Goal: Navigation & Orientation: Find specific page/section

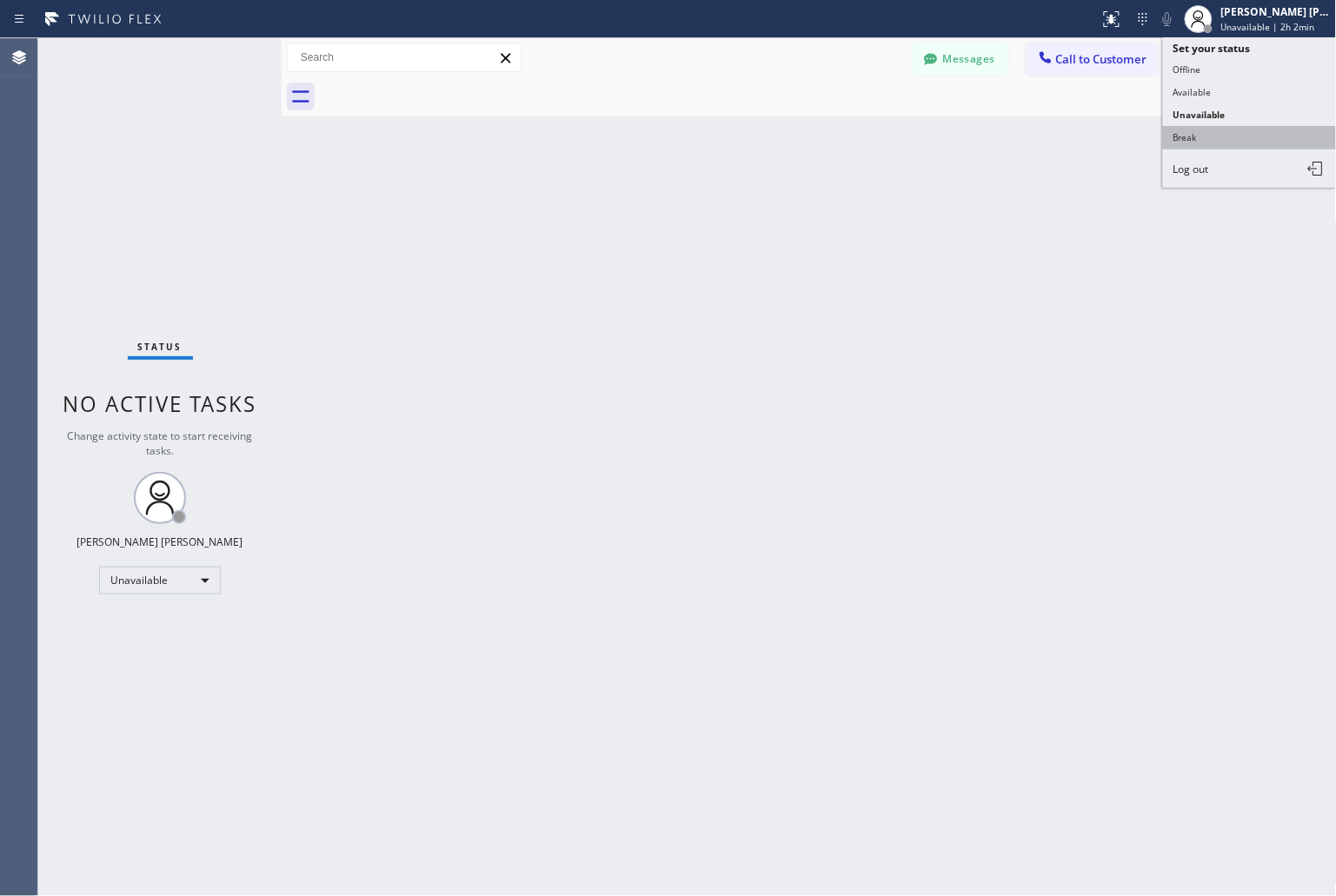
click at [1249, 134] on button "Break" at bounding box center [1250, 137] width 173 height 23
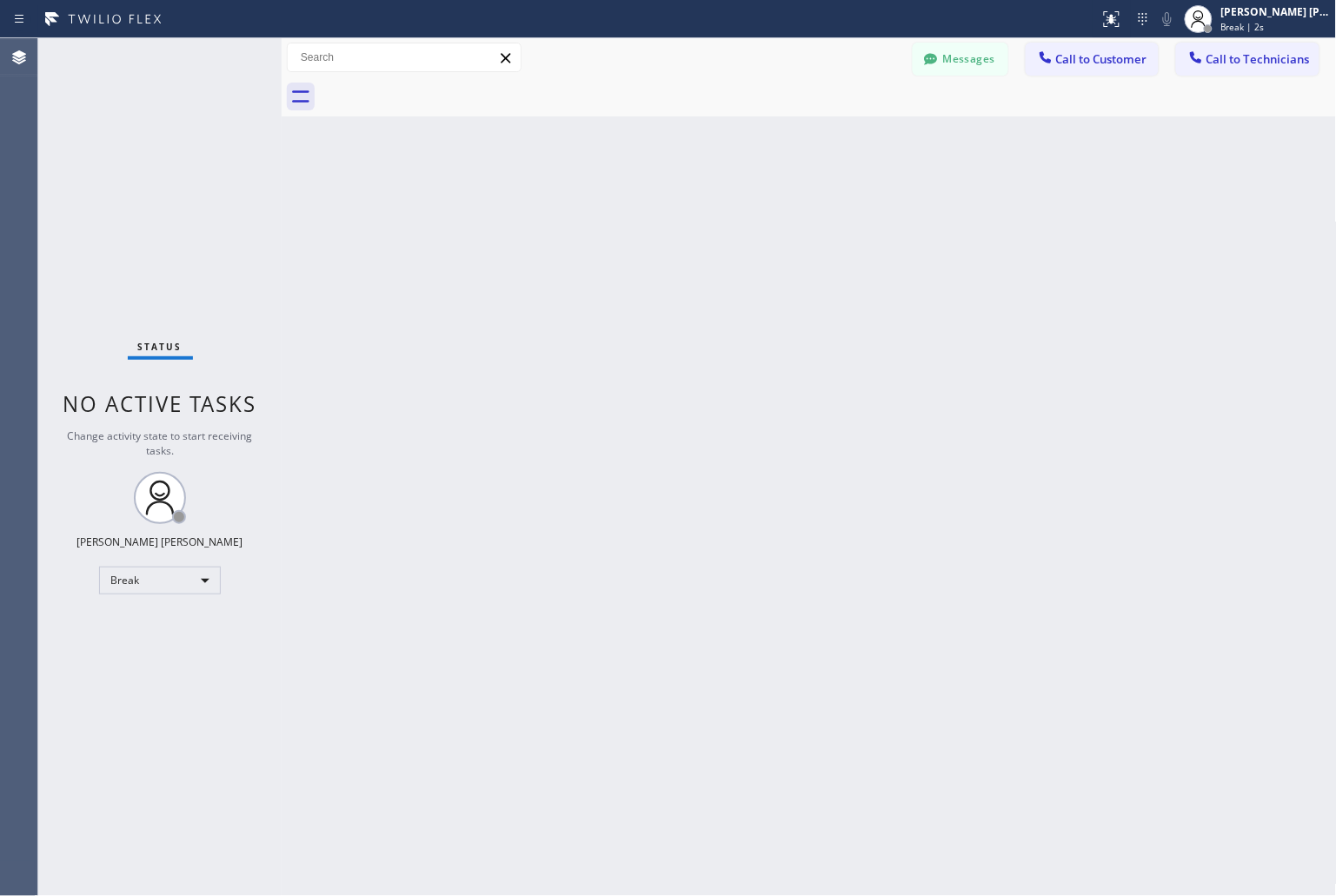
click at [630, 187] on div "Back to Dashboard Change Sender ID Customers Technicians KD Krissy Do [DATE] 02…" at bounding box center [809, 468] width 1056 height 858
click at [626, 218] on div "Back to Dashboard Change Sender ID Customers Technicians KD Krissy Do [DATE] 02…" at bounding box center [809, 468] width 1056 height 858
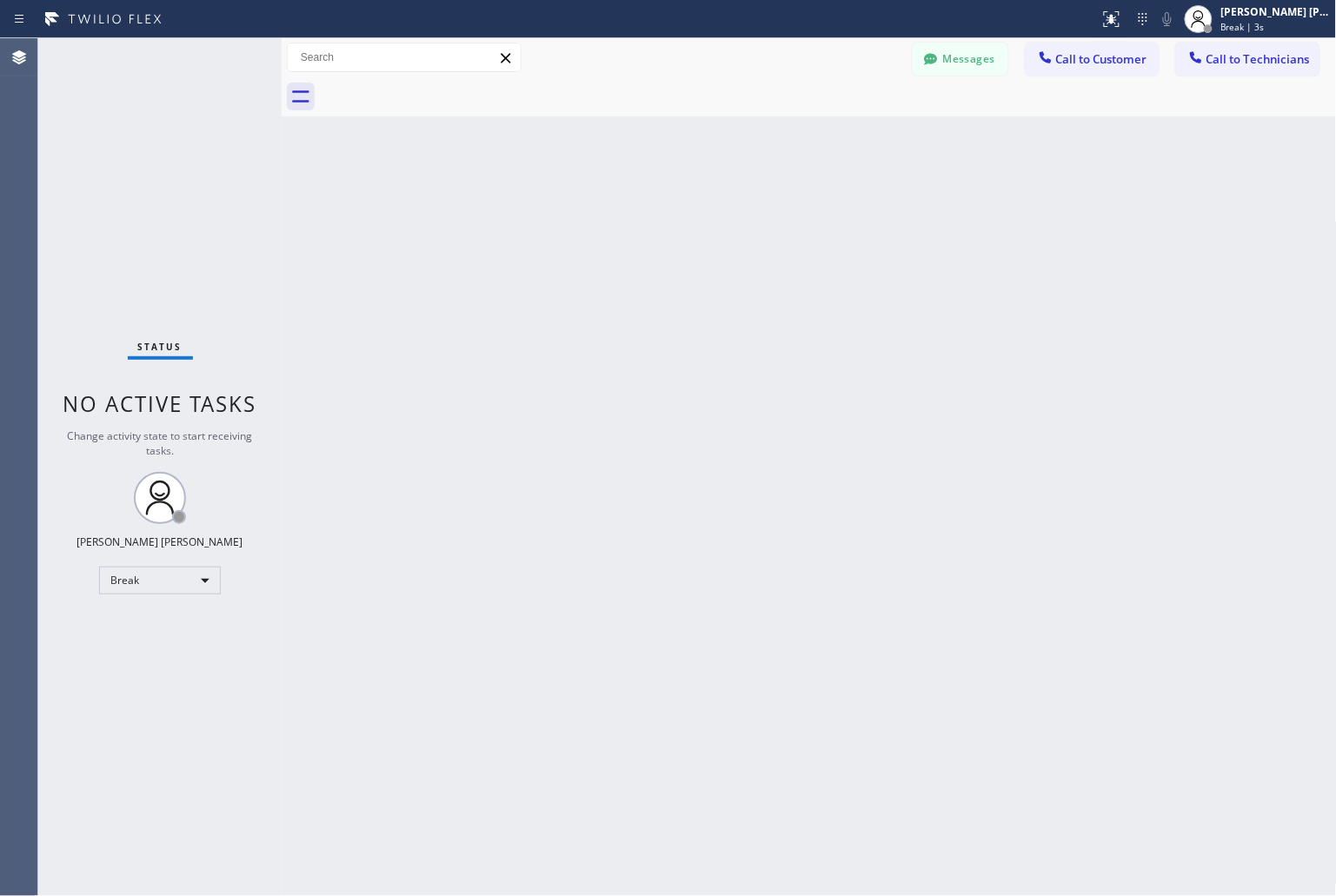
click at [626, 218] on div "Back to Dashboard Change Sender ID Customers Technicians KD Krissy Do [DATE] 02…" at bounding box center [809, 468] width 1056 height 858
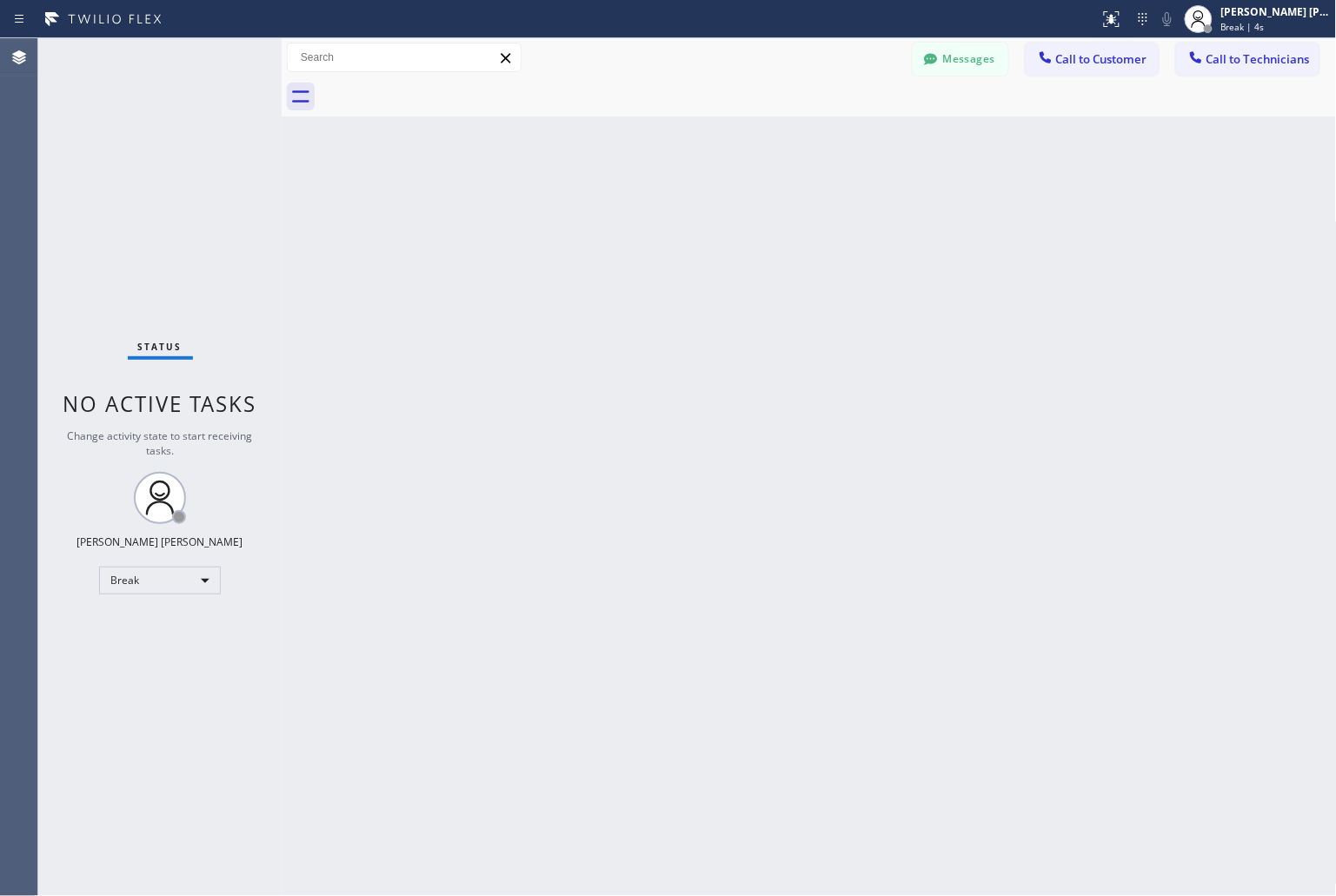
click at [626, 218] on div "Back to Dashboard Change Sender ID Customers Technicians KD Krissy Do [DATE] 02…" at bounding box center [809, 468] width 1056 height 858
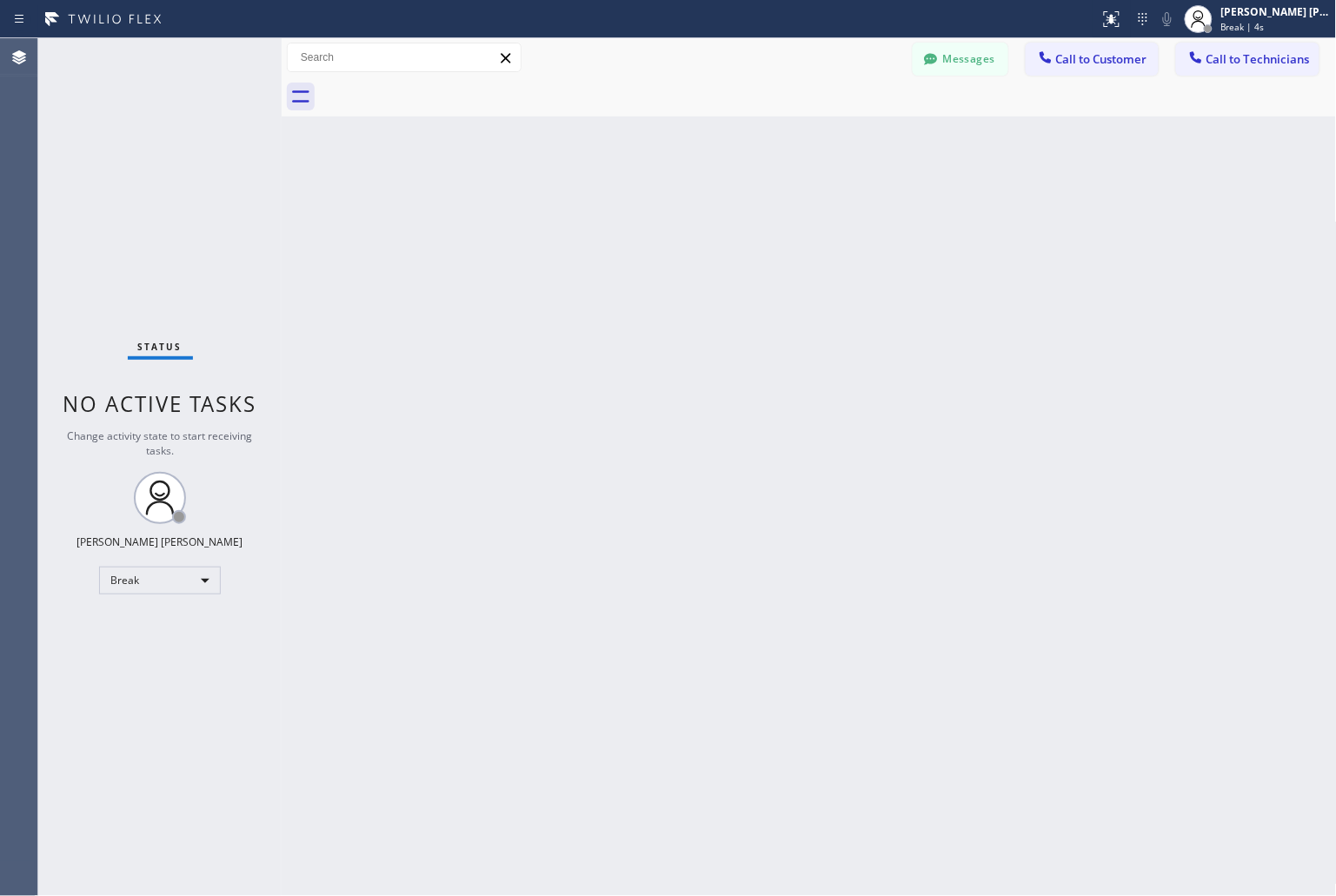
click at [626, 218] on div "Back to Dashboard Change Sender ID Customers Technicians KD Krissy Do [DATE] 02…" at bounding box center [809, 468] width 1056 height 858
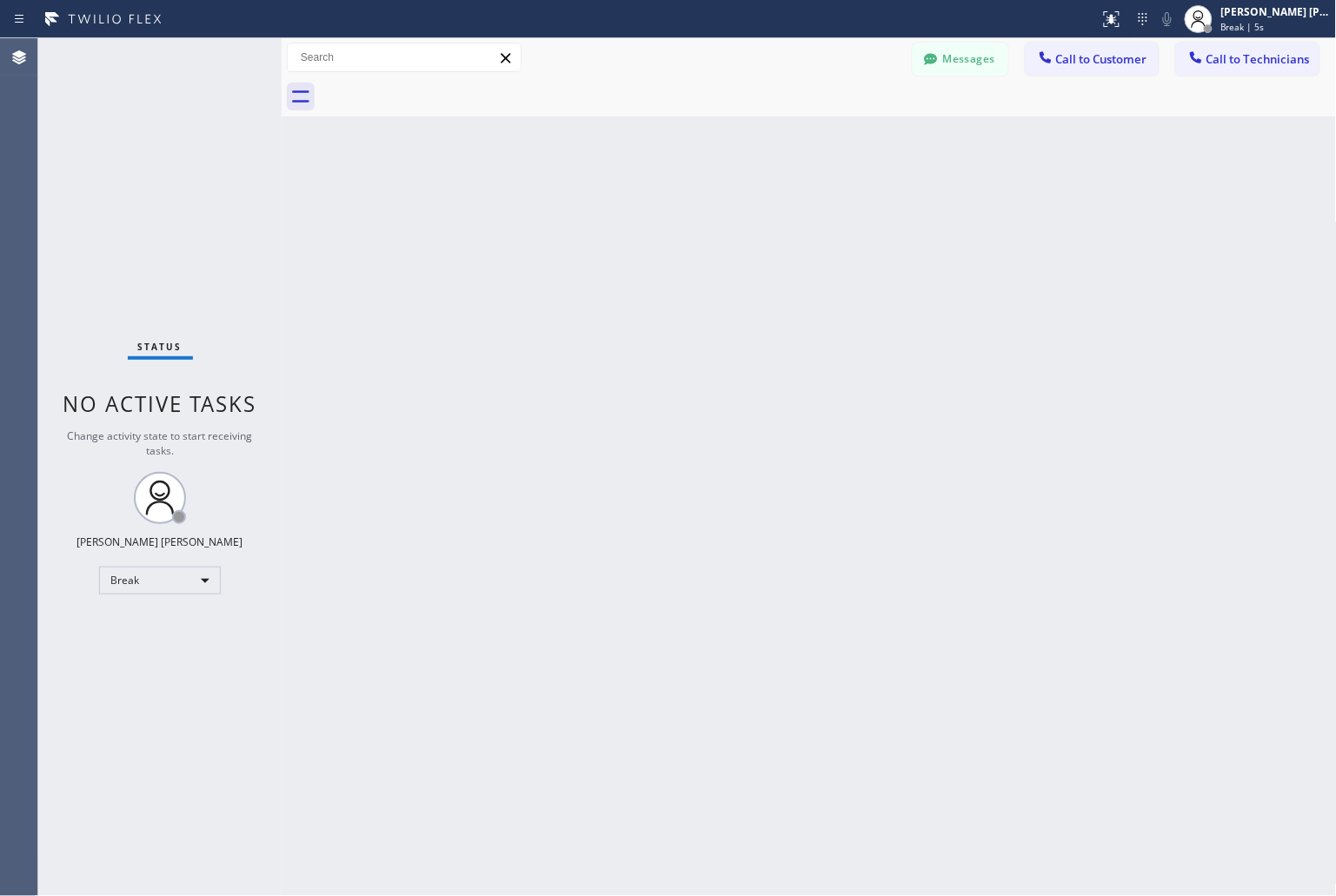
click at [626, 218] on div "Back to Dashboard Change Sender ID Customers Technicians KD Krissy Do [DATE] 02…" at bounding box center [809, 468] width 1056 height 858
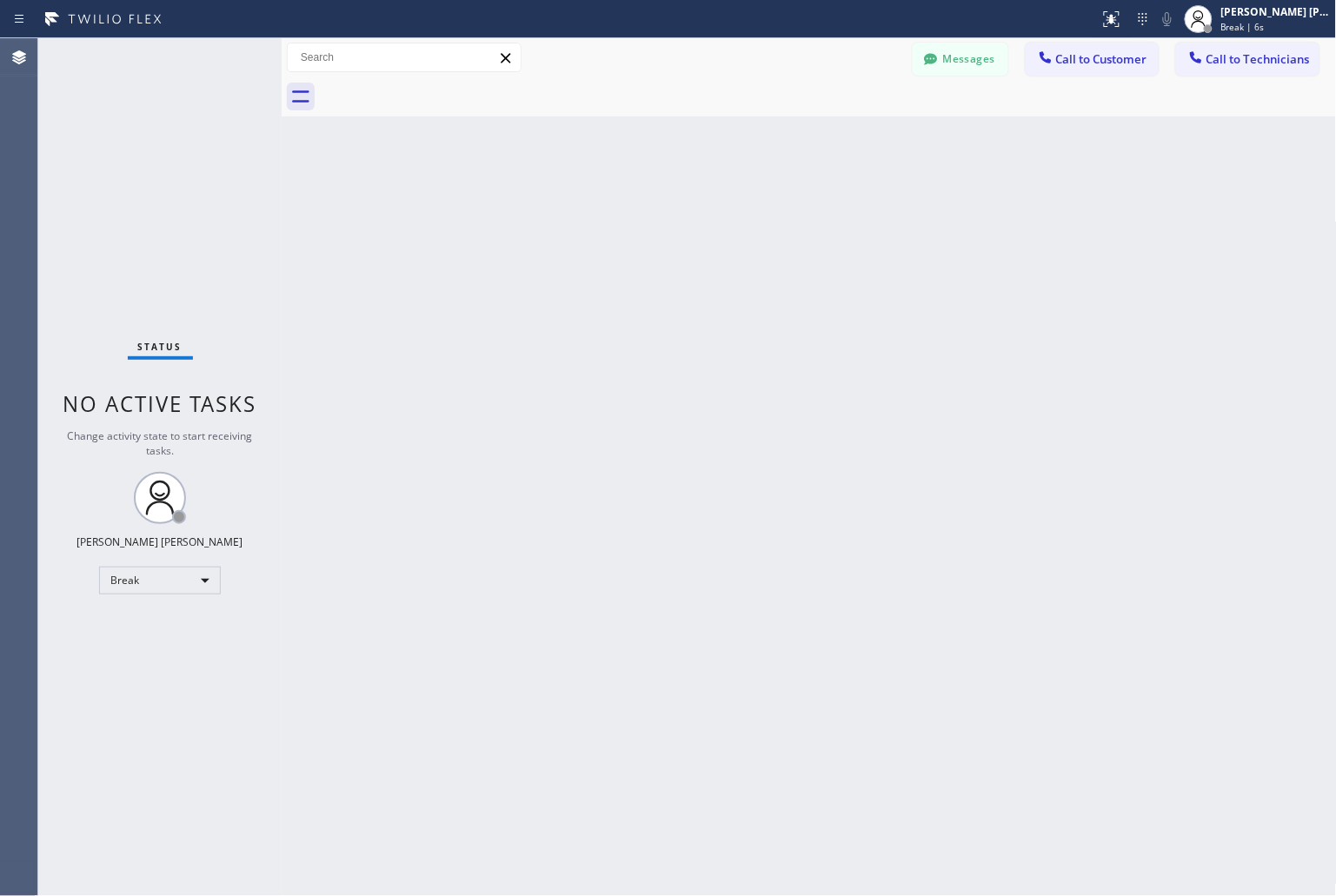
click at [626, 218] on div "Back to Dashboard Change Sender ID Customers Technicians KD Krissy Do [DATE] 02…" at bounding box center [809, 468] width 1056 height 858
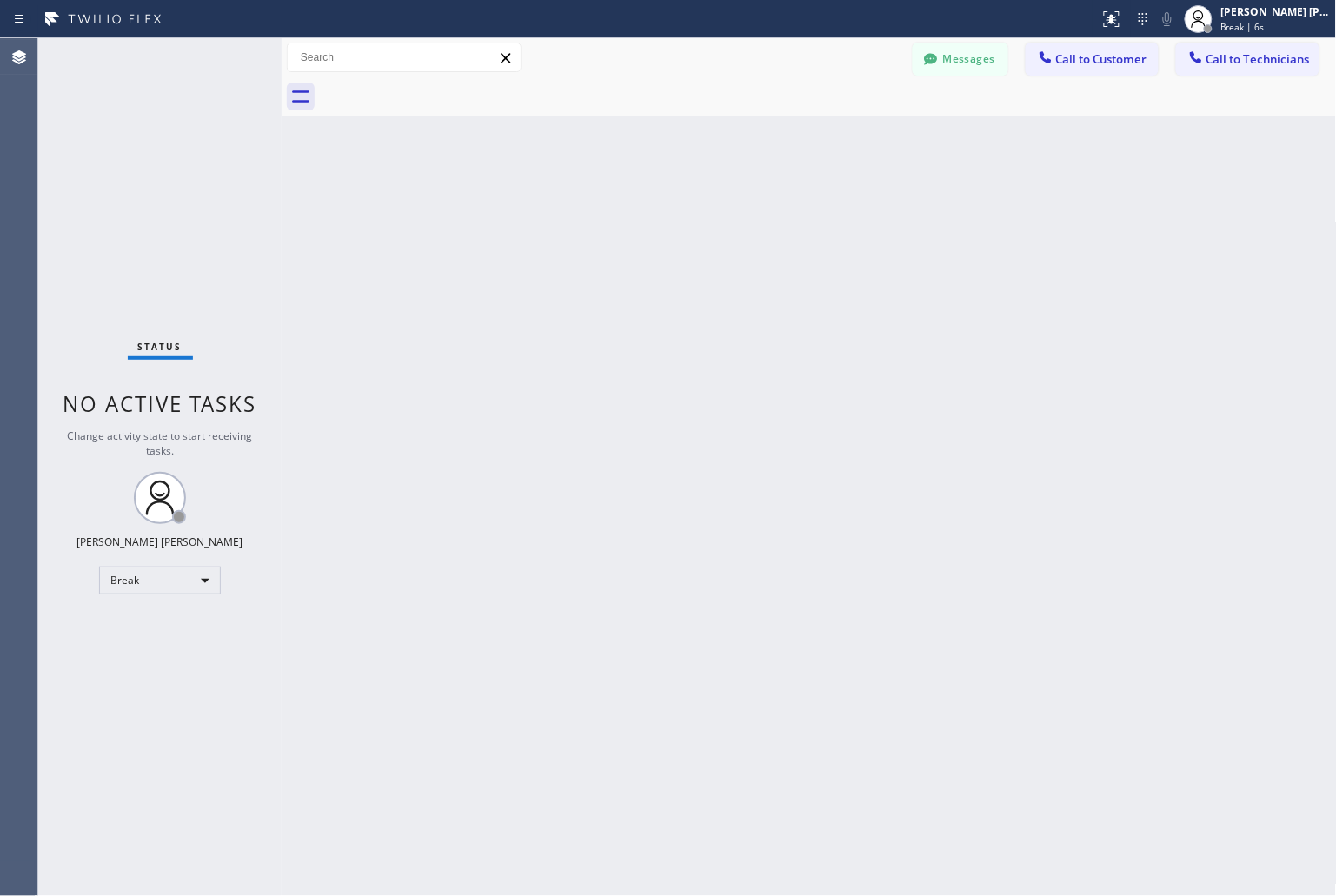
click at [626, 218] on div "Back to Dashboard Change Sender ID Customers Technicians KD Krissy Do [DATE] 02…" at bounding box center [809, 468] width 1056 height 858
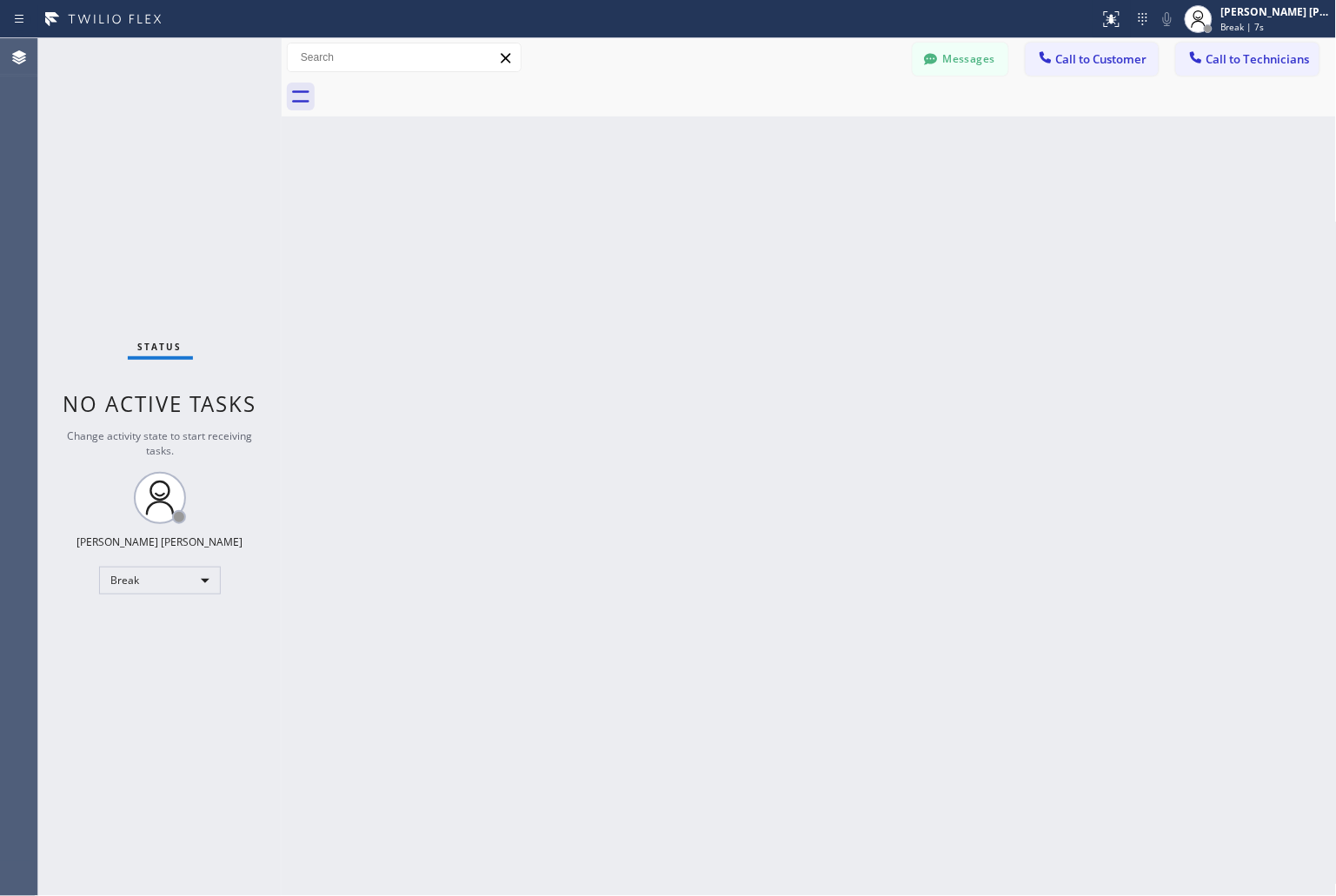
click at [626, 218] on div "Back to Dashboard Change Sender ID Customers Technicians KD Krissy Do [DATE] 02…" at bounding box center [809, 468] width 1056 height 858
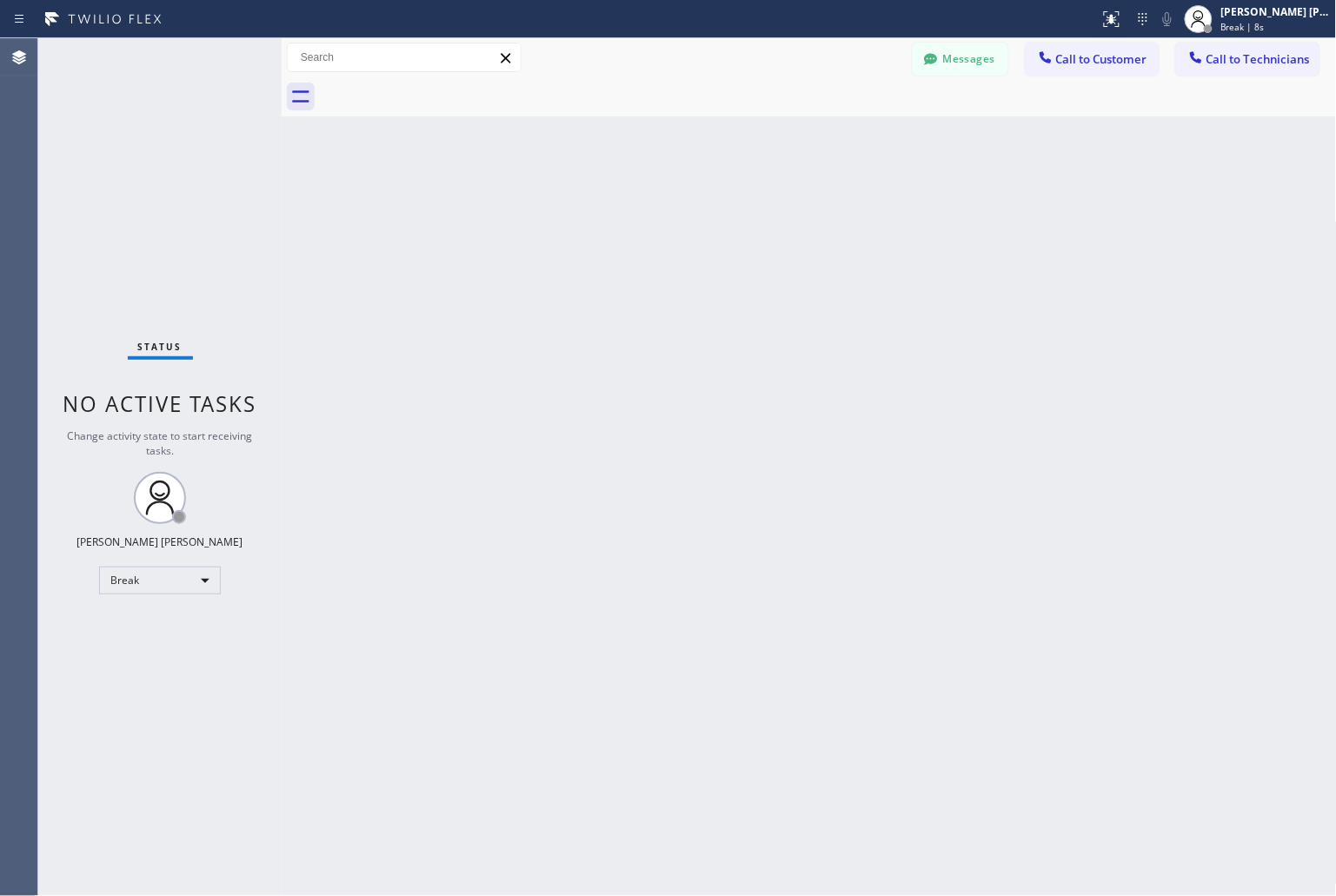
click at [626, 218] on div "Back to Dashboard Change Sender ID Customers Technicians KD Krissy Do [DATE] 02…" at bounding box center [809, 468] width 1056 height 858
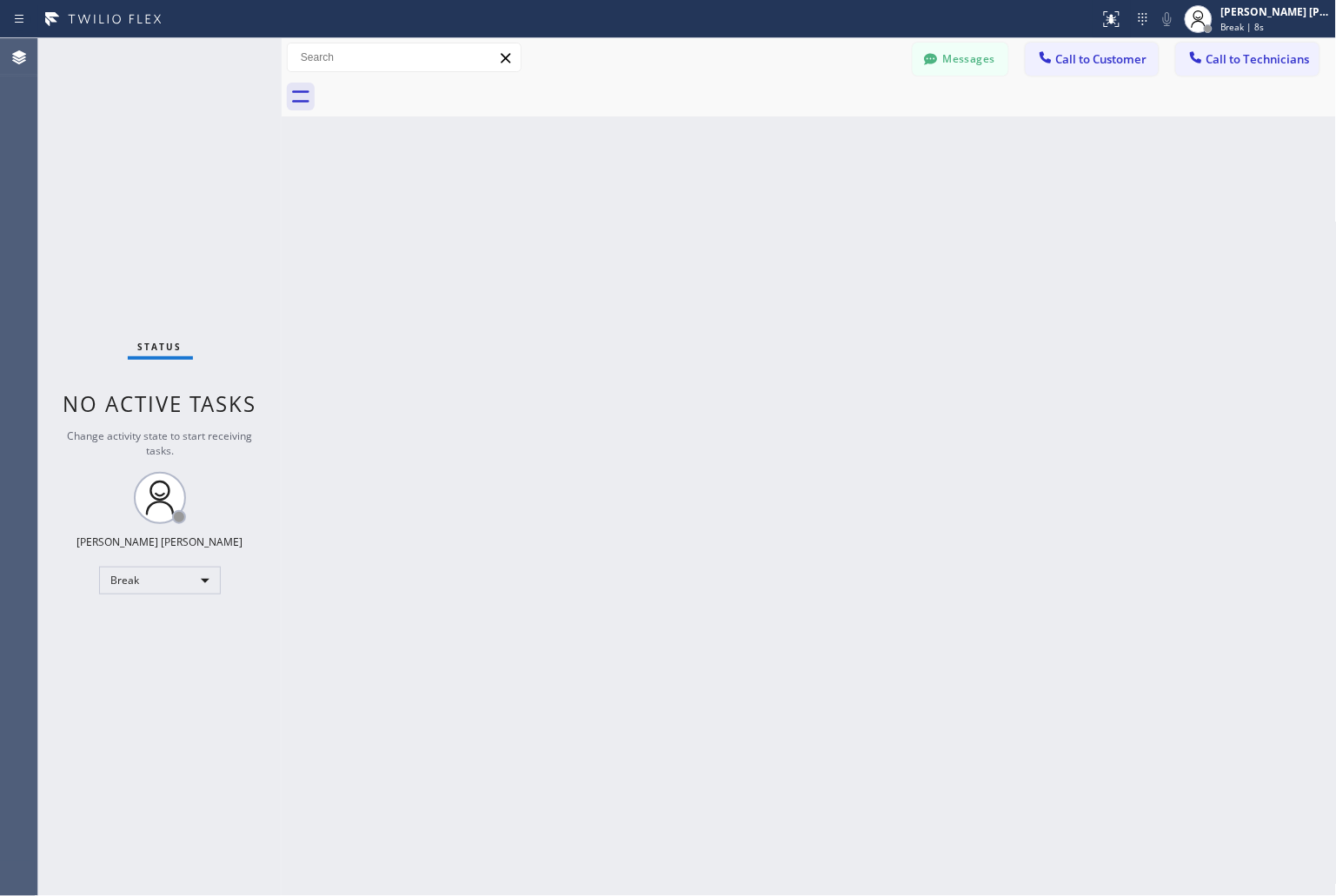
click at [626, 218] on div "Back to Dashboard Change Sender ID Customers Technicians KD Krissy Do [DATE] 02…" at bounding box center [809, 468] width 1056 height 858
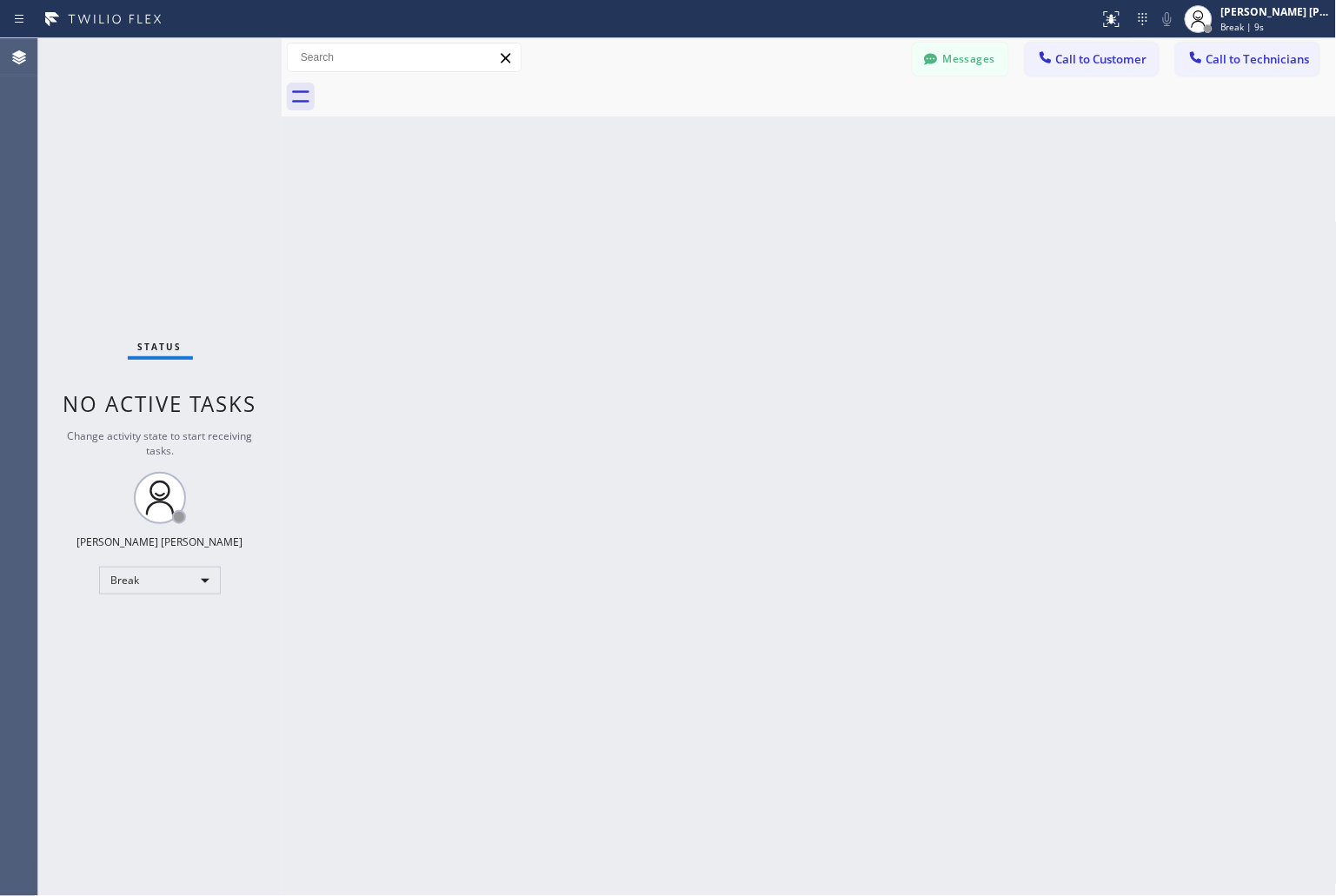
click at [626, 218] on div "Back to Dashboard Change Sender ID Customers Technicians KD Krissy Do [DATE] 02…" at bounding box center [809, 468] width 1056 height 858
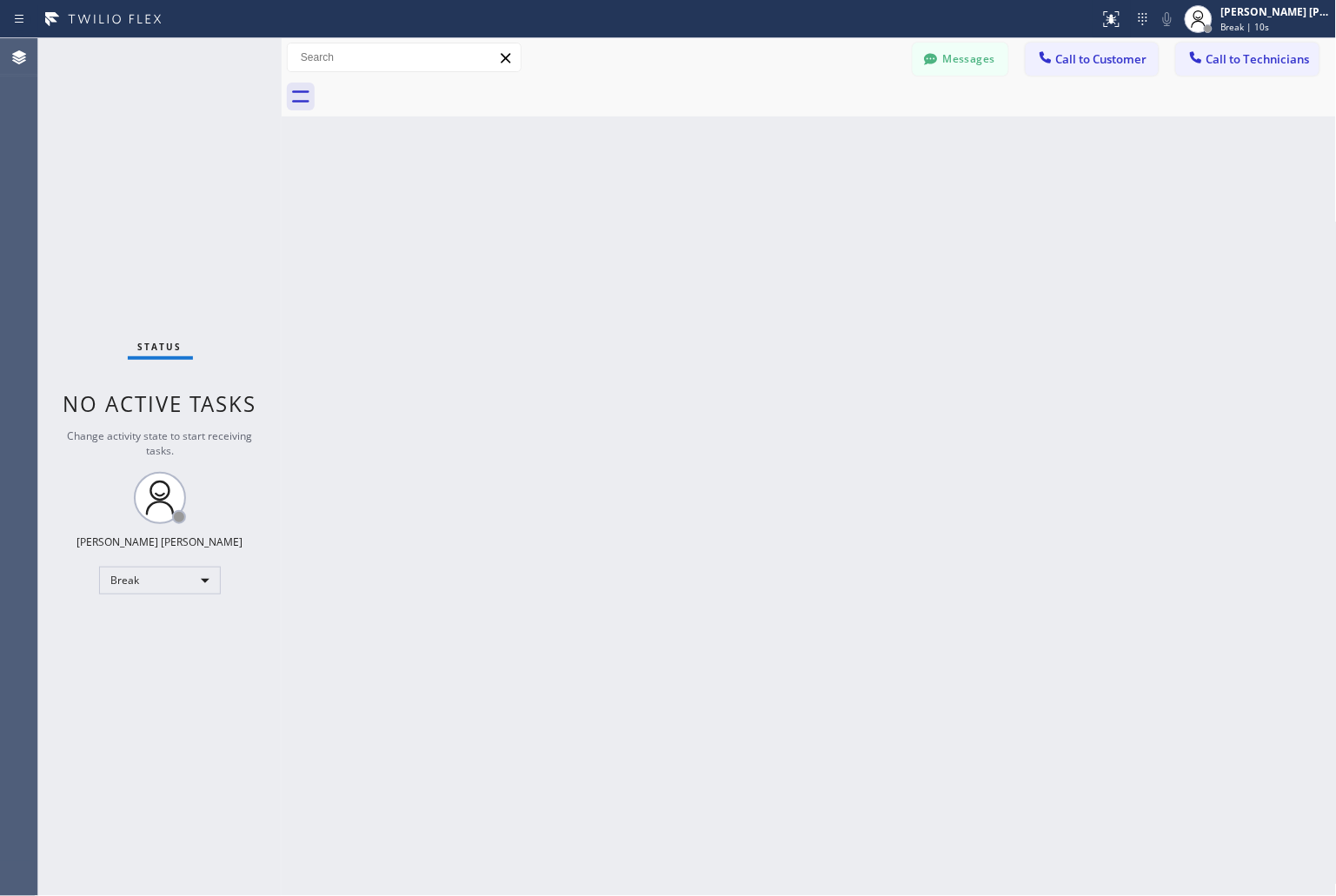
click at [626, 218] on div "Back to Dashboard Change Sender ID Customers Technicians KD Krissy Do [DATE] 02…" at bounding box center [809, 468] width 1056 height 858
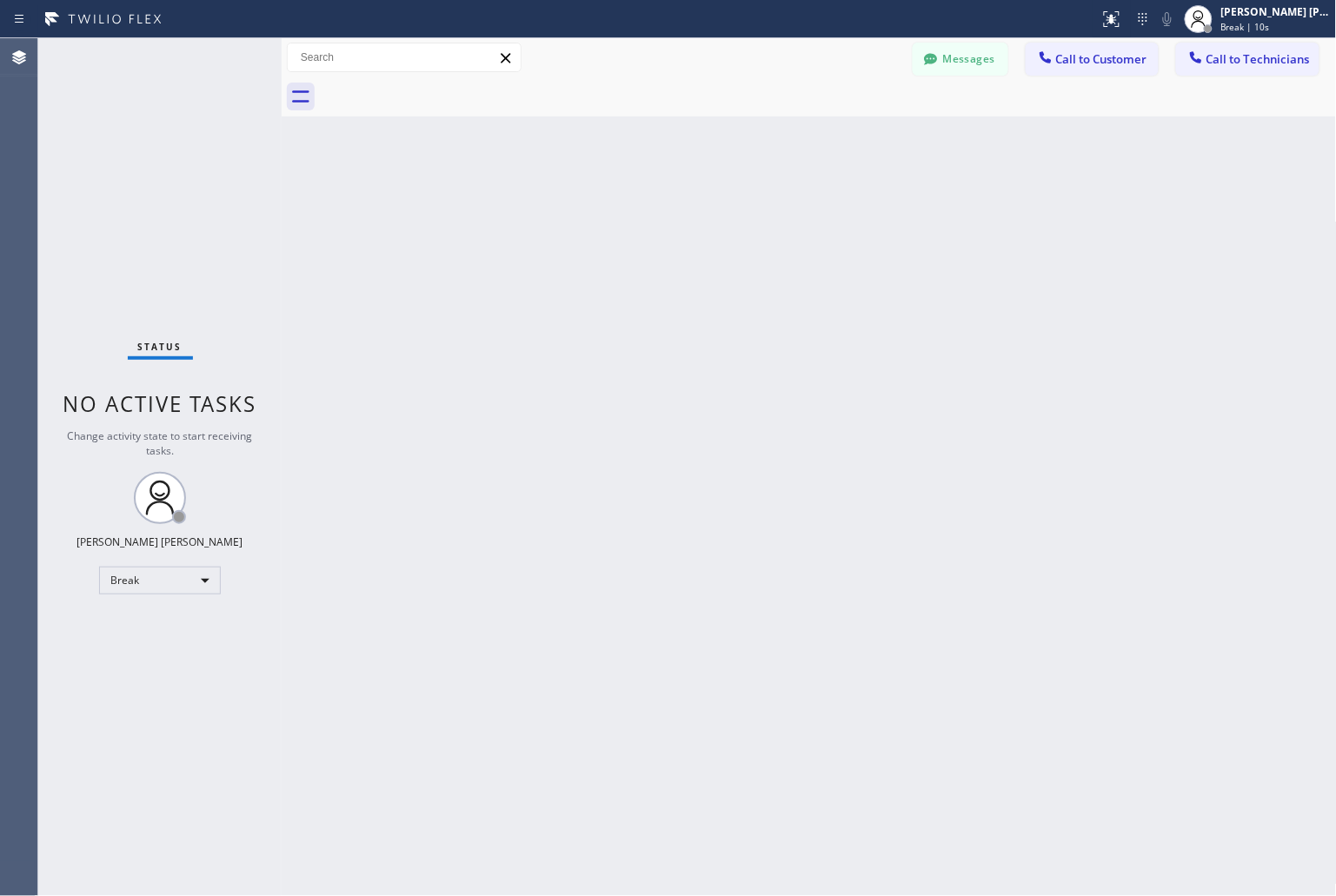
click at [626, 218] on div "Back to Dashboard Change Sender ID Customers Technicians KD Krissy Do [DATE] 02…" at bounding box center [809, 468] width 1056 height 858
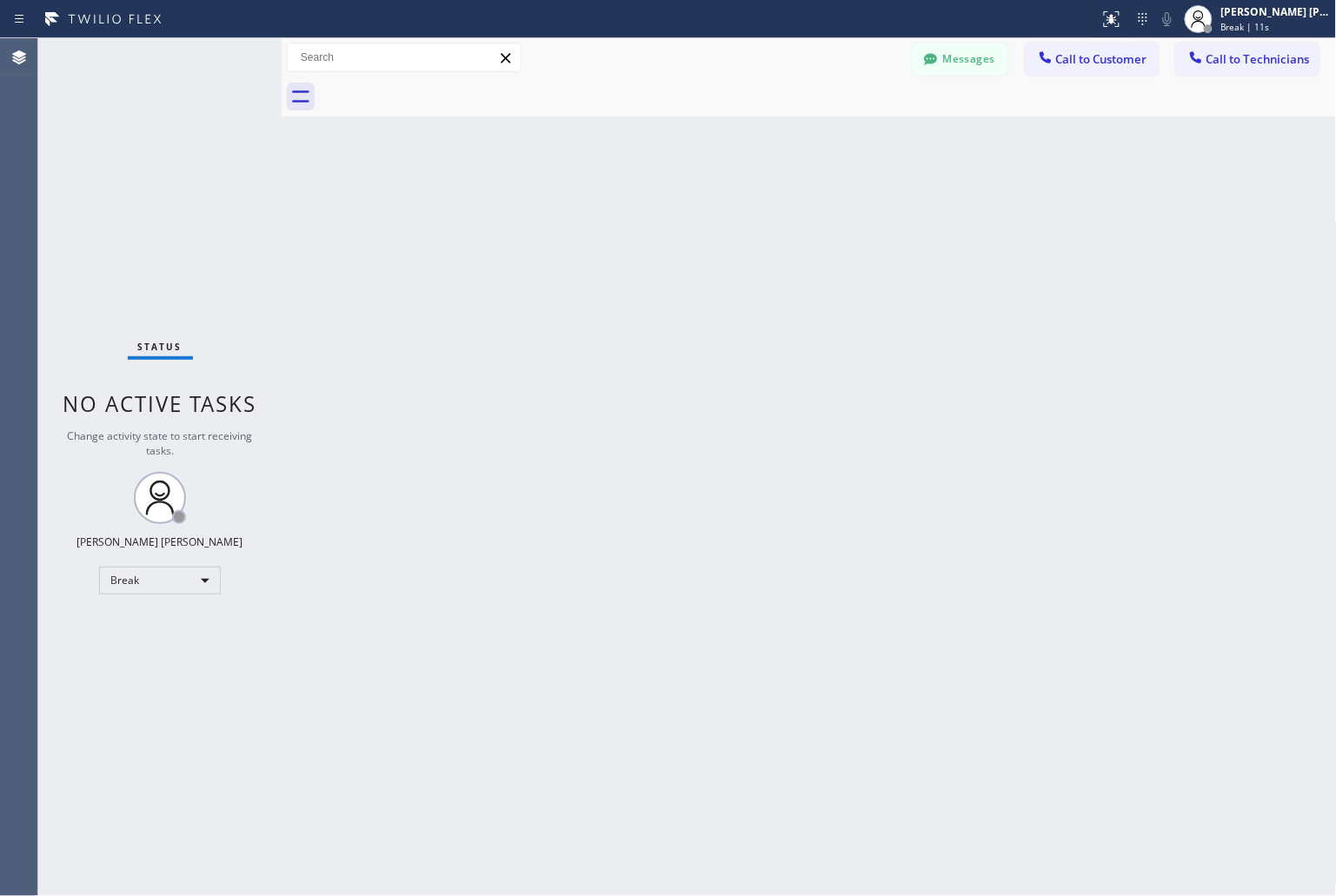
click at [626, 218] on div "Back to Dashboard Change Sender ID Customers Technicians KD Krissy Do [DATE] 02…" at bounding box center [809, 468] width 1056 height 858
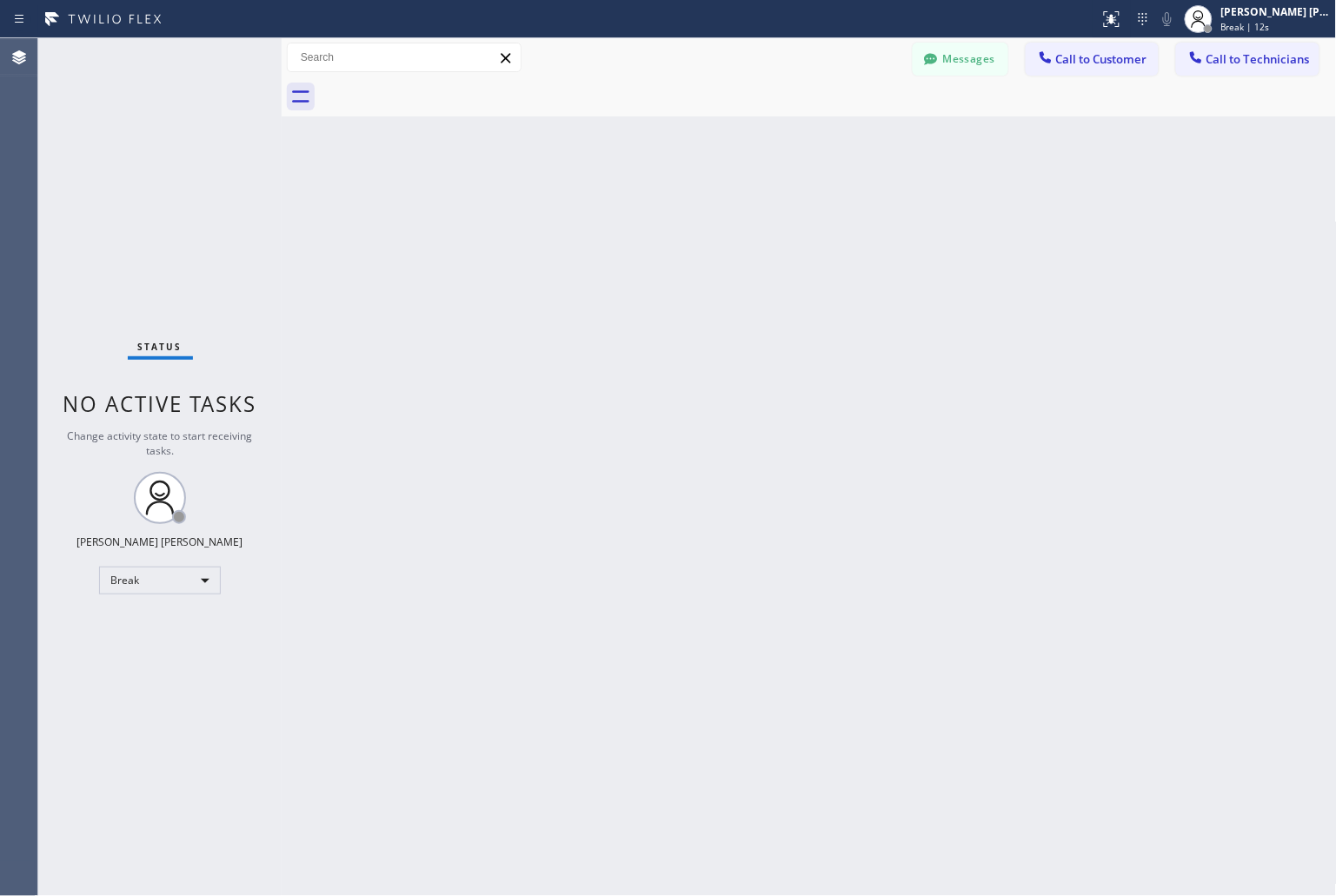
click at [626, 218] on div "Back to Dashboard Change Sender ID Customers Technicians KD Krissy Do [DATE] 02…" at bounding box center [809, 468] width 1056 height 858
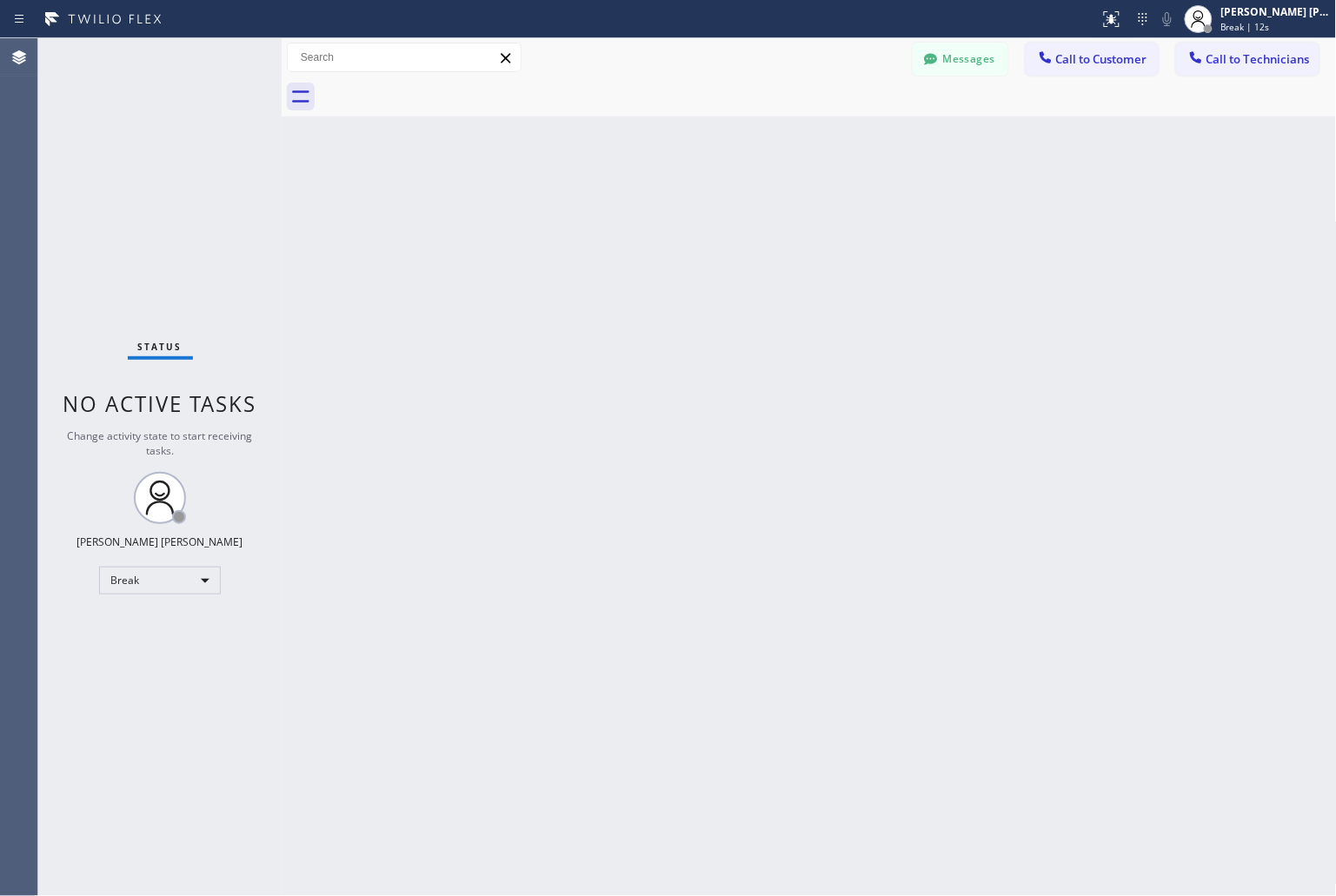
click at [626, 218] on div "Back to Dashboard Change Sender ID Customers Technicians KD Krissy Do [DATE] 02…" at bounding box center [809, 468] width 1056 height 858
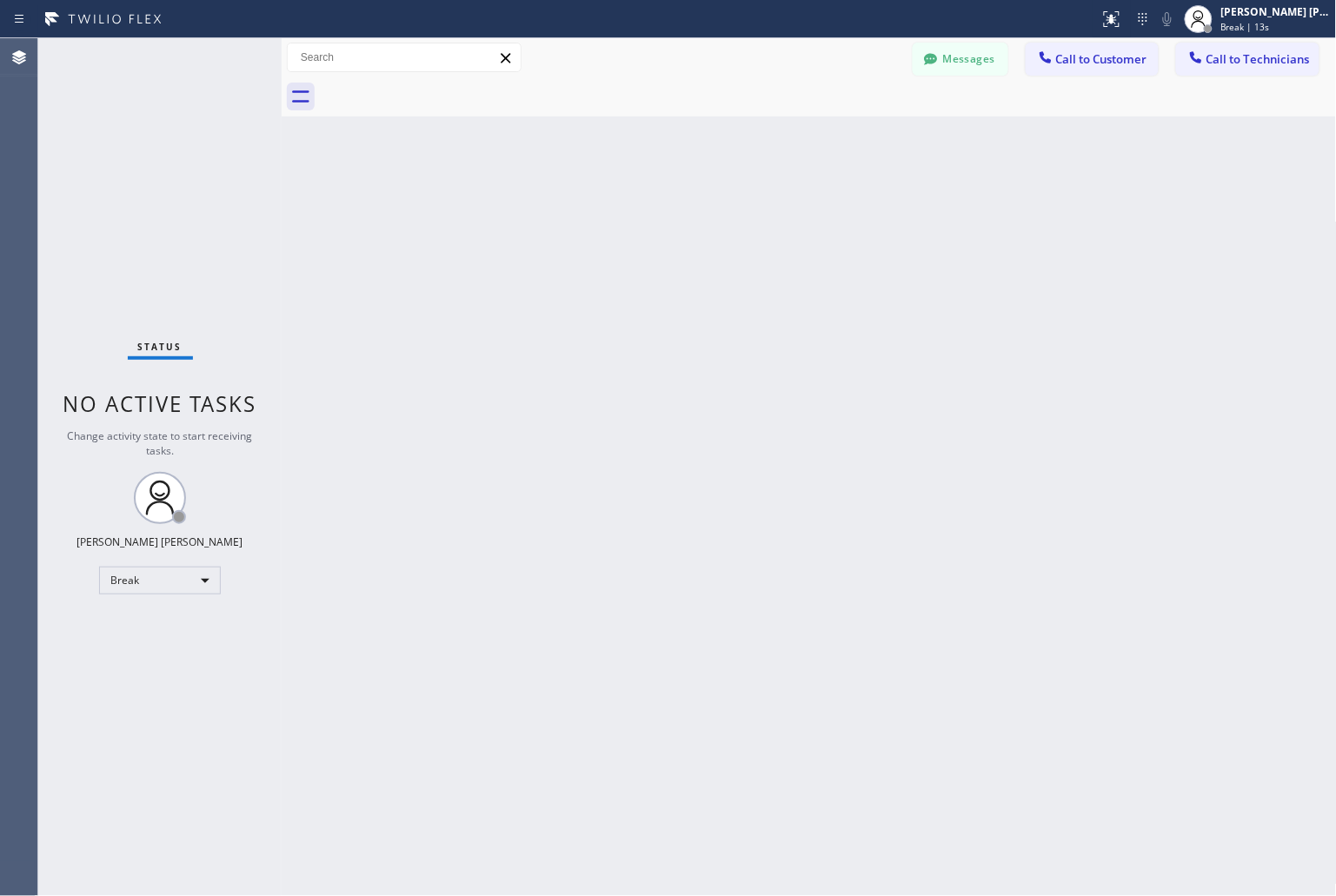
click at [626, 218] on div "Back to Dashboard Change Sender ID Customers Technicians KD Krissy Do [DATE] 02…" at bounding box center [809, 468] width 1056 height 858
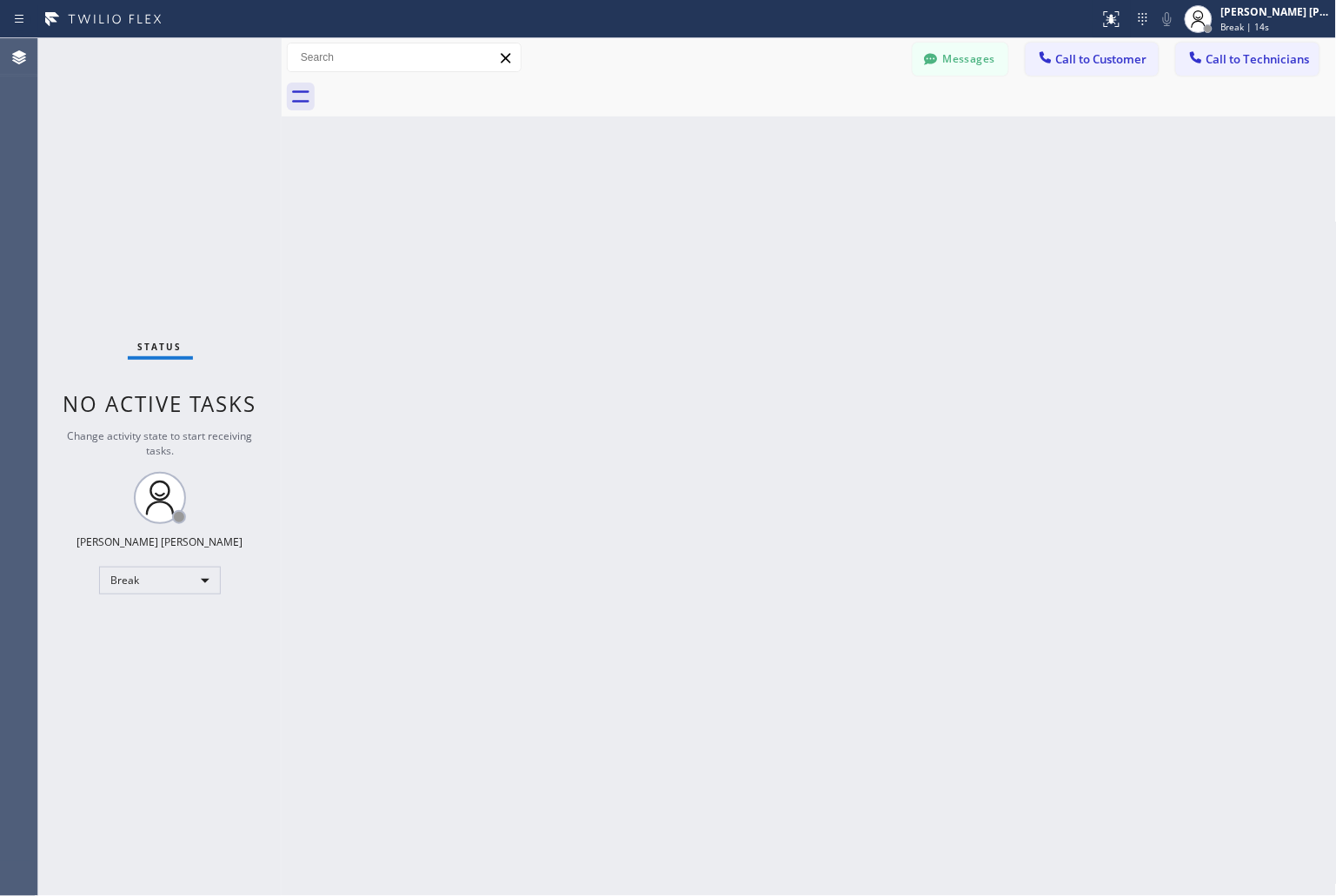
click at [626, 218] on div "Back to Dashboard Change Sender ID Customers Technicians KD Krissy Do [DATE] 02…" at bounding box center [809, 468] width 1056 height 858
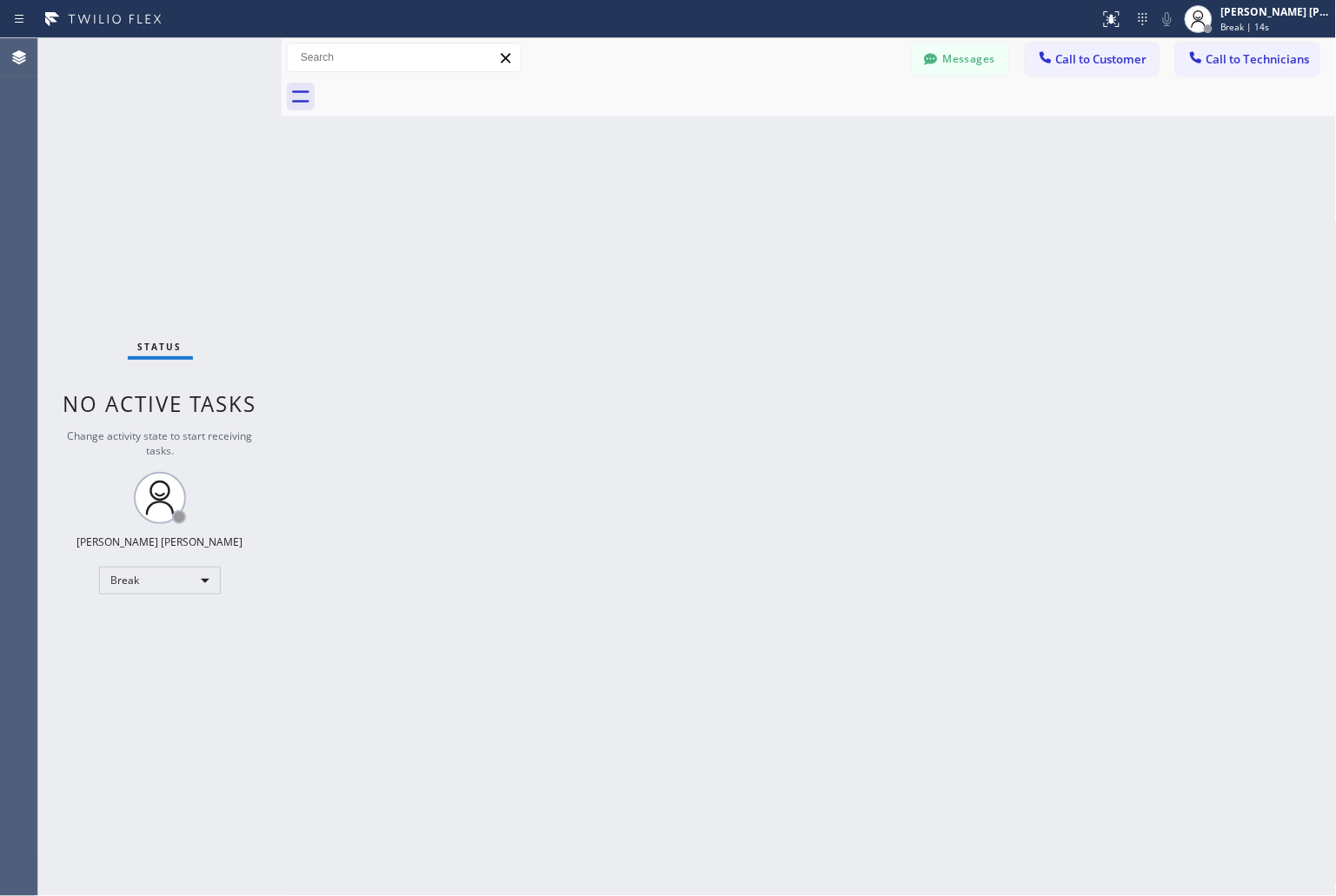
click at [626, 218] on div "Back to Dashboard Change Sender ID Customers Technicians KD Krissy Do [DATE] 02…" at bounding box center [809, 468] width 1056 height 858
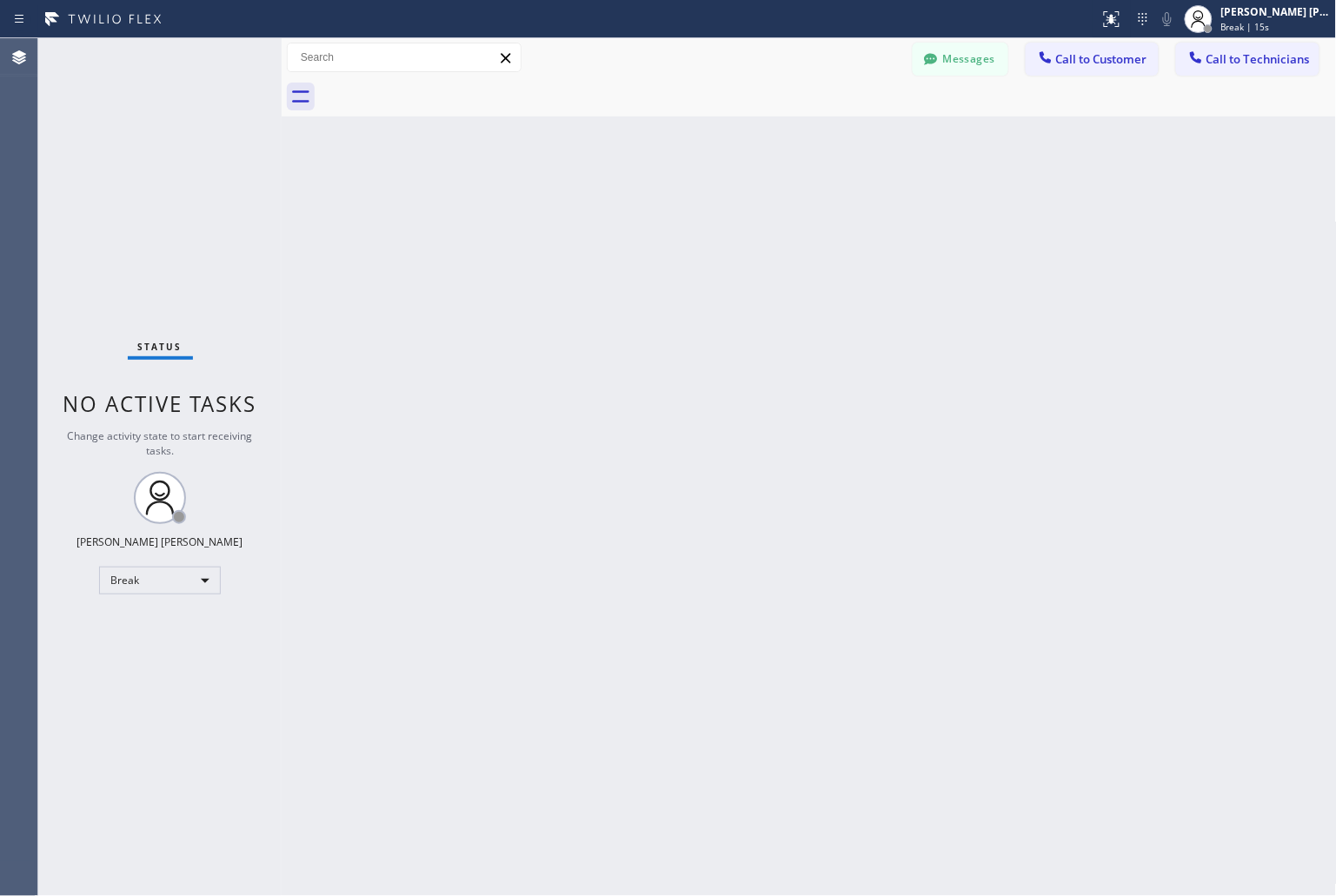
click at [626, 218] on div "Back to Dashboard Change Sender ID Customers Technicians KD Krissy Do [DATE] 02…" at bounding box center [809, 468] width 1056 height 858
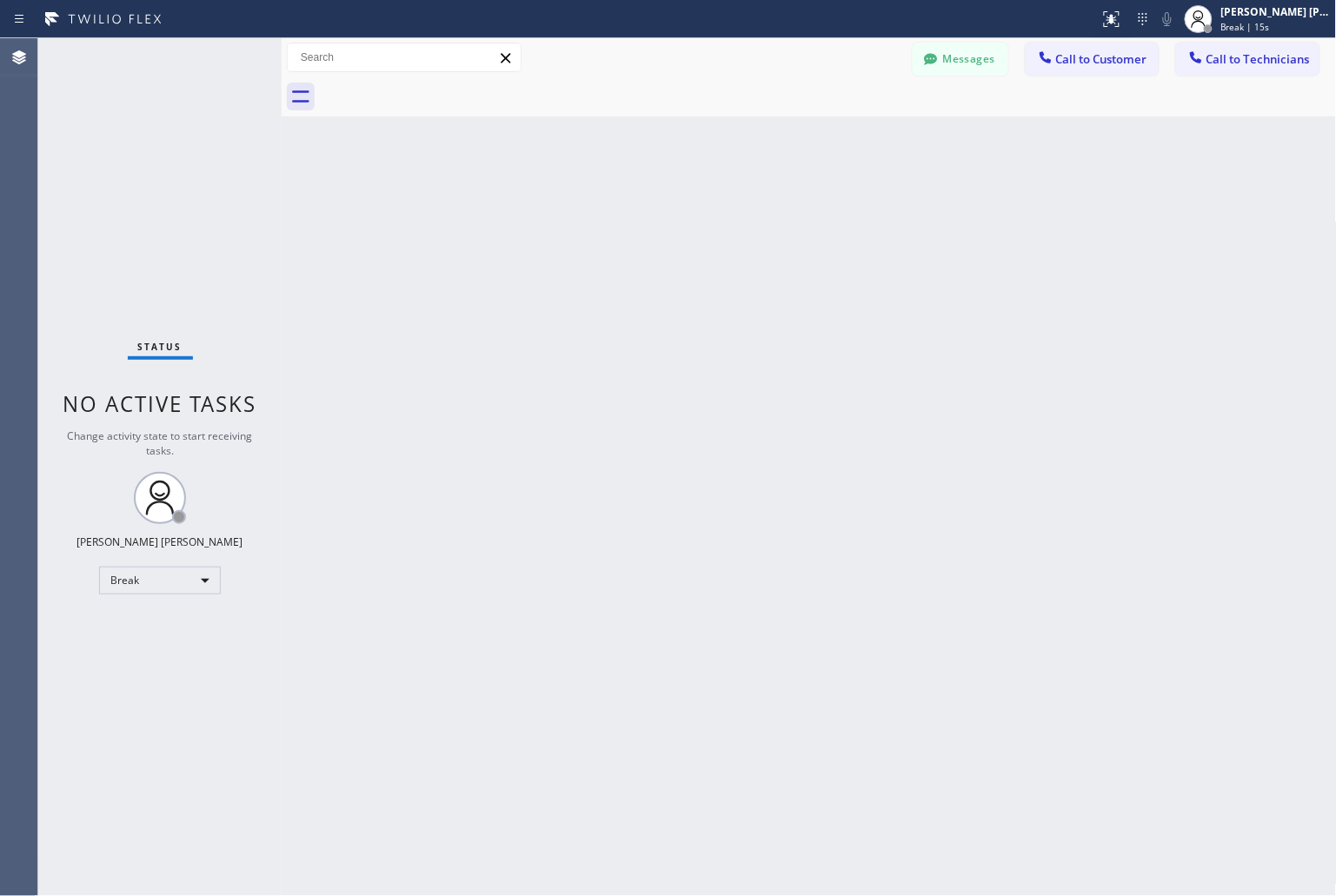
click at [626, 218] on div "Back to Dashboard Change Sender ID Customers Technicians KD Krissy Do [DATE] 02…" at bounding box center [809, 468] width 1056 height 858
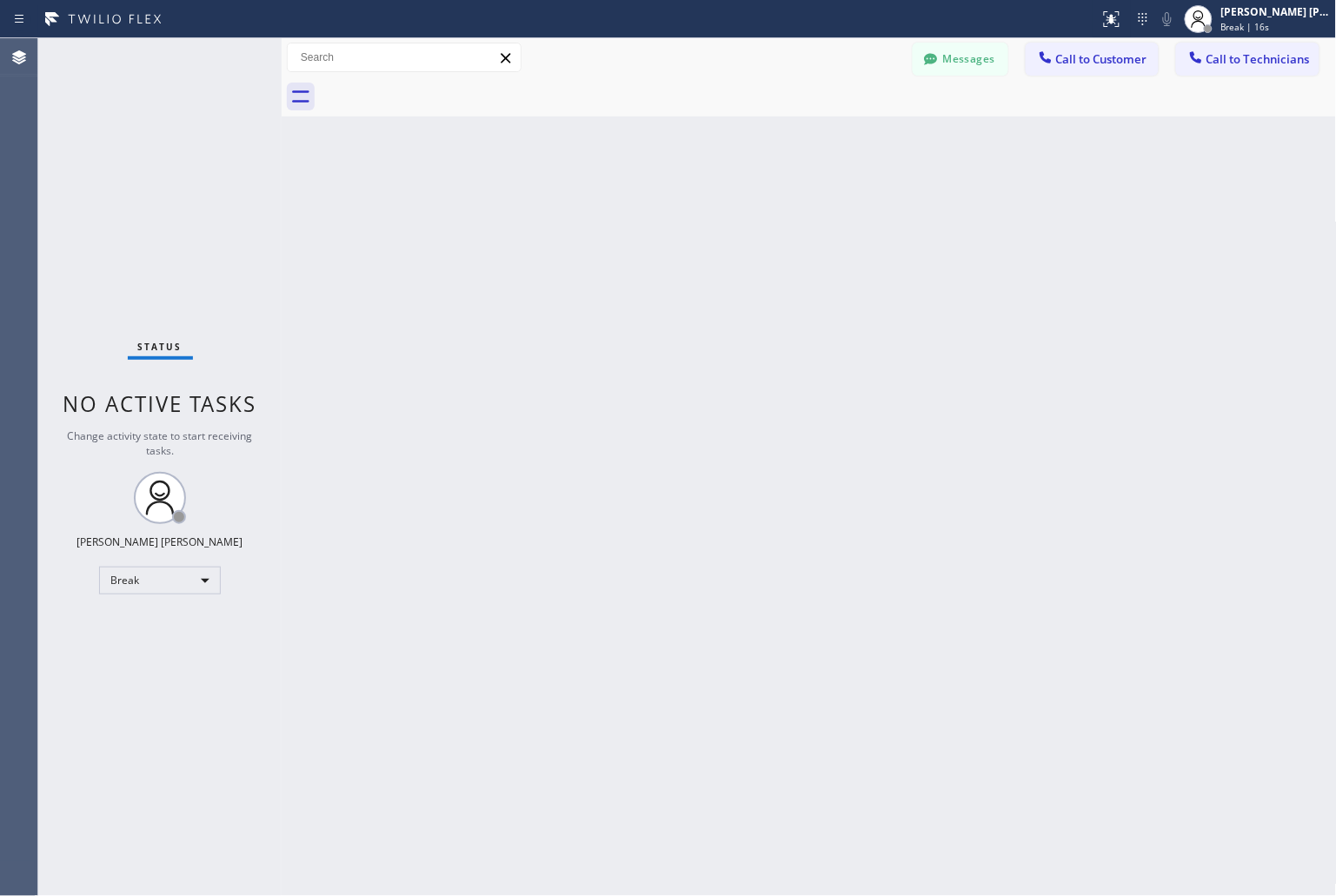
click at [626, 218] on div "Back to Dashboard Change Sender ID Customers Technicians KD Krissy Do [DATE] 02…" at bounding box center [809, 468] width 1056 height 858
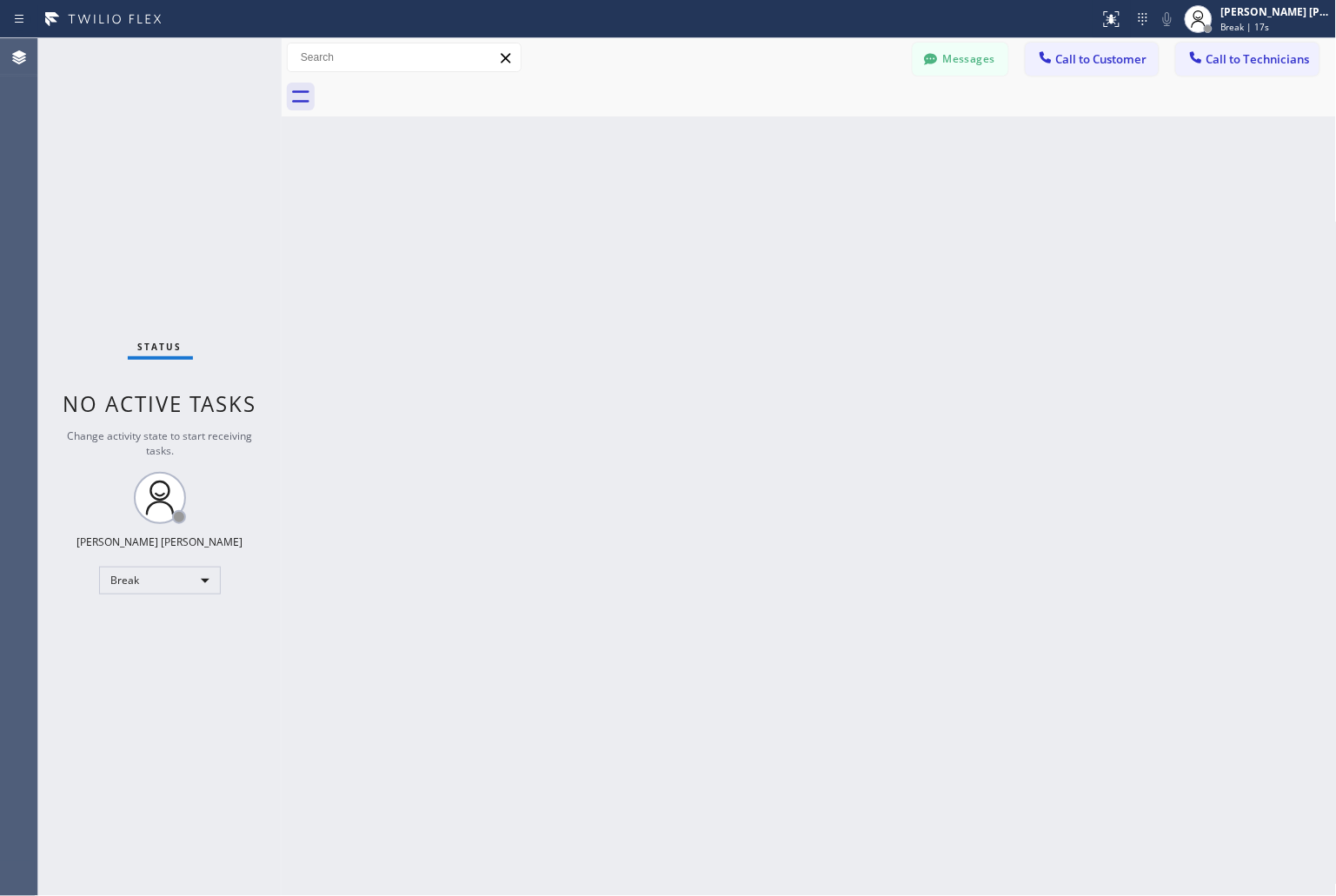
click at [626, 218] on div "Back to Dashboard Change Sender ID Customers Technicians KD Krissy Do [DATE] 02…" at bounding box center [809, 468] width 1056 height 858
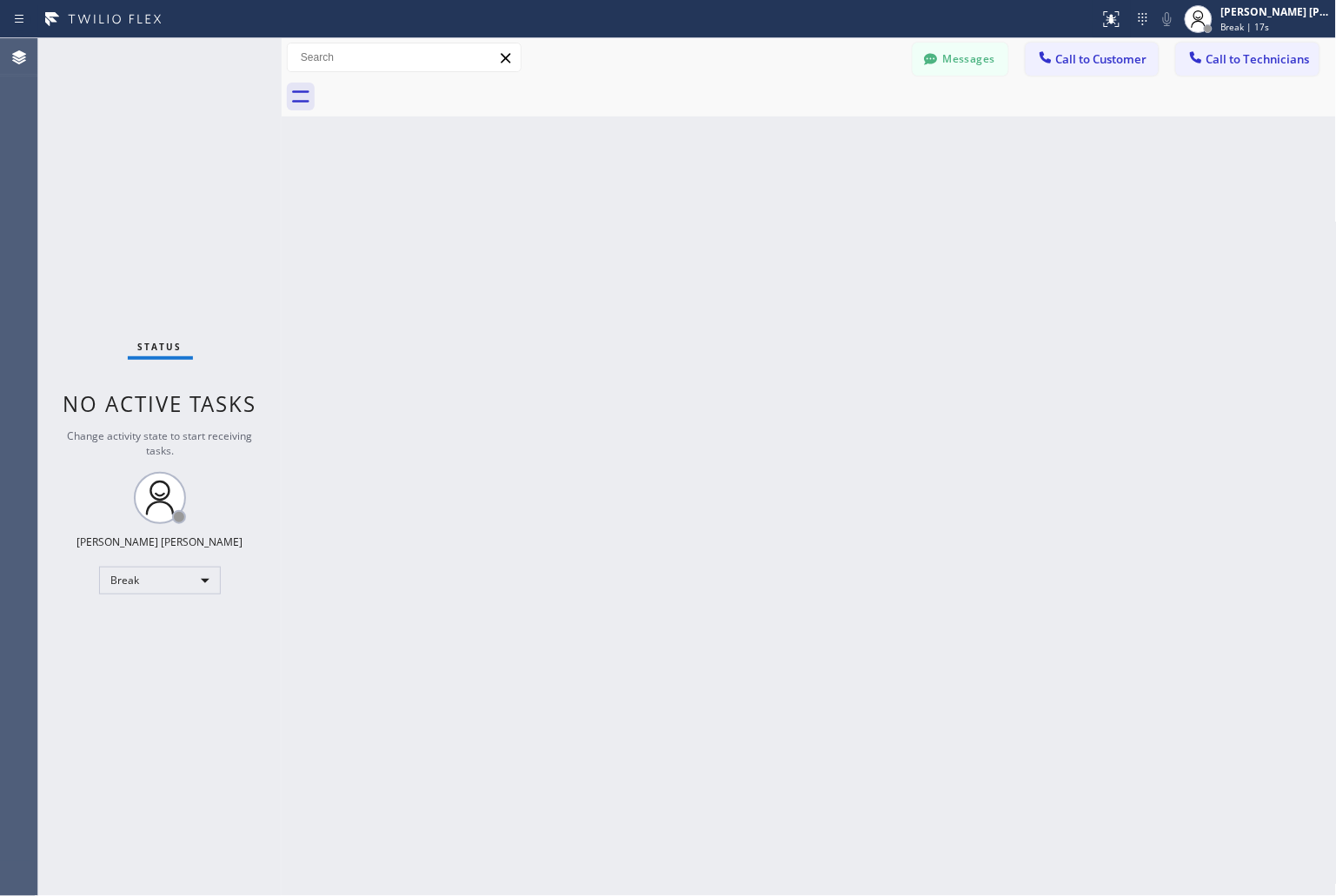
click at [626, 218] on div "Back to Dashboard Change Sender ID Customers Technicians KD Krissy Do [DATE] 02…" at bounding box center [809, 468] width 1056 height 858
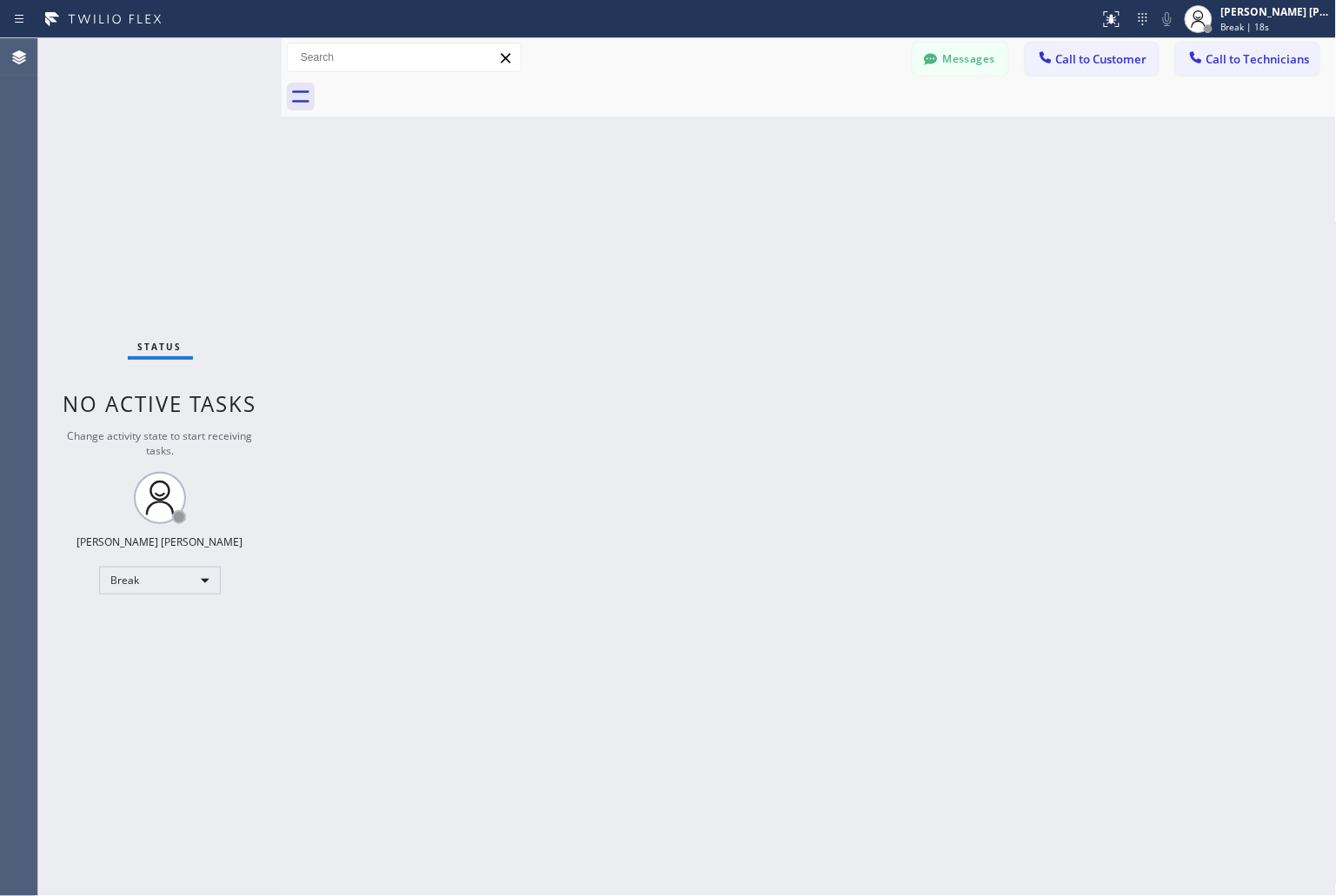
click at [626, 218] on div "Back to Dashboard Change Sender ID Customers Technicians KD Krissy Do [DATE] 02…" at bounding box center [809, 468] width 1056 height 858
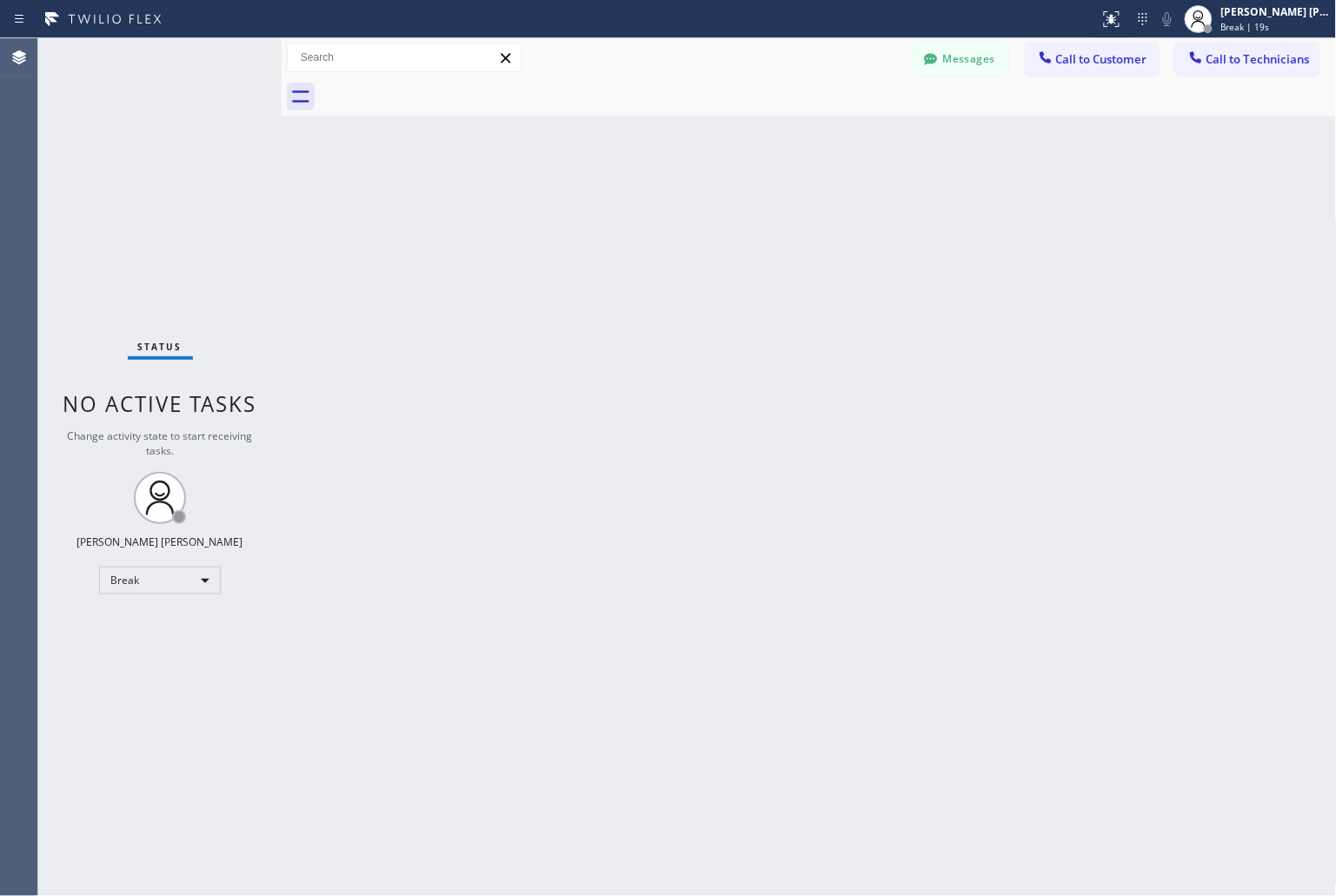
click at [626, 218] on div "Back to Dashboard Change Sender ID Customers Technicians KD Krissy Do [DATE] 02…" at bounding box center [809, 468] width 1056 height 858
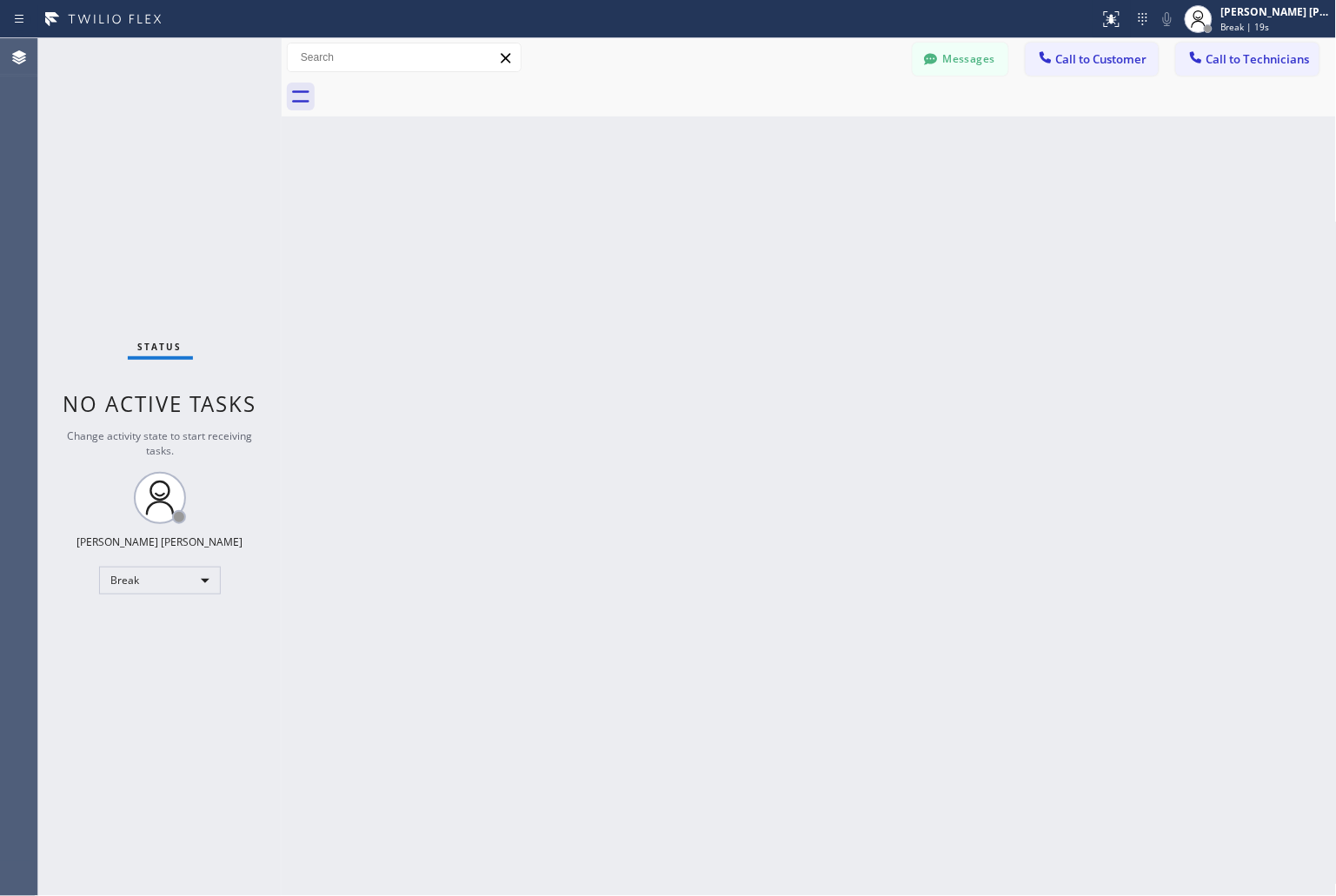
click at [626, 218] on div "Back to Dashboard Change Sender ID Customers Technicians KD Krissy Do [DATE] 02…" at bounding box center [809, 468] width 1056 height 858
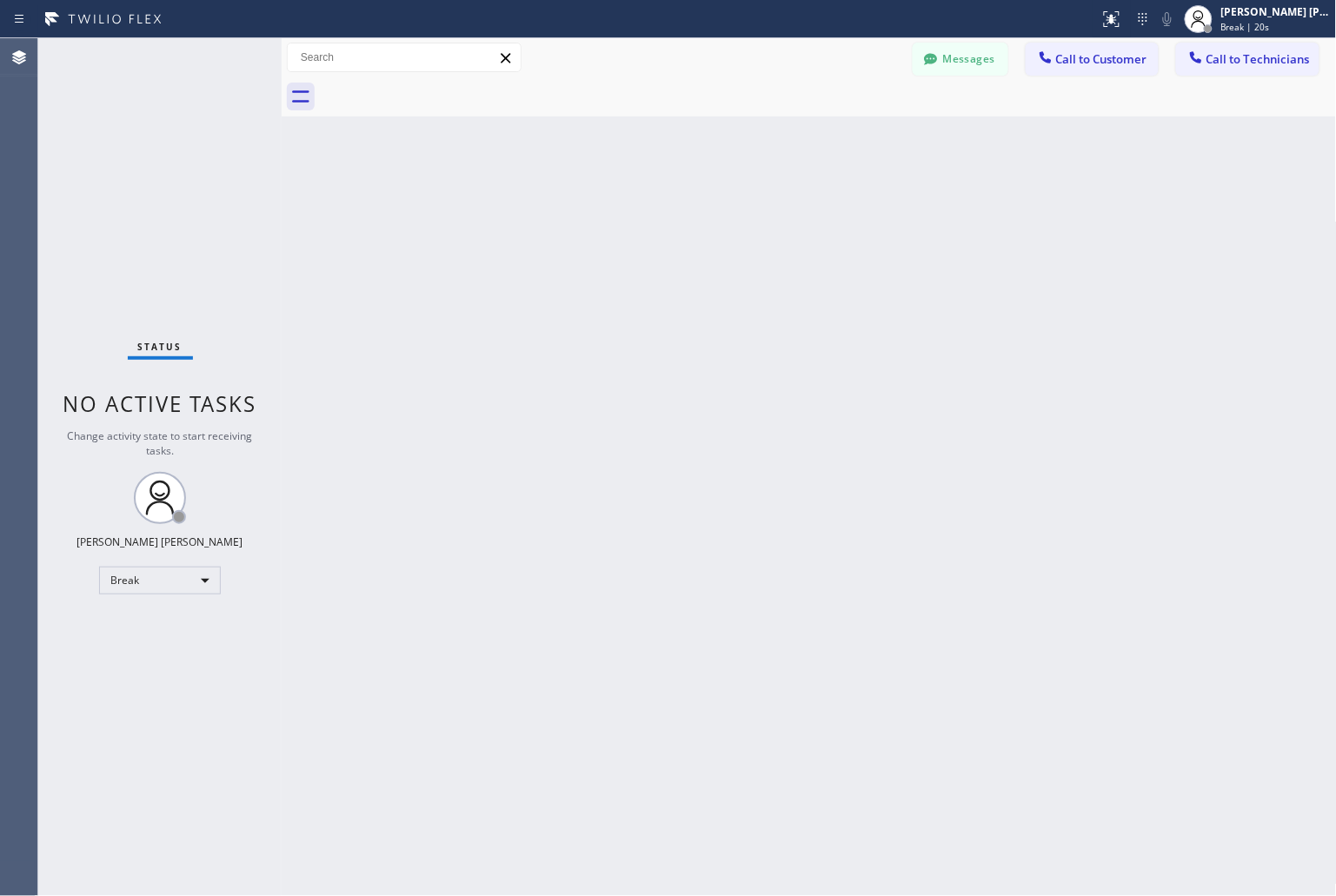
click at [626, 218] on div "Back to Dashboard Change Sender ID Customers Technicians KD Krissy Do [DATE] 02…" at bounding box center [809, 468] width 1056 height 858
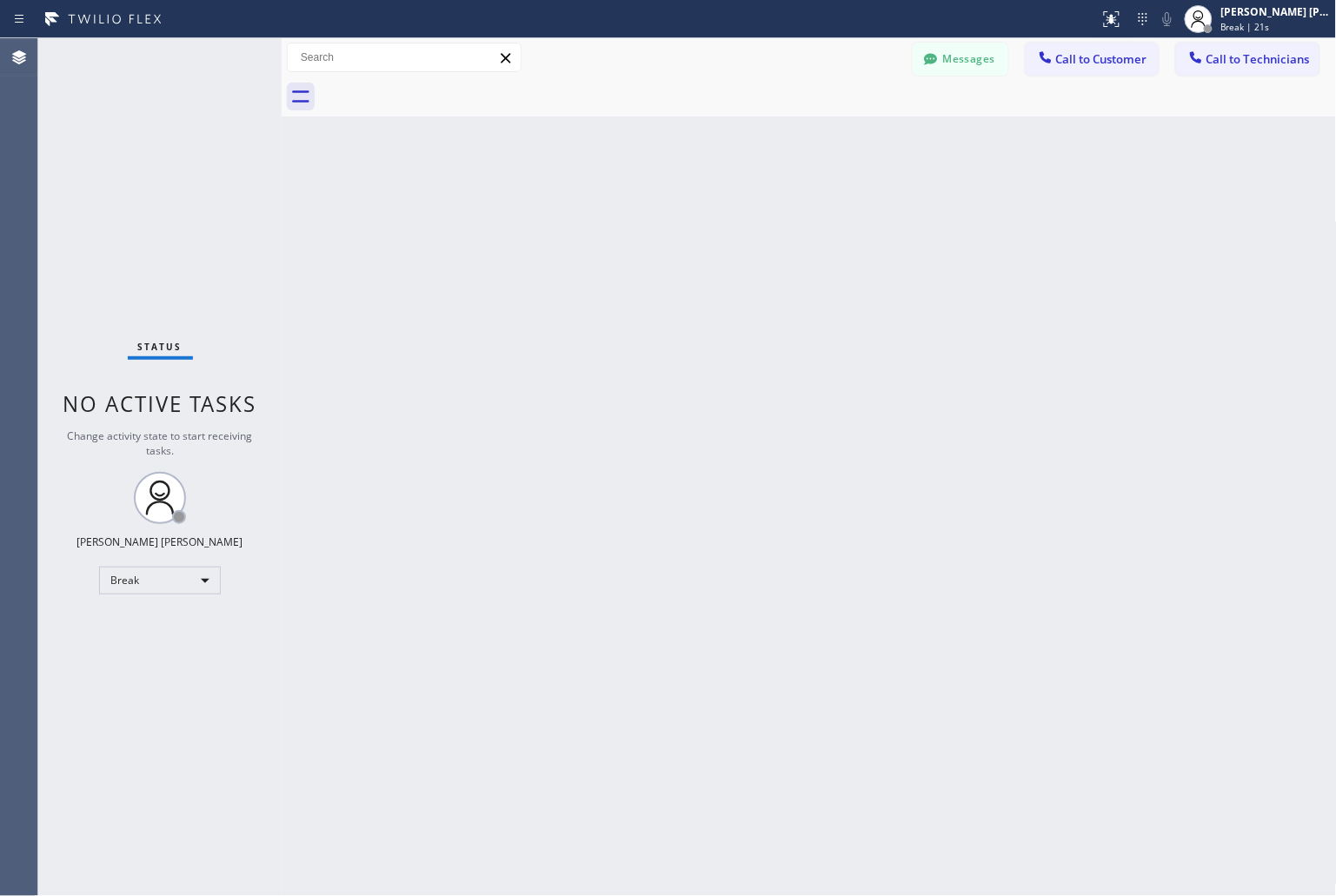
click at [626, 218] on div "Back to Dashboard Change Sender ID Customers Technicians KD Krissy Do [DATE] 02…" at bounding box center [809, 468] width 1056 height 858
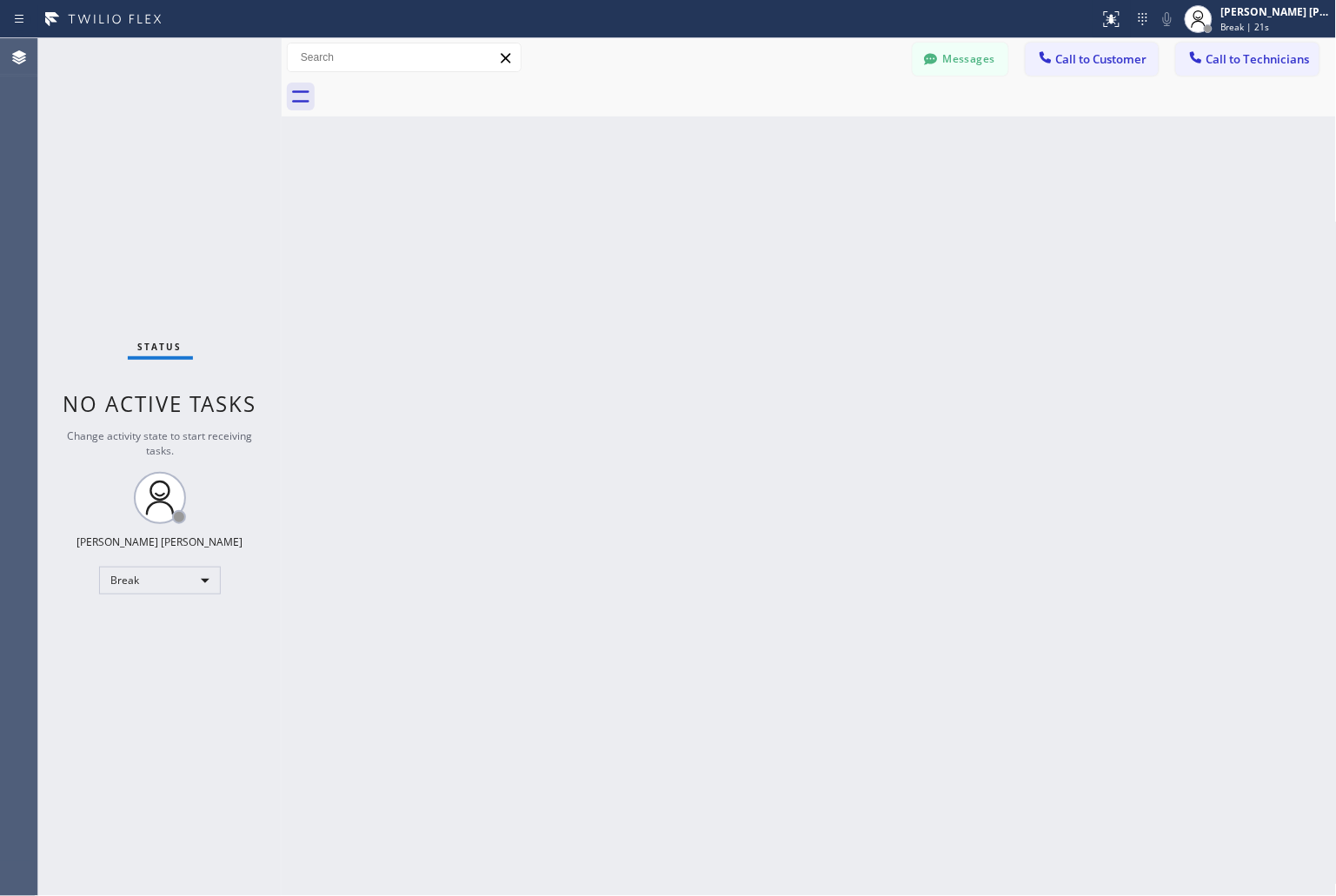
click at [626, 218] on div "Back to Dashboard Change Sender ID Customers Technicians KD Krissy Do [DATE] 02…" at bounding box center [809, 468] width 1056 height 858
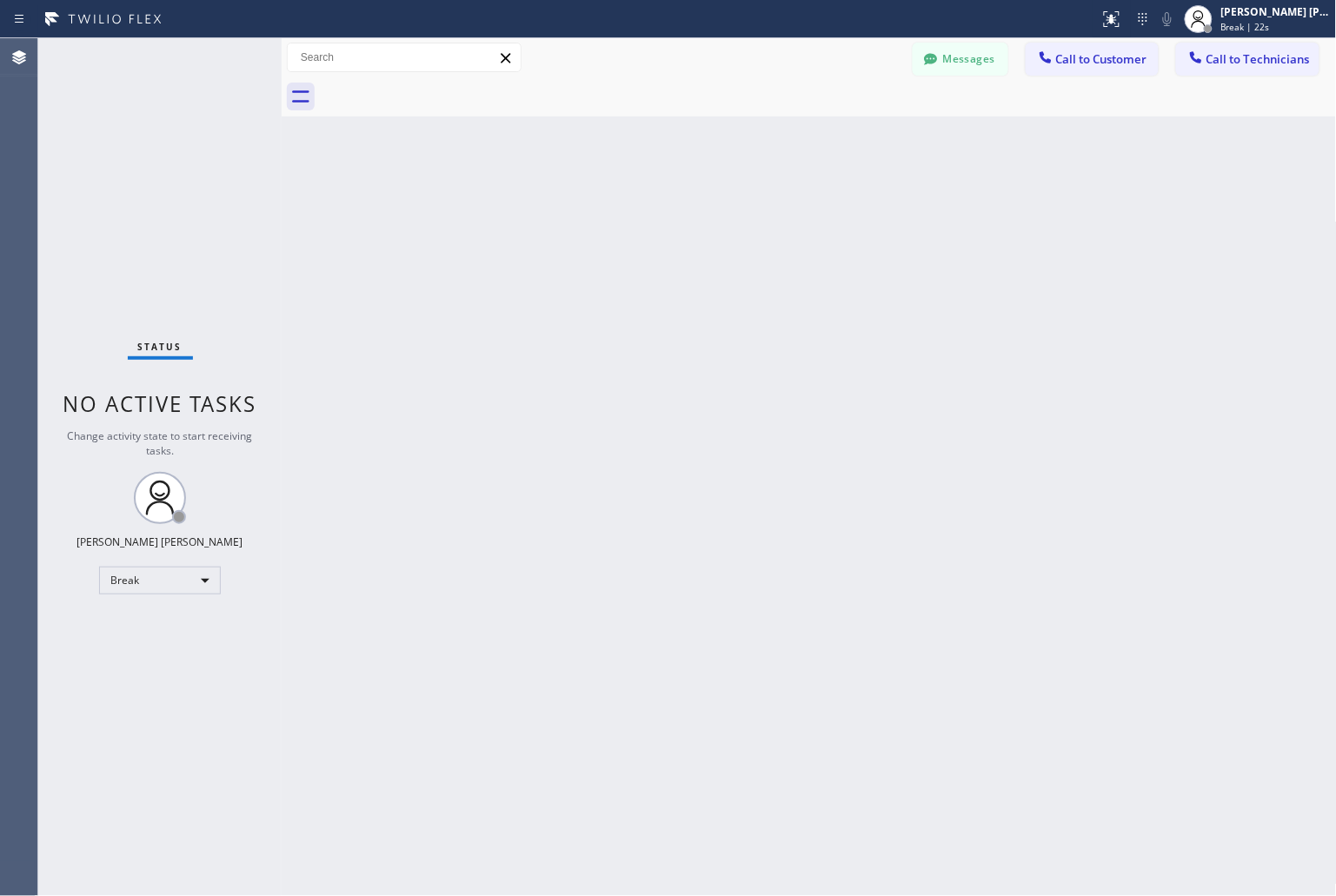
click at [626, 218] on div "Back to Dashboard Change Sender ID Customers Technicians KD Krissy Do [DATE] 02…" at bounding box center [809, 468] width 1056 height 858
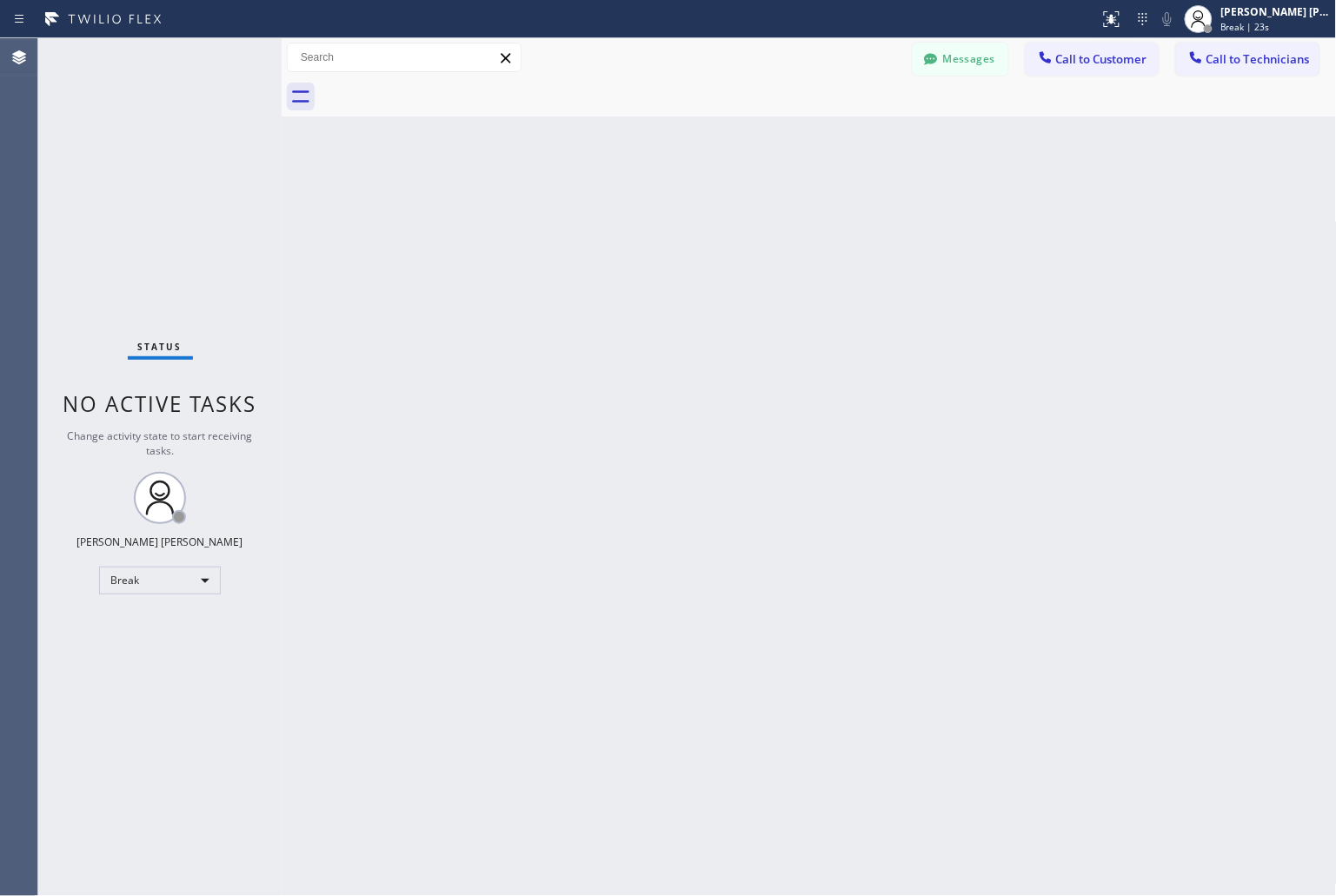
click at [626, 218] on div "Back to Dashboard Change Sender ID Customers Technicians KD Krissy Do [DATE] 02…" at bounding box center [809, 468] width 1056 height 858
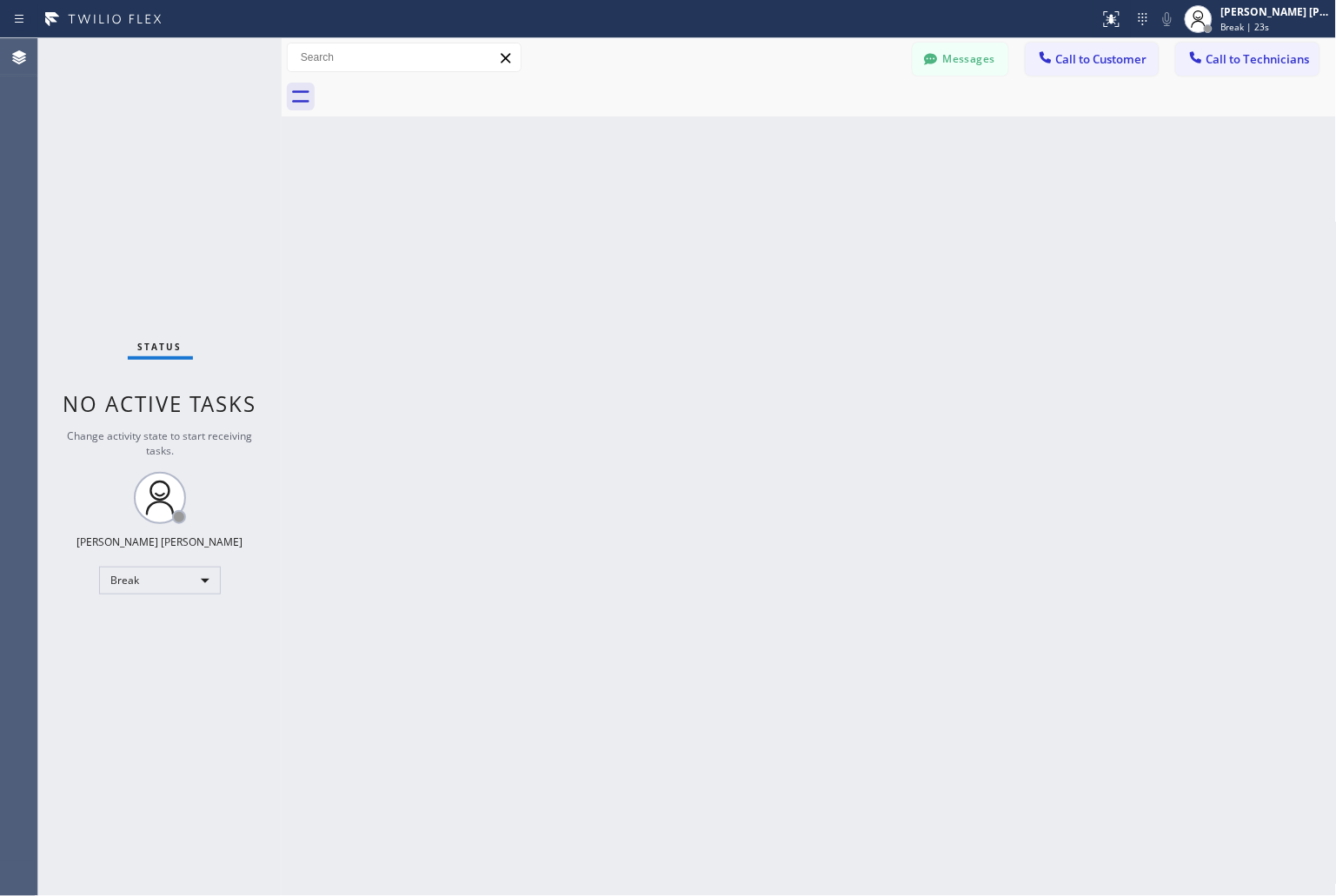
click at [626, 218] on div "Back to Dashboard Change Sender ID Customers Technicians KD Krissy Do [DATE] 02…" at bounding box center [809, 468] width 1056 height 858
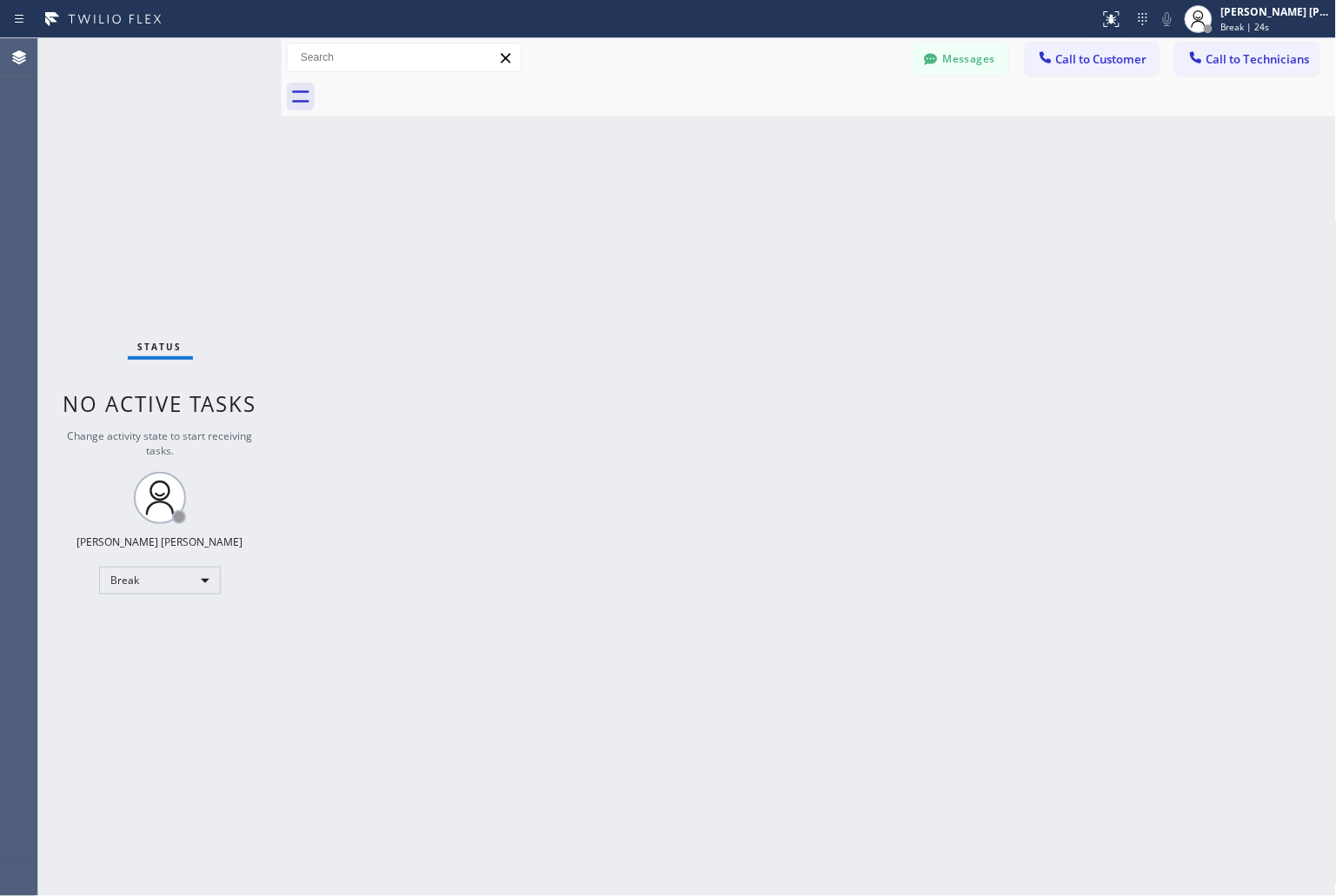
click at [626, 218] on div "Back to Dashboard Change Sender ID Customers Technicians KD Krissy Do [DATE] 02…" at bounding box center [809, 468] width 1056 height 858
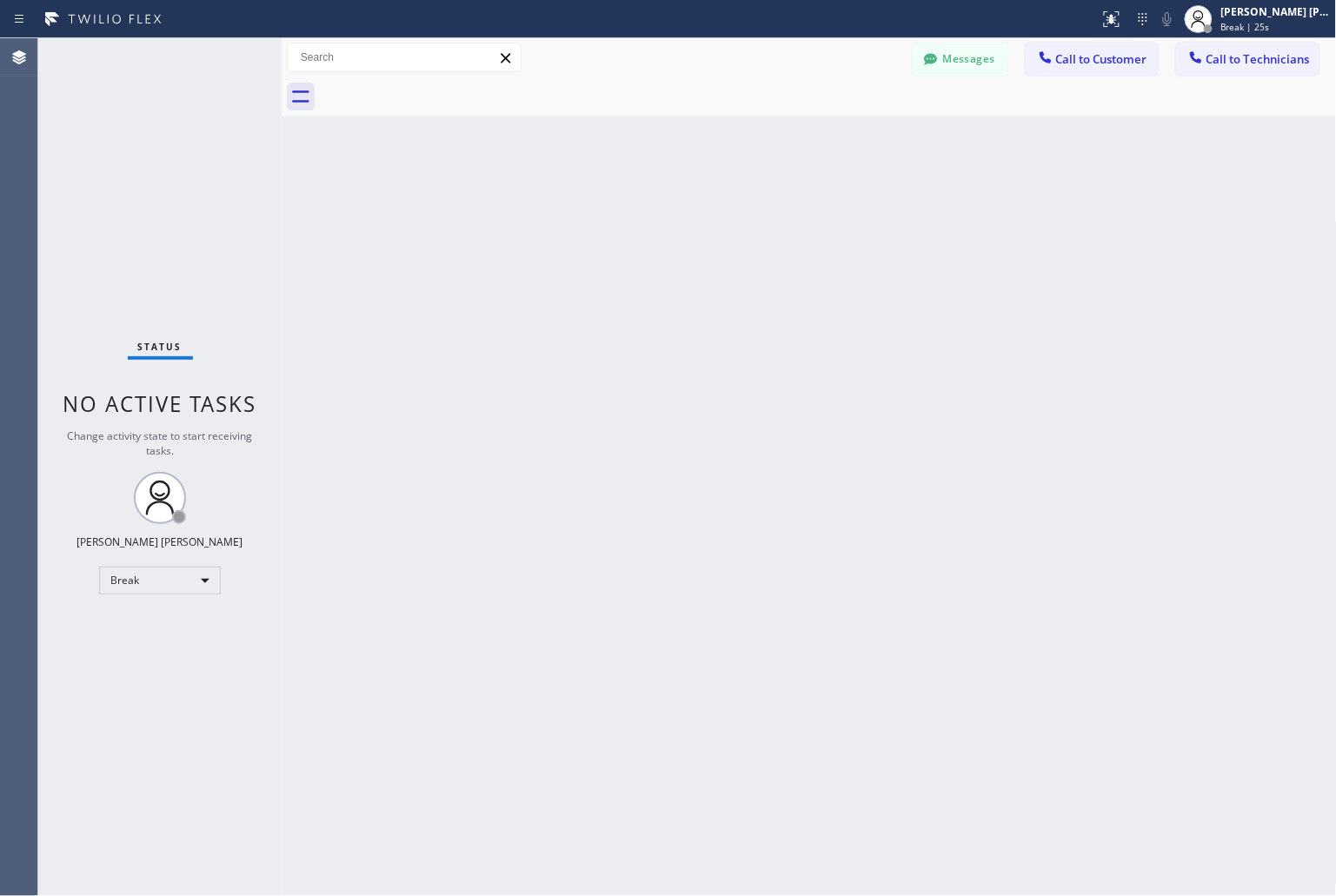
click at [626, 218] on div "Back to Dashboard Change Sender ID Customers Technicians KD Krissy Do [DATE] 02…" at bounding box center [809, 468] width 1056 height 858
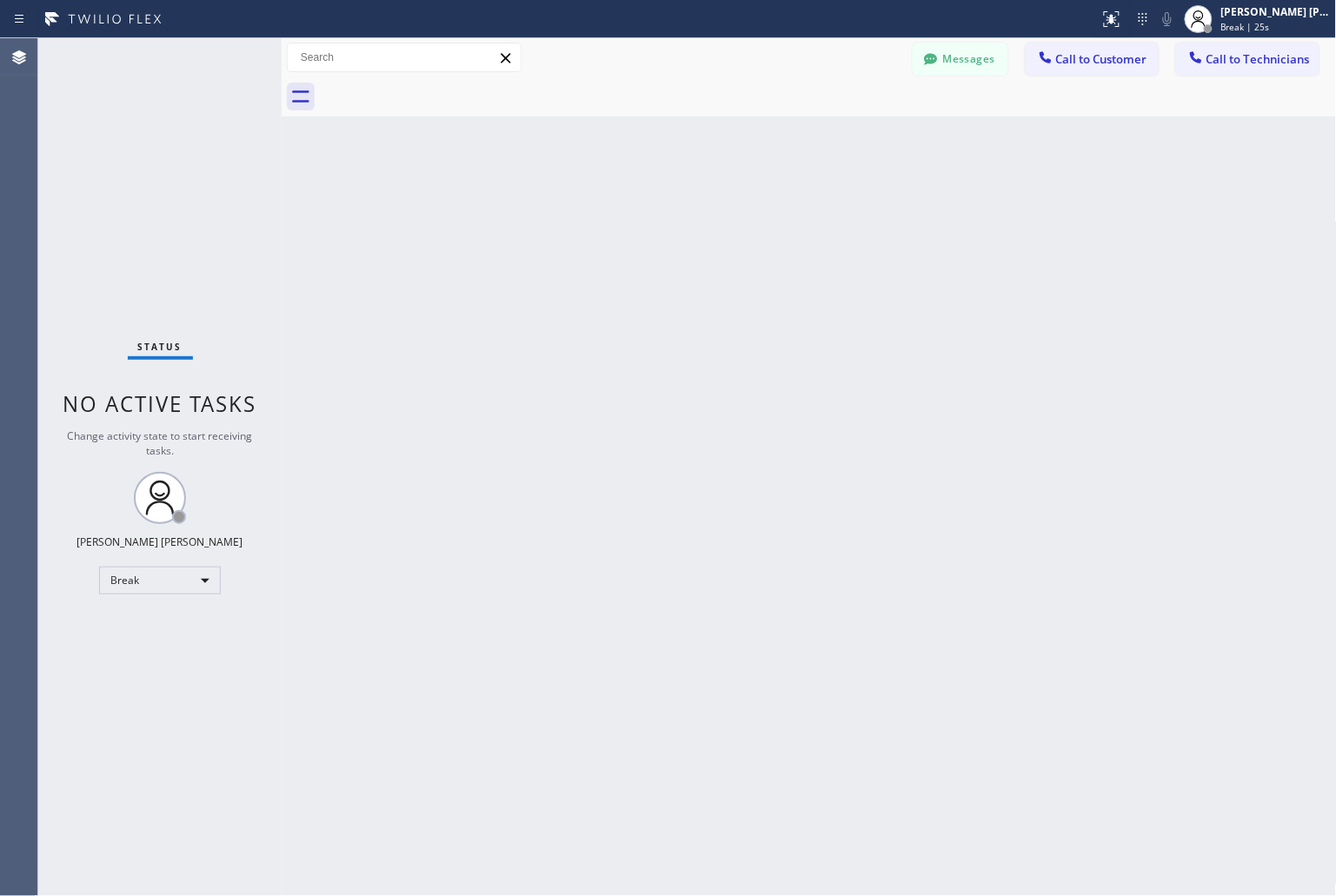
click at [626, 218] on div "Back to Dashboard Change Sender ID Customers Technicians KD Krissy Do [DATE] 02…" at bounding box center [809, 468] width 1056 height 858
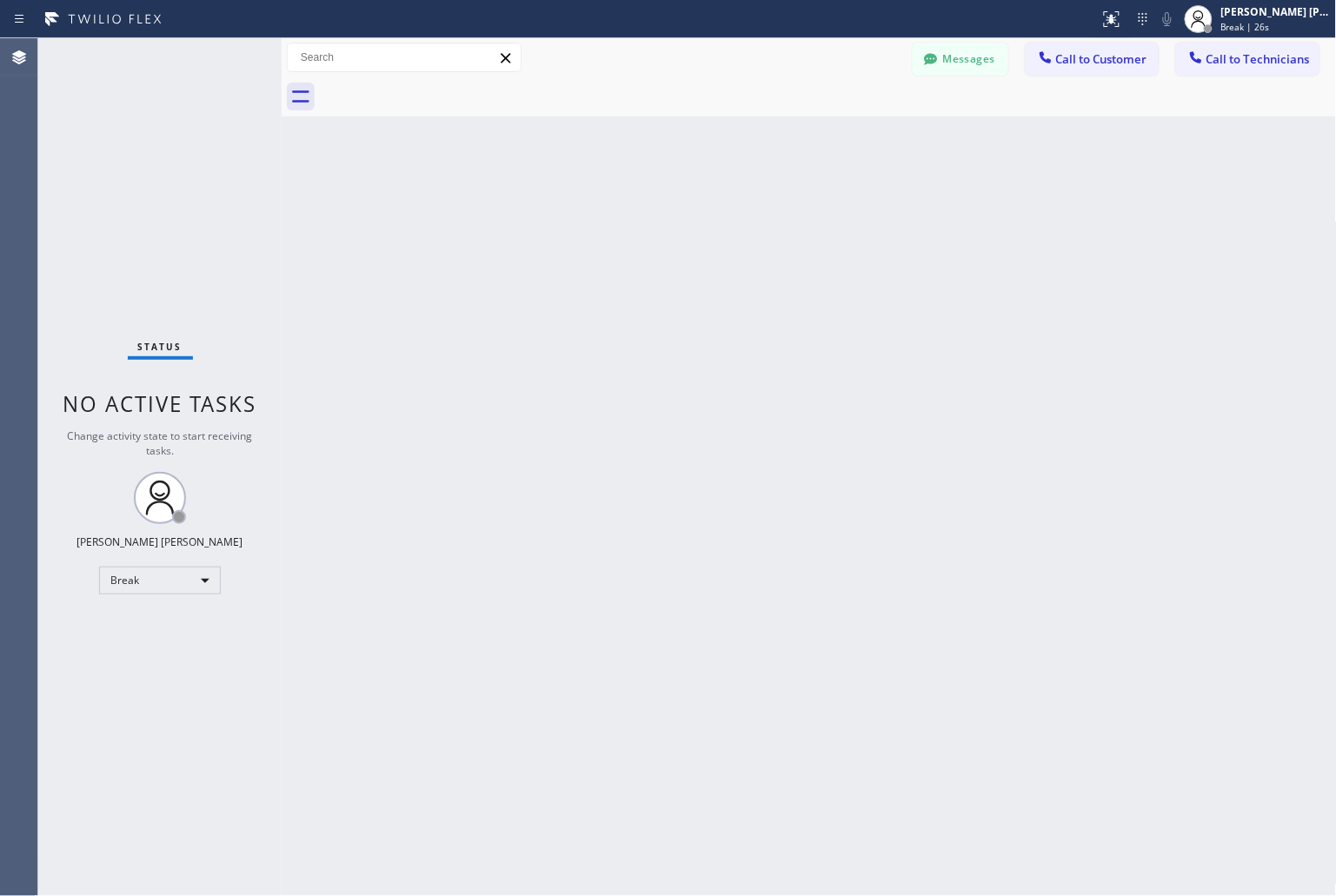
click at [626, 218] on div "Back to Dashboard Change Sender ID Customers Technicians KD Krissy Do [DATE] 02…" at bounding box center [809, 468] width 1056 height 858
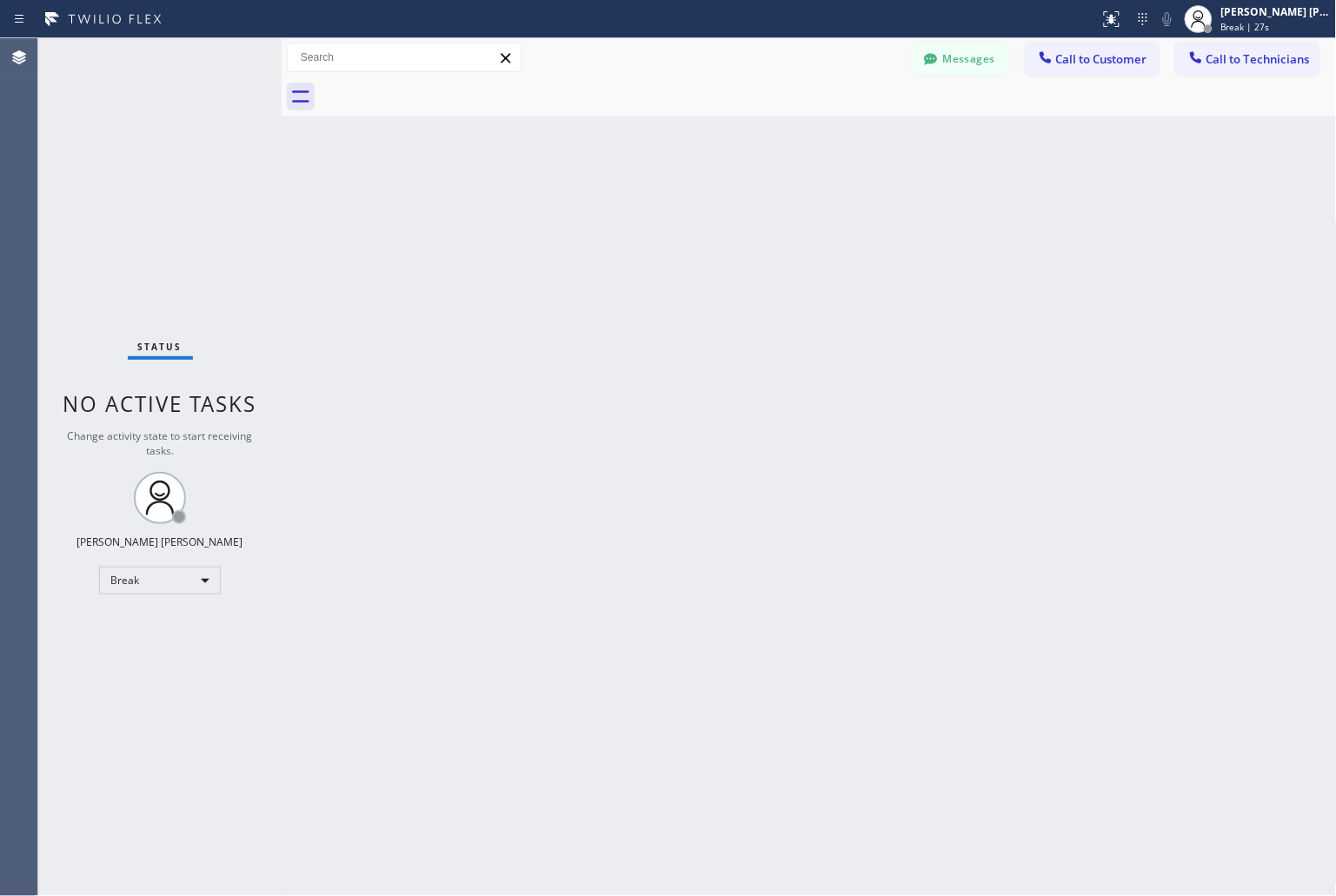
click at [626, 218] on div "Back to Dashboard Change Sender ID Customers Technicians KD Krissy Do [DATE] 02…" at bounding box center [809, 468] width 1056 height 858
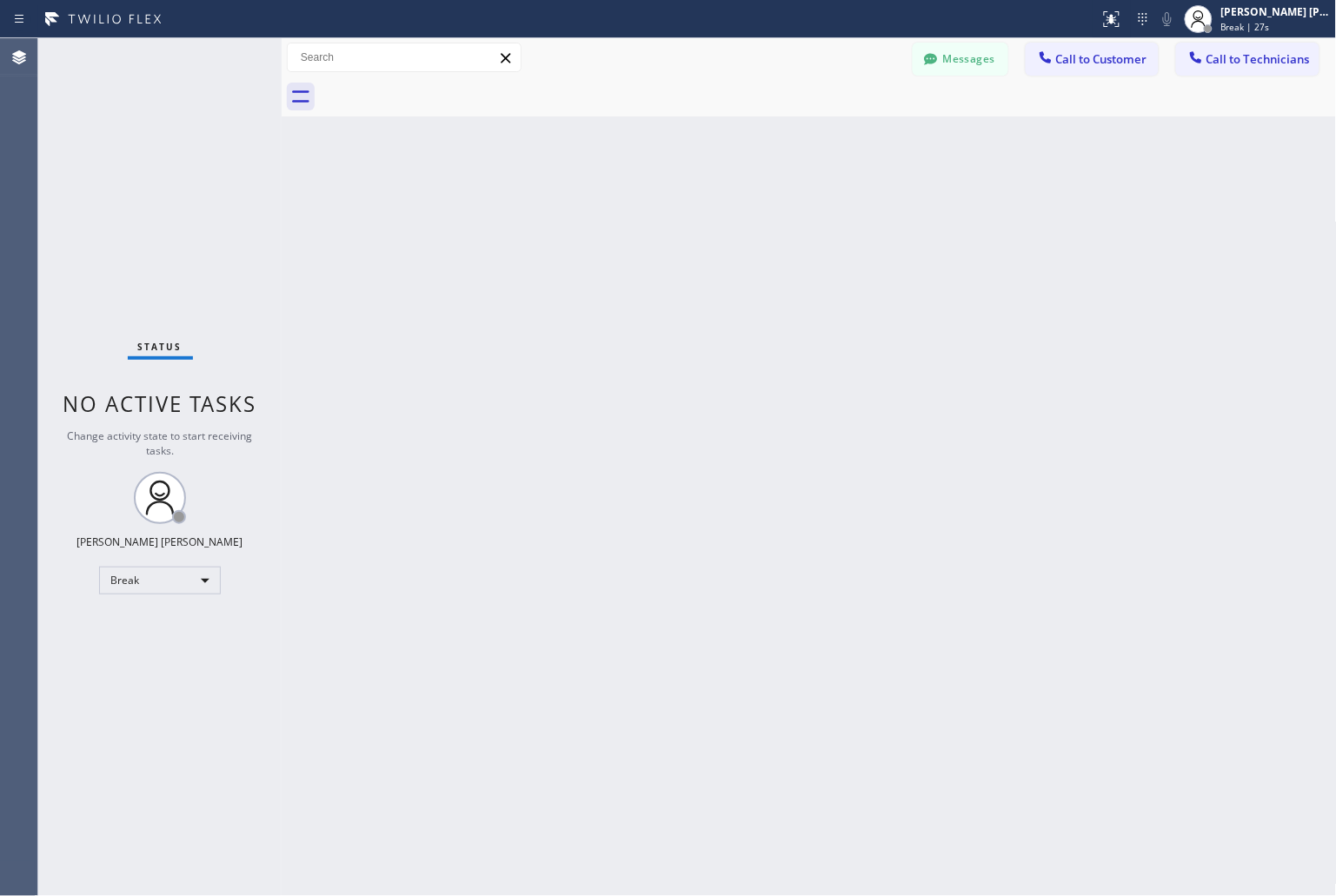
click at [626, 218] on div "Back to Dashboard Change Sender ID Customers Technicians KD Krissy Do [DATE] 02…" at bounding box center [809, 468] width 1056 height 858
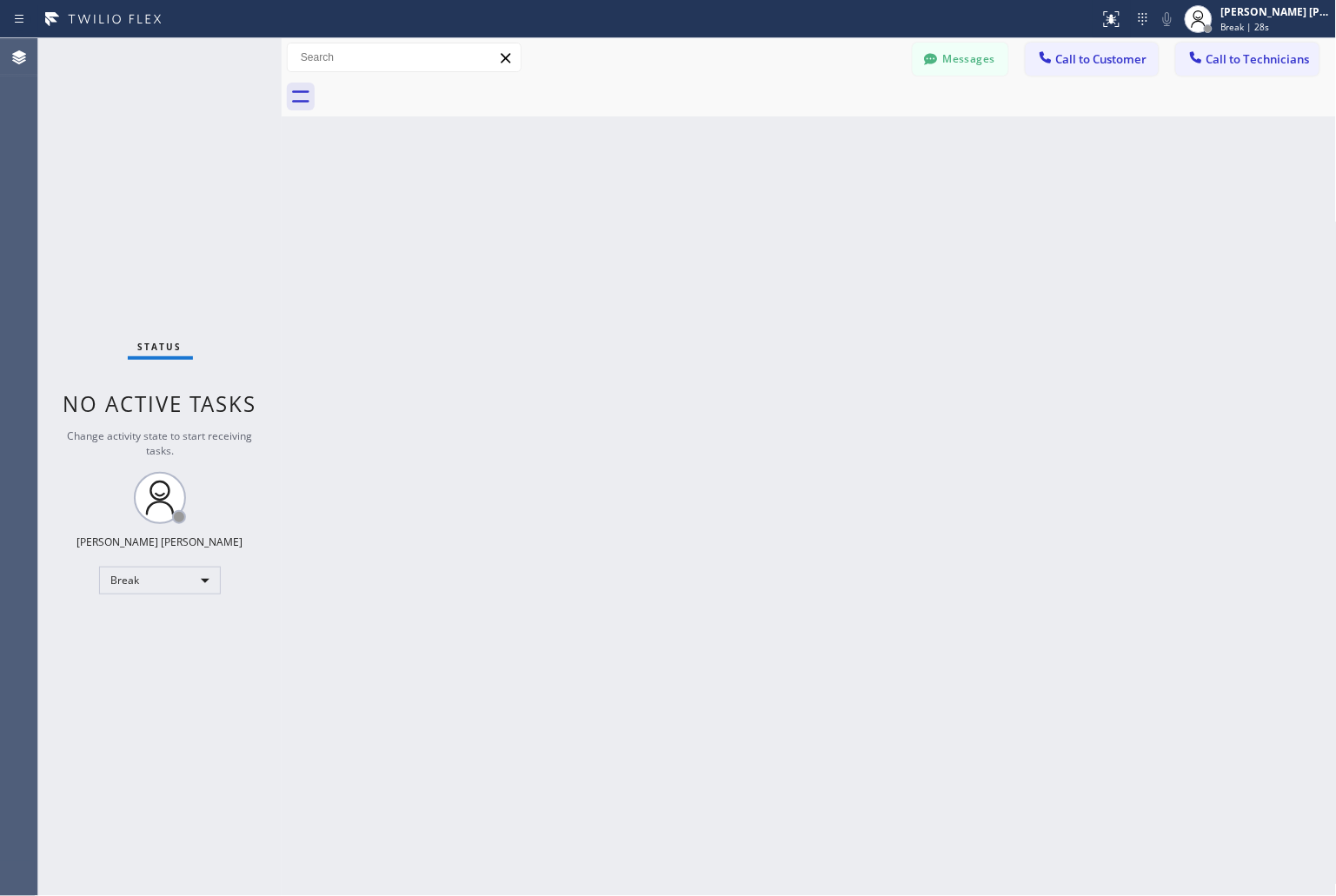
click at [626, 218] on div "Back to Dashboard Change Sender ID Customers Technicians KD Krissy Do [DATE] 02…" at bounding box center [809, 468] width 1056 height 858
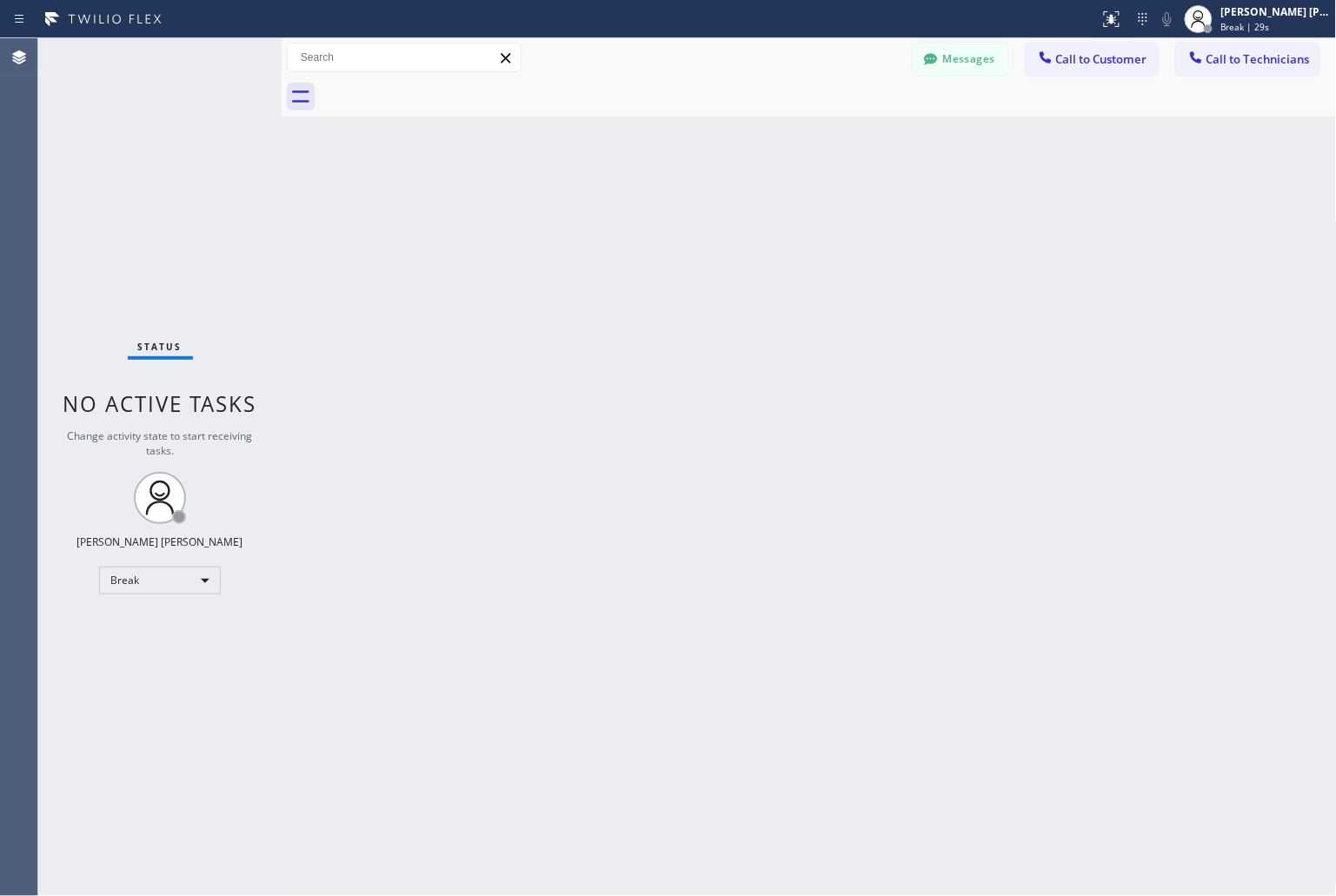
click at [626, 218] on div "Back to Dashboard Change Sender ID Customers Technicians KD Krissy Do [DATE] 02…" at bounding box center [809, 468] width 1056 height 858
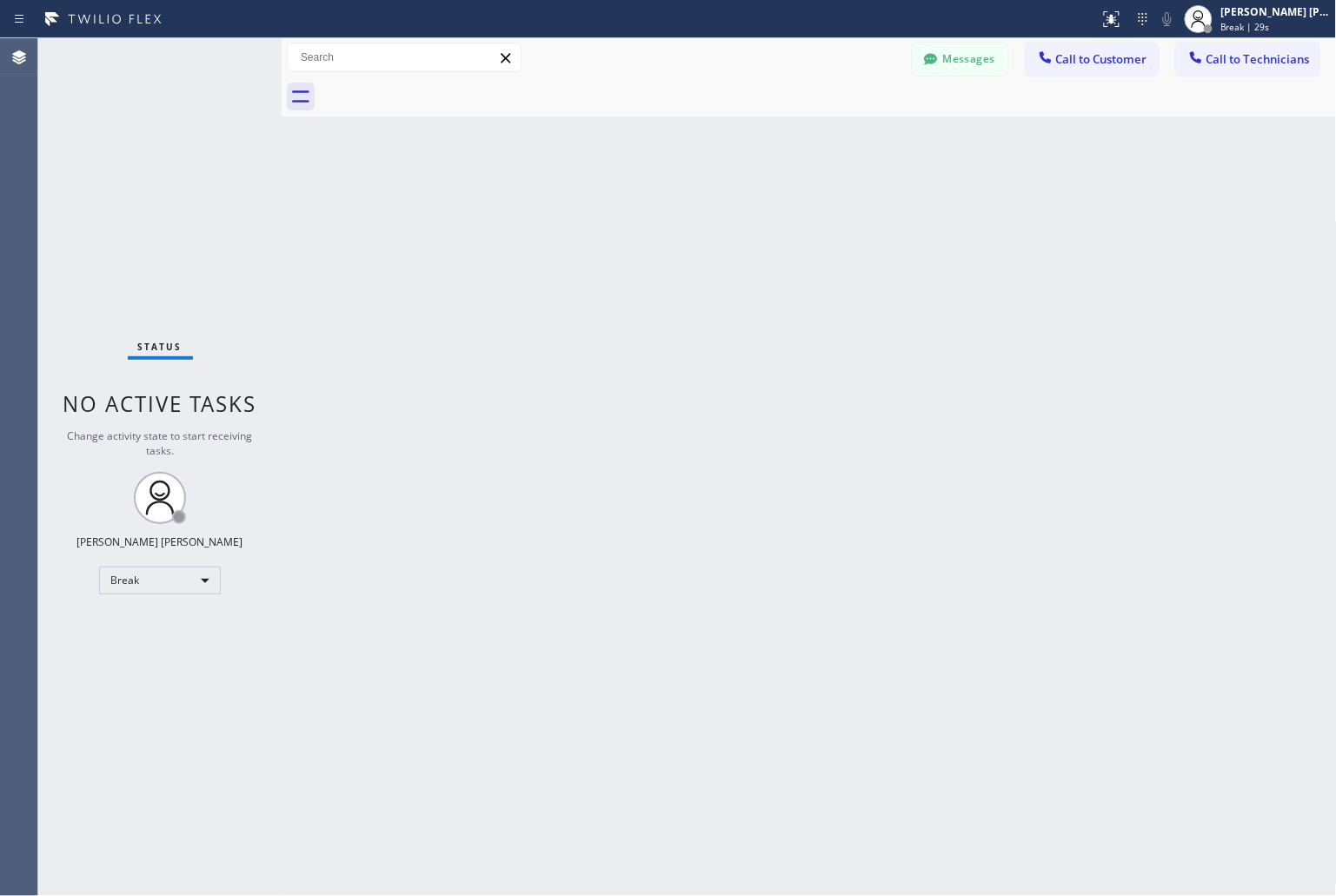
click at [626, 218] on div "Back to Dashboard Change Sender ID Customers Technicians KD Krissy Do [DATE] 02…" at bounding box center [809, 468] width 1056 height 858
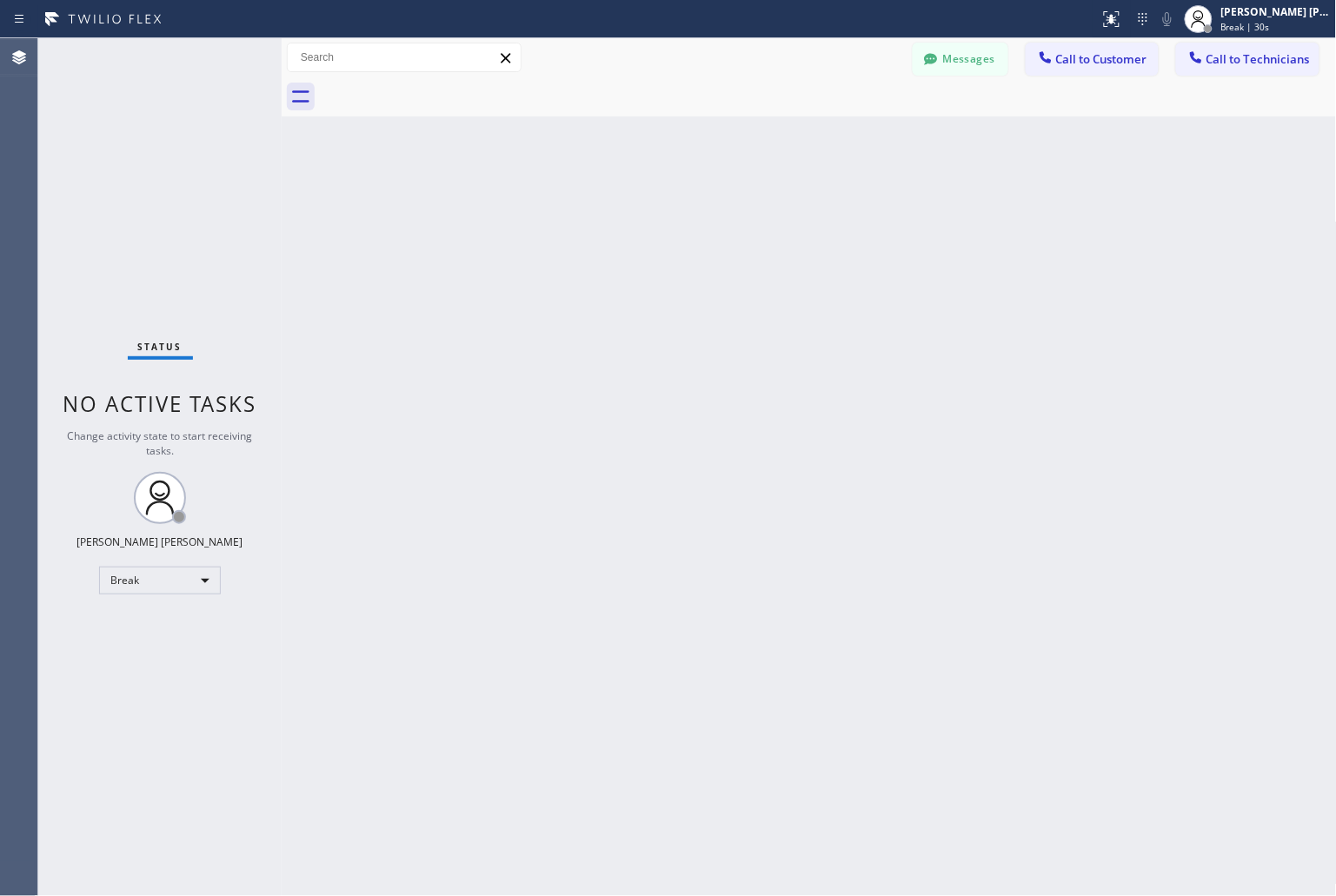
click at [626, 218] on div "Back to Dashboard Change Sender ID Customers Technicians KD Krissy Do [DATE] 02…" at bounding box center [809, 468] width 1056 height 858
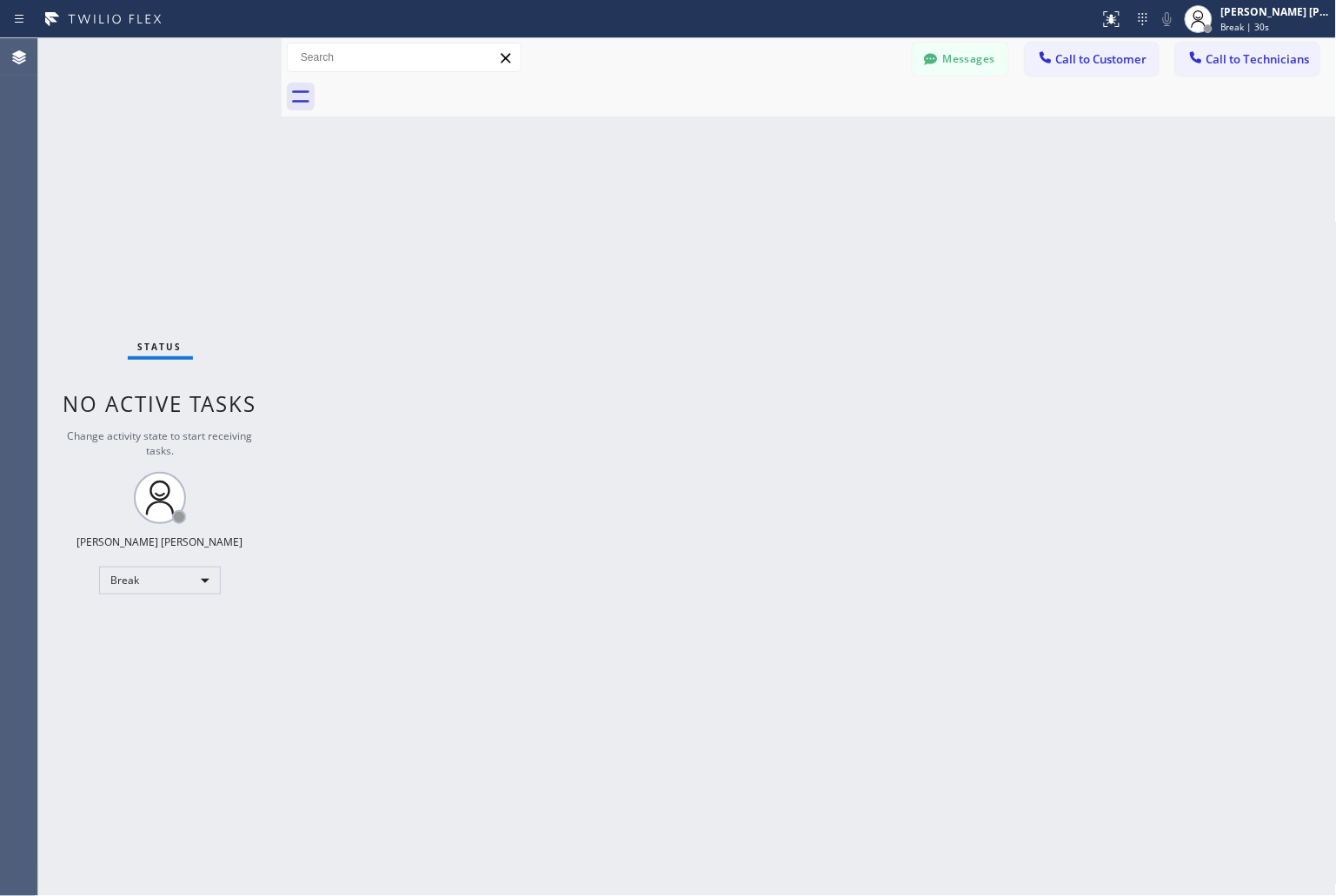
click at [626, 218] on div "Back to Dashboard Change Sender ID Customers Technicians KD Krissy Do [DATE] 02…" at bounding box center [809, 468] width 1056 height 858
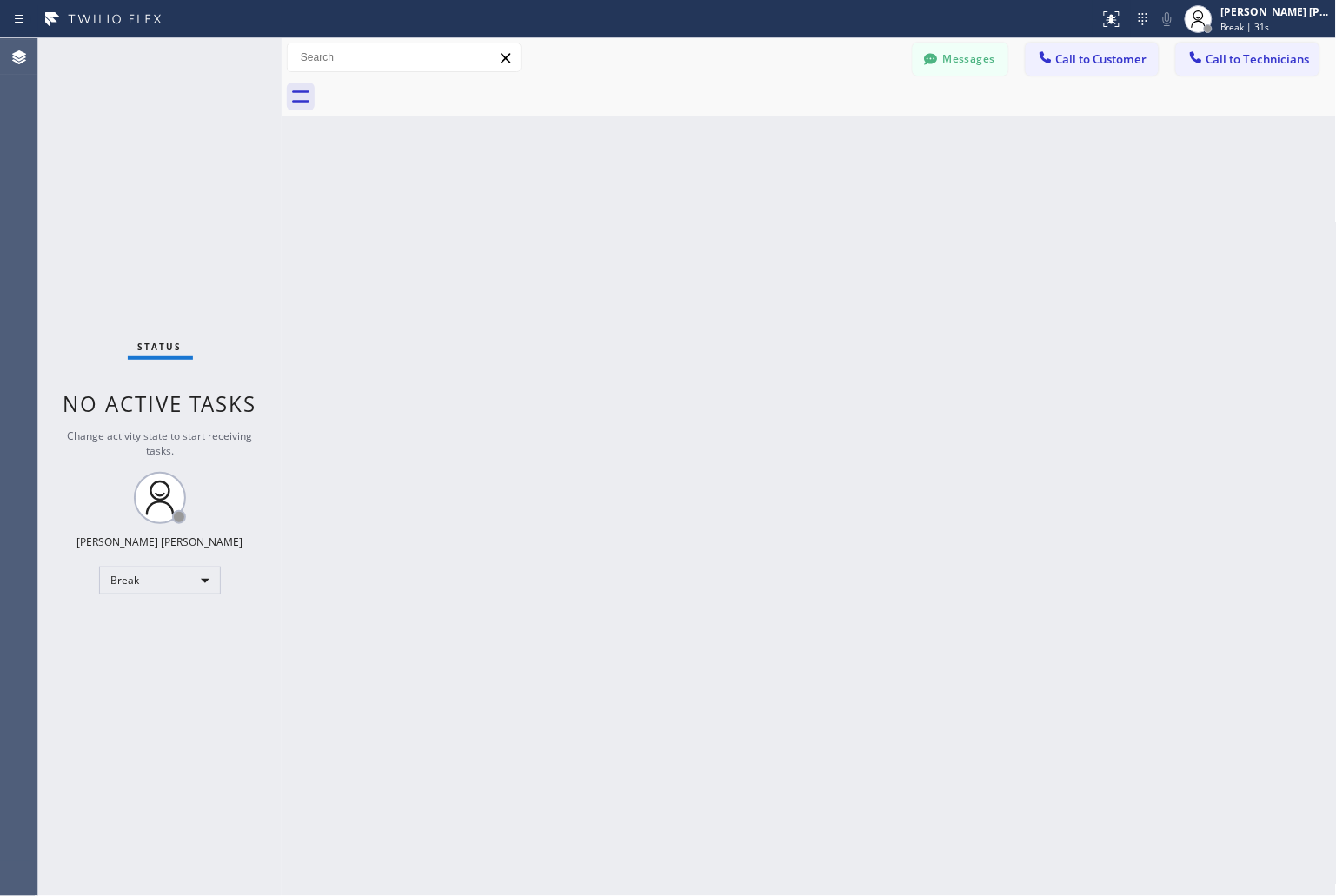
click at [626, 218] on div "Back to Dashboard Change Sender ID Customers Technicians KD Krissy Do [DATE] 02…" at bounding box center [809, 468] width 1056 height 858
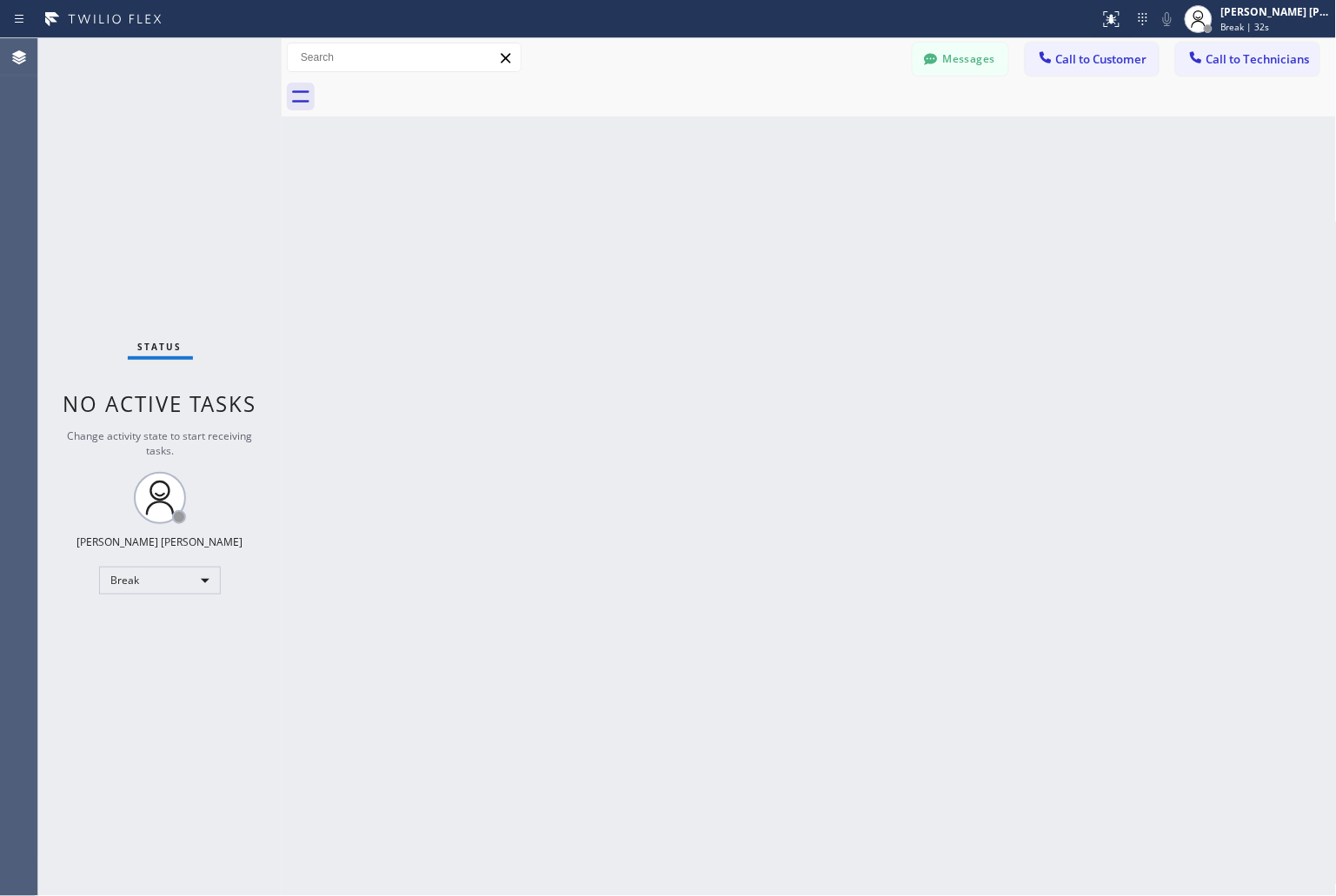
click at [626, 218] on div "Back to Dashboard Change Sender ID Customers Technicians KD Krissy Do [DATE] 02…" at bounding box center [809, 468] width 1056 height 858
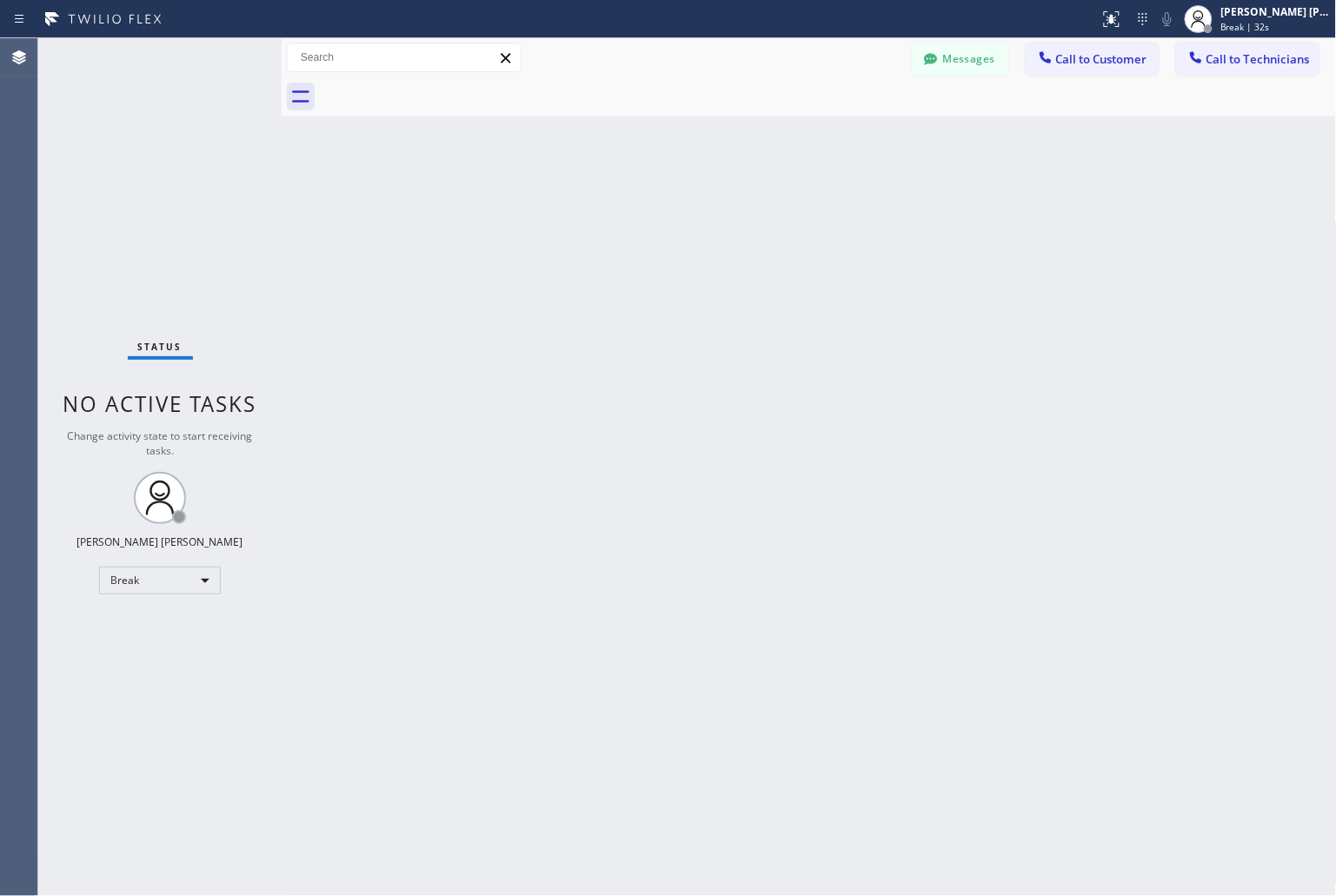
click at [626, 218] on div "Back to Dashboard Change Sender ID Customers Technicians KD Krissy Do [DATE] 02…" at bounding box center [809, 468] width 1056 height 858
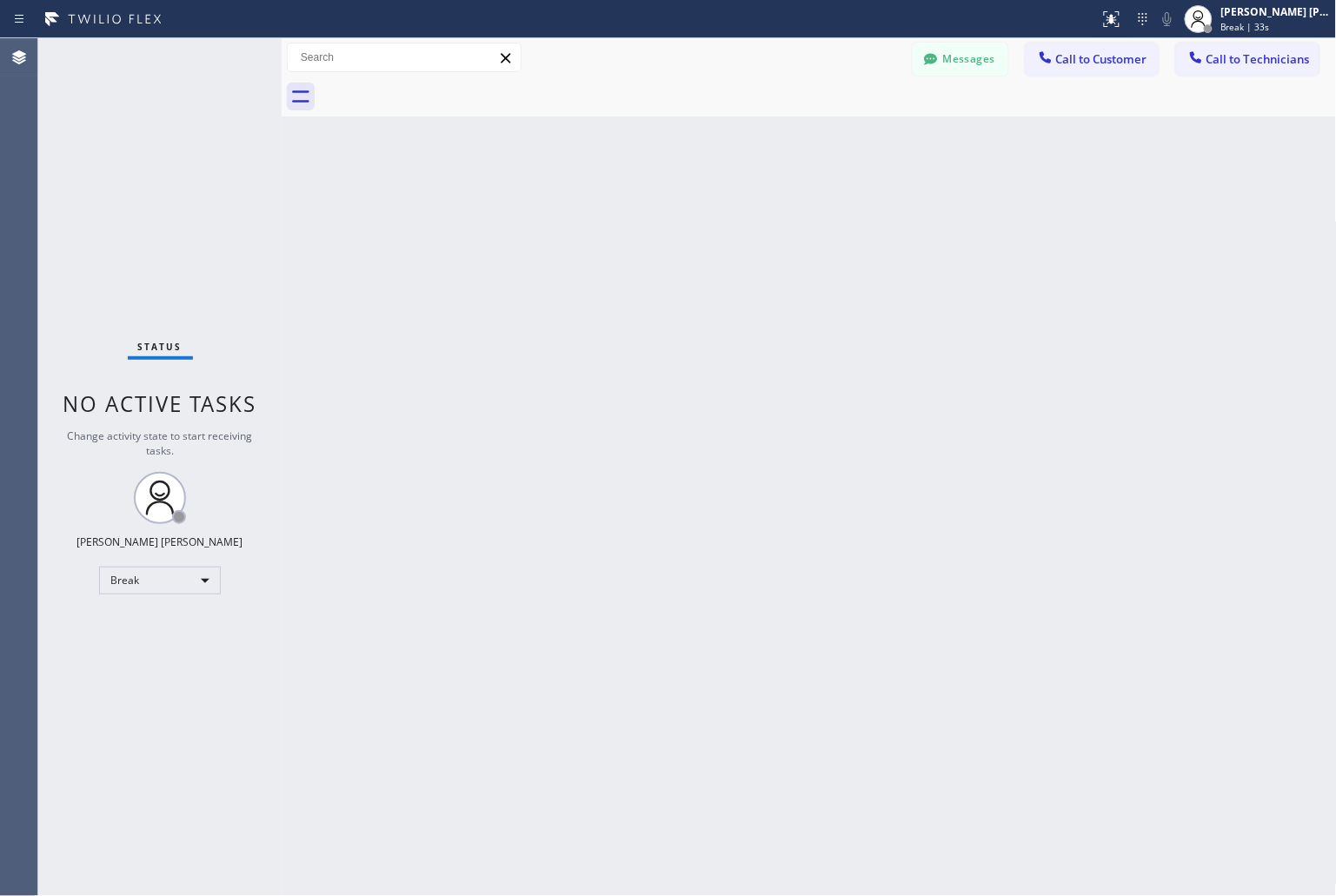
click at [626, 218] on div "Back to Dashboard Change Sender ID Customers Technicians KD Krissy Do [DATE] 02…" at bounding box center [809, 468] width 1056 height 858
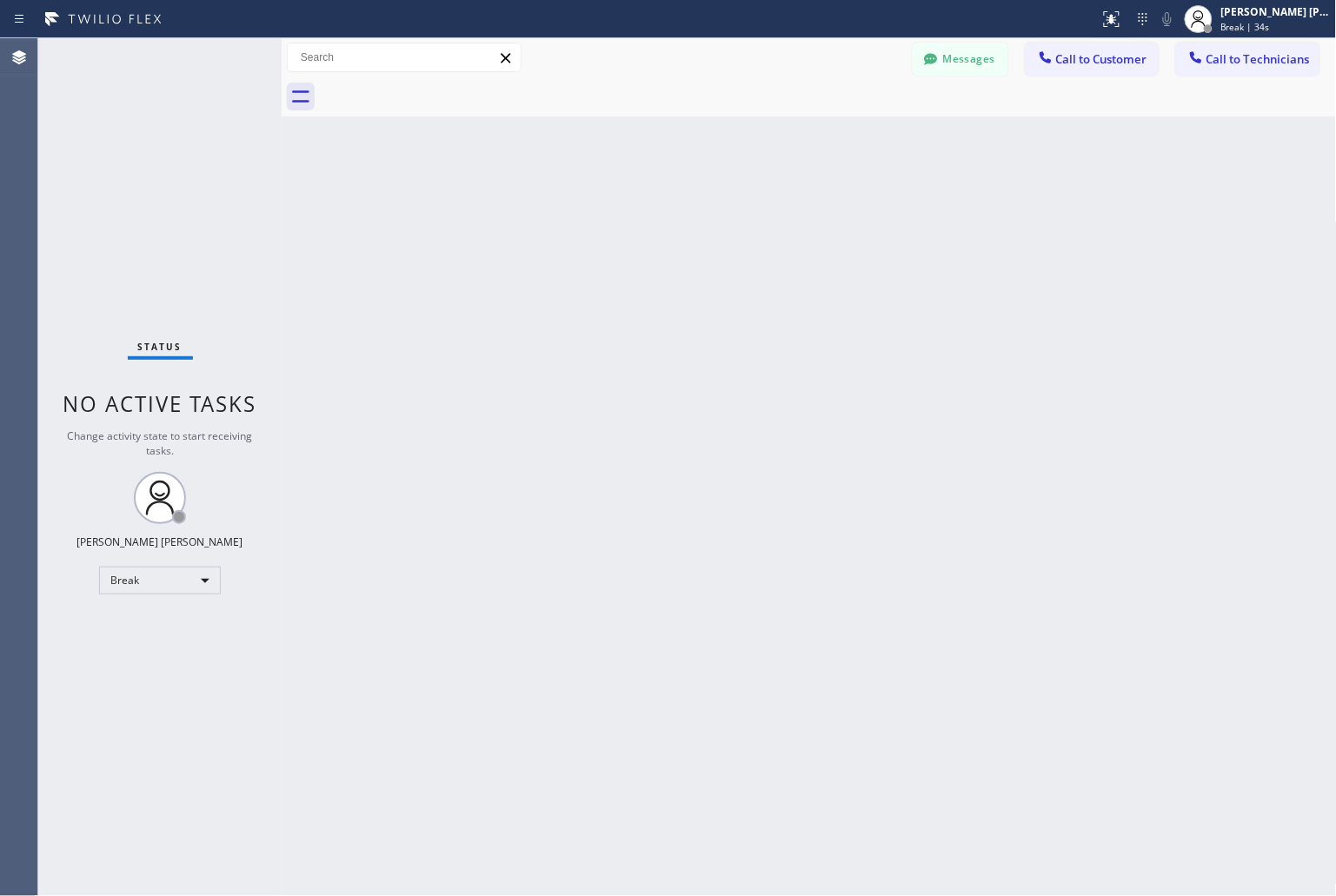
click at [626, 218] on div "Back to Dashboard Change Sender ID Customers Technicians KD Krissy Do [DATE] 02…" at bounding box center [809, 468] width 1056 height 858
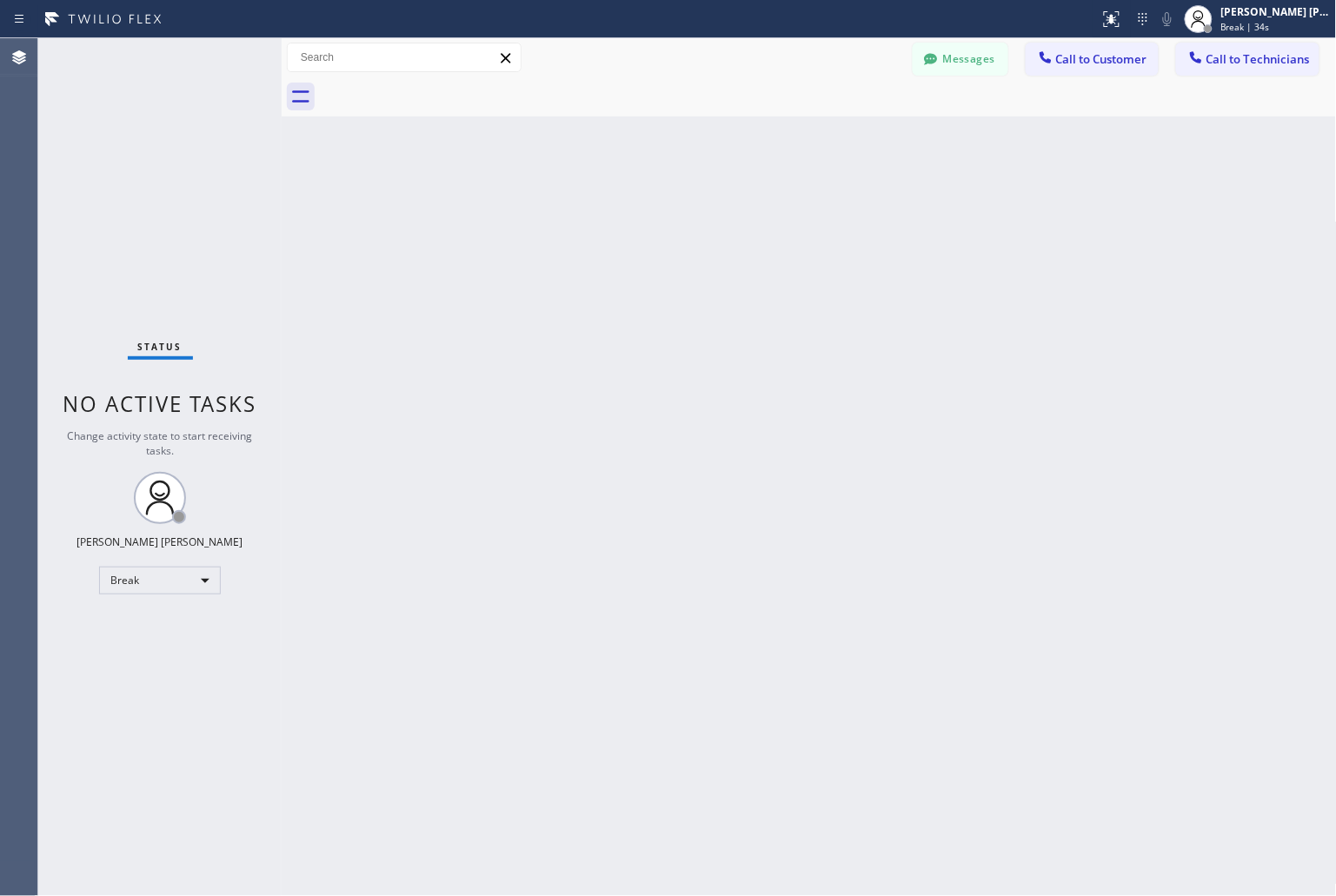
click at [626, 218] on div "Back to Dashboard Change Sender ID Customers Technicians KD Krissy Do [DATE] 02…" at bounding box center [809, 468] width 1056 height 858
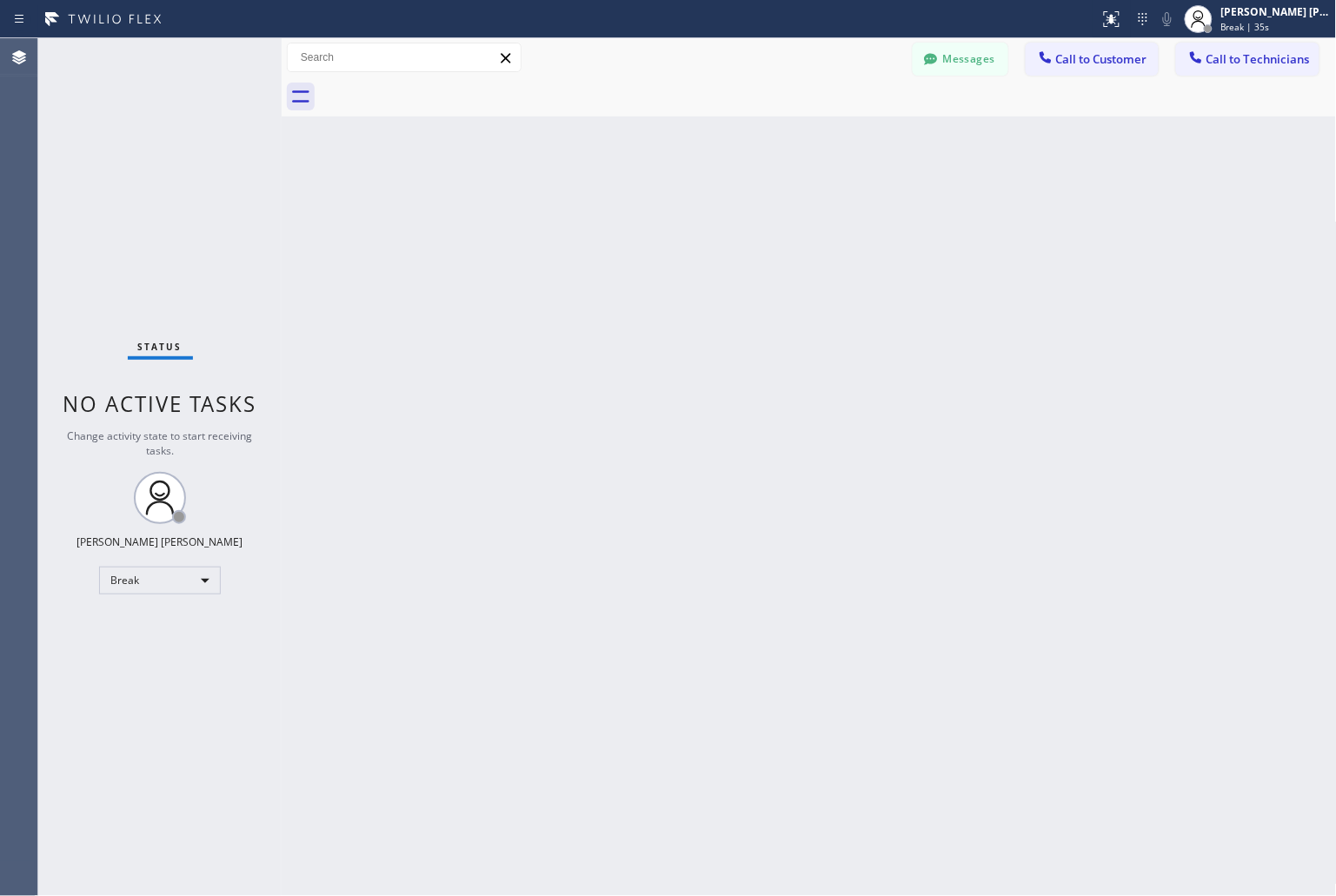
click at [626, 218] on div "Back to Dashboard Change Sender ID Customers Technicians KD Krissy Do [DATE] 02…" at bounding box center [809, 468] width 1056 height 858
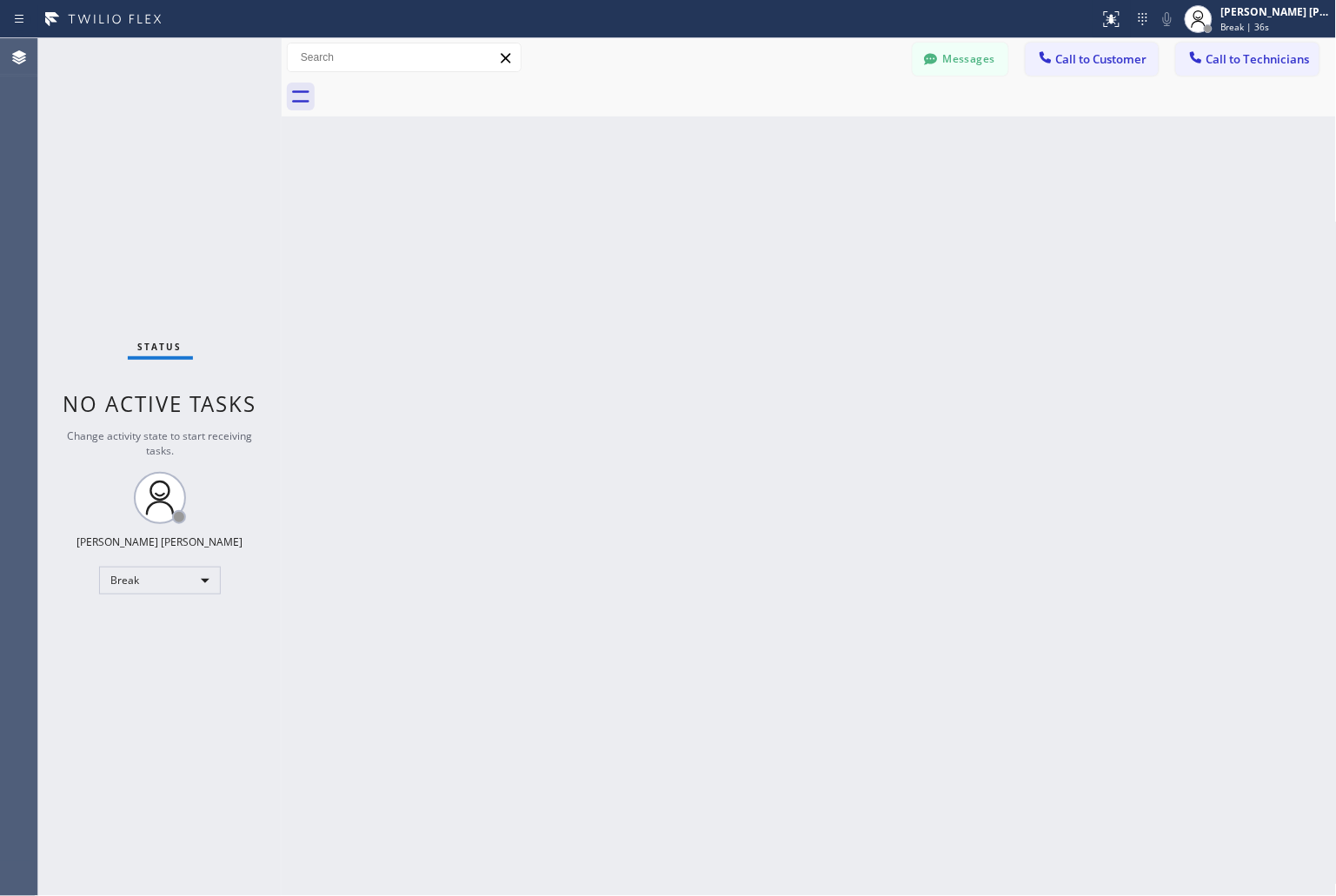
click at [626, 218] on div "Back to Dashboard Change Sender ID Customers Technicians KD Krissy Do [DATE] 02…" at bounding box center [809, 468] width 1056 height 858
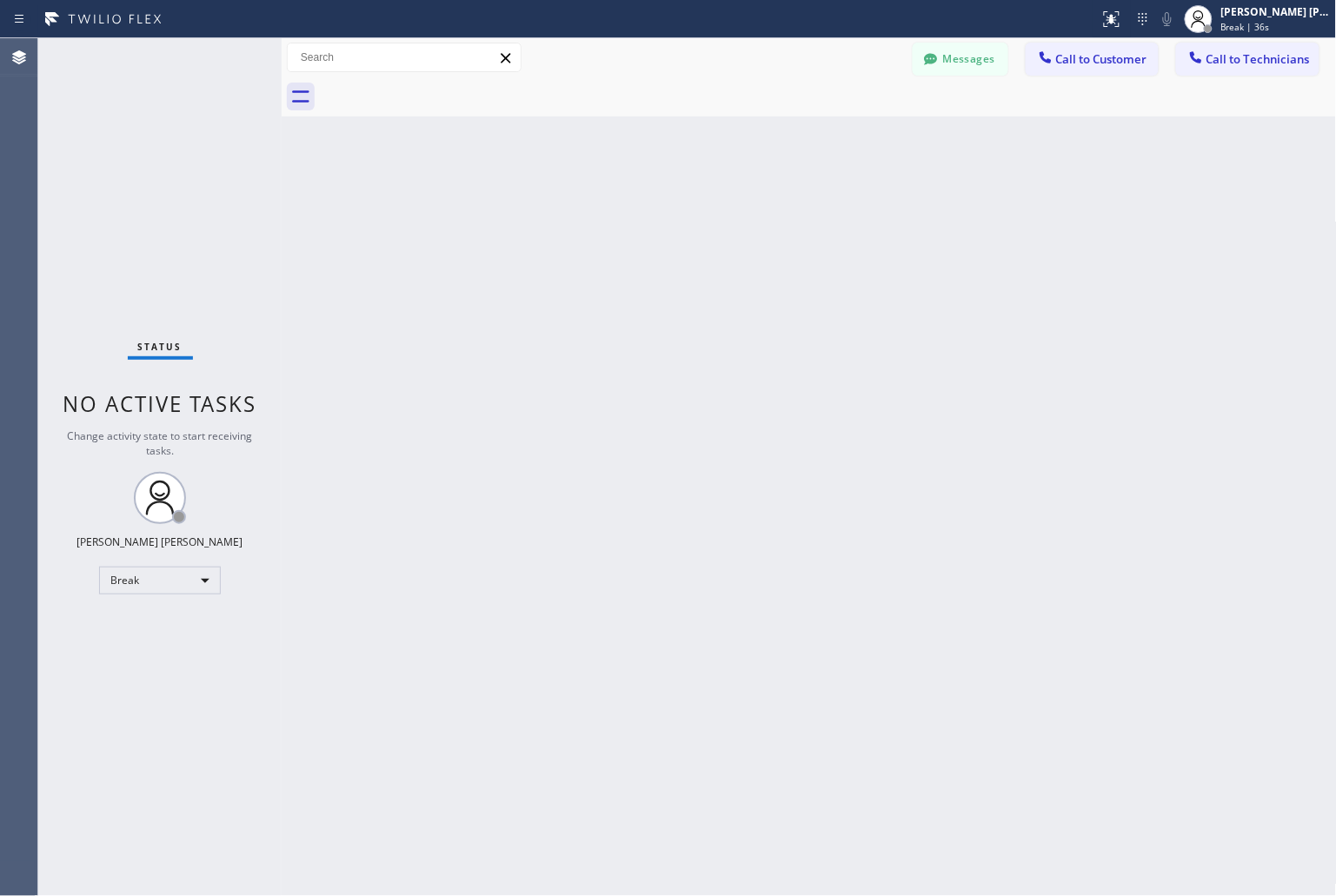
click at [626, 218] on div "Back to Dashboard Change Sender ID Customers Technicians KD Krissy Do [DATE] 02…" at bounding box center [809, 468] width 1056 height 858
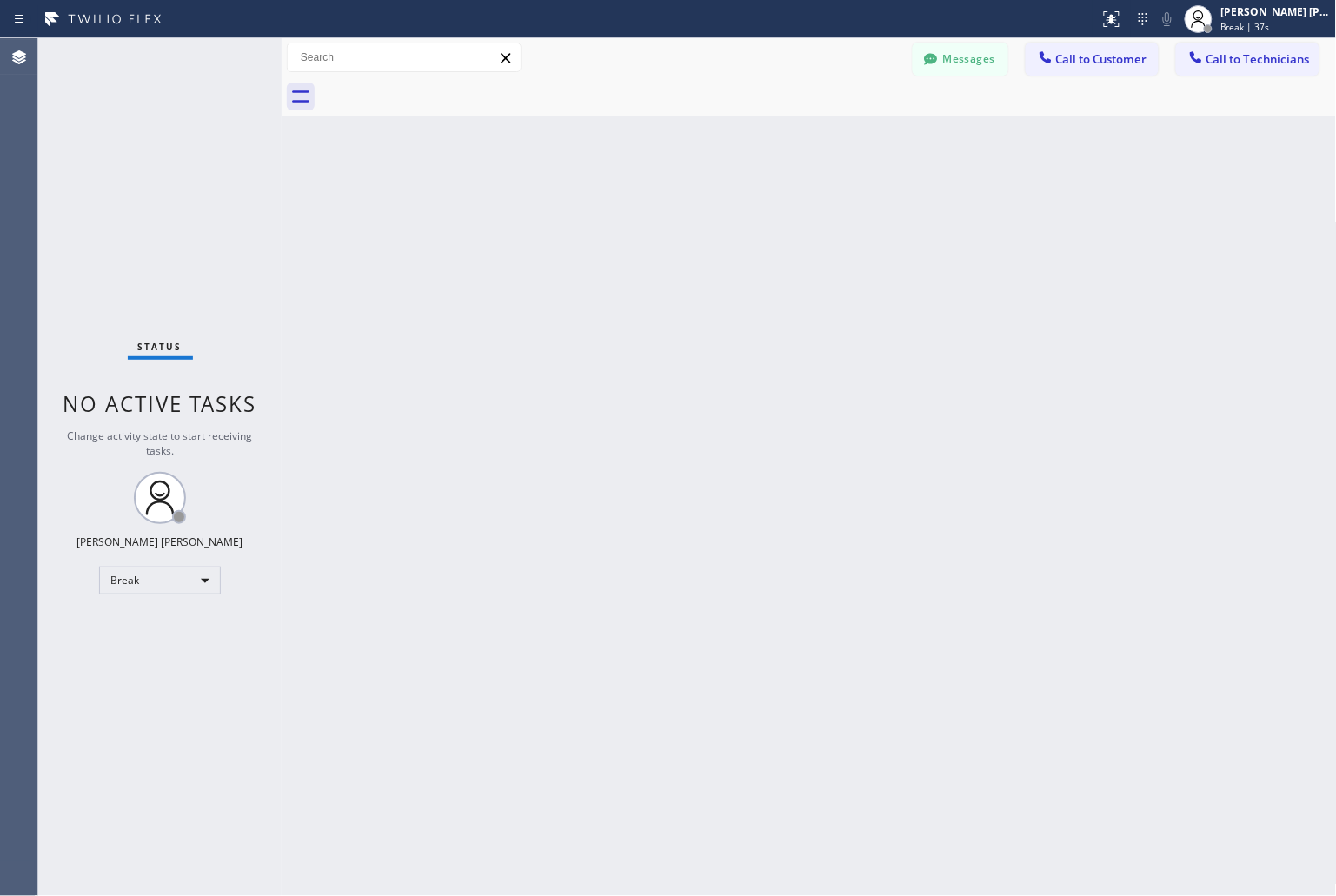
click at [626, 218] on div "Back to Dashboard Change Sender ID Customers Technicians KD Krissy Do [DATE] 02…" at bounding box center [809, 468] width 1056 height 858
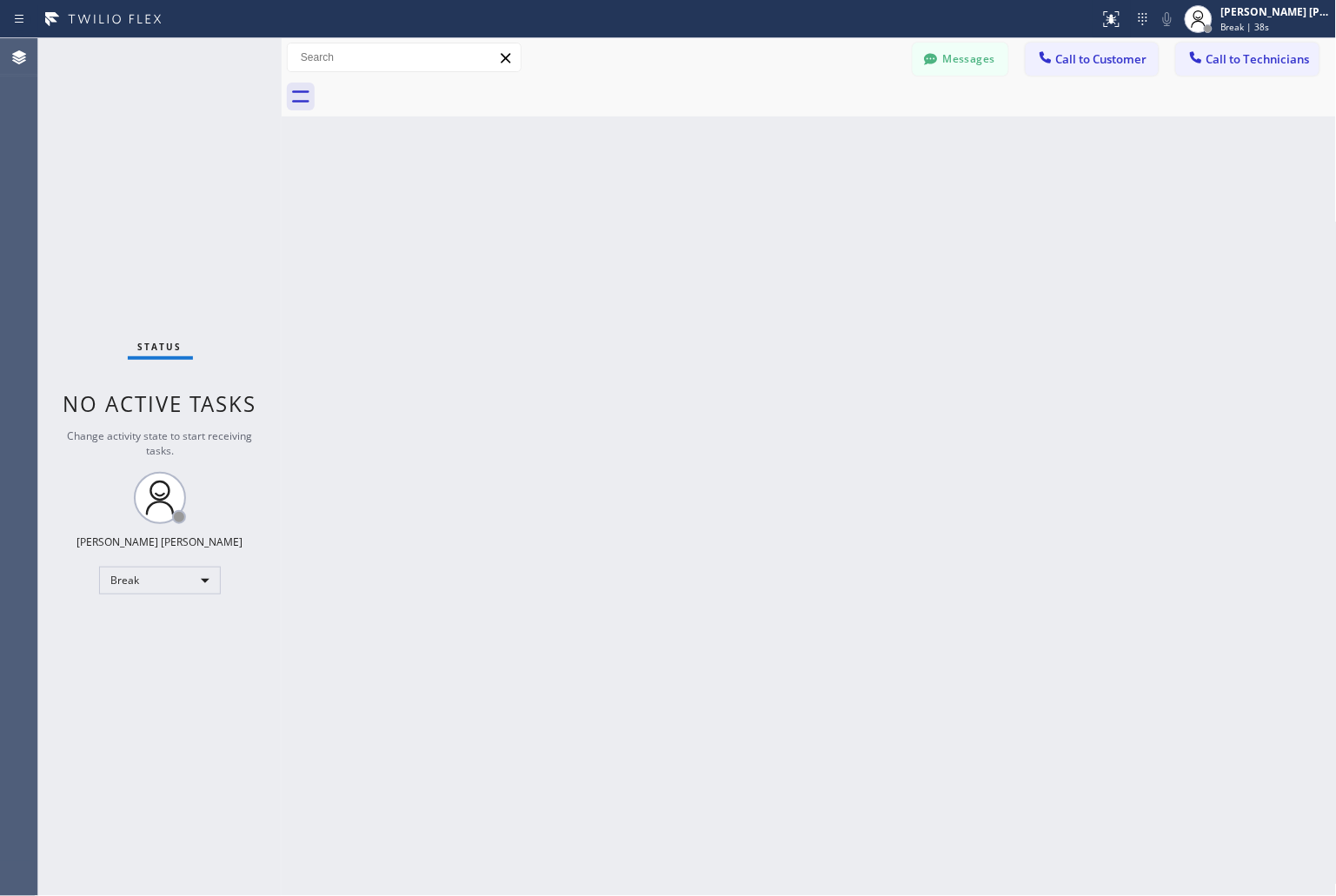
click at [626, 218] on div "Back to Dashboard Change Sender ID Customers Technicians KD Krissy Do [DATE] 02…" at bounding box center [809, 468] width 1056 height 858
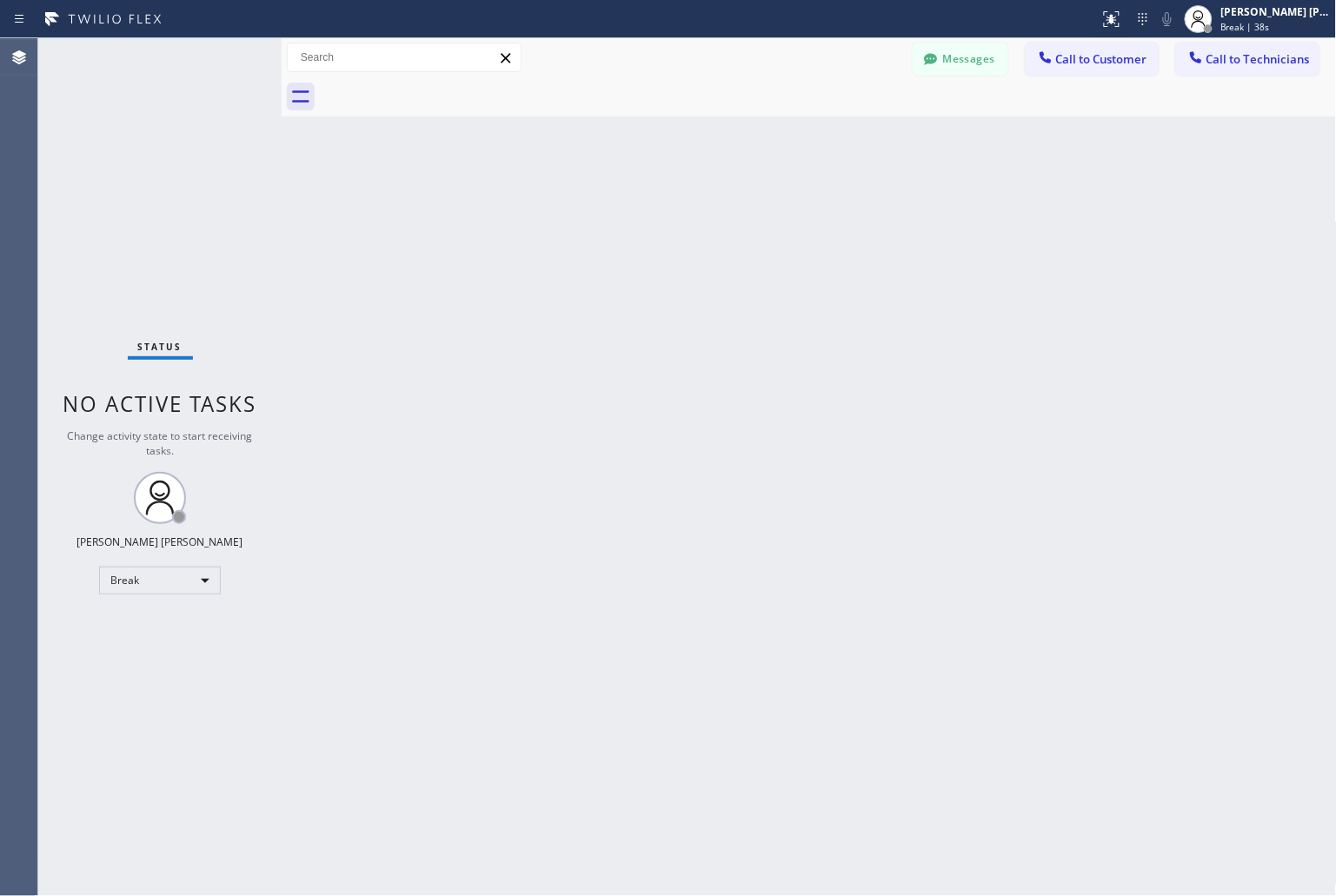
click at [626, 218] on div "Back to Dashboard Change Sender ID Customers Technicians KD Krissy Do [DATE] 02…" at bounding box center [809, 468] width 1056 height 858
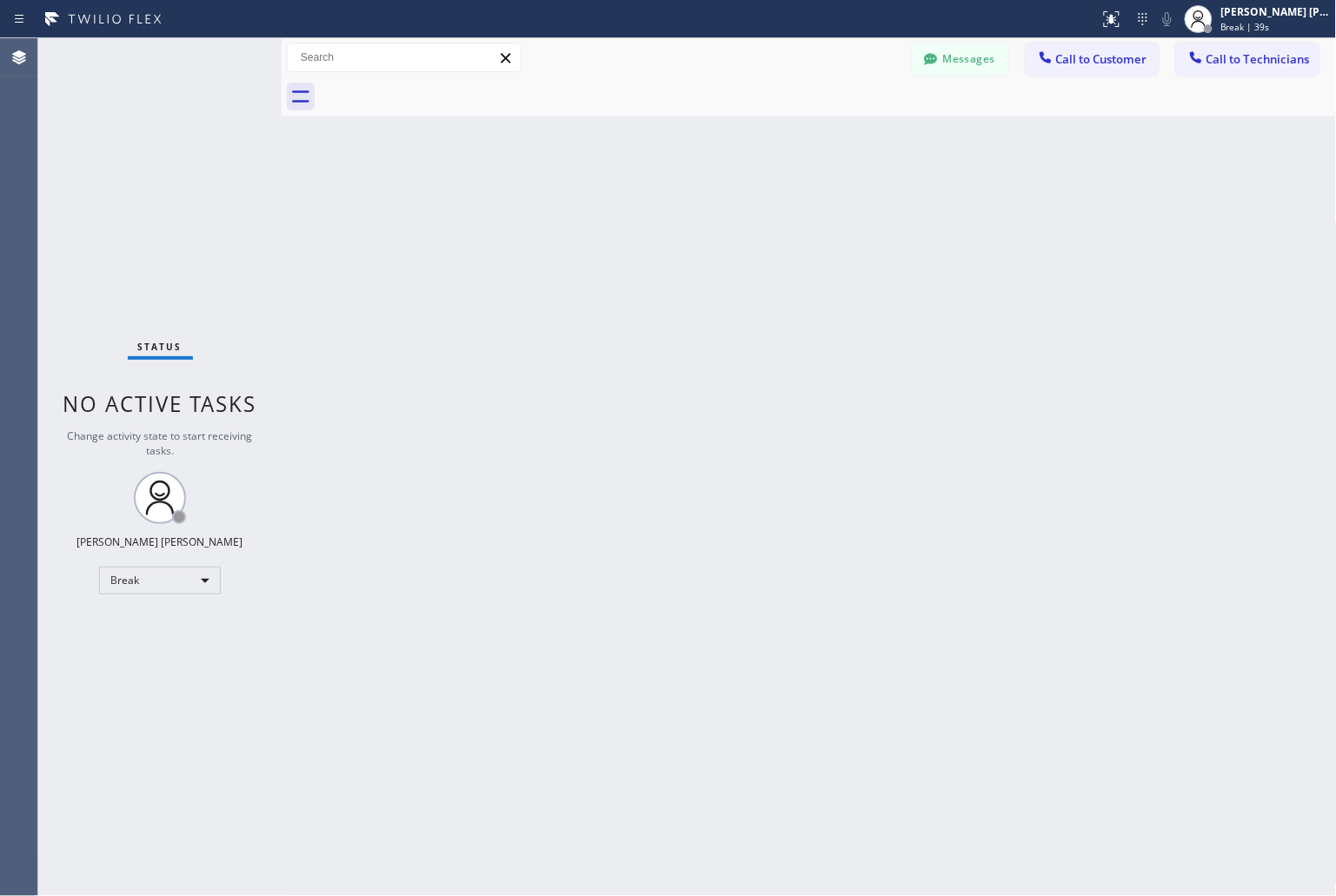
click at [626, 218] on div "Back to Dashboard Change Sender ID Customers Technicians KD Krissy Do [DATE] 02…" at bounding box center [809, 468] width 1056 height 858
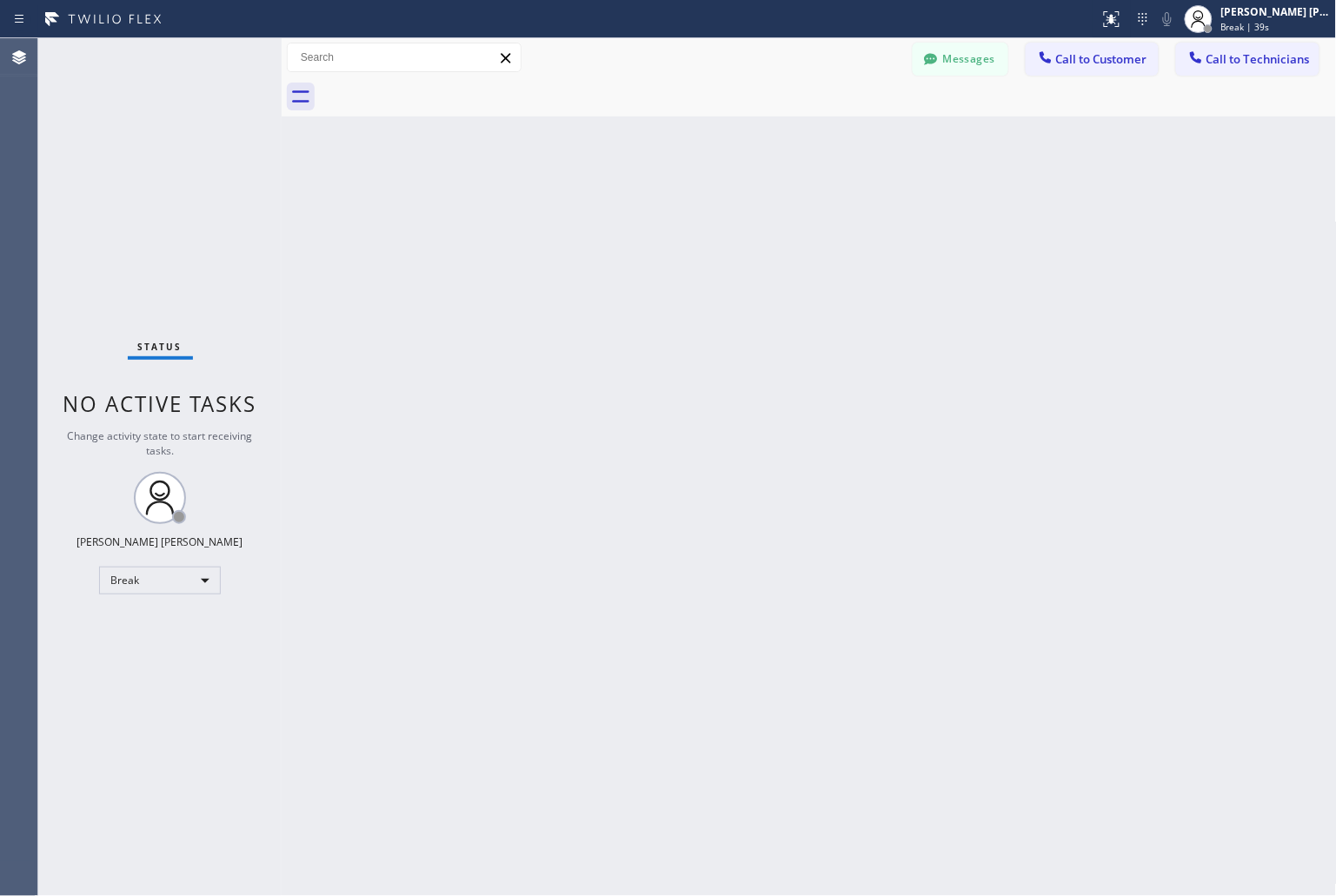
click at [626, 218] on div "Back to Dashboard Change Sender ID Customers Technicians KD Krissy Do [DATE] 02…" at bounding box center [809, 468] width 1056 height 858
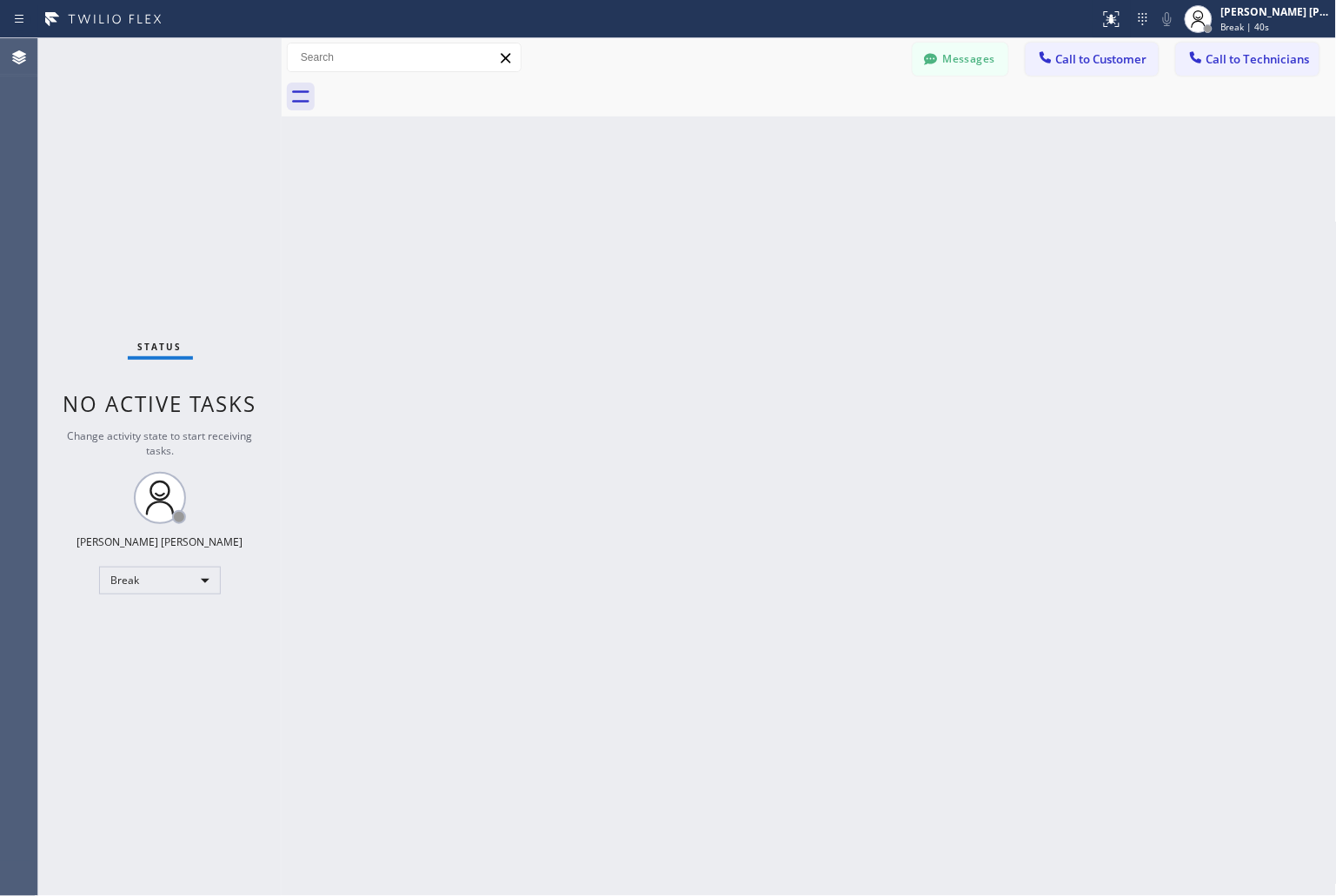
click at [626, 218] on div "Back to Dashboard Change Sender ID Customers Technicians KD Krissy Do [DATE] 02…" at bounding box center [809, 468] width 1056 height 858
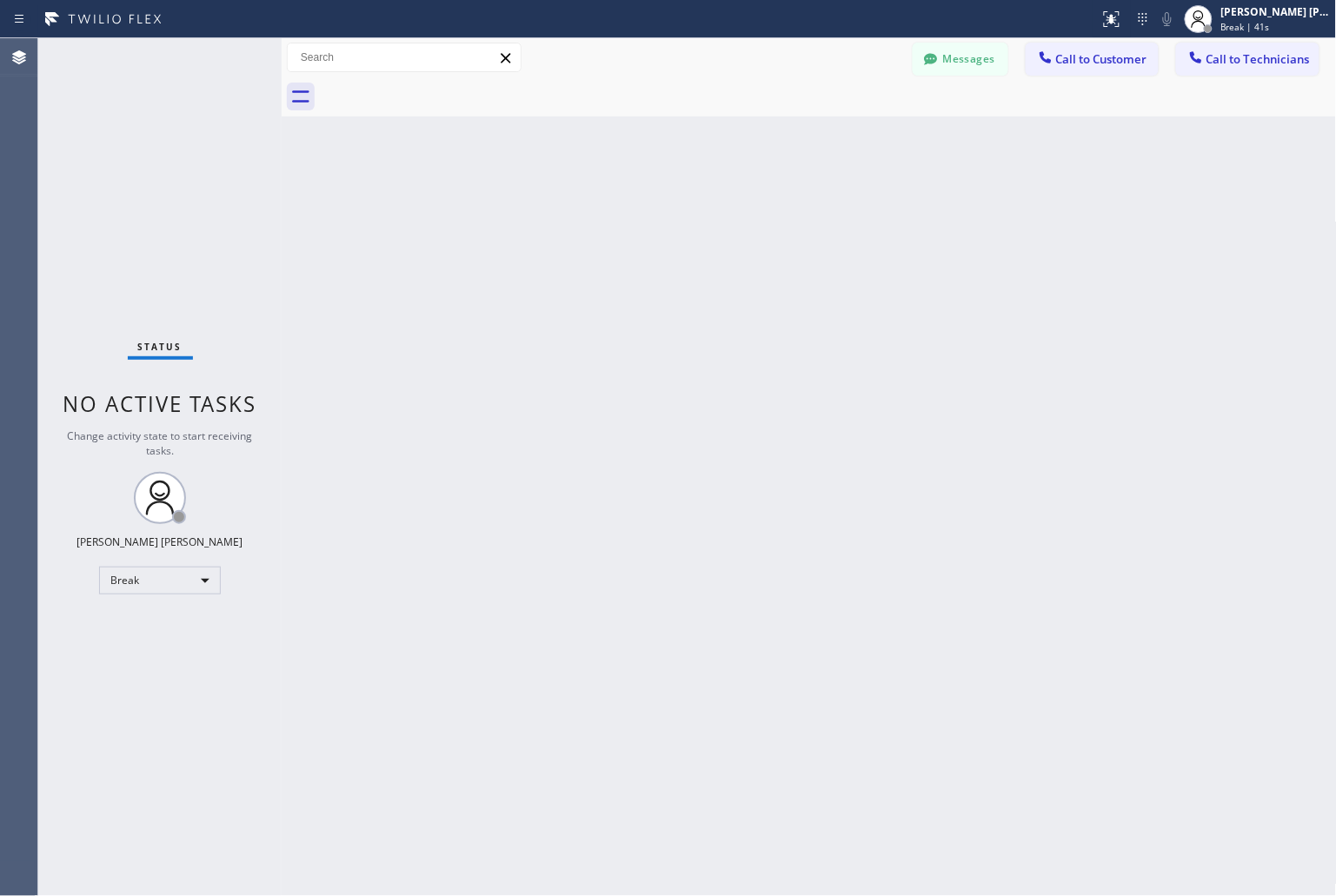
click at [626, 218] on div "Back to Dashboard Change Sender ID Customers Technicians KD Krissy Do [DATE] 02…" at bounding box center [809, 468] width 1056 height 858
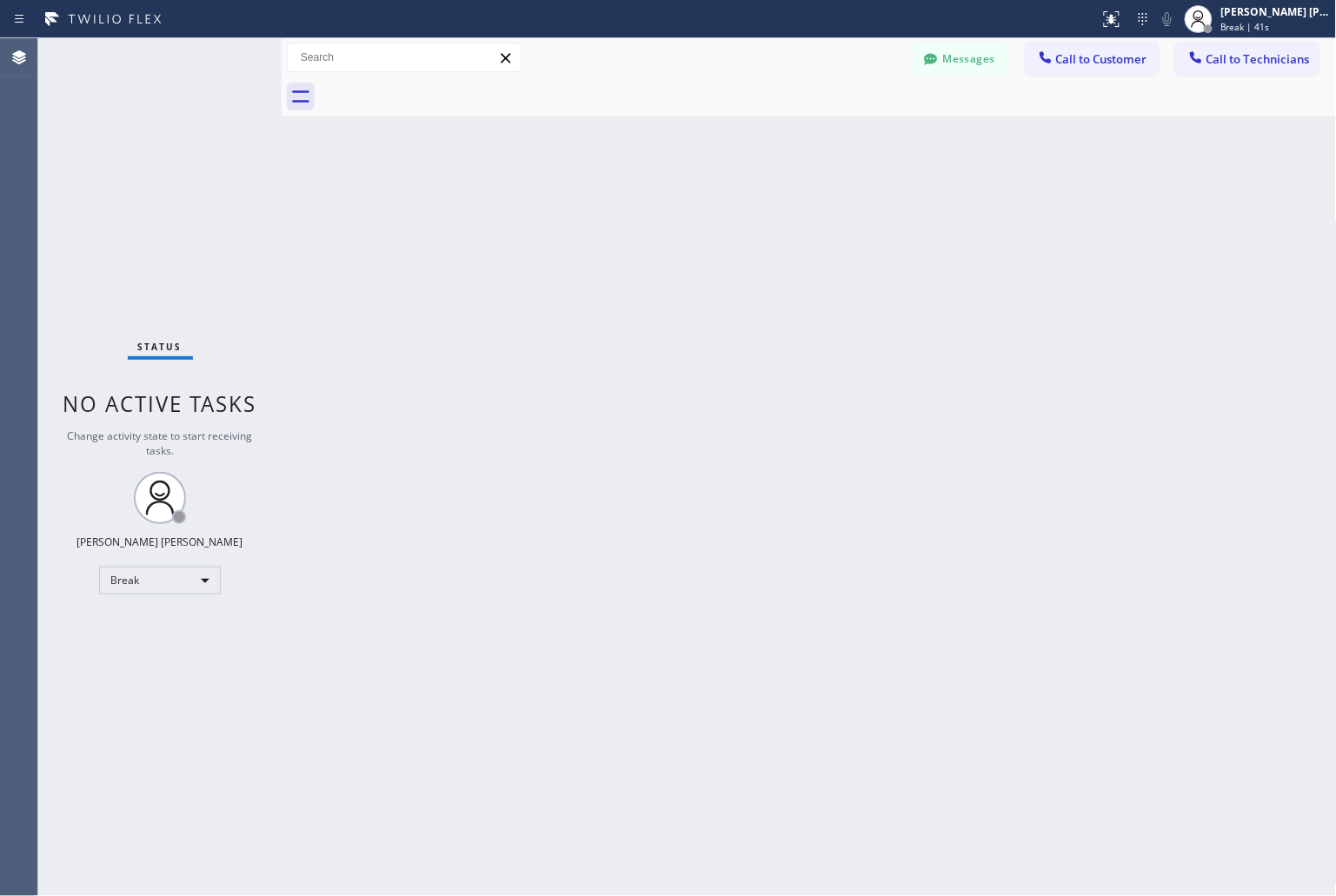
click at [626, 218] on div "Back to Dashboard Change Sender ID Customers Technicians KD Krissy Do [DATE] 02…" at bounding box center [809, 468] width 1056 height 858
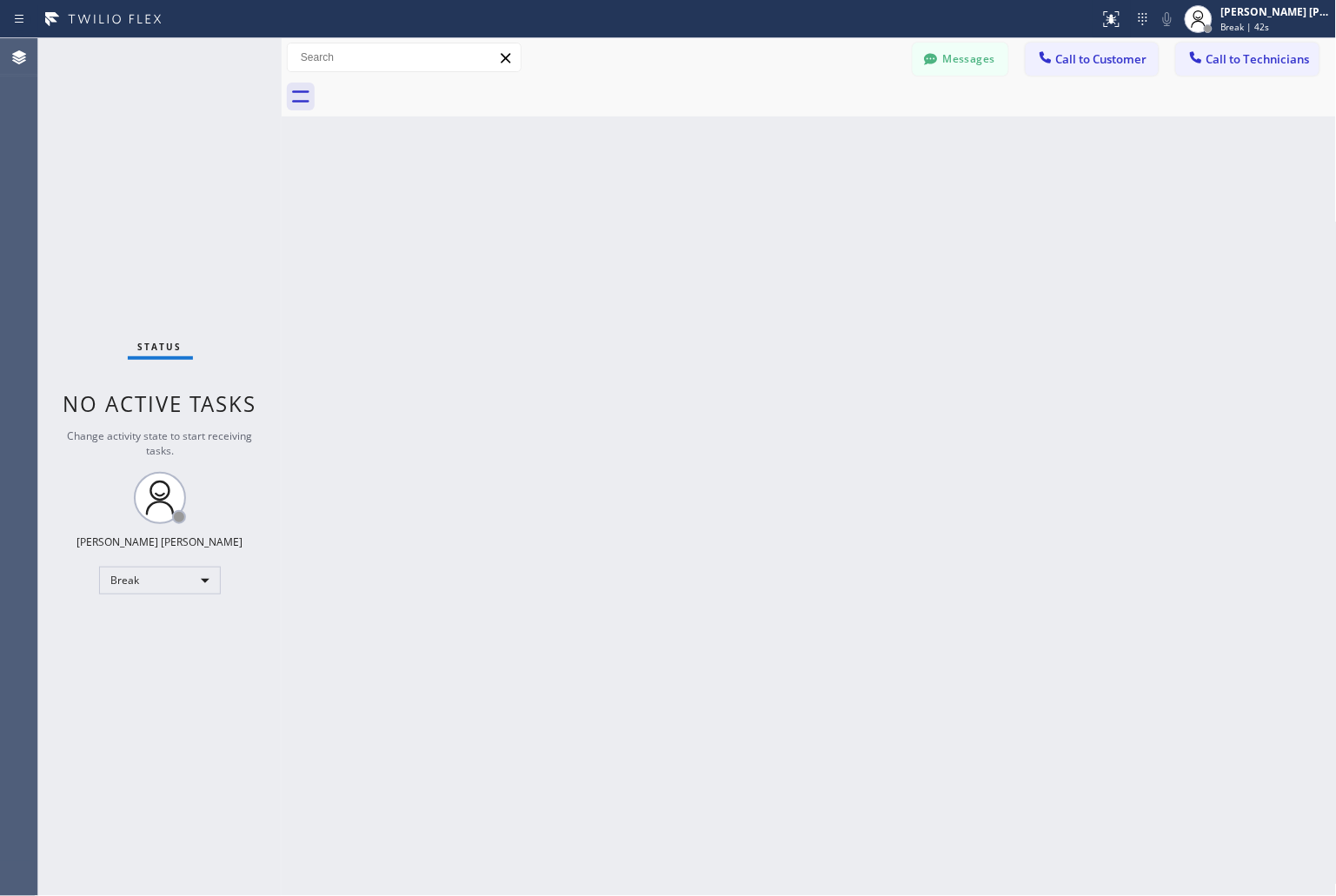
click at [626, 218] on div "Back to Dashboard Change Sender ID Customers Technicians KD Krissy Do [DATE] 02…" at bounding box center [809, 468] width 1056 height 858
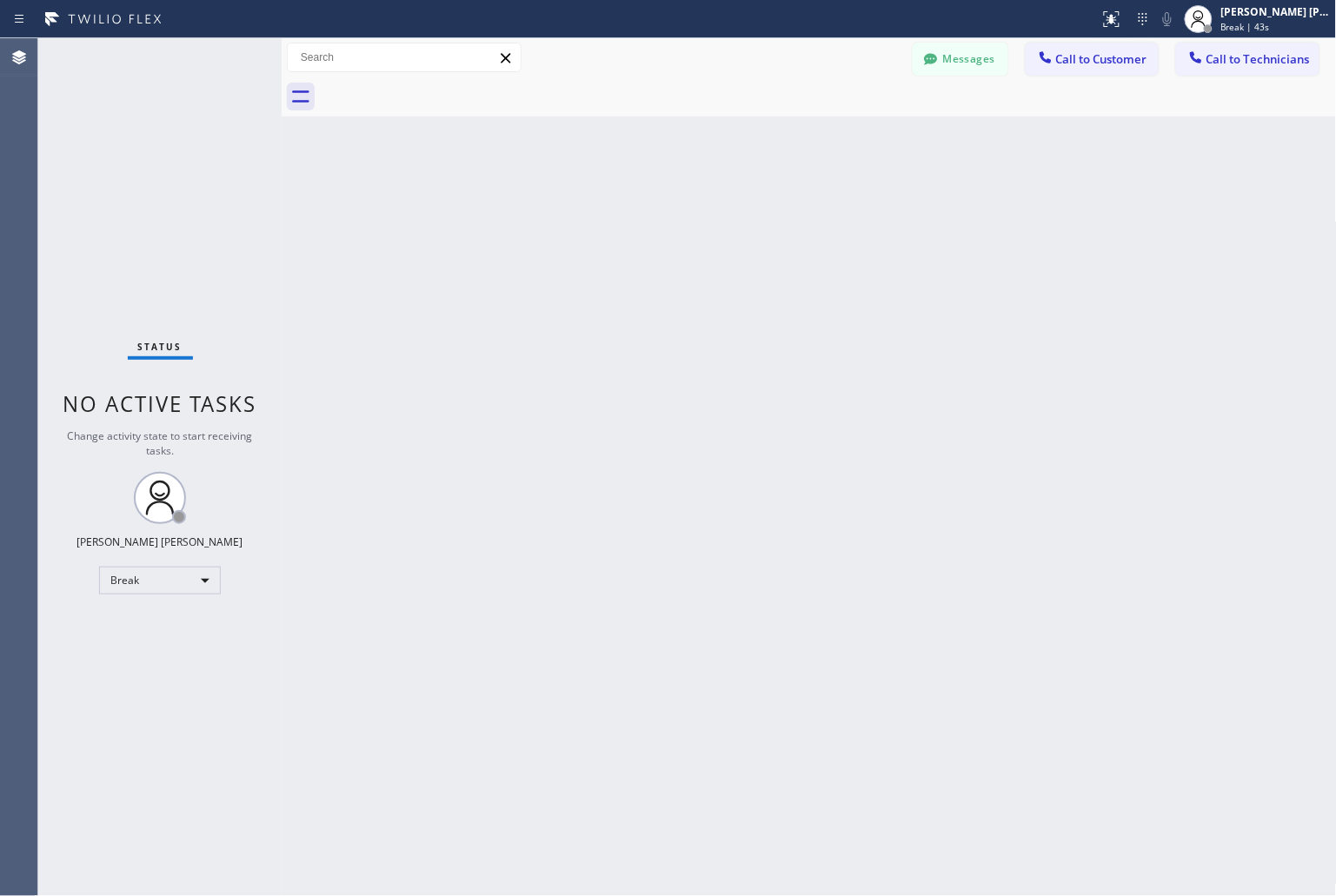
click at [626, 218] on div "Back to Dashboard Change Sender ID Customers Technicians KD Krissy Do [DATE] 02…" at bounding box center [809, 468] width 1056 height 858
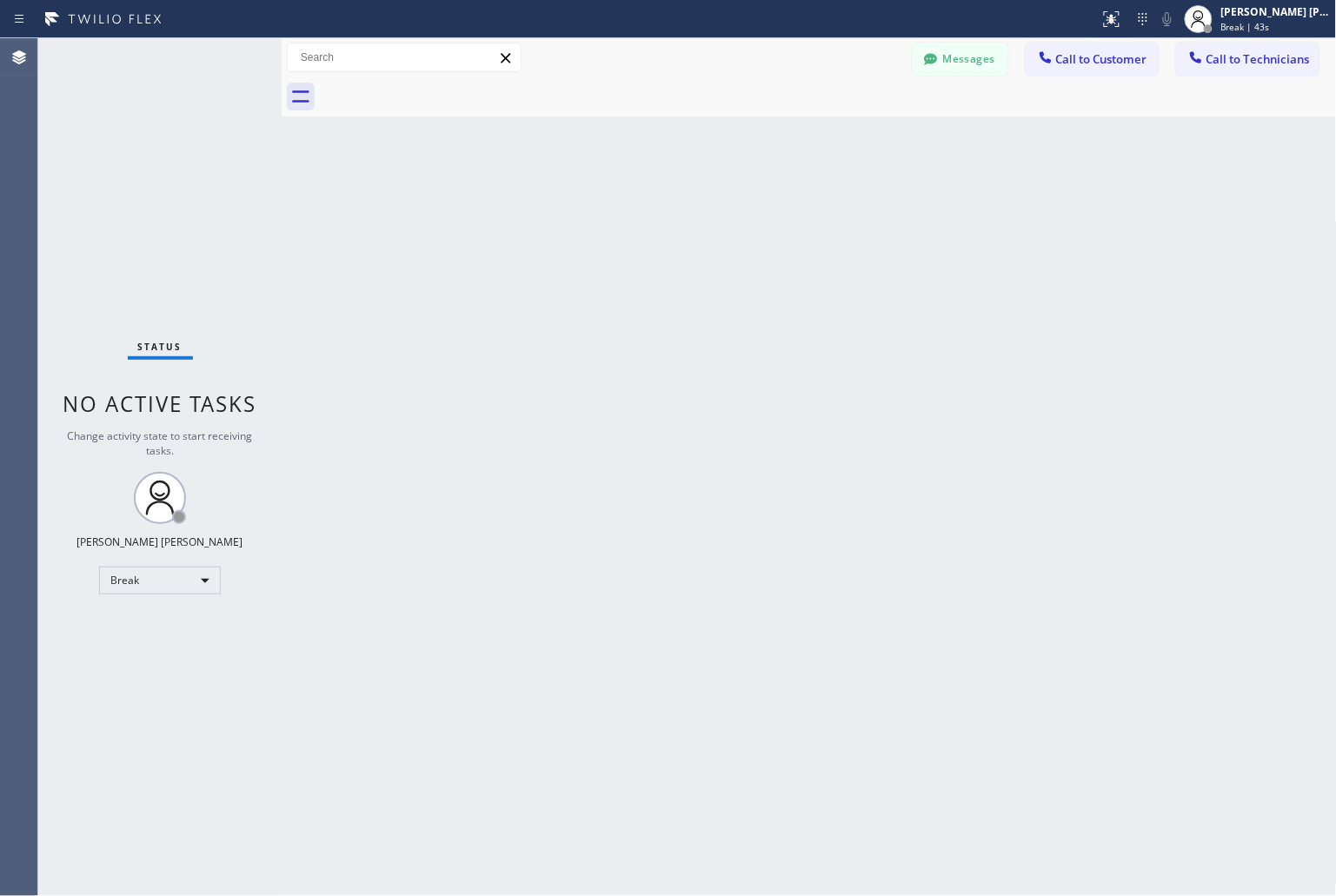
click at [626, 218] on div "Back to Dashboard Change Sender ID Customers Technicians KD Krissy Do [DATE] 02…" at bounding box center [809, 468] width 1056 height 858
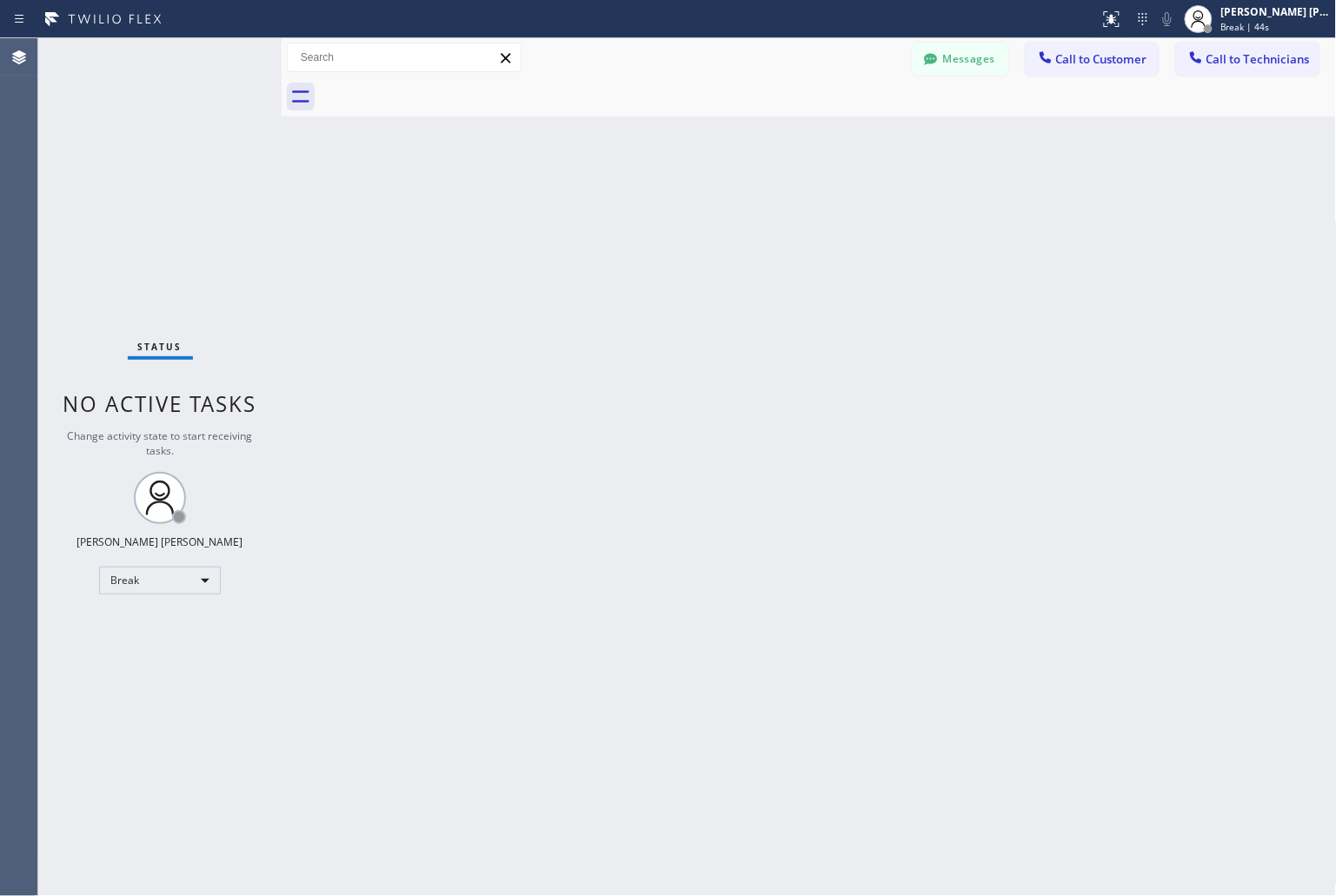
click at [626, 218] on div "Back to Dashboard Change Sender ID Customers Technicians KD Krissy Do [DATE] 02…" at bounding box center [809, 468] width 1056 height 858
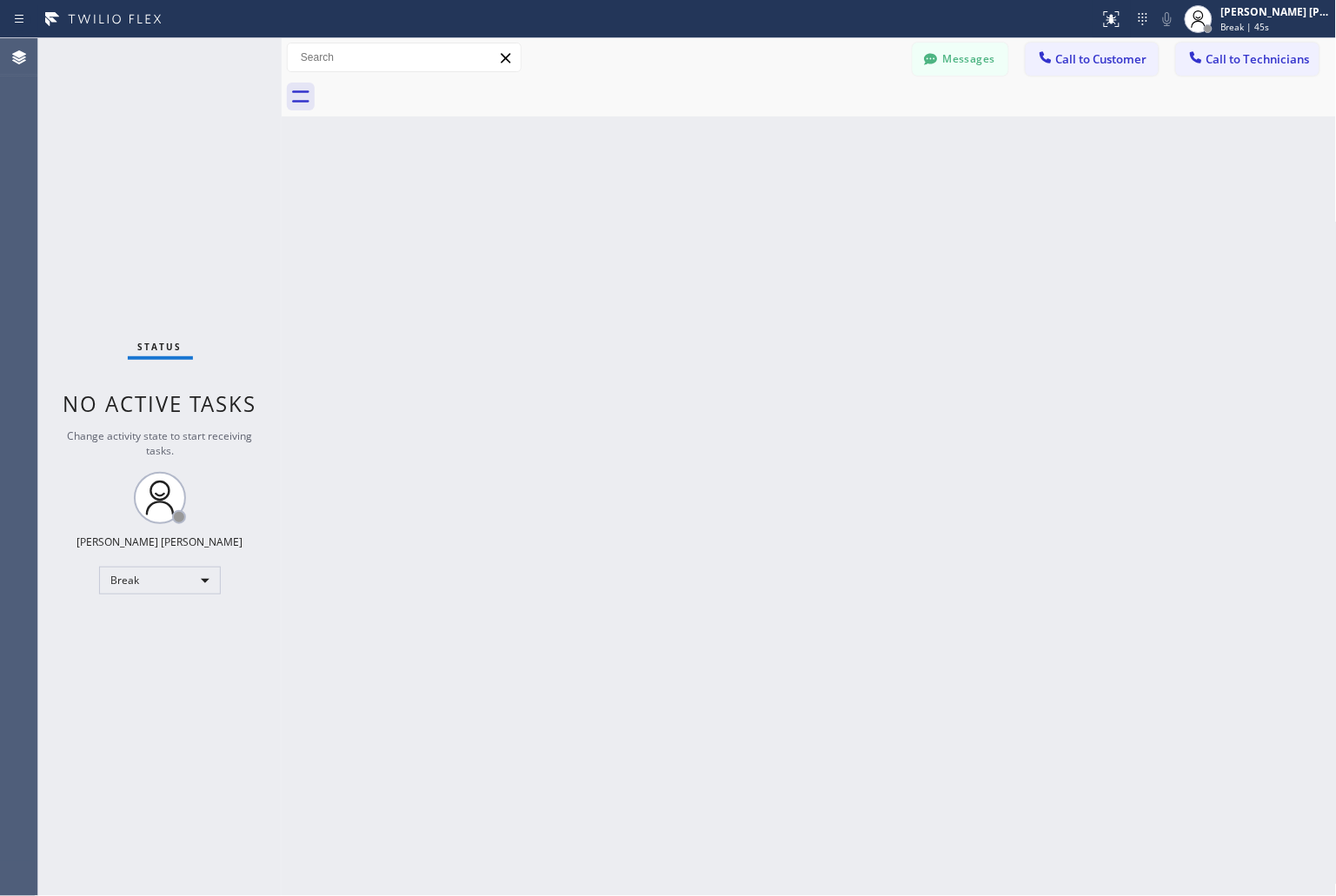
click at [626, 218] on div "Back to Dashboard Change Sender ID Customers Technicians KD Krissy Do [DATE] 02…" at bounding box center [809, 468] width 1056 height 858
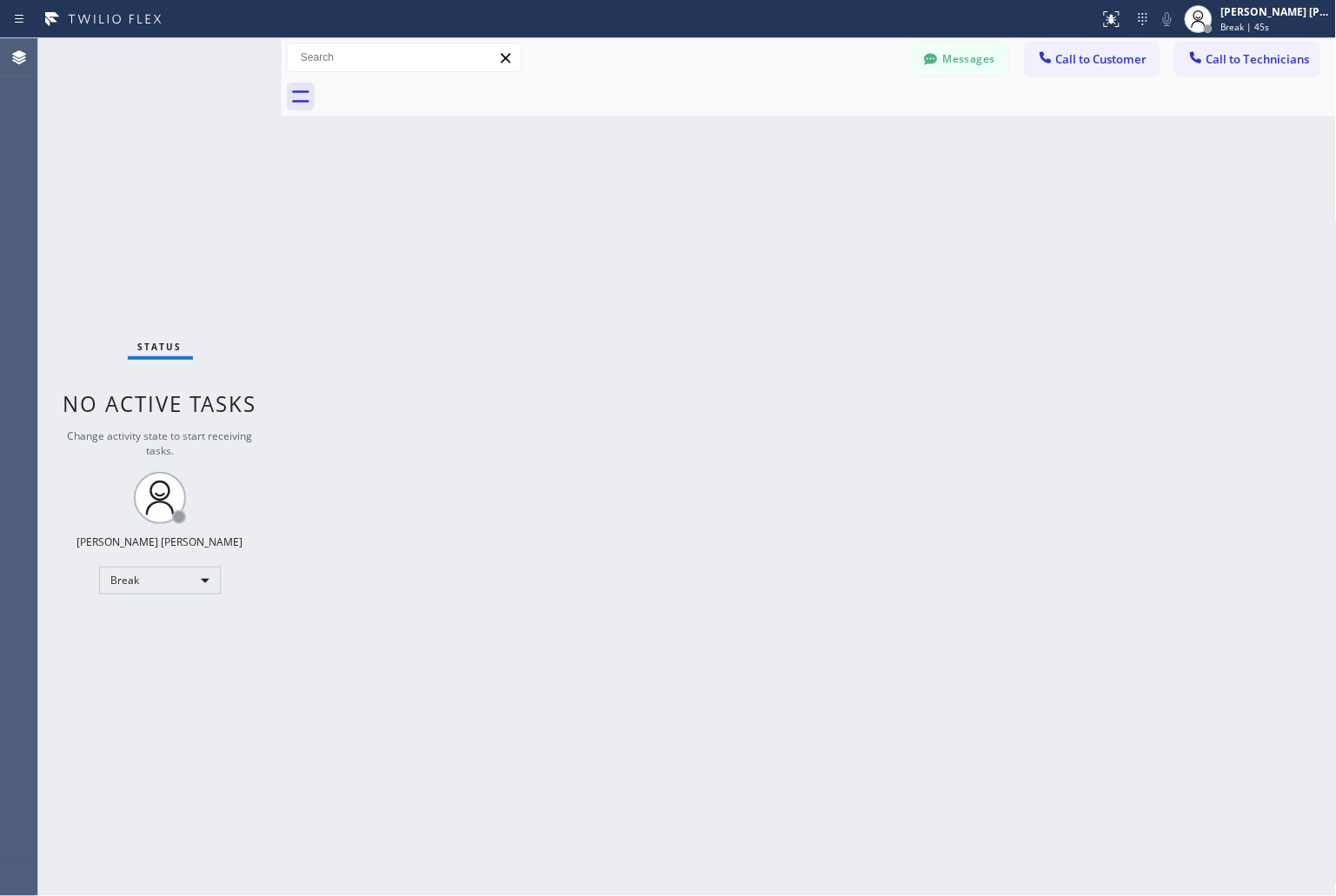
click at [626, 218] on div "Back to Dashboard Change Sender ID Customers Technicians KD Krissy Do [DATE] 02…" at bounding box center [809, 468] width 1056 height 858
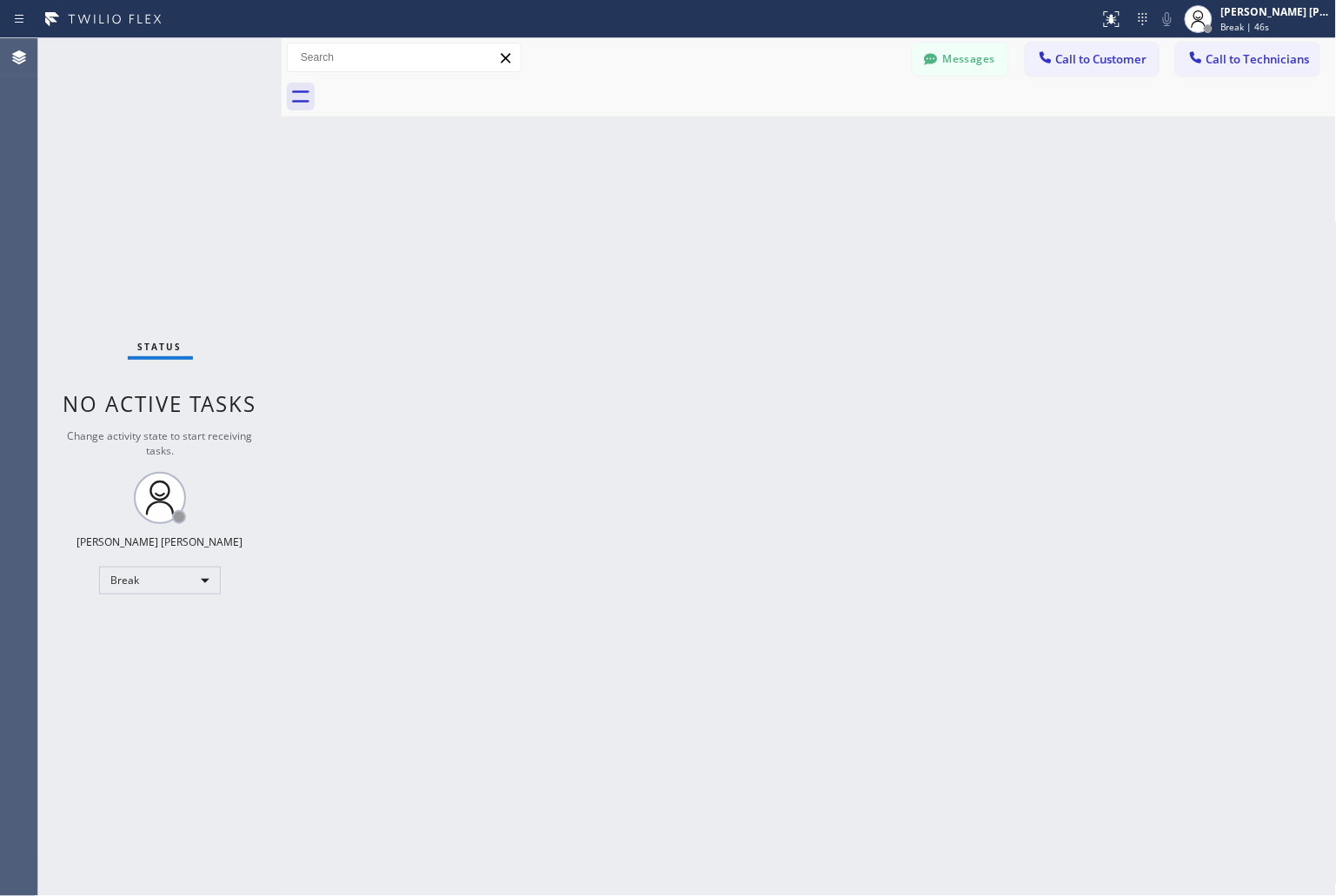
click at [626, 218] on div "Back to Dashboard Change Sender ID Customers Technicians KD Krissy Do [DATE] 02…" at bounding box center [809, 468] width 1056 height 858
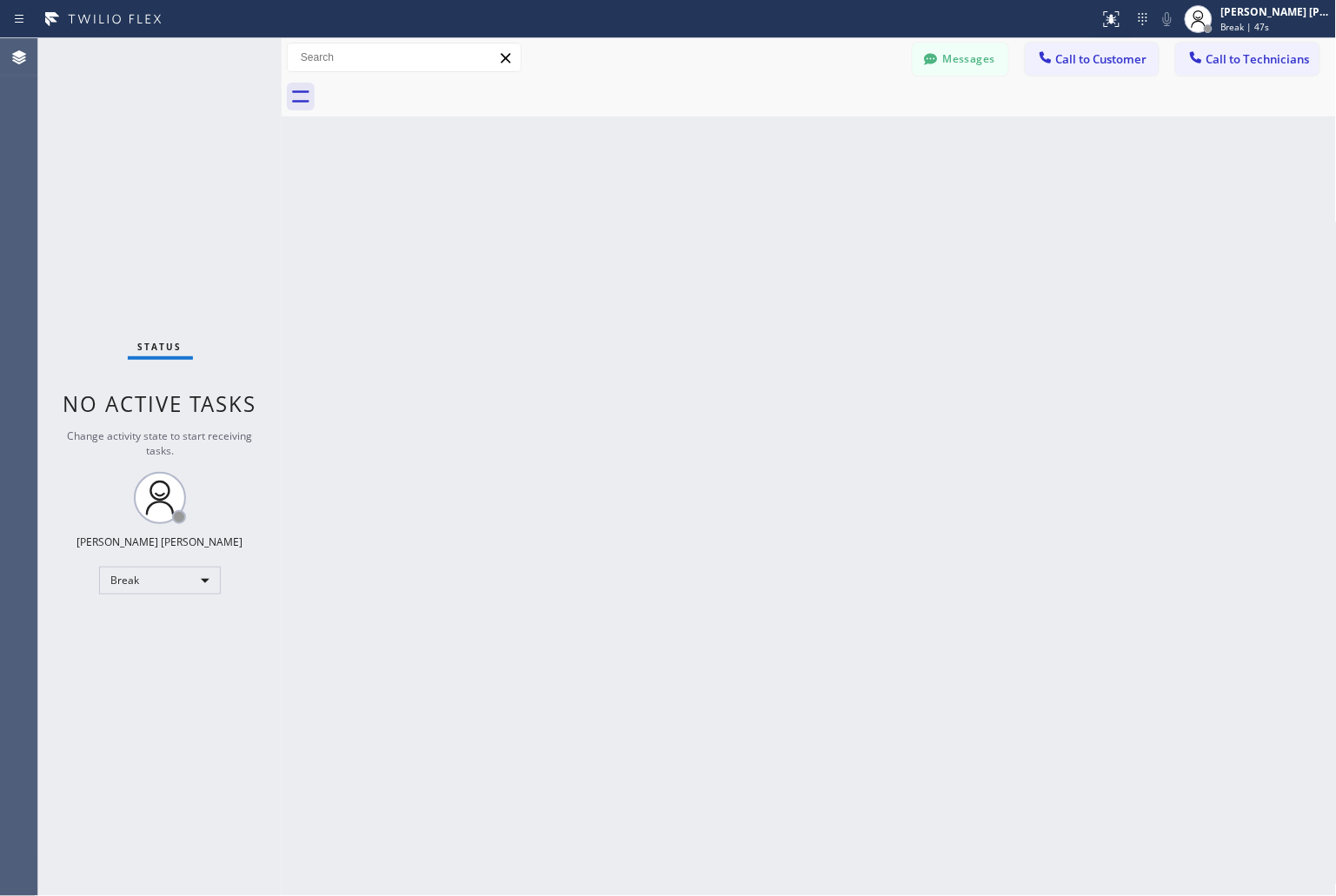
click at [626, 218] on div "Back to Dashboard Change Sender ID Customers Technicians KD Krissy Do [DATE] 02…" at bounding box center [809, 468] width 1056 height 858
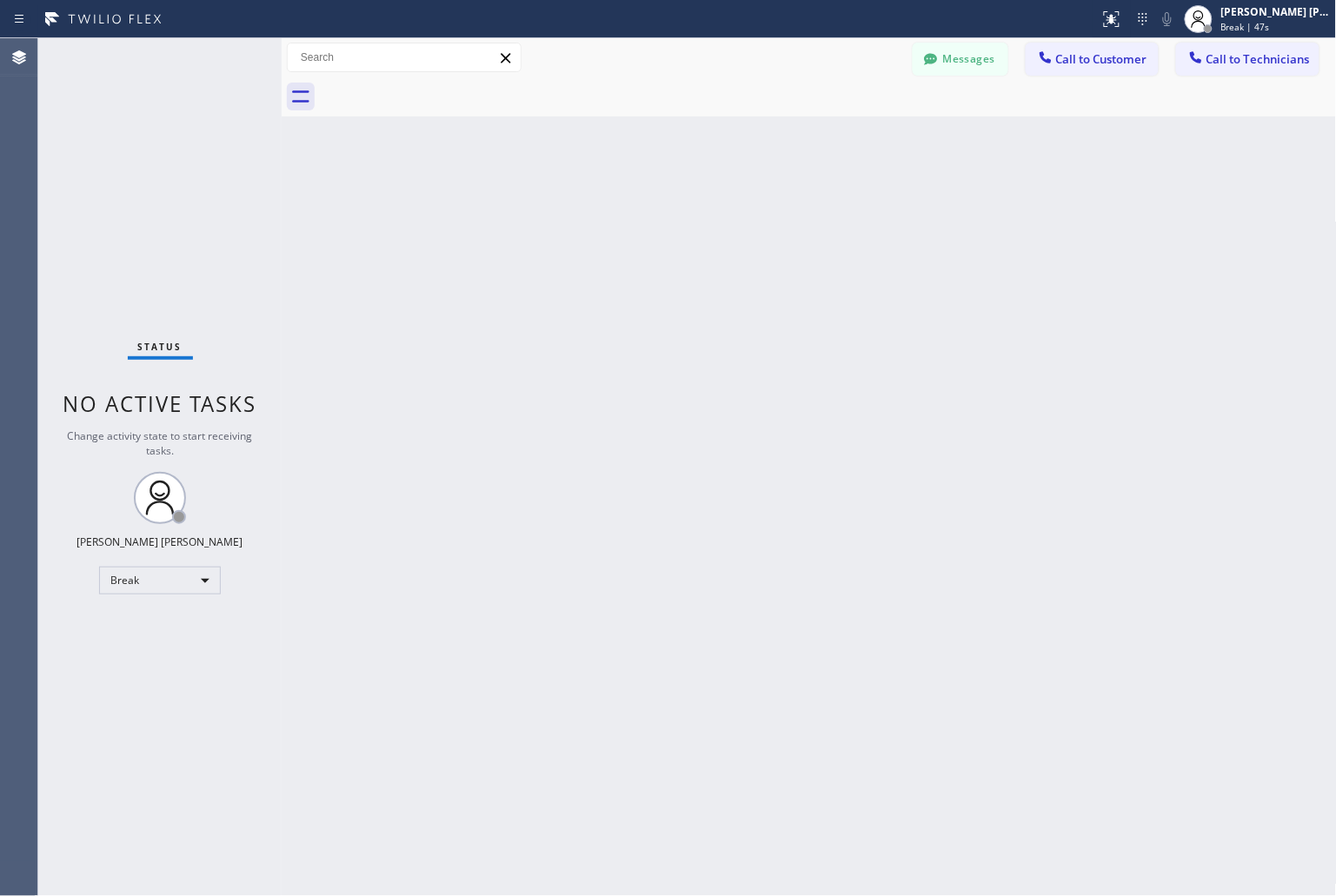
click at [626, 218] on div "Back to Dashboard Change Sender ID Customers Technicians KD Krissy Do [DATE] 02…" at bounding box center [809, 468] width 1056 height 858
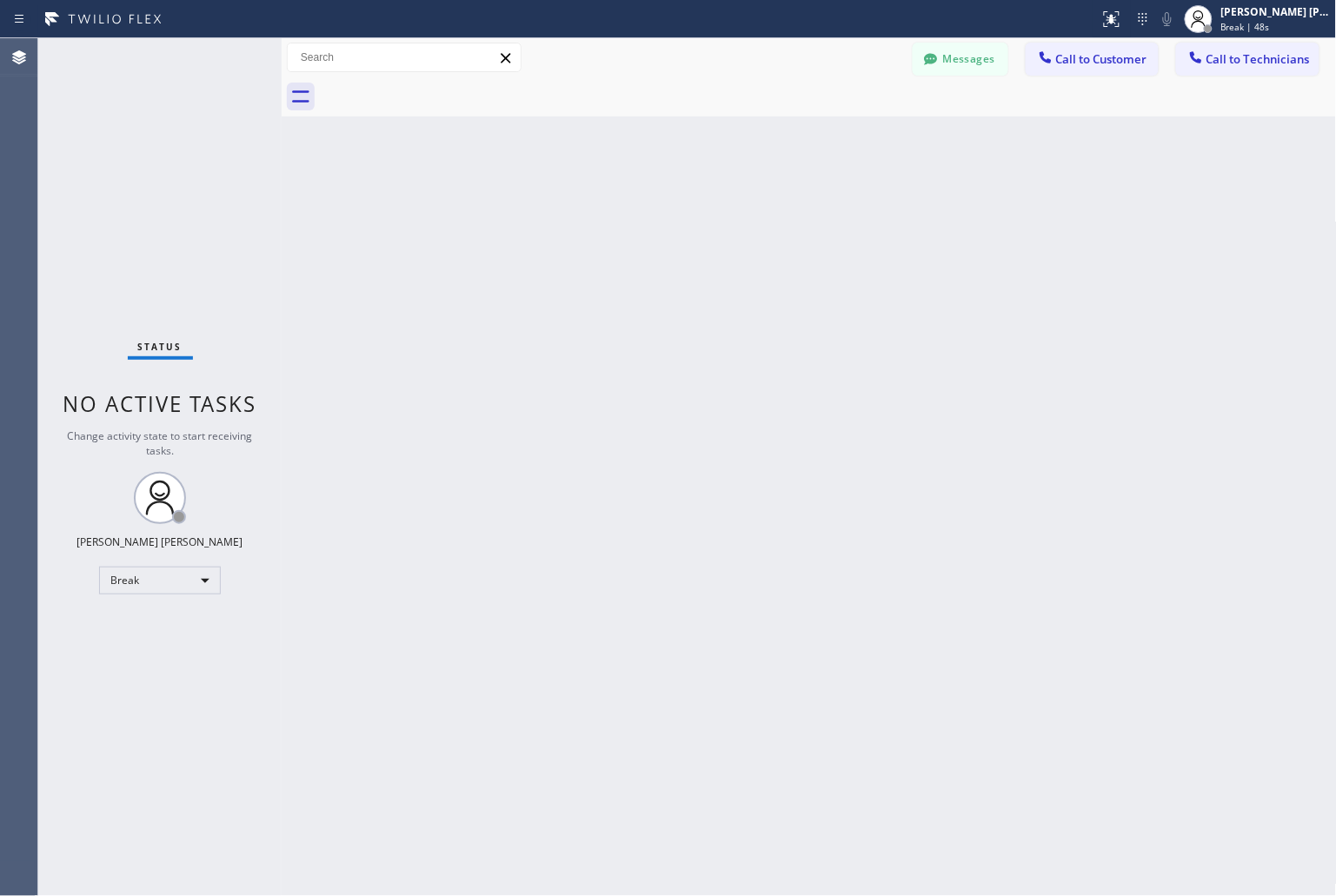
click at [626, 218] on div "Back to Dashboard Change Sender ID Customers Technicians KD Krissy Do [DATE] 02…" at bounding box center [809, 468] width 1056 height 858
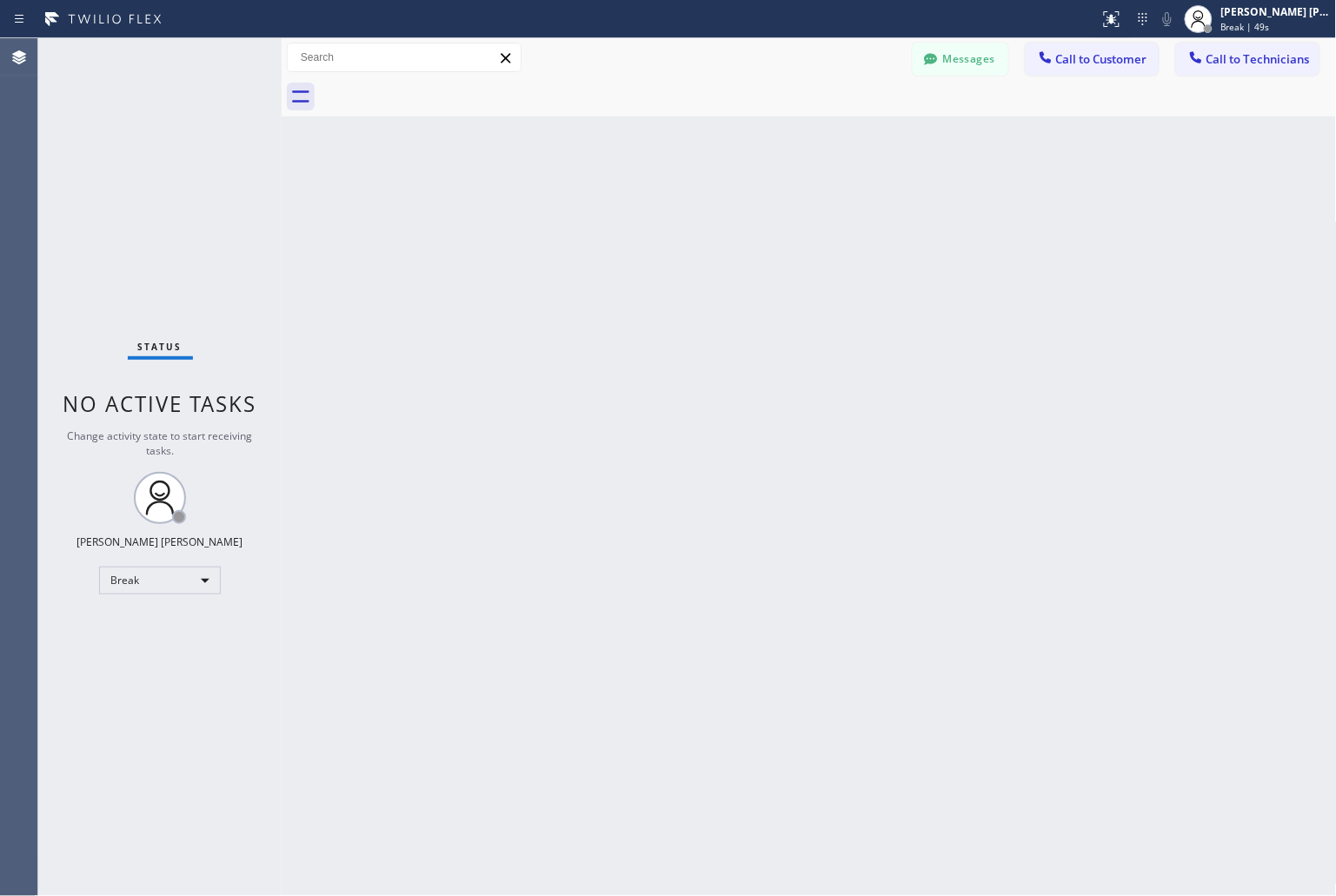
click at [626, 218] on div "Back to Dashboard Change Sender ID Customers Technicians KD Krissy Do [DATE] 02…" at bounding box center [809, 468] width 1056 height 858
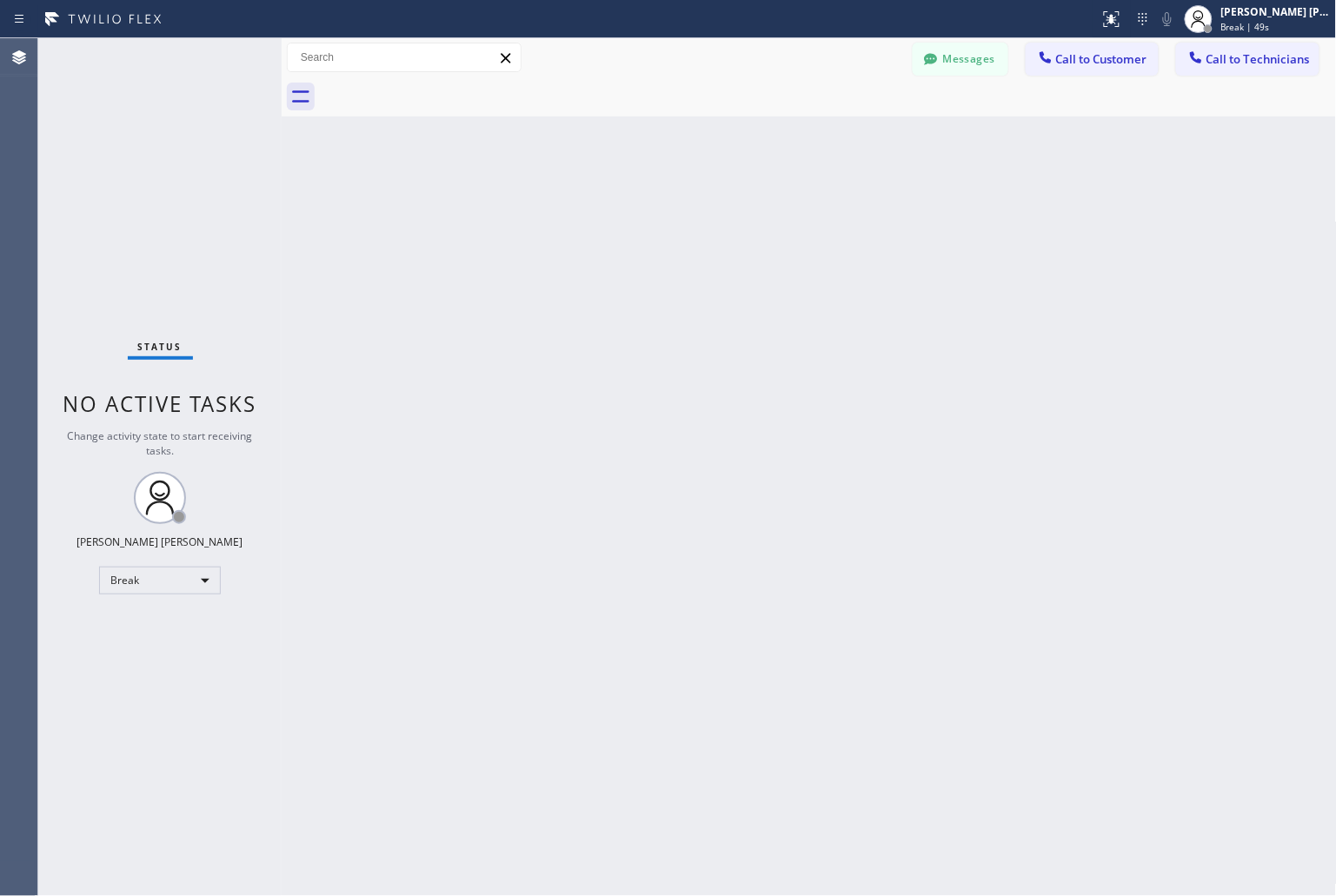
click at [626, 218] on div "Back to Dashboard Change Sender ID Customers Technicians KD Krissy Do [DATE] 02…" at bounding box center [809, 468] width 1056 height 858
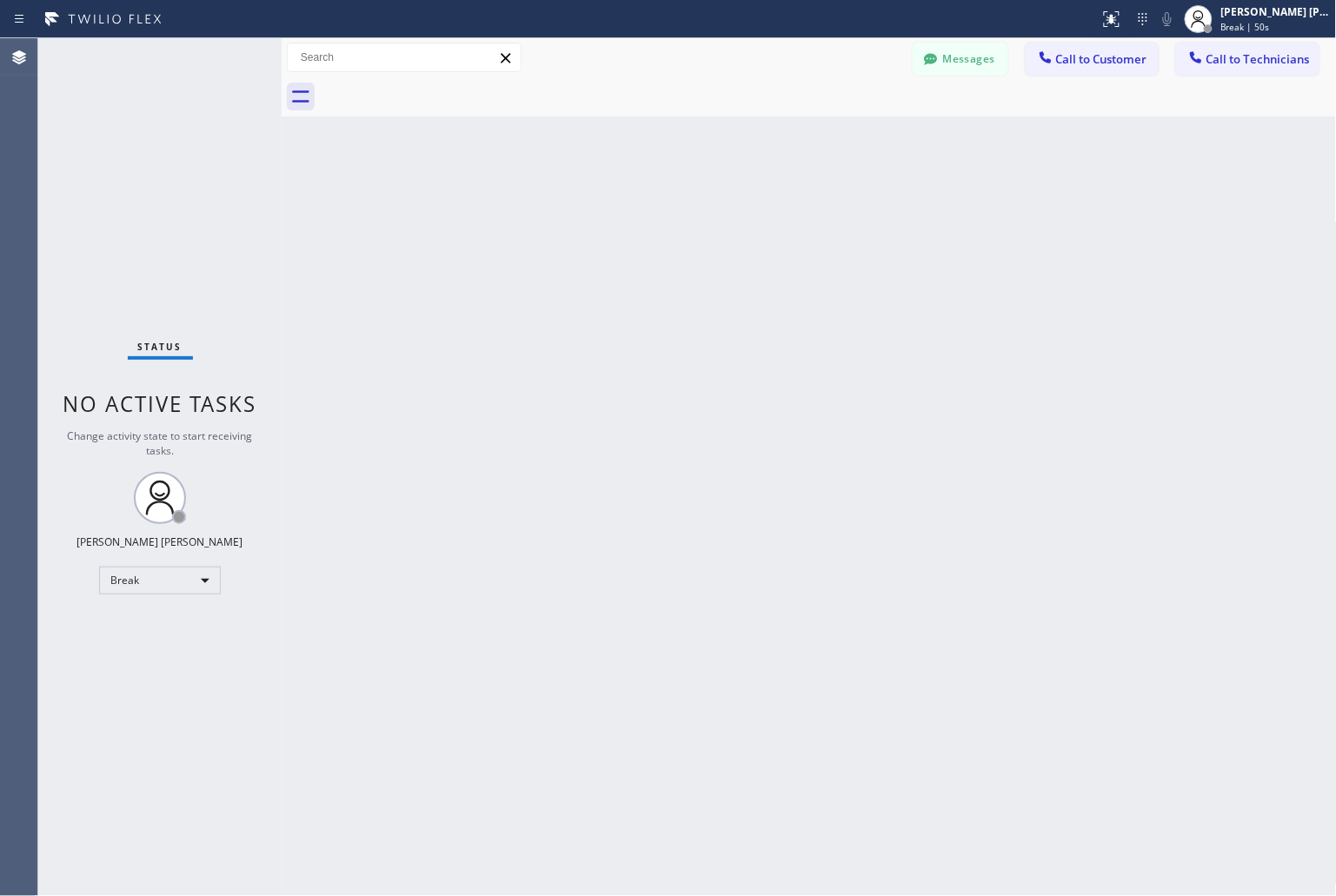
click at [626, 218] on div "Back to Dashboard Change Sender ID Customers Technicians KD Krissy Do [DATE] 02…" at bounding box center [809, 468] width 1056 height 858
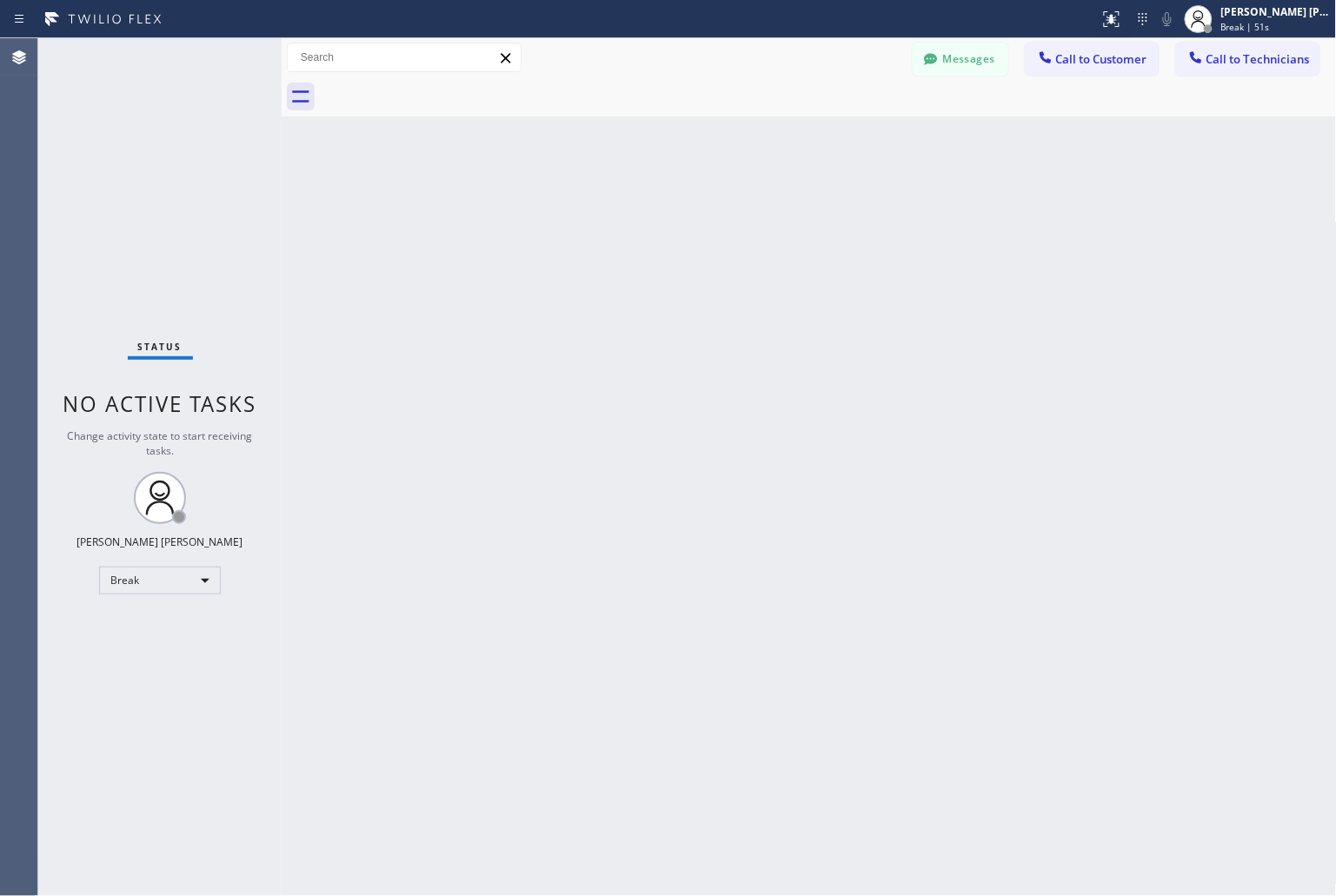
click at [626, 218] on div "Back to Dashboard Change Sender ID Customers Technicians KD Krissy Do [DATE] 02…" at bounding box center [809, 468] width 1056 height 858
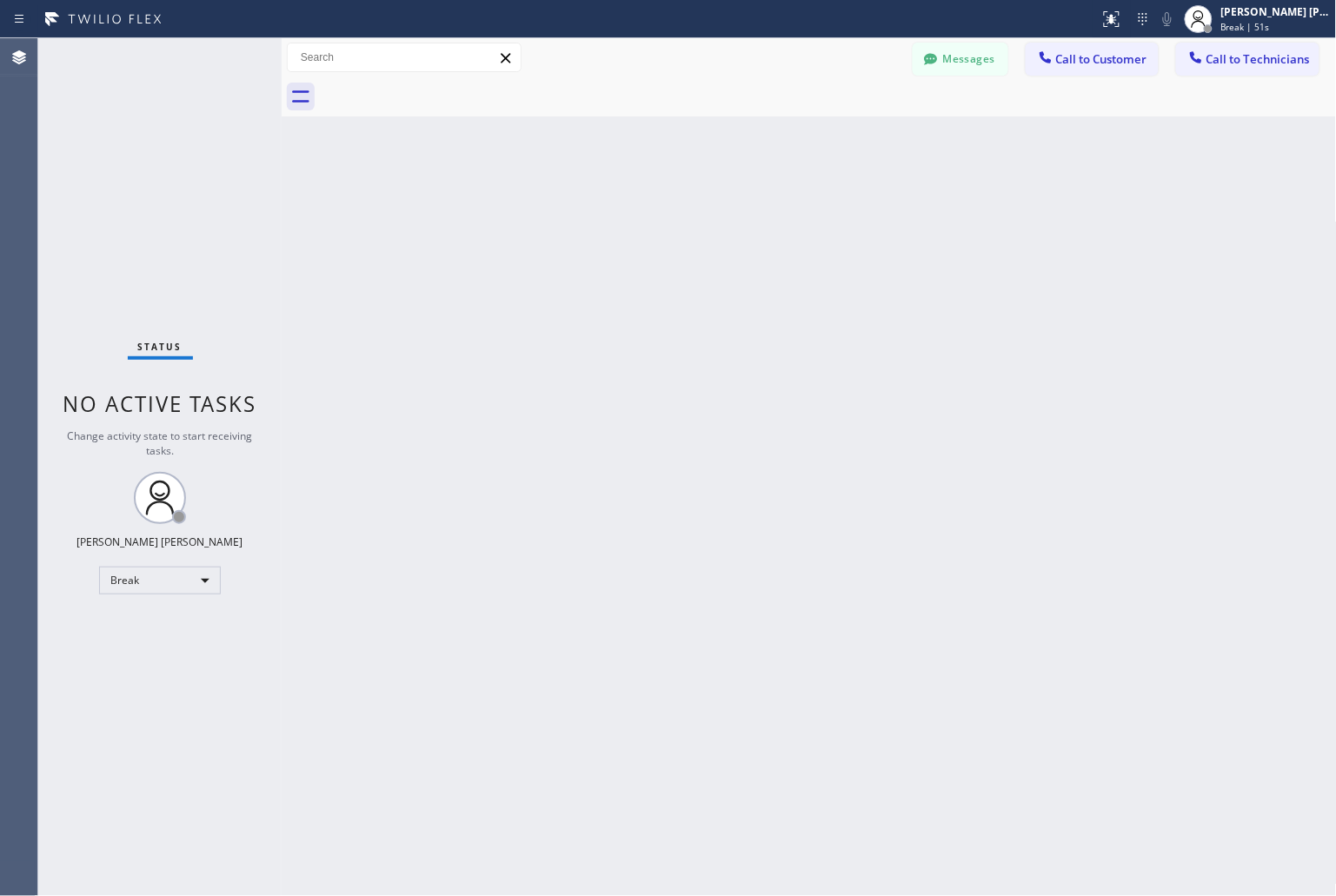
click at [626, 218] on div "Back to Dashboard Change Sender ID Customers Technicians KD Krissy Do [DATE] 02…" at bounding box center [809, 468] width 1056 height 858
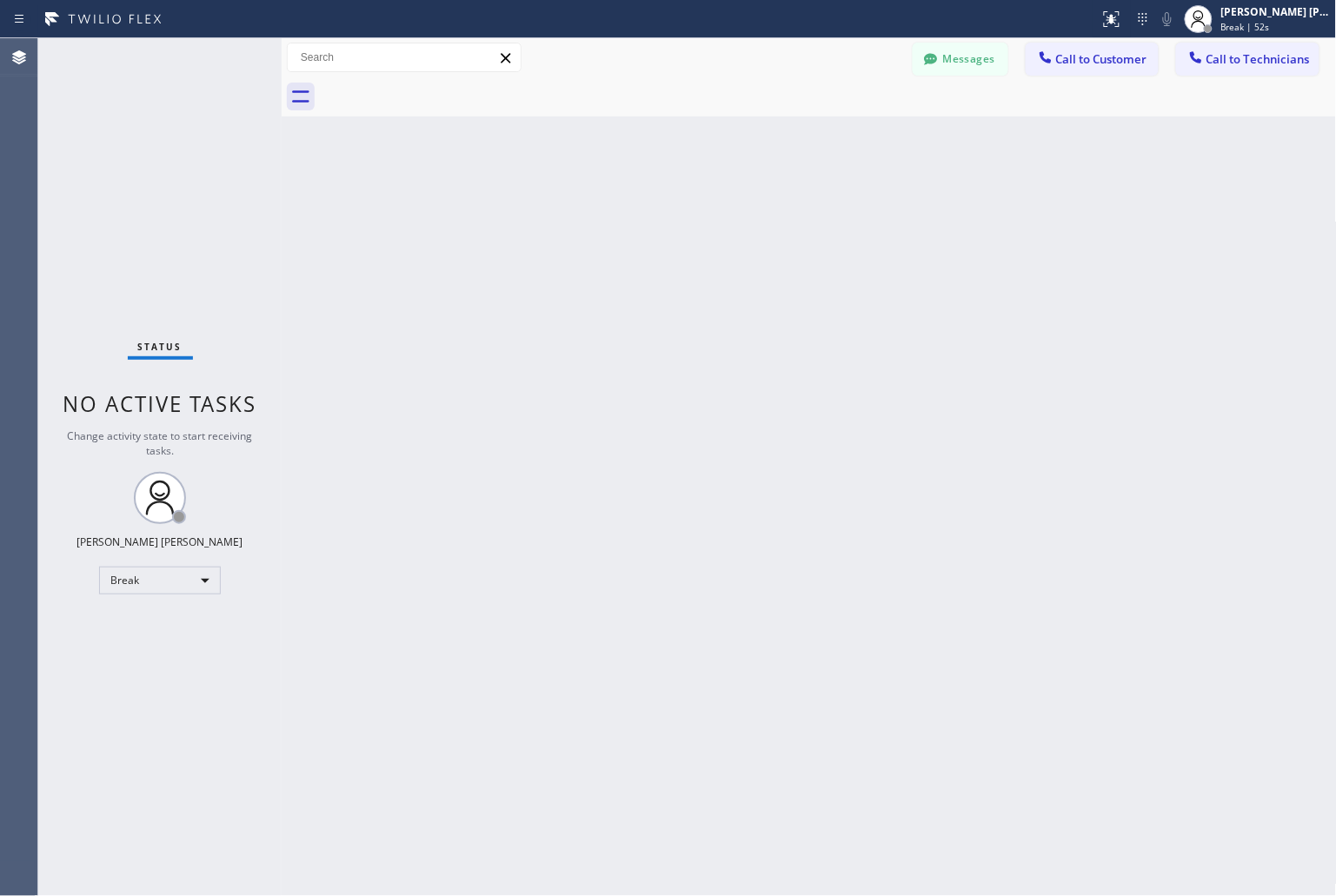
click at [626, 218] on div "Back to Dashboard Change Sender ID Customers Technicians KD Krissy Do [DATE] 02…" at bounding box center [809, 468] width 1056 height 858
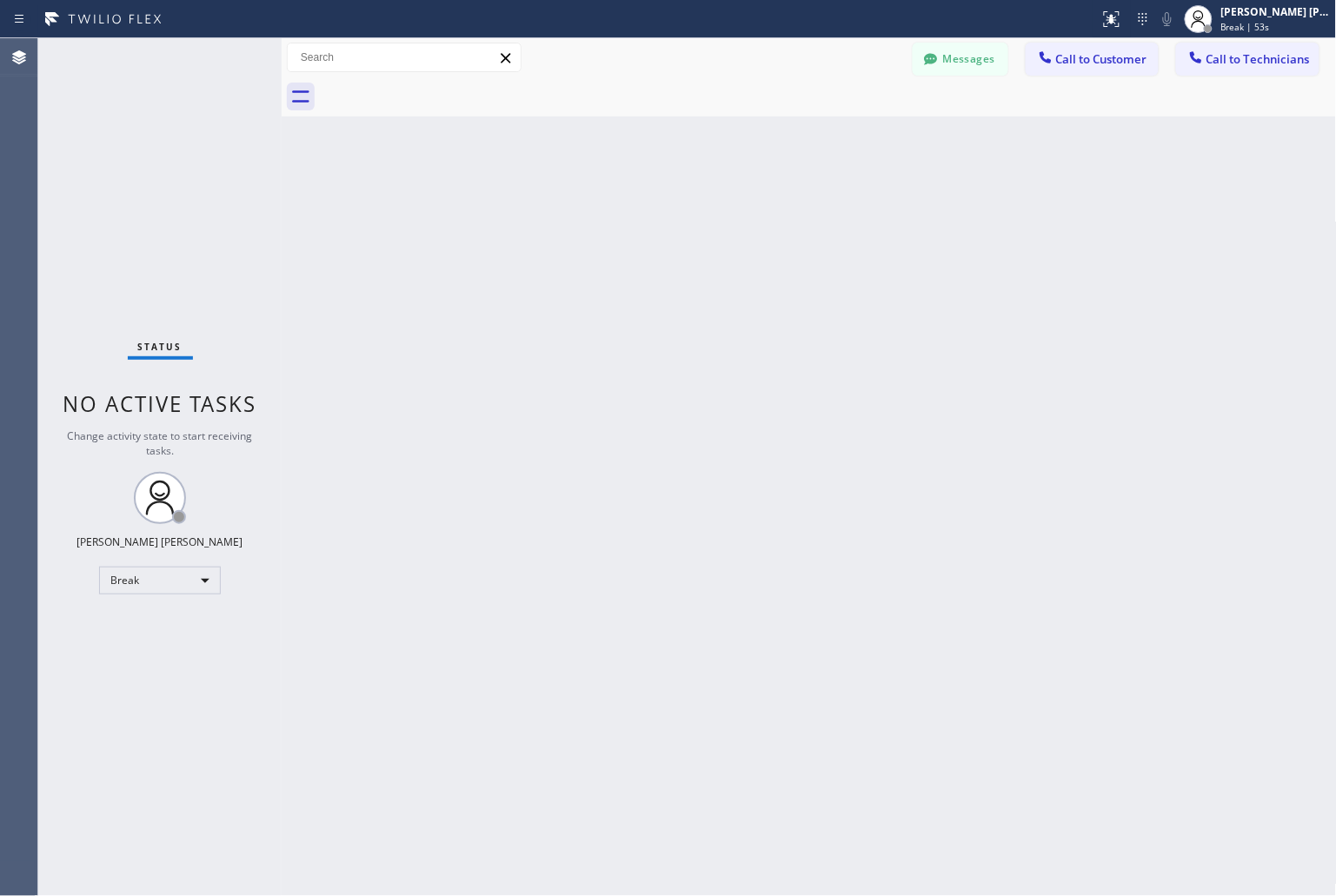
click at [626, 218] on div "Back to Dashboard Change Sender ID Customers Technicians KD Krissy Do [DATE] 02…" at bounding box center [809, 468] width 1056 height 858
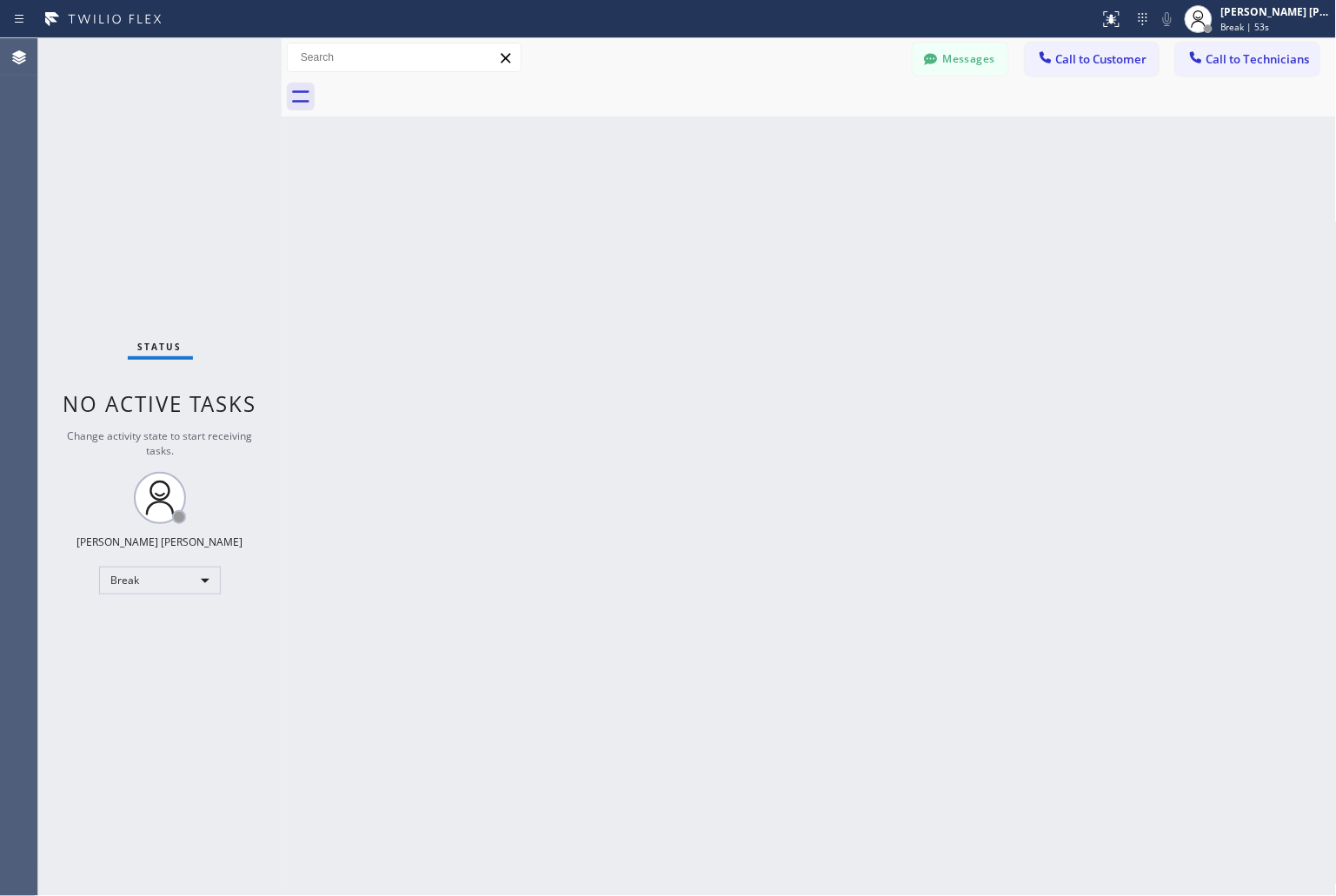
click at [626, 218] on div "Back to Dashboard Change Sender ID Customers Technicians KD Krissy Do [DATE] 02…" at bounding box center [809, 468] width 1056 height 858
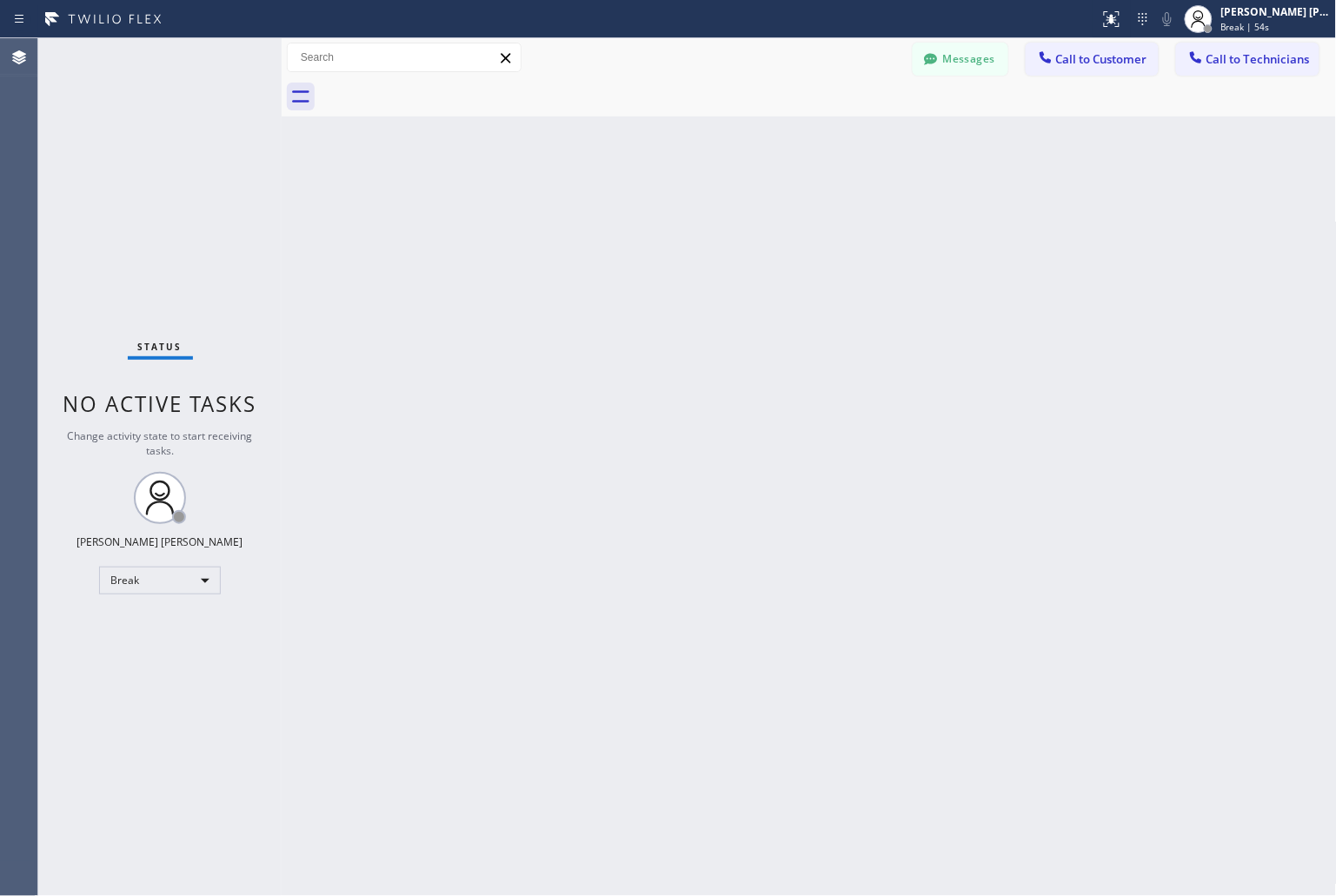
click at [626, 218] on div "Back to Dashboard Change Sender ID Customers Technicians KD Krissy Do [DATE] 02…" at bounding box center [809, 468] width 1056 height 858
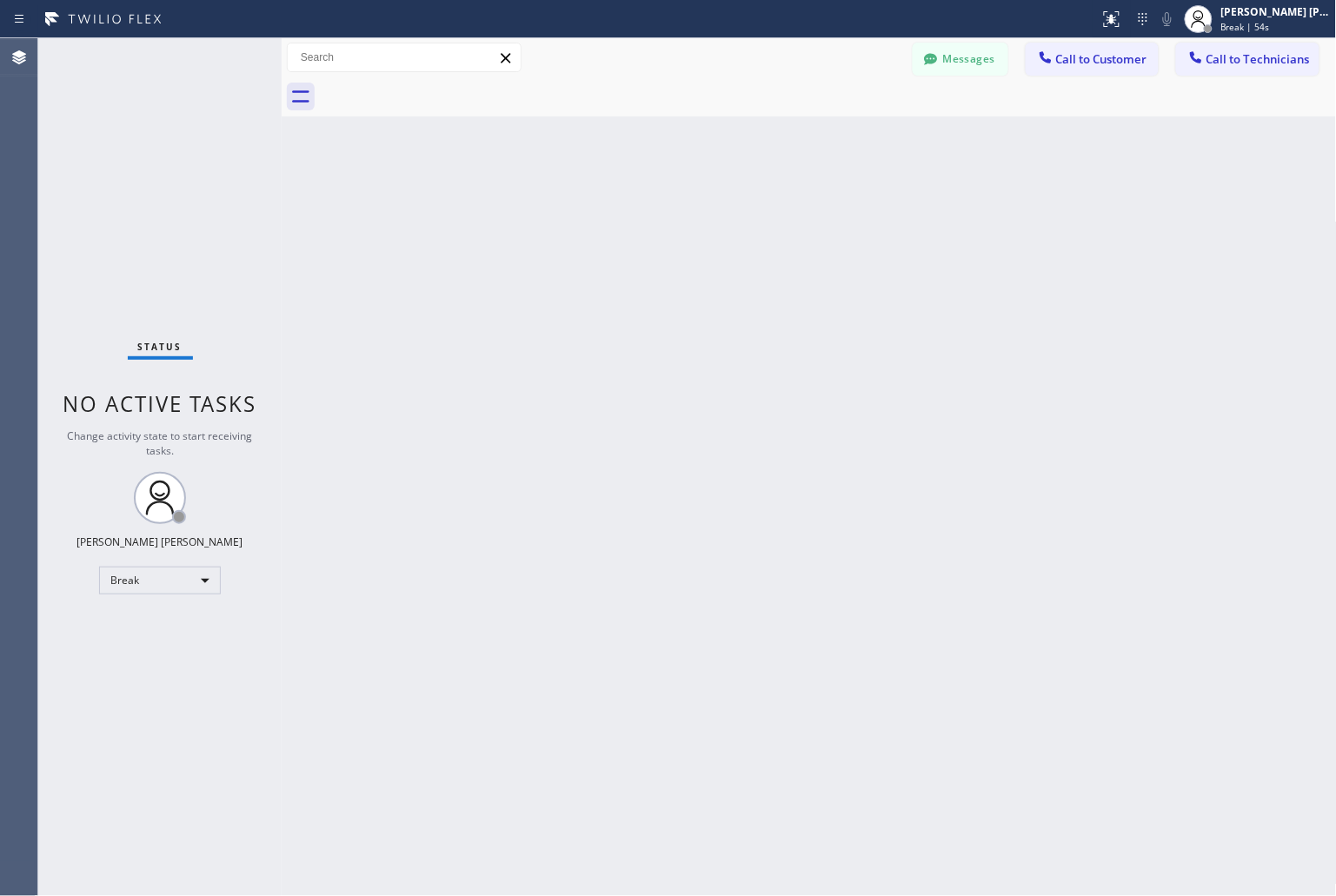
click at [626, 218] on div "Back to Dashboard Change Sender ID Customers Technicians KD Krissy Do [DATE] 02…" at bounding box center [809, 468] width 1056 height 858
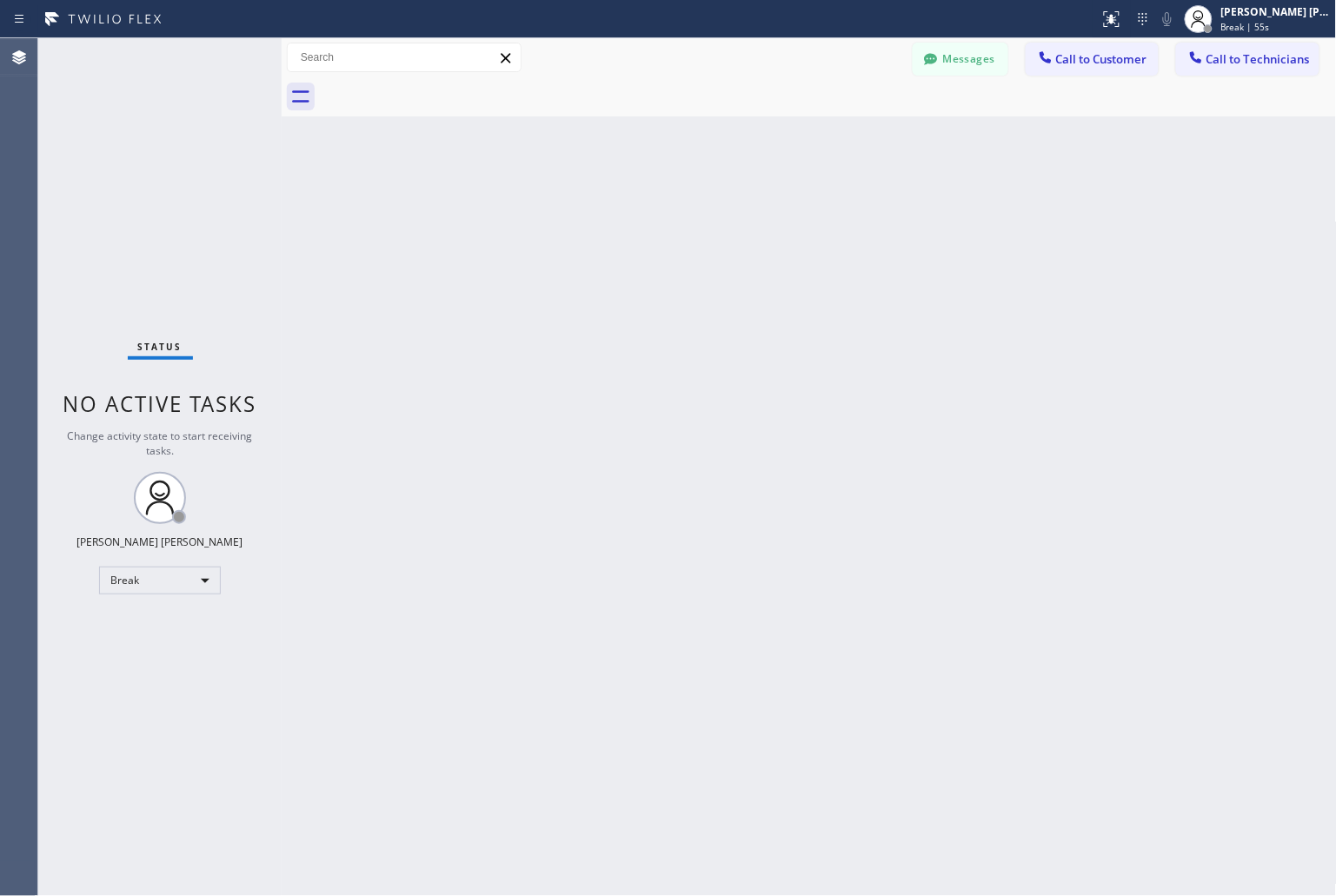
click at [626, 218] on div "Back to Dashboard Change Sender ID Customers Technicians KD Krissy Do [DATE] 02…" at bounding box center [809, 468] width 1056 height 858
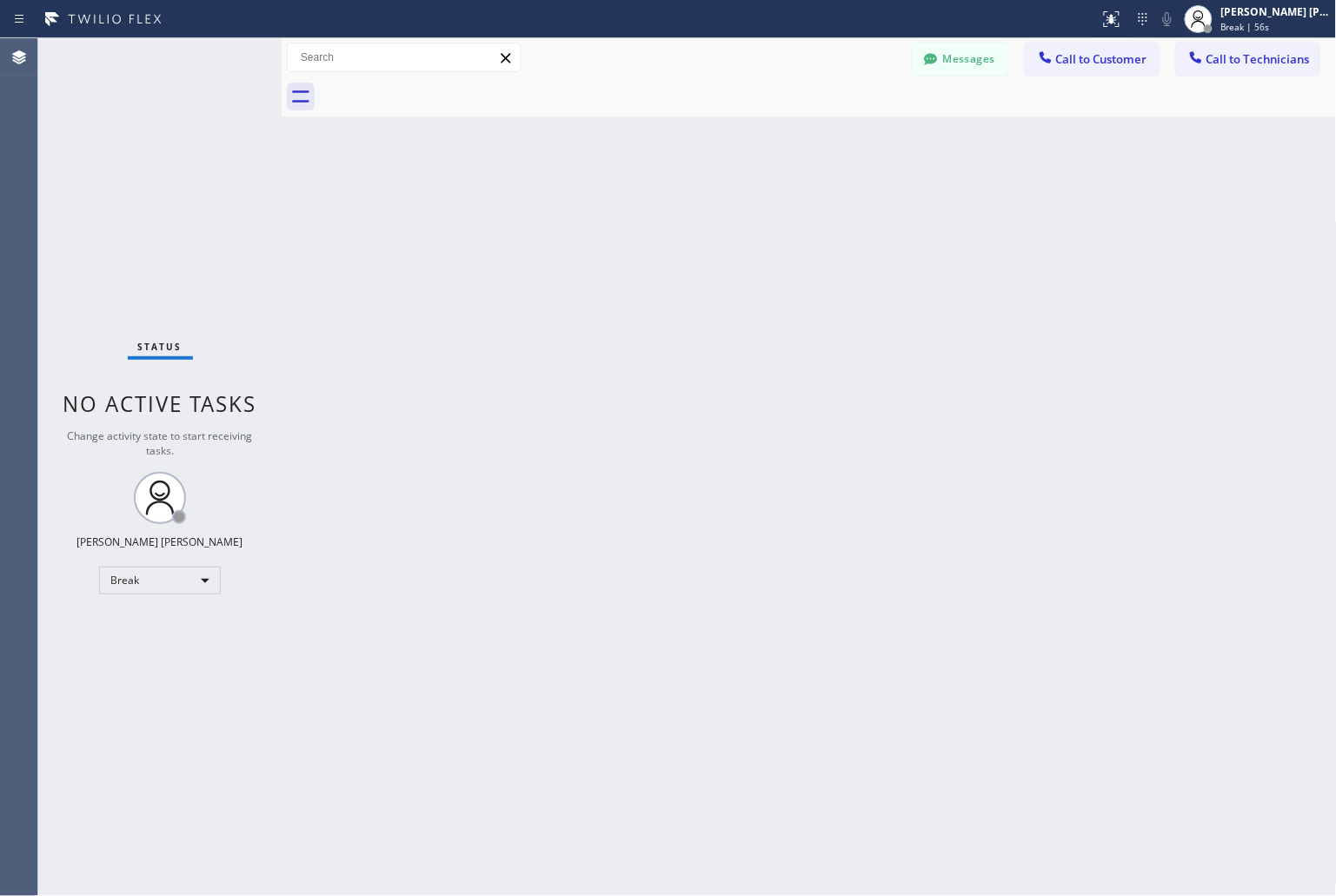
click at [626, 218] on div "Back to Dashboard Change Sender ID Customers Technicians KD Krissy Do [DATE] 02…" at bounding box center [809, 468] width 1056 height 858
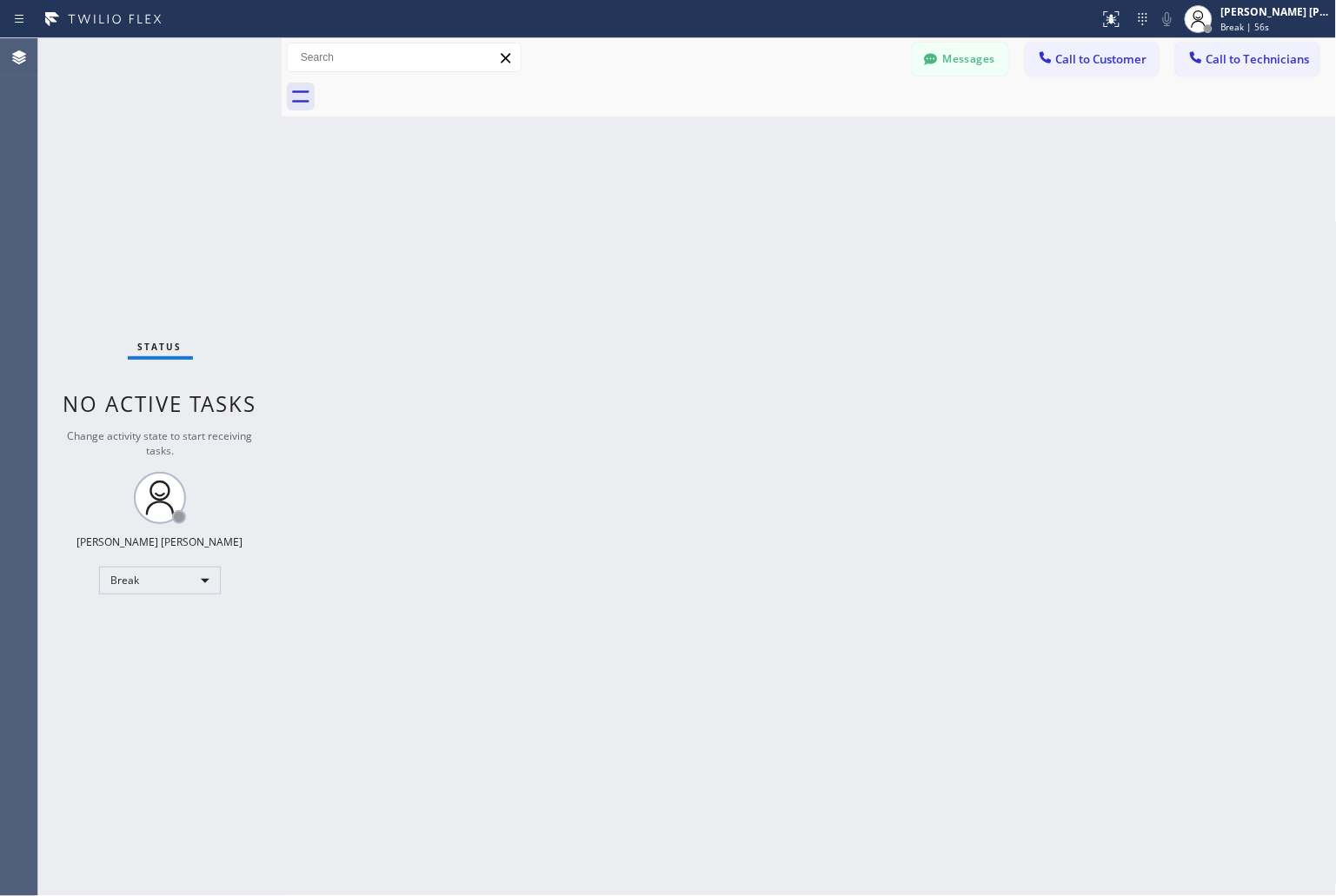
click at [626, 218] on div "Back to Dashboard Change Sender ID Customers Technicians KD Krissy Do [DATE] 02…" at bounding box center [809, 468] width 1056 height 858
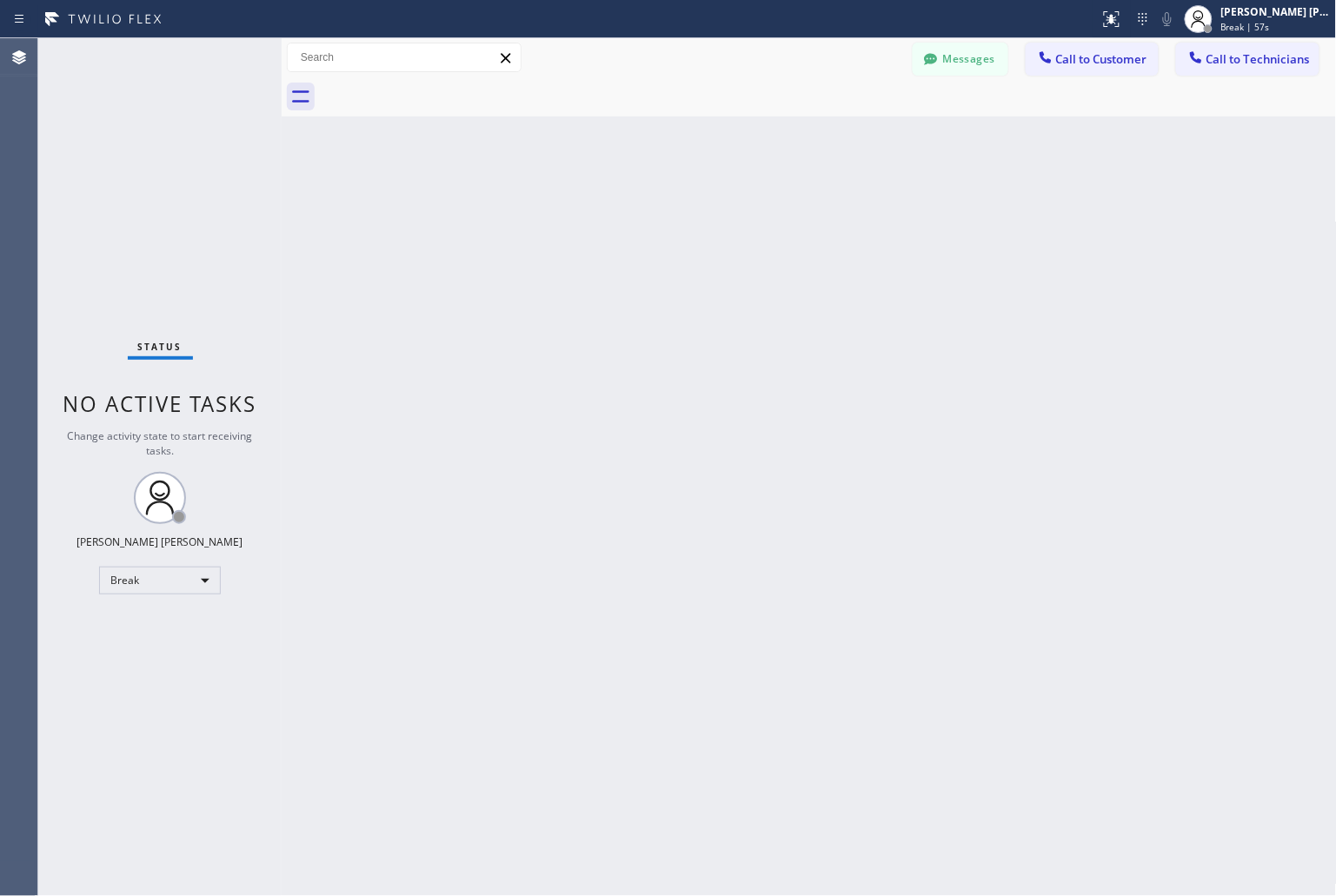
click at [626, 218] on div "Back to Dashboard Change Sender ID Customers Technicians KD Krissy Do [DATE] 02…" at bounding box center [809, 468] width 1056 height 858
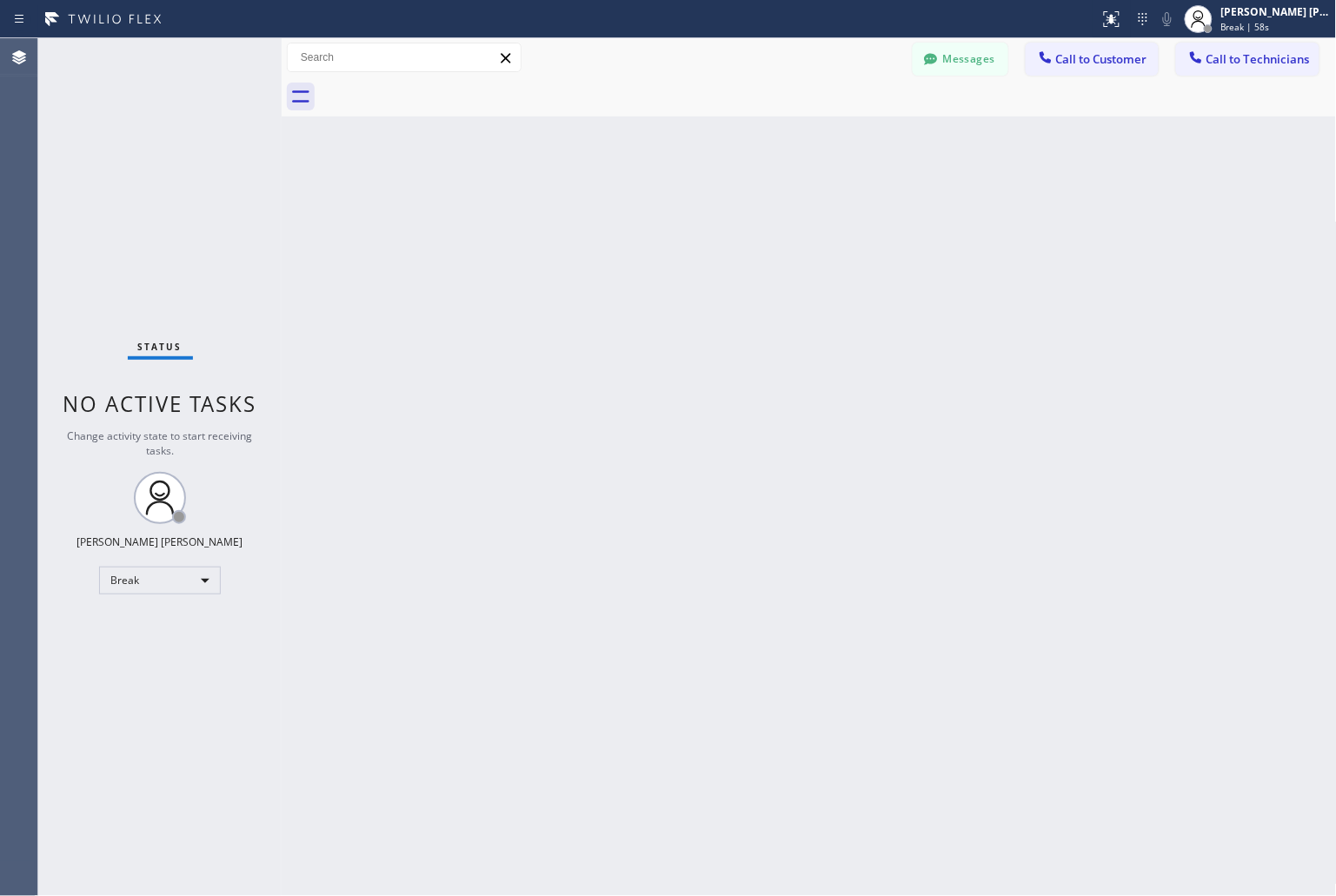
click at [626, 218] on div "Back to Dashboard Change Sender ID Customers Technicians KD Krissy Do [DATE] 02…" at bounding box center [809, 468] width 1056 height 858
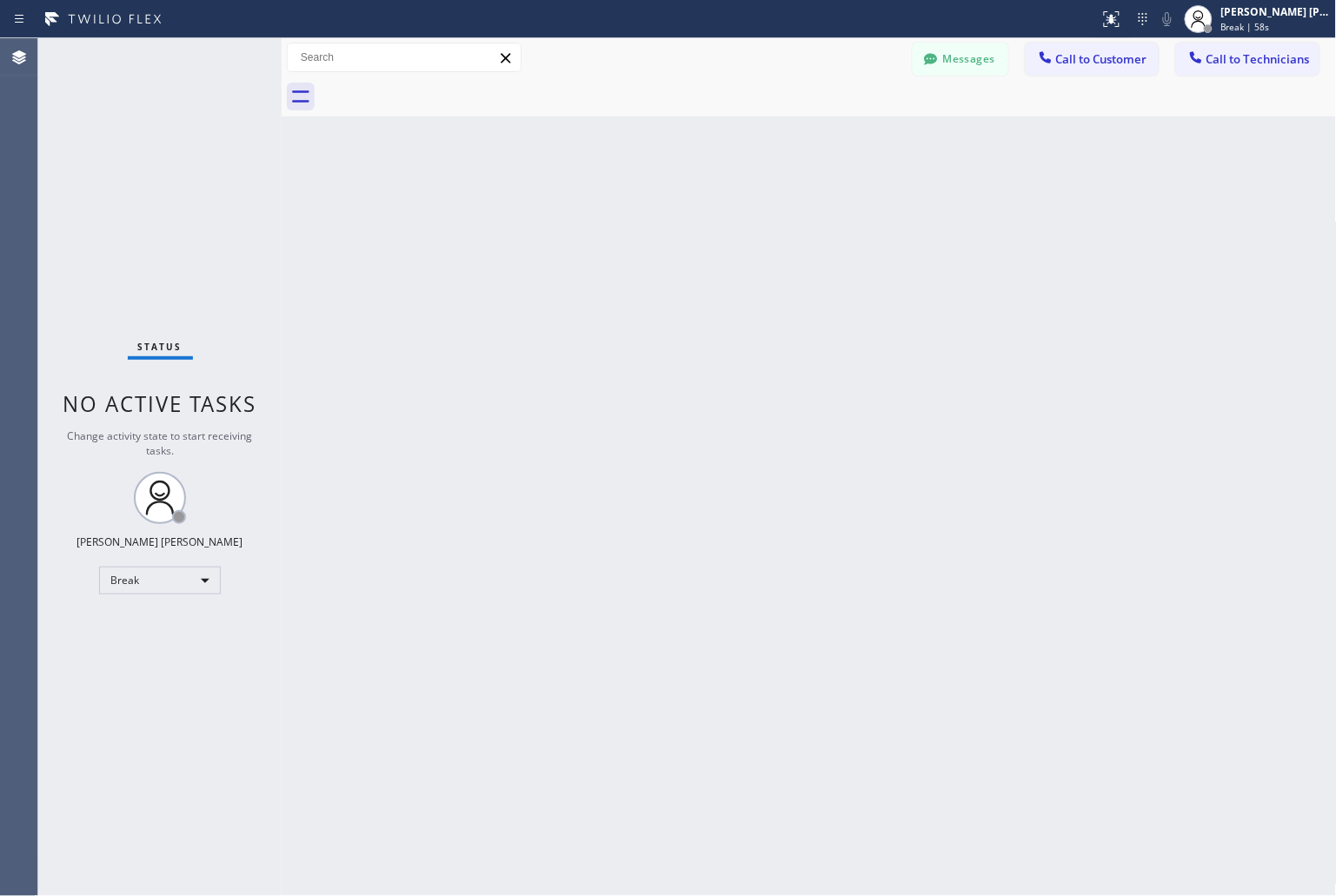
click at [626, 218] on div "Back to Dashboard Change Sender ID Customers Technicians KD Krissy Do [DATE] 02…" at bounding box center [809, 468] width 1056 height 858
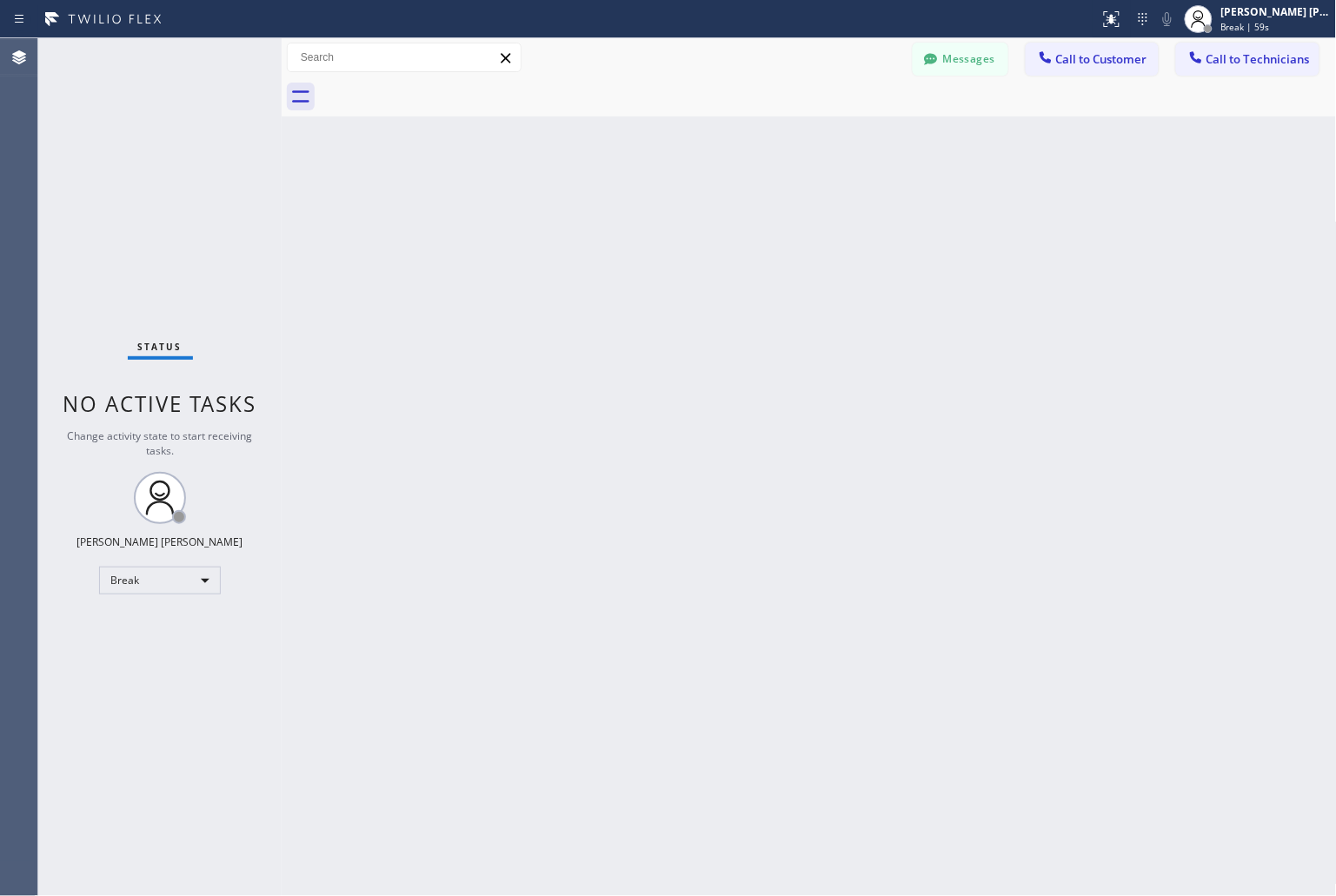
click at [626, 218] on div "Back to Dashboard Change Sender ID Customers Technicians KD Krissy Do [DATE] 02…" at bounding box center [809, 468] width 1056 height 858
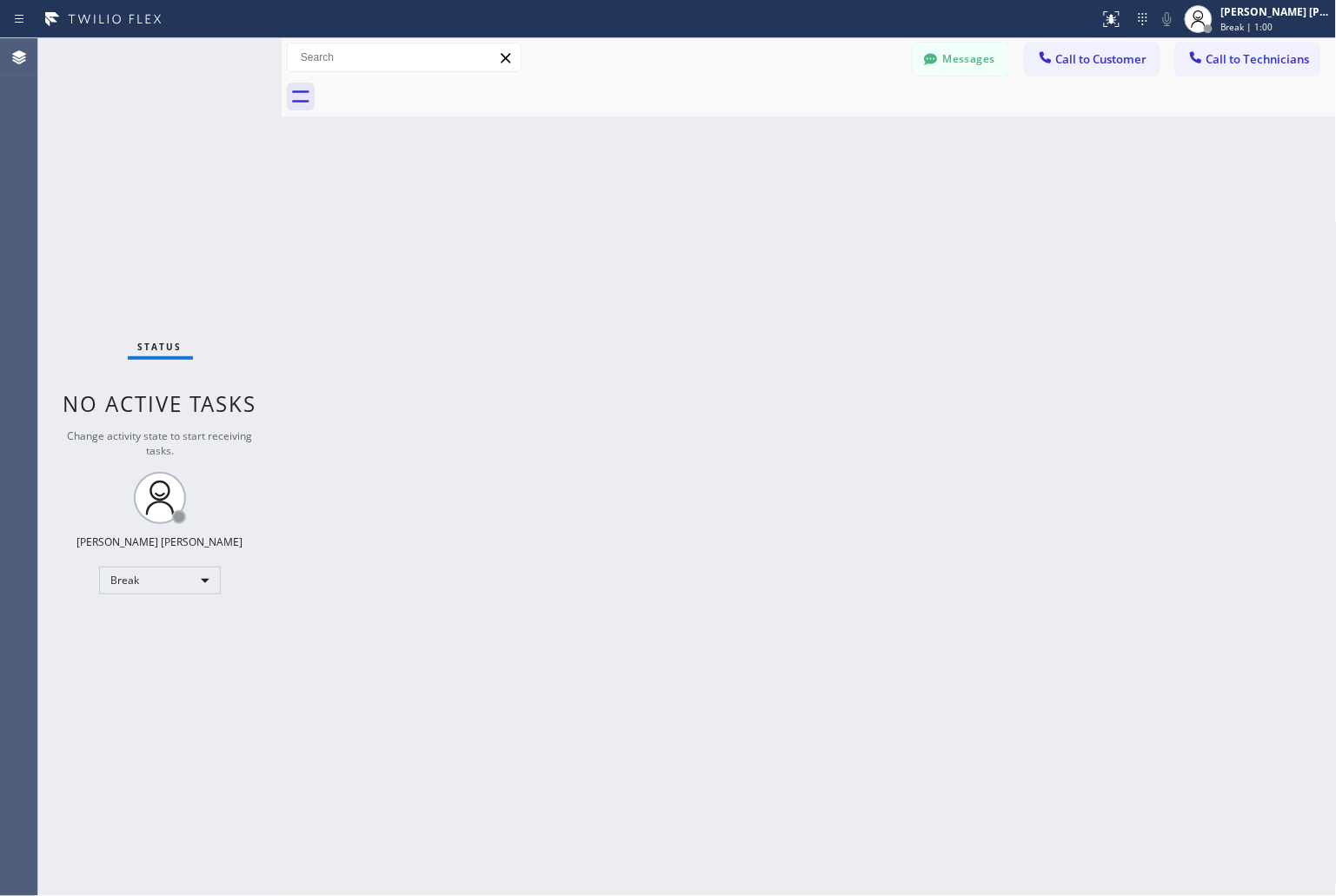
click at [626, 218] on div "Back to Dashboard Change Sender ID Customers Technicians KD Krissy Do [DATE] 02…" at bounding box center [809, 468] width 1056 height 858
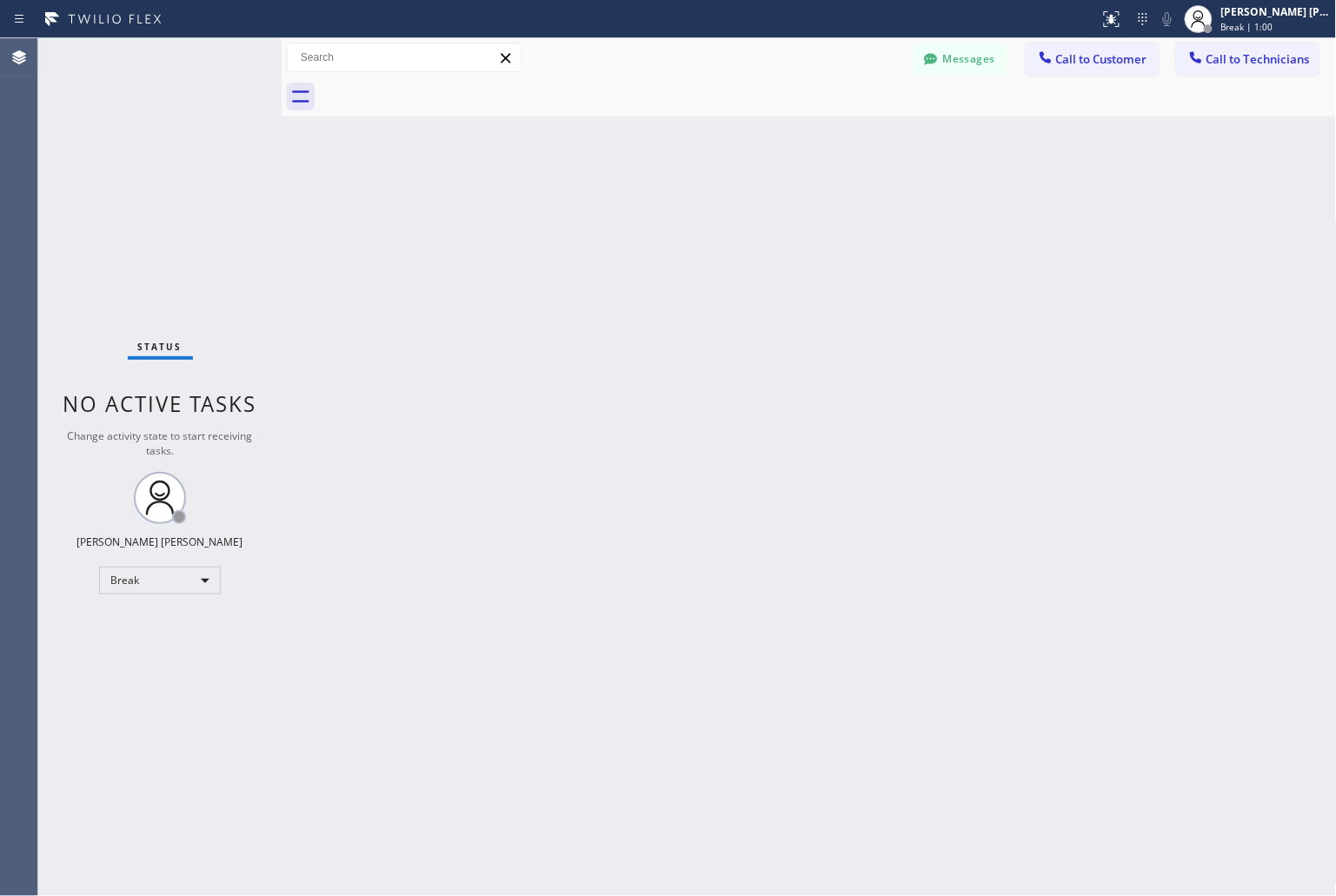
click at [626, 218] on div "Back to Dashboard Change Sender ID Customers Technicians KD Krissy Do [DATE] 02…" at bounding box center [809, 468] width 1056 height 858
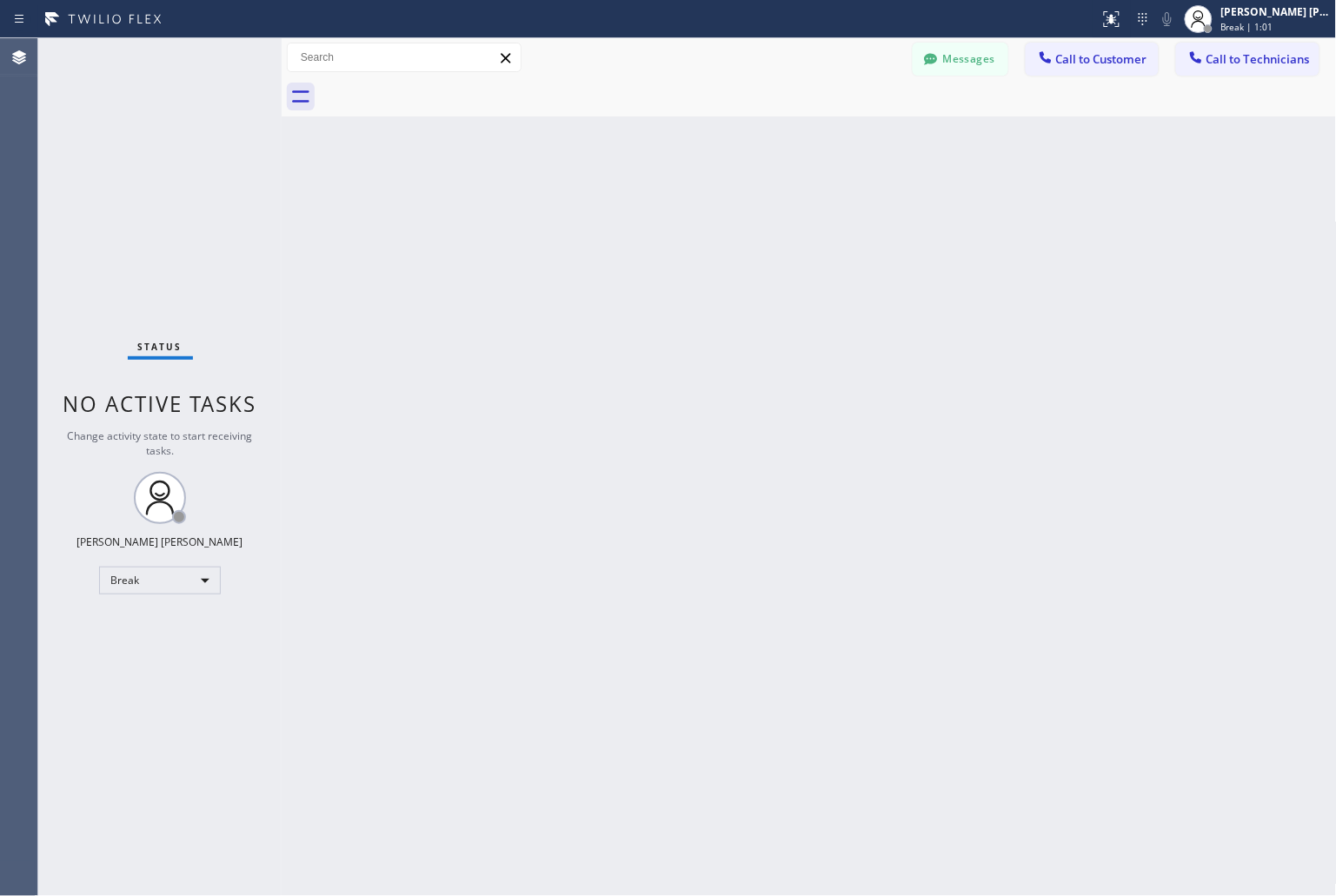
click at [626, 218] on div "Back to Dashboard Change Sender ID Customers Technicians KD Krissy Do [DATE] 02…" at bounding box center [809, 468] width 1056 height 858
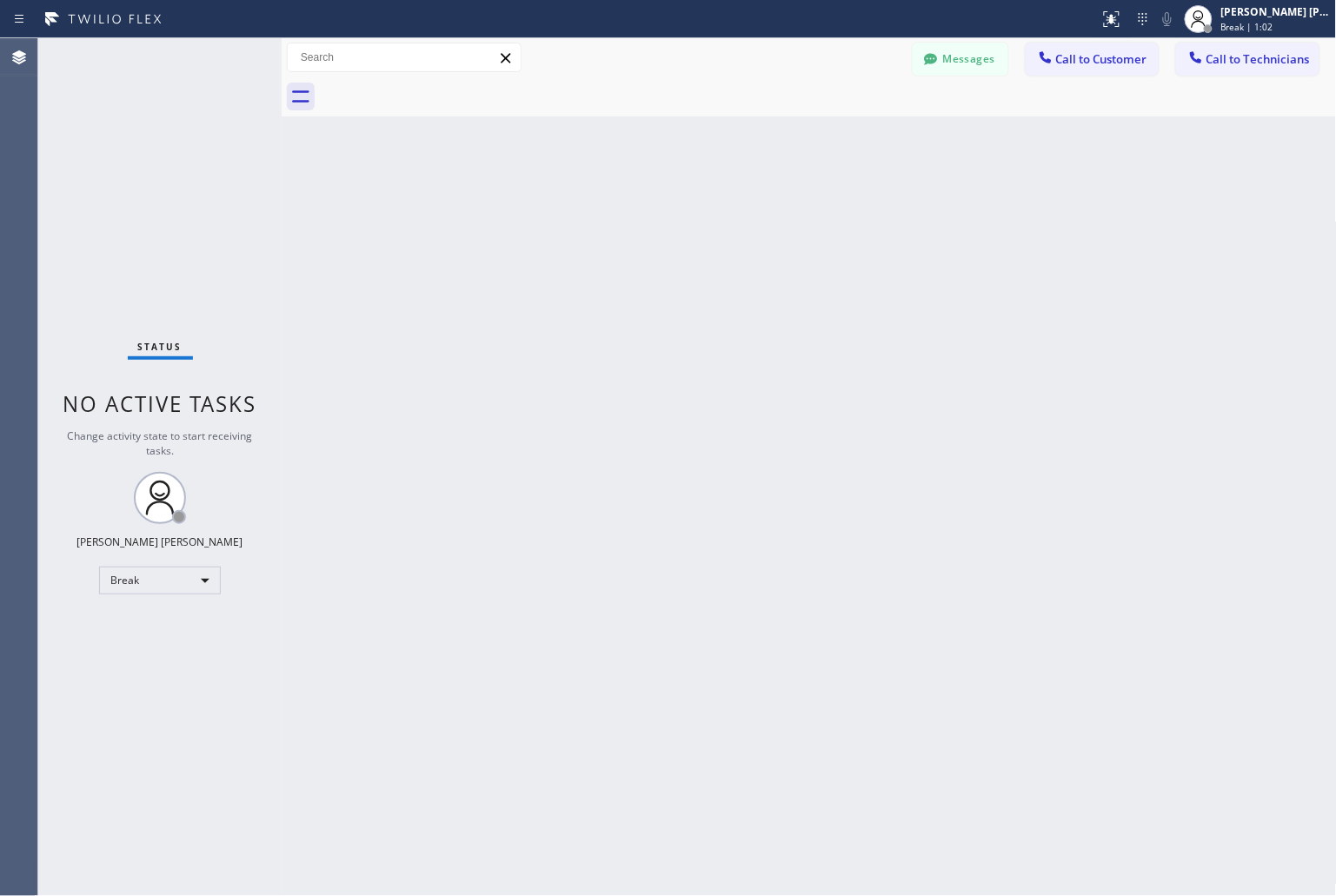
click at [626, 218] on div "Back to Dashboard Change Sender ID Customers Technicians KD Krissy Do [DATE] 02…" at bounding box center [809, 468] width 1056 height 858
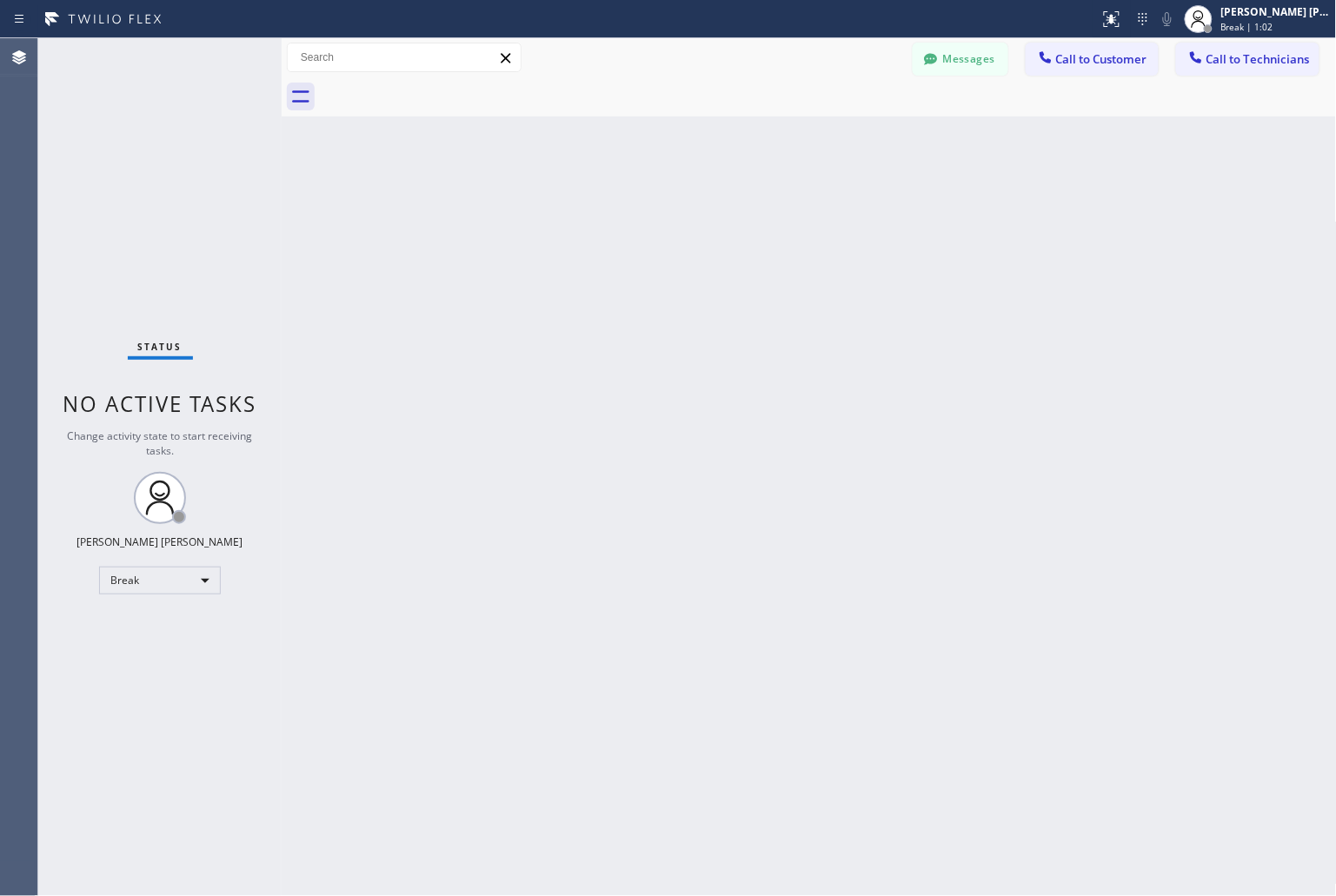
click at [626, 218] on div "Back to Dashboard Change Sender ID Customers Technicians KD Krissy Do [DATE] 02…" at bounding box center [809, 468] width 1056 height 858
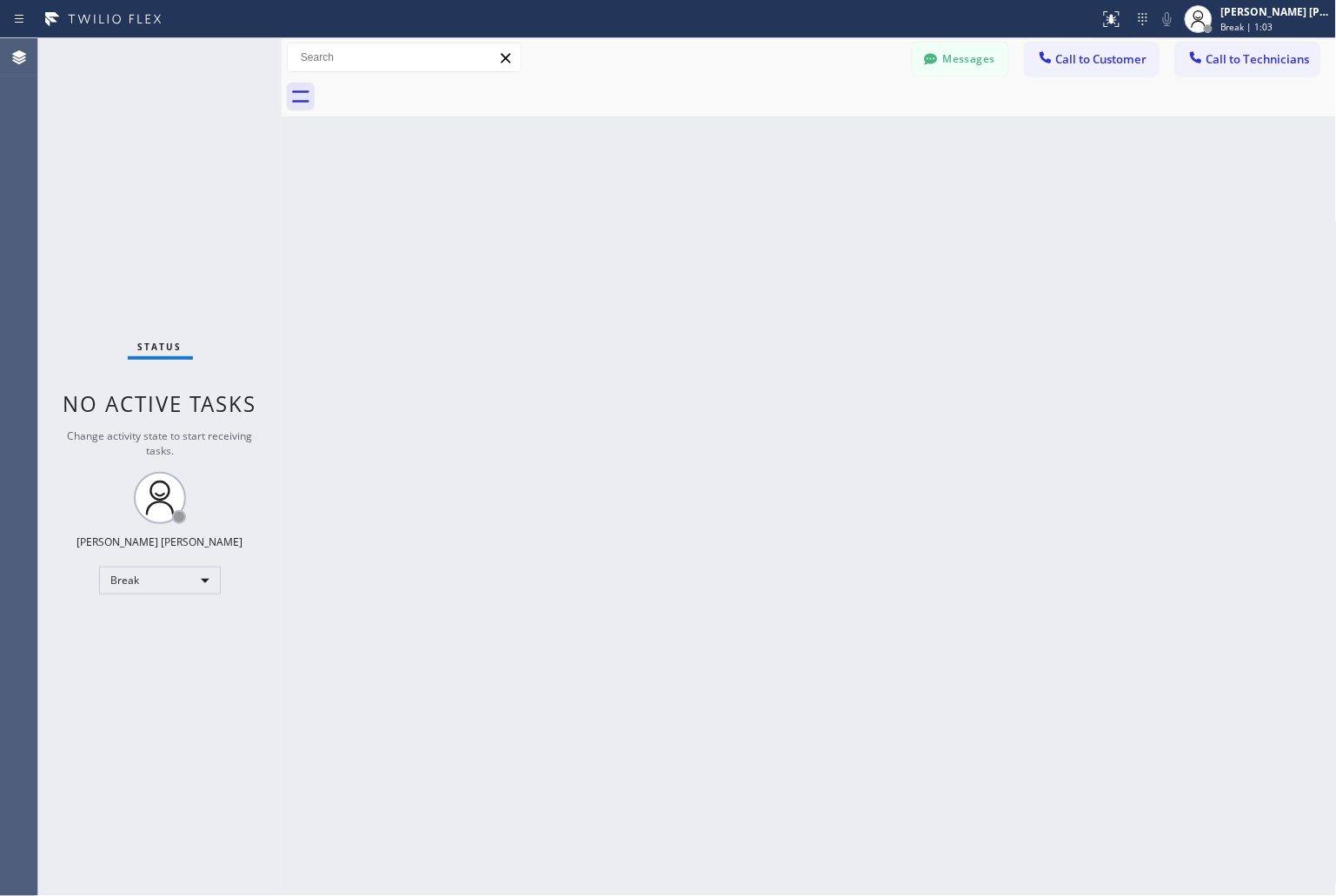
click at [626, 218] on div "Back to Dashboard Change Sender ID Customers Technicians KD Krissy Do [DATE] 02…" at bounding box center [809, 468] width 1056 height 858
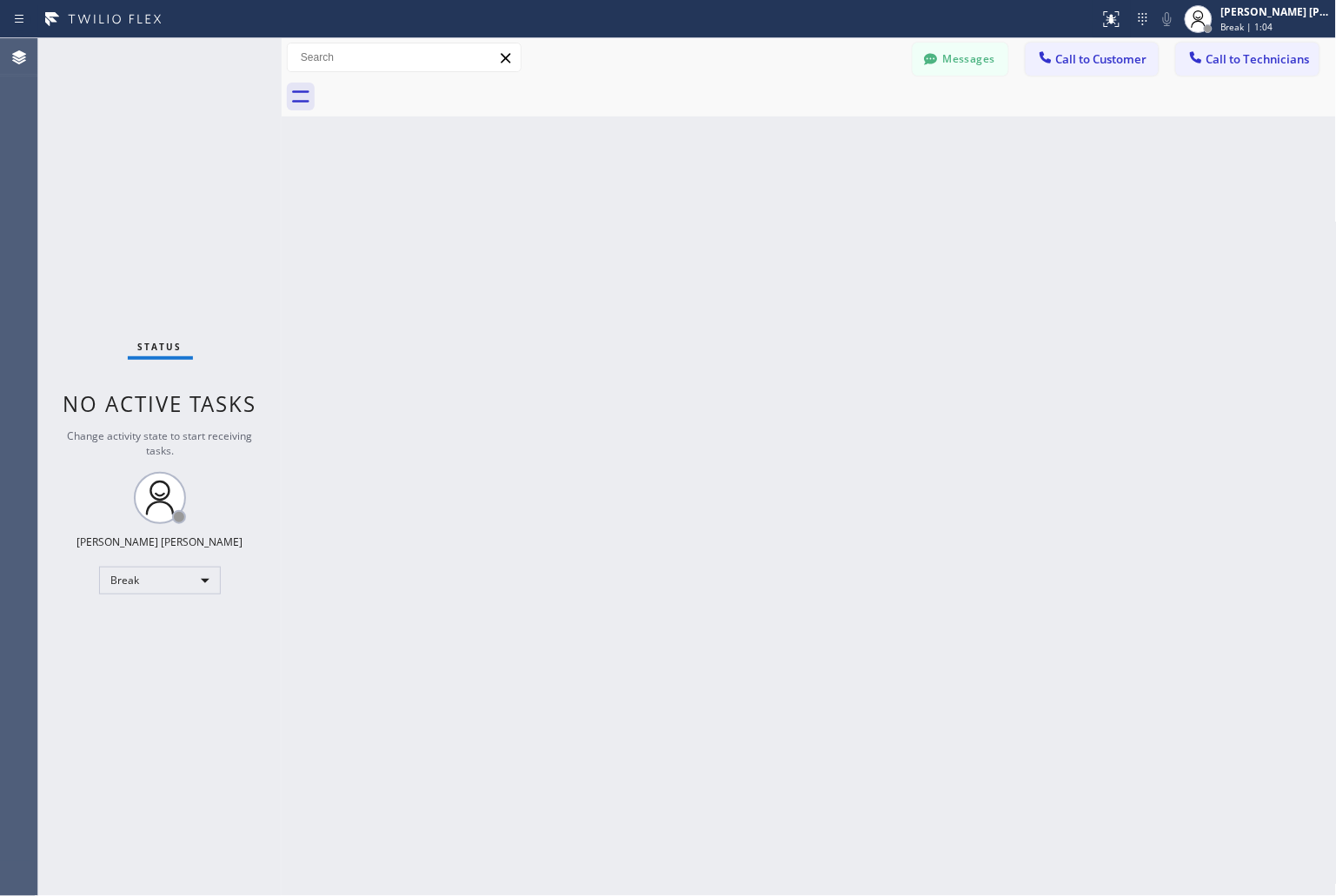
click at [626, 218] on div "Back to Dashboard Change Sender ID Customers Technicians KD Krissy Do [DATE] 02…" at bounding box center [809, 468] width 1056 height 858
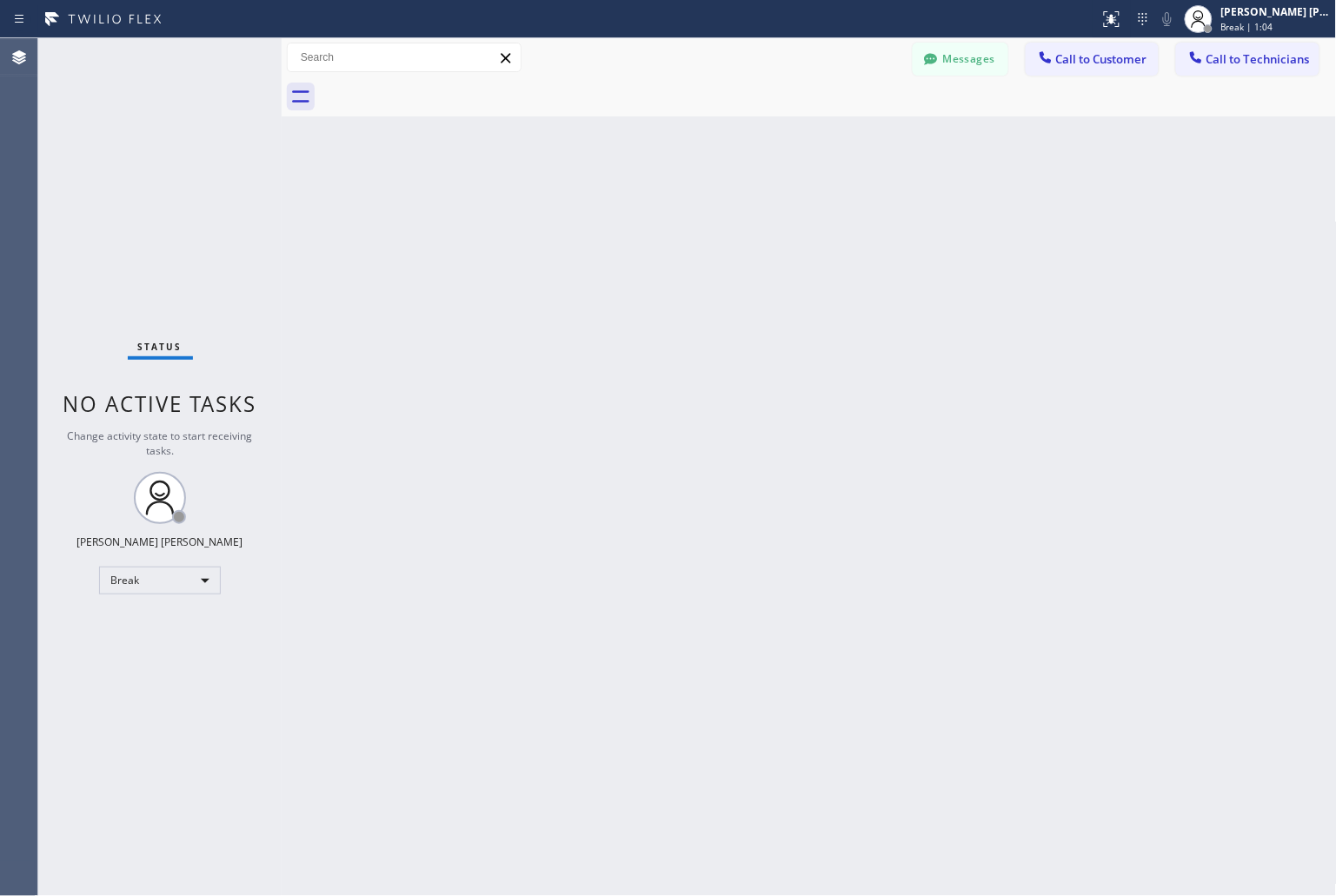
click at [626, 218] on div "Back to Dashboard Change Sender ID Customers Technicians KD Krissy Do [DATE] 02…" at bounding box center [809, 468] width 1056 height 858
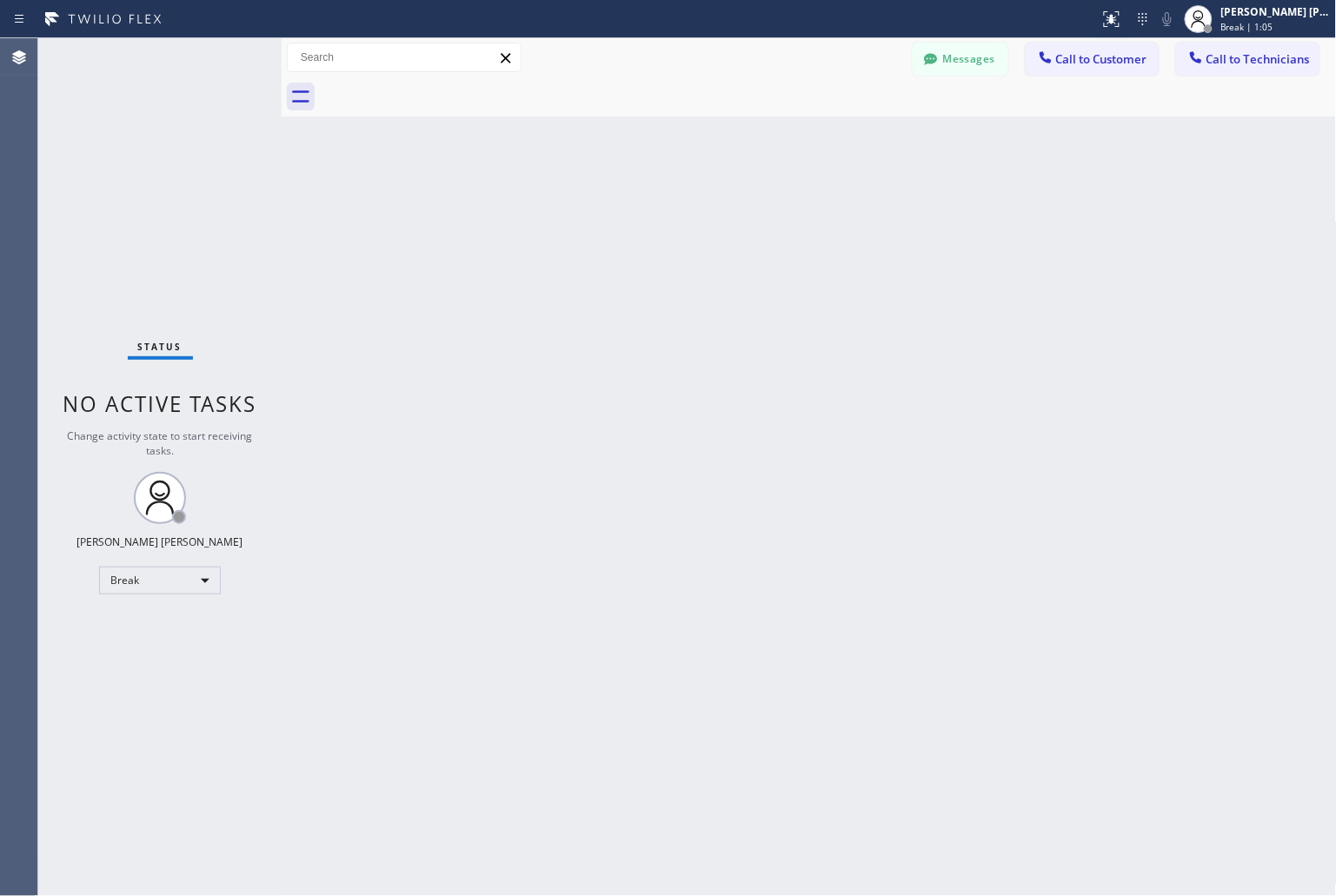
click at [626, 218] on div "Back to Dashboard Change Sender ID Customers Technicians KD Krissy Do [DATE] 02…" at bounding box center [809, 468] width 1056 height 858
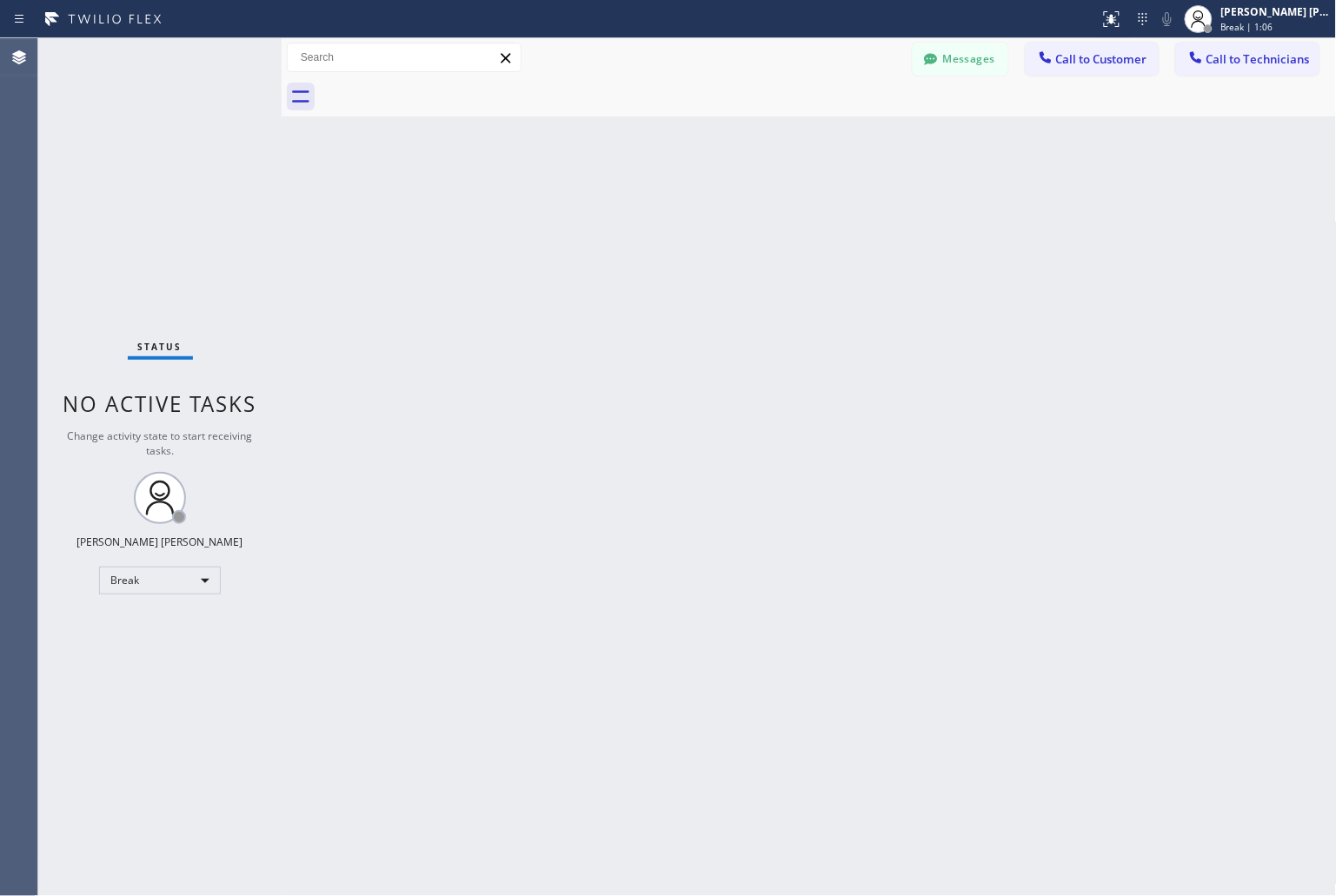
click at [626, 218] on div "Back to Dashboard Change Sender ID Customers Technicians KD Krissy Do [DATE] 02…" at bounding box center [809, 468] width 1056 height 858
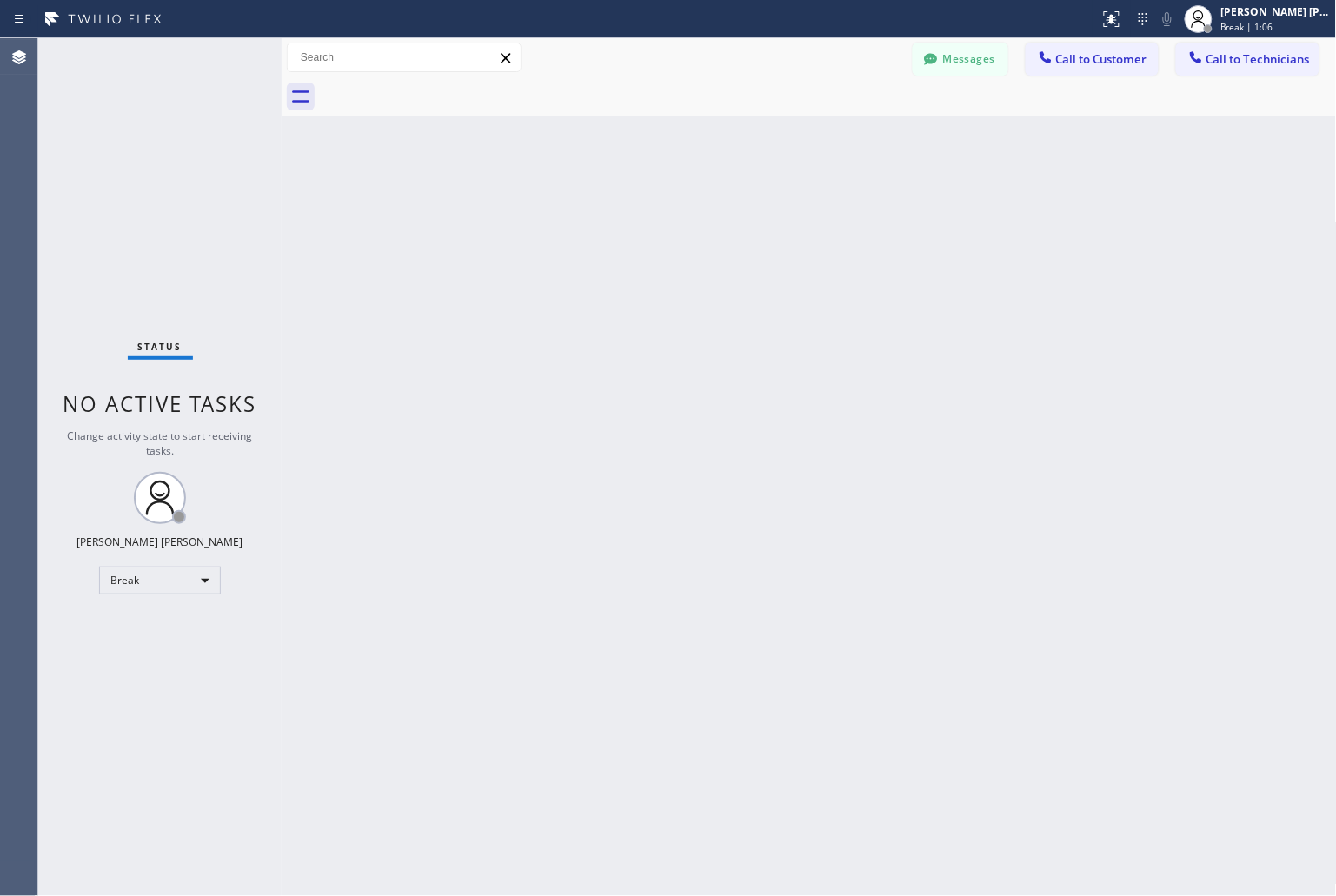
click at [626, 218] on div "Back to Dashboard Change Sender ID Customers Technicians KD Krissy Do [DATE] 02…" at bounding box center [809, 468] width 1056 height 858
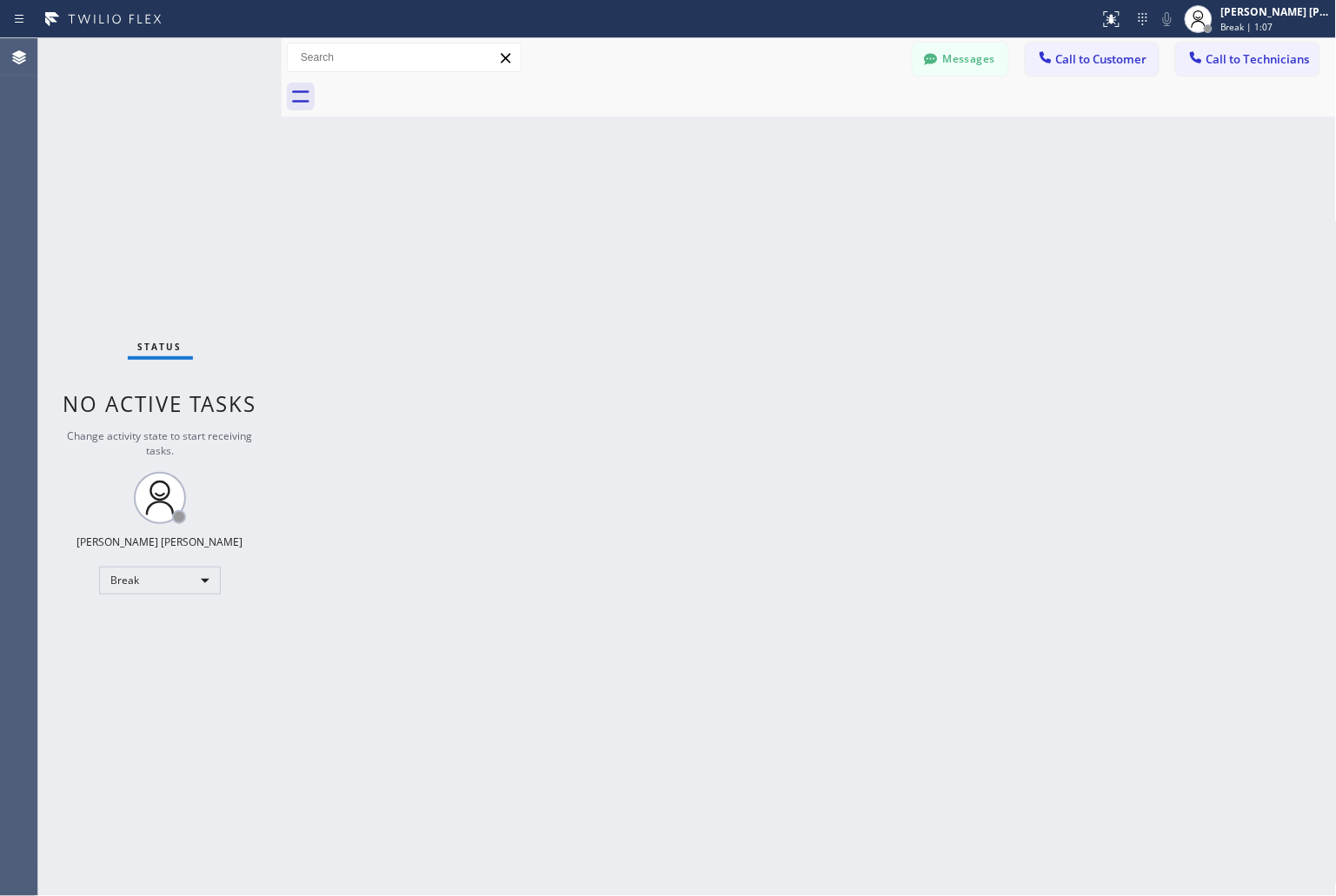
click at [626, 218] on div "Back to Dashboard Change Sender ID Customers Technicians KD Krissy Do [DATE] 02…" at bounding box center [809, 468] width 1056 height 858
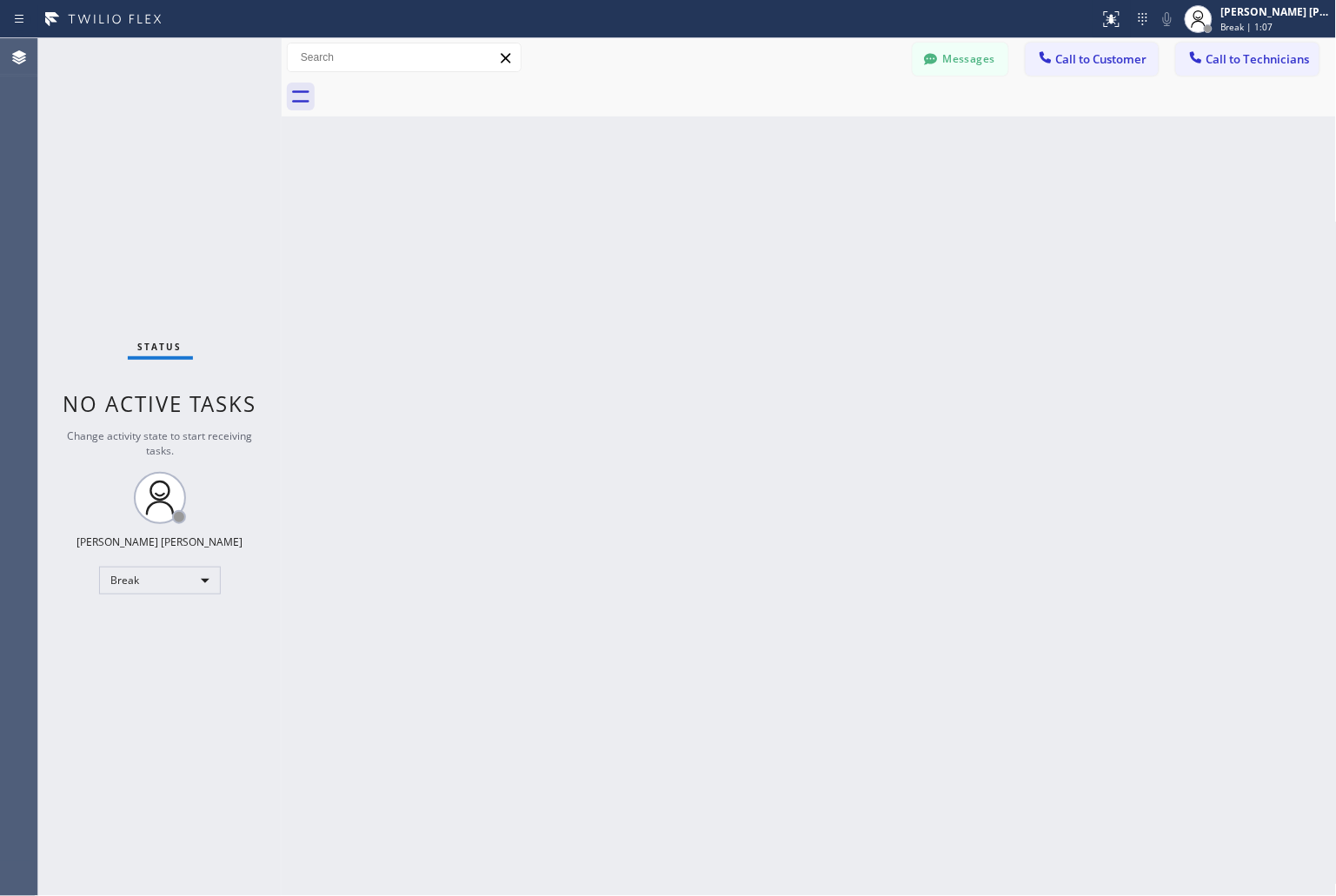
click at [626, 218] on div "Back to Dashboard Change Sender ID Customers Technicians KD Krissy Do [DATE] 02…" at bounding box center [809, 468] width 1056 height 858
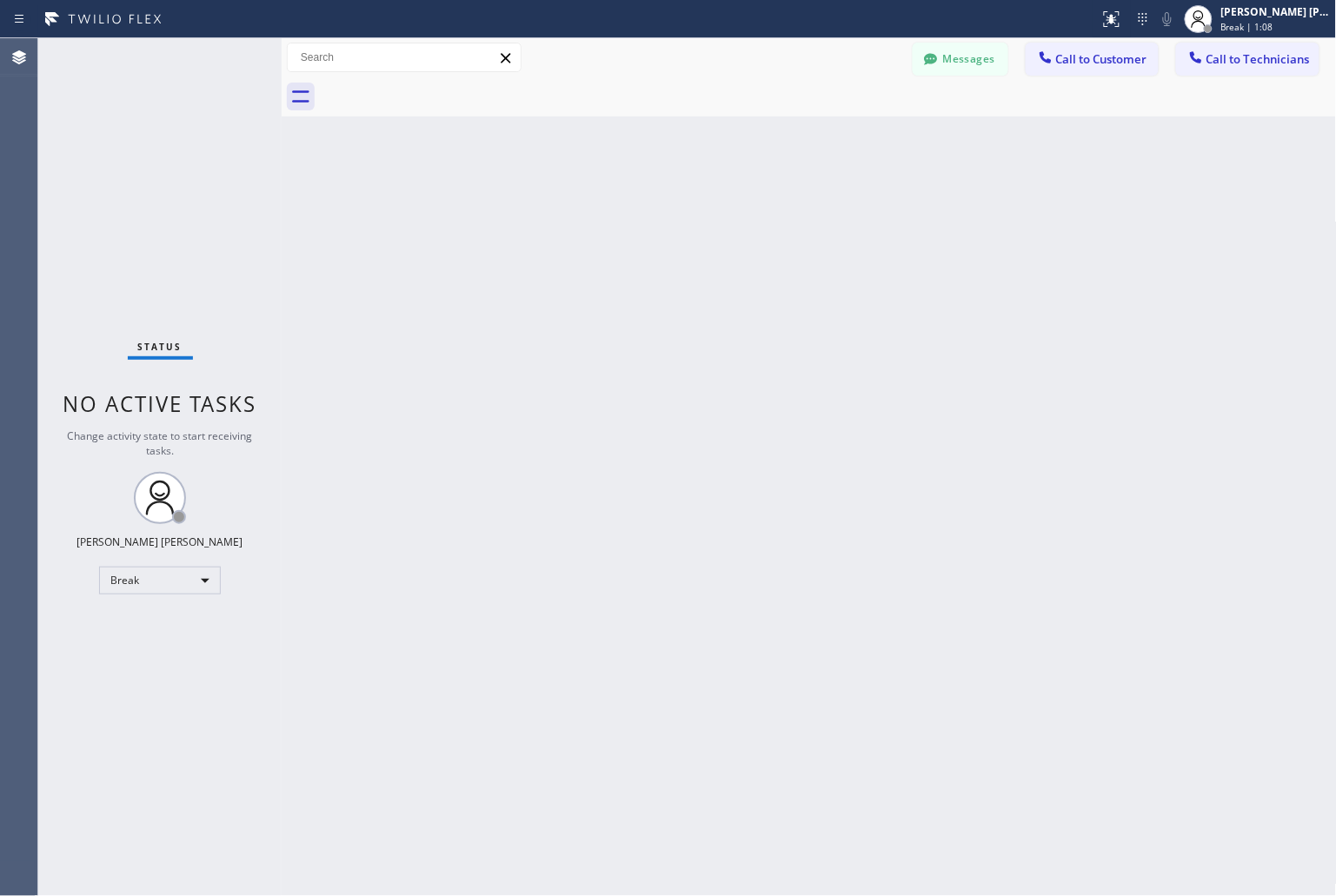
click at [626, 218] on div "Back to Dashboard Change Sender ID Customers Technicians KD Krissy Do [DATE] 02…" at bounding box center [809, 468] width 1056 height 858
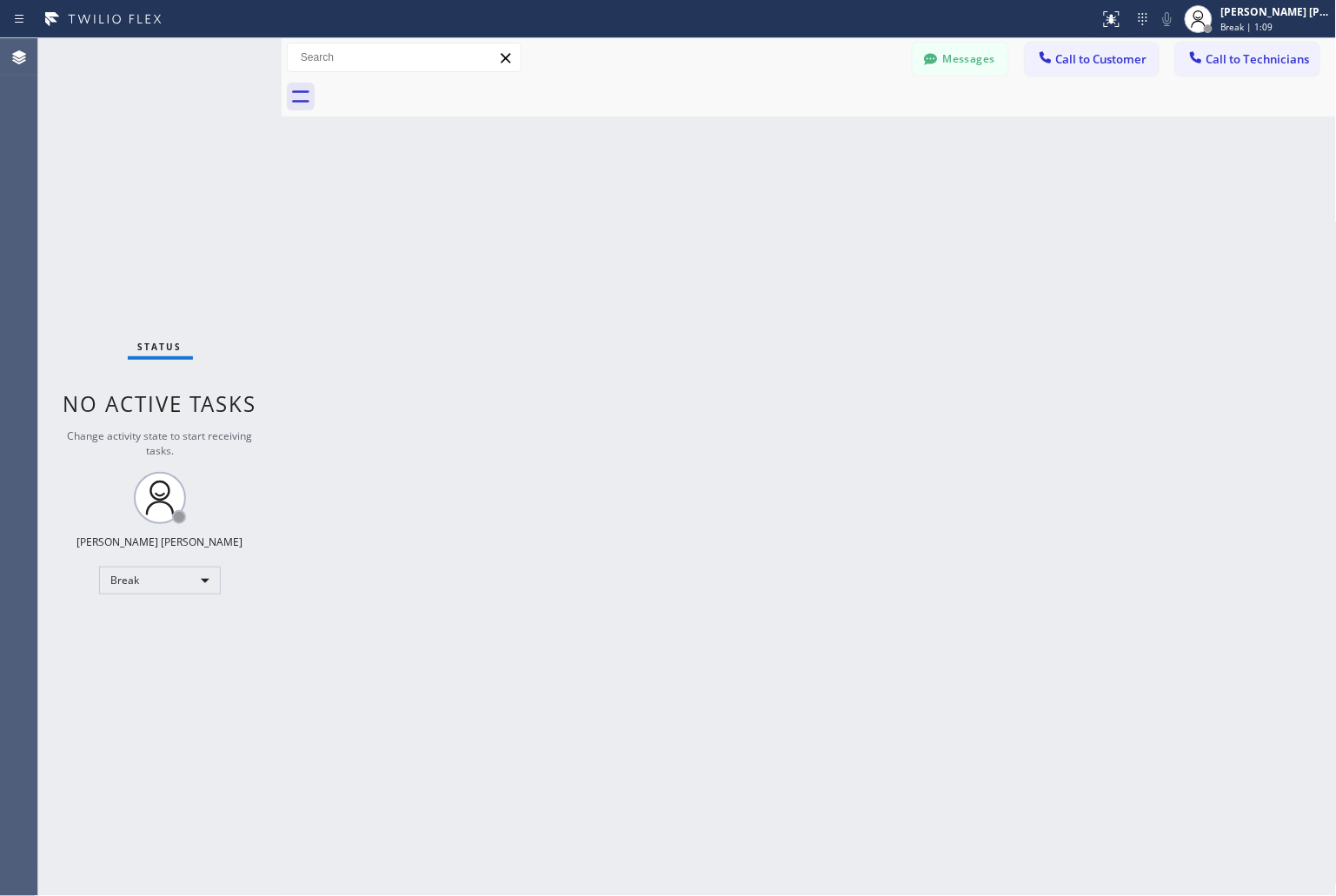
click at [626, 218] on div "Back to Dashboard Change Sender ID Customers Technicians KD Krissy Do [DATE] 02…" at bounding box center [809, 468] width 1056 height 858
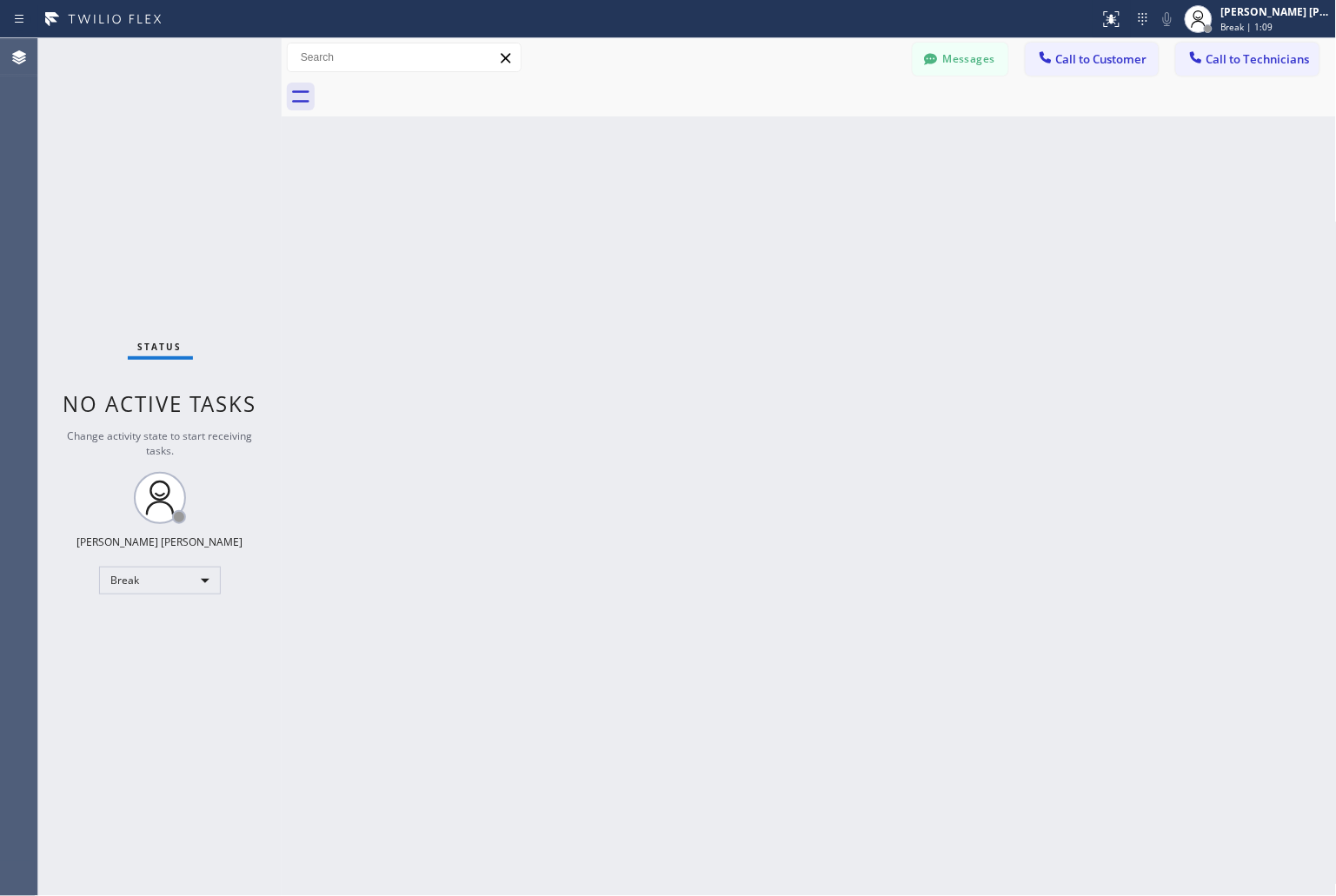
click at [626, 218] on div "Back to Dashboard Change Sender ID Customers Technicians KD Krissy Do [DATE] 02…" at bounding box center [809, 468] width 1056 height 858
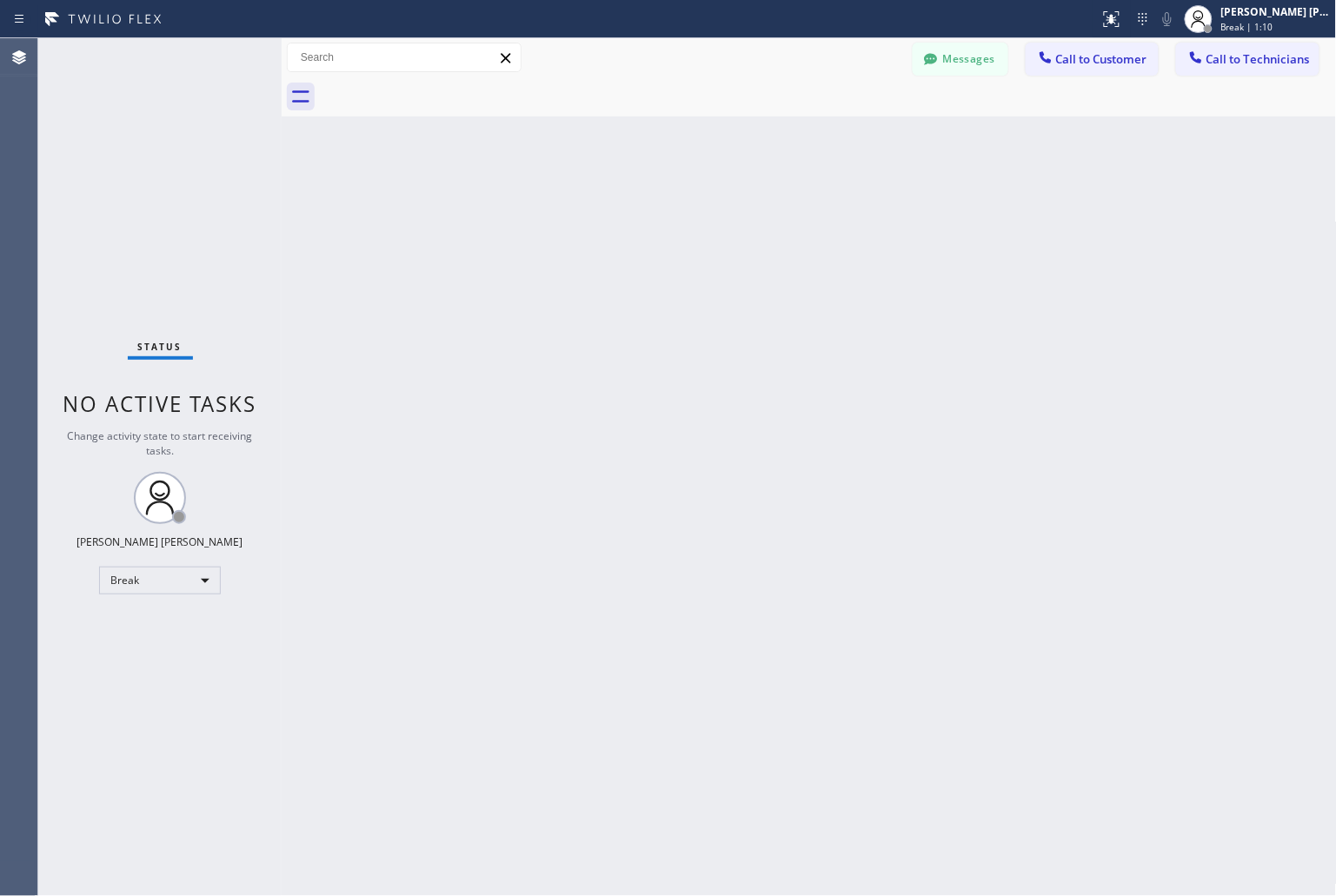
click at [626, 218] on div "Back to Dashboard Change Sender ID Customers Technicians KD Krissy Do [DATE] 02…" at bounding box center [809, 468] width 1056 height 858
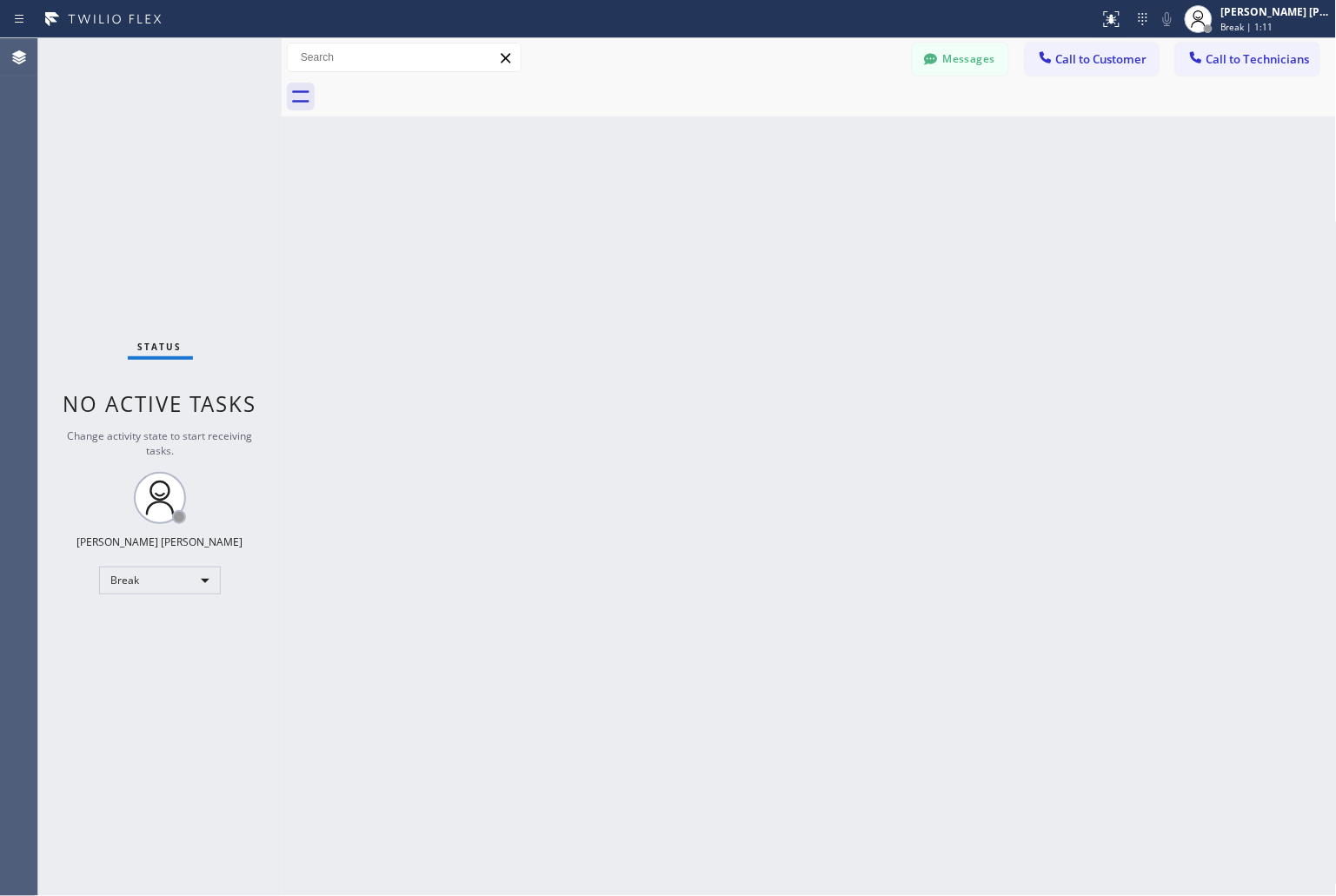
click at [626, 218] on div "Back to Dashboard Change Sender ID Customers Technicians KD Krissy Do [DATE] 02…" at bounding box center [809, 468] width 1056 height 858
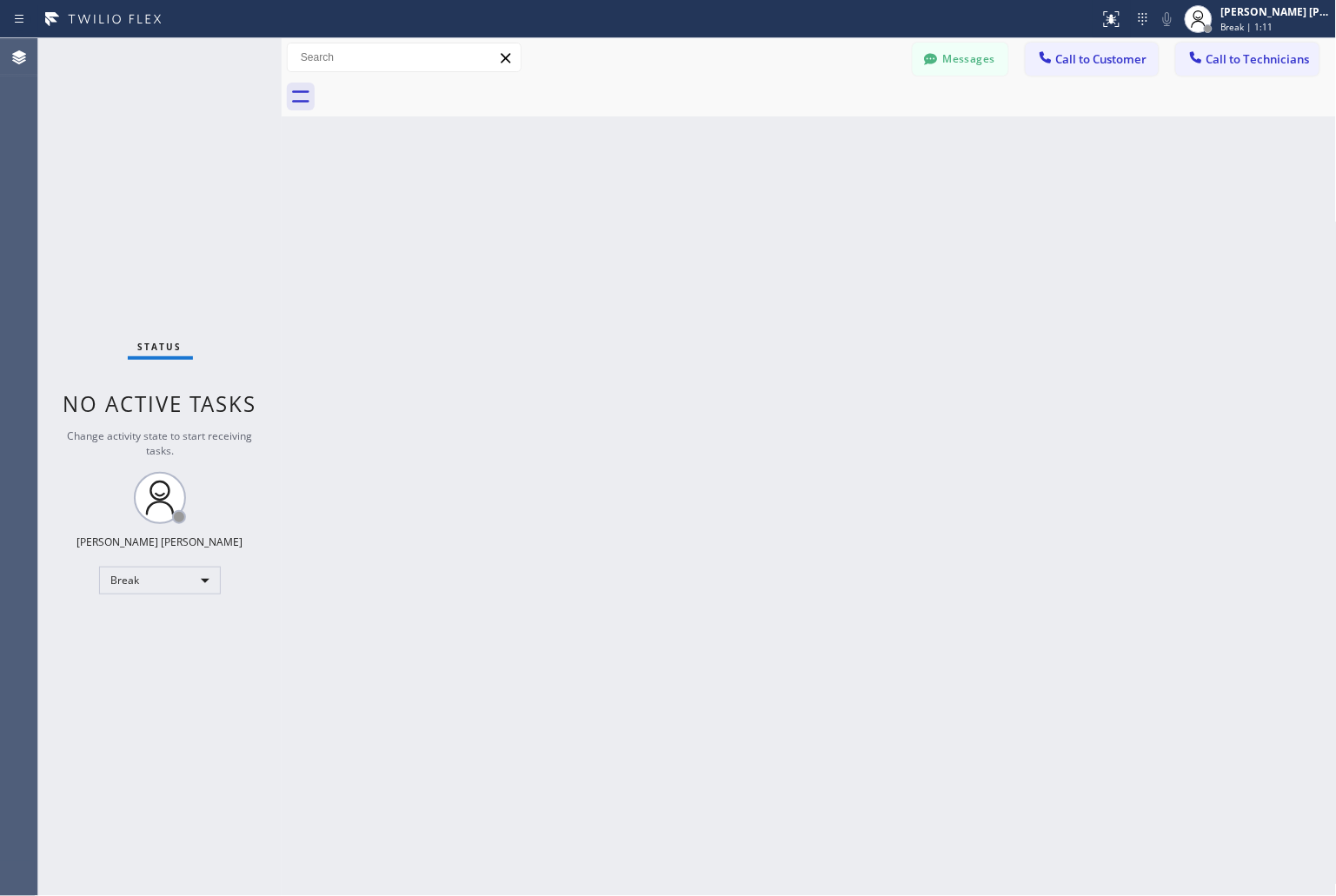
click at [626, 218] on div "Back to Dashboard Change Sender ID Customers Technicians KD Krissy Do [DATE] 02…" at bounding box center [809, 468] width 1056 height 858
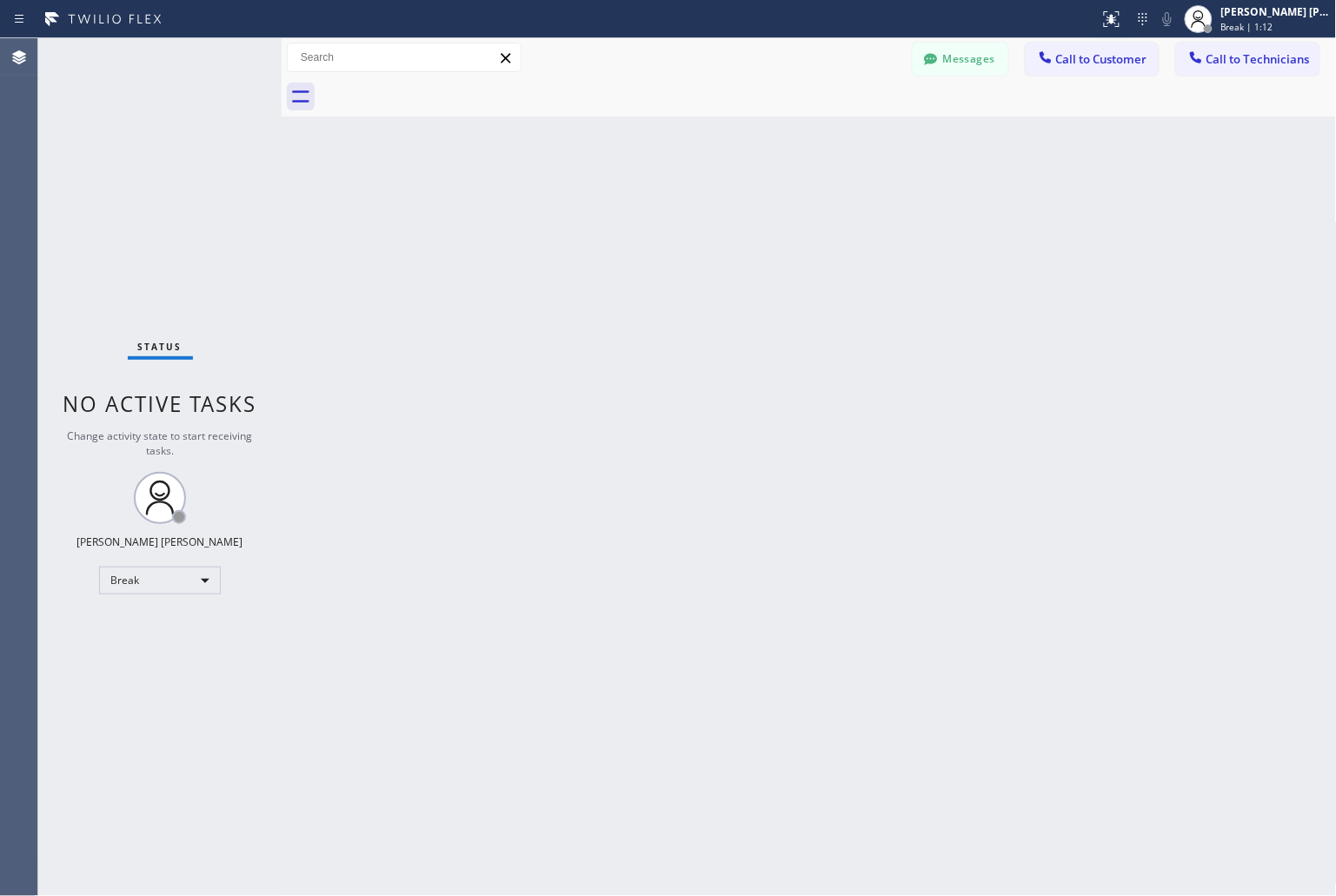
click at [626, 218] on div "Back to Dashboard Change Sender ID Customers Technicians KD Krissy Do [DATE] 02…" at bounding box center [809, 468] width 1056 height 858
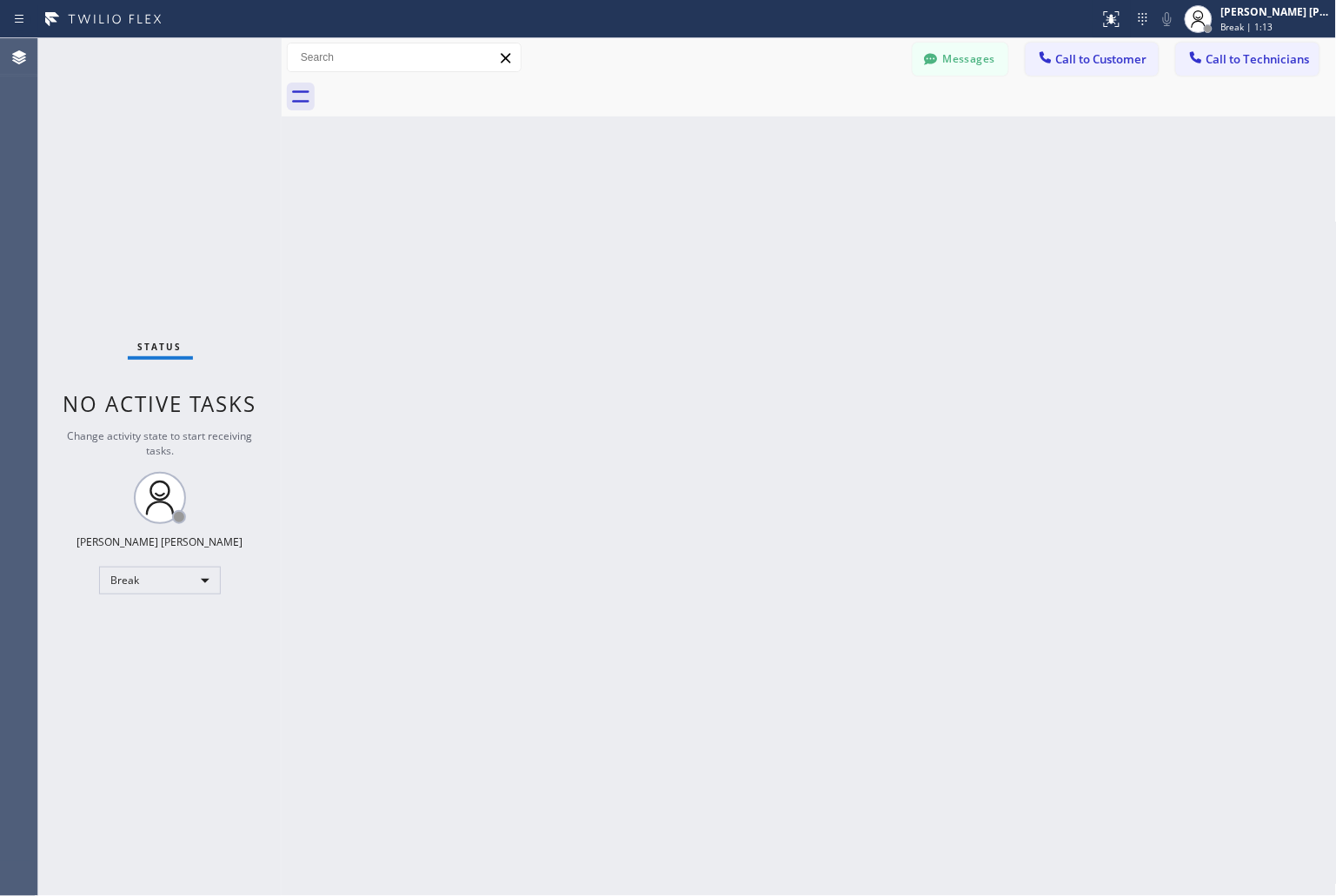
click at [626, 218] on div "Back to Dashboard Change Sender ID Customers Technicians KD Krissy Do [DATE] 02…" at bounding box center [809, 468] width 1056 height 858
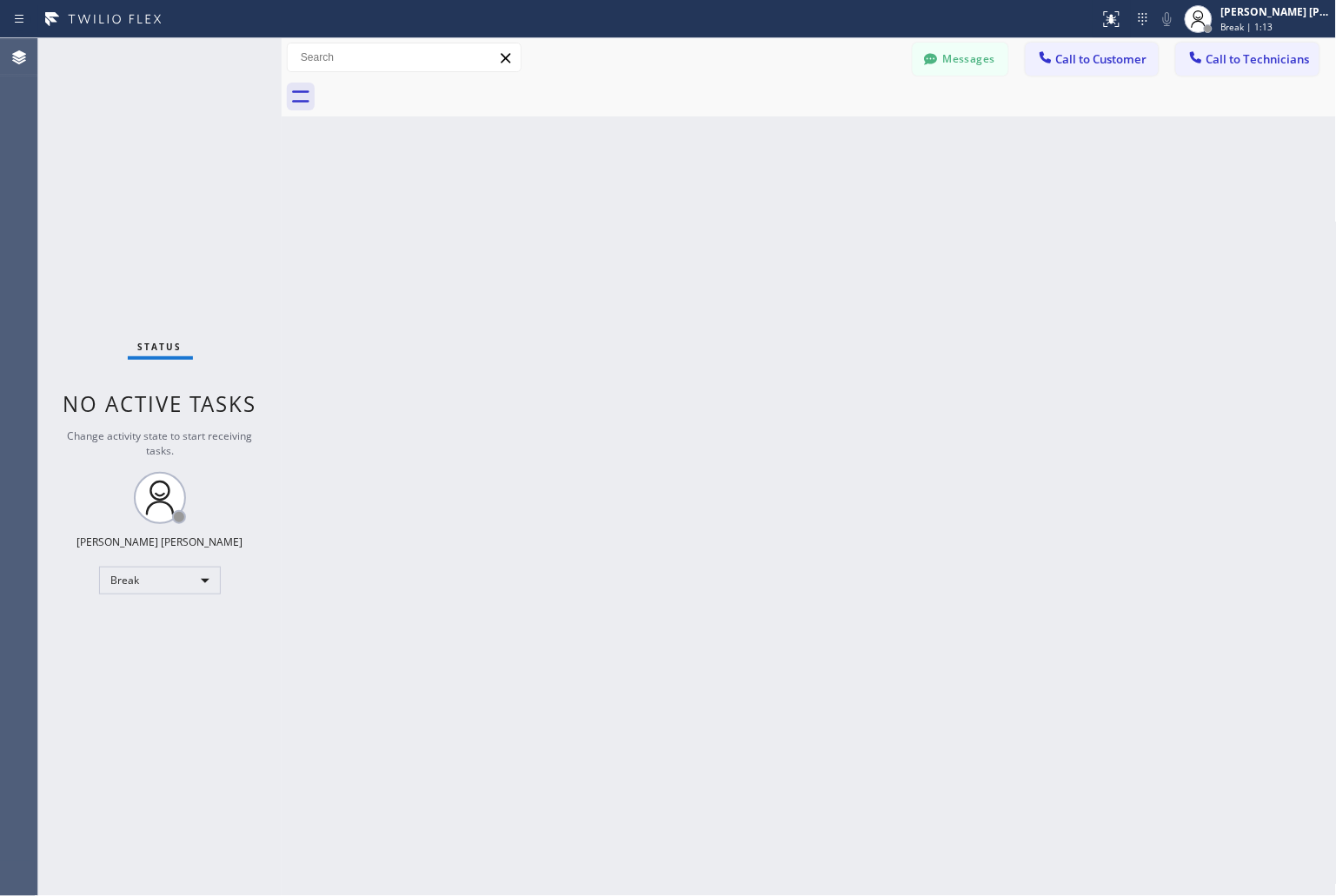
click at [626, 218] on div "Back to Dashboard Change Sender ID Customers Technicians KD Krissy Do [DATE] 02…" at bounding box center [809, 468] width 1056 height 858
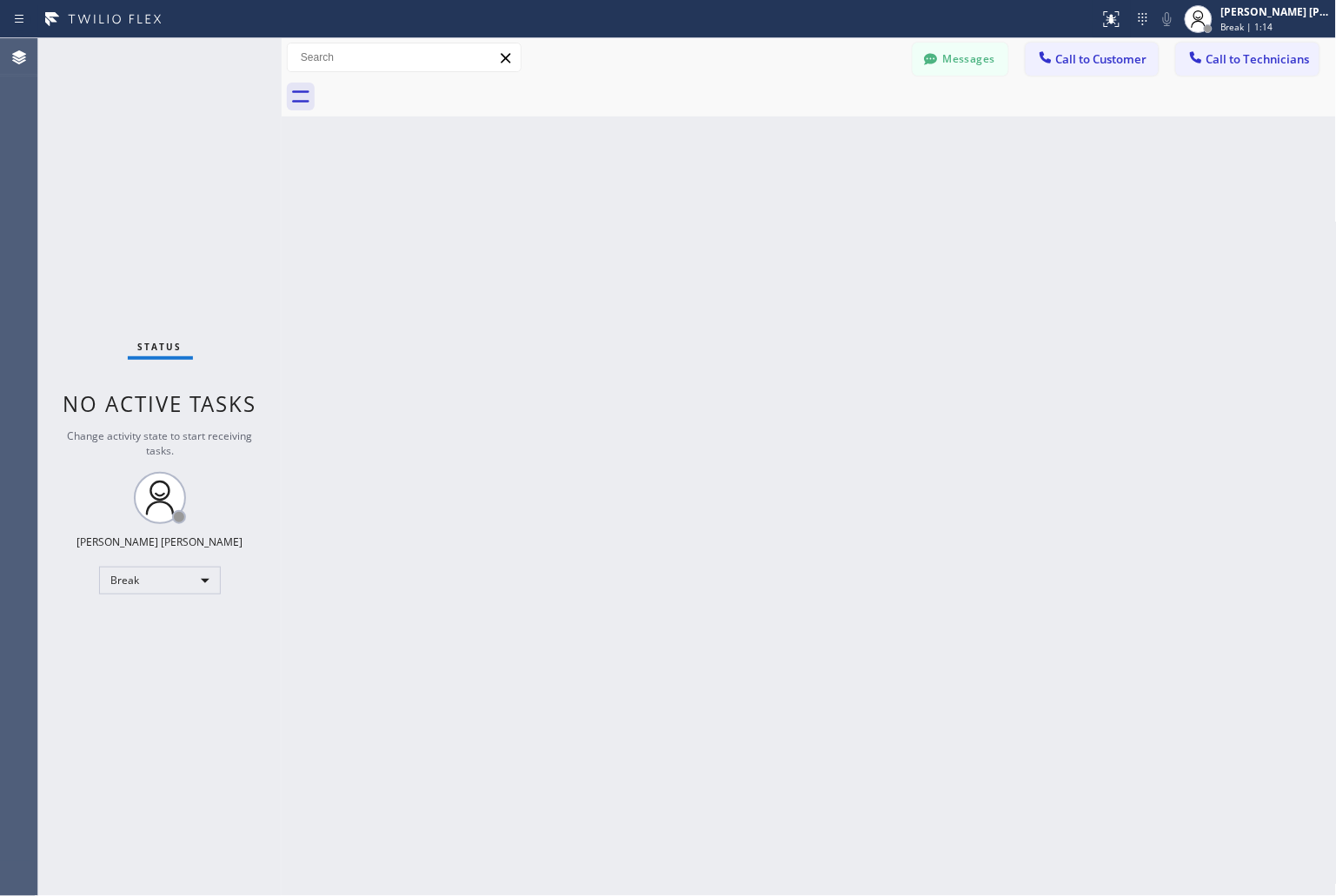
click at [626, 218] on div "Back to Dashboard Change Sender ID Customers Technicians KD Krissy Do [DATE] 02…" at bounding box center [809, 468] width 1056 height 858
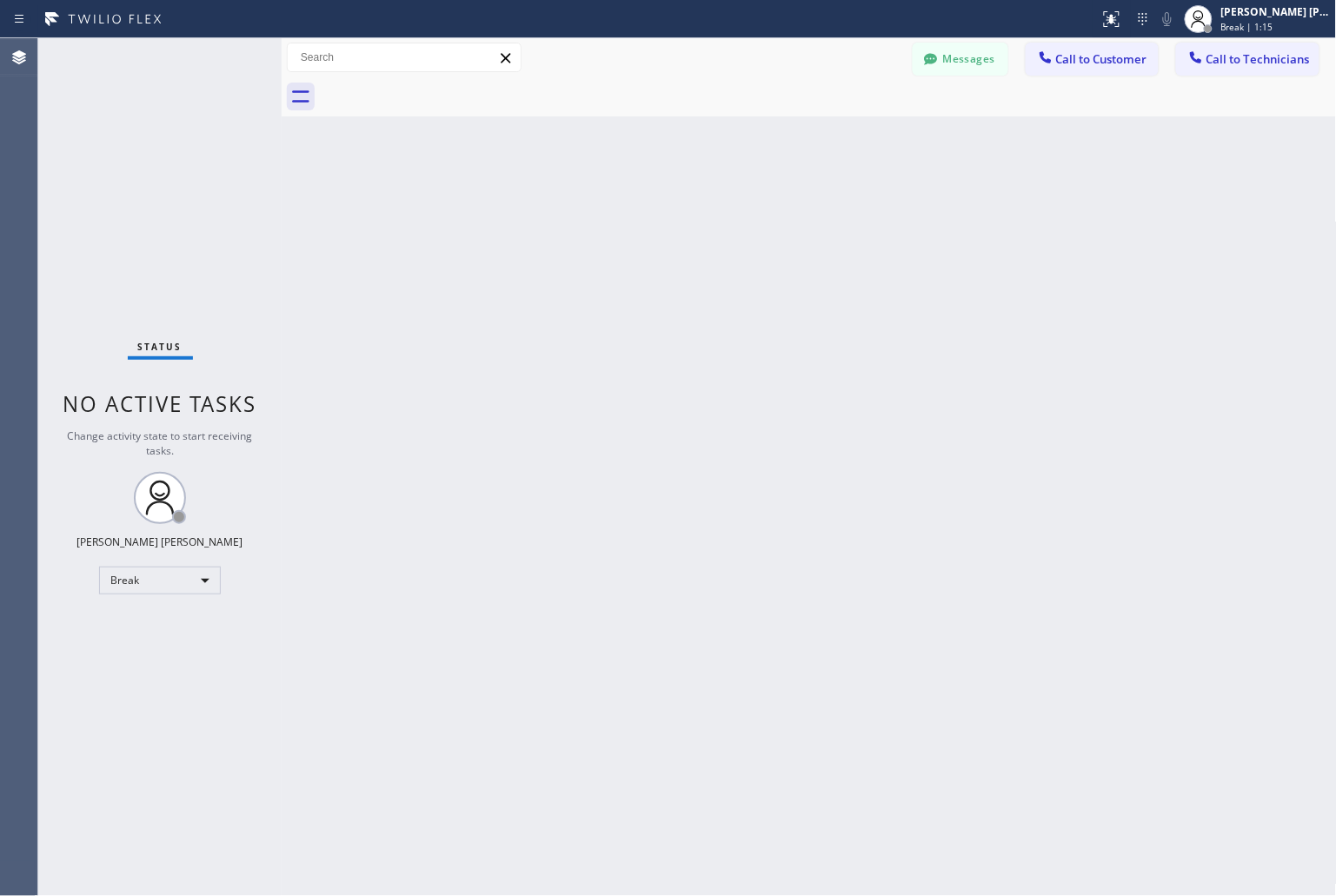
click at [626, 218] on div "Back to Dashboard Change Sender ID Customers Technicians KD Krissy Do [DATE] 02…" at bounding box center [809, 468] width 1056 height 858
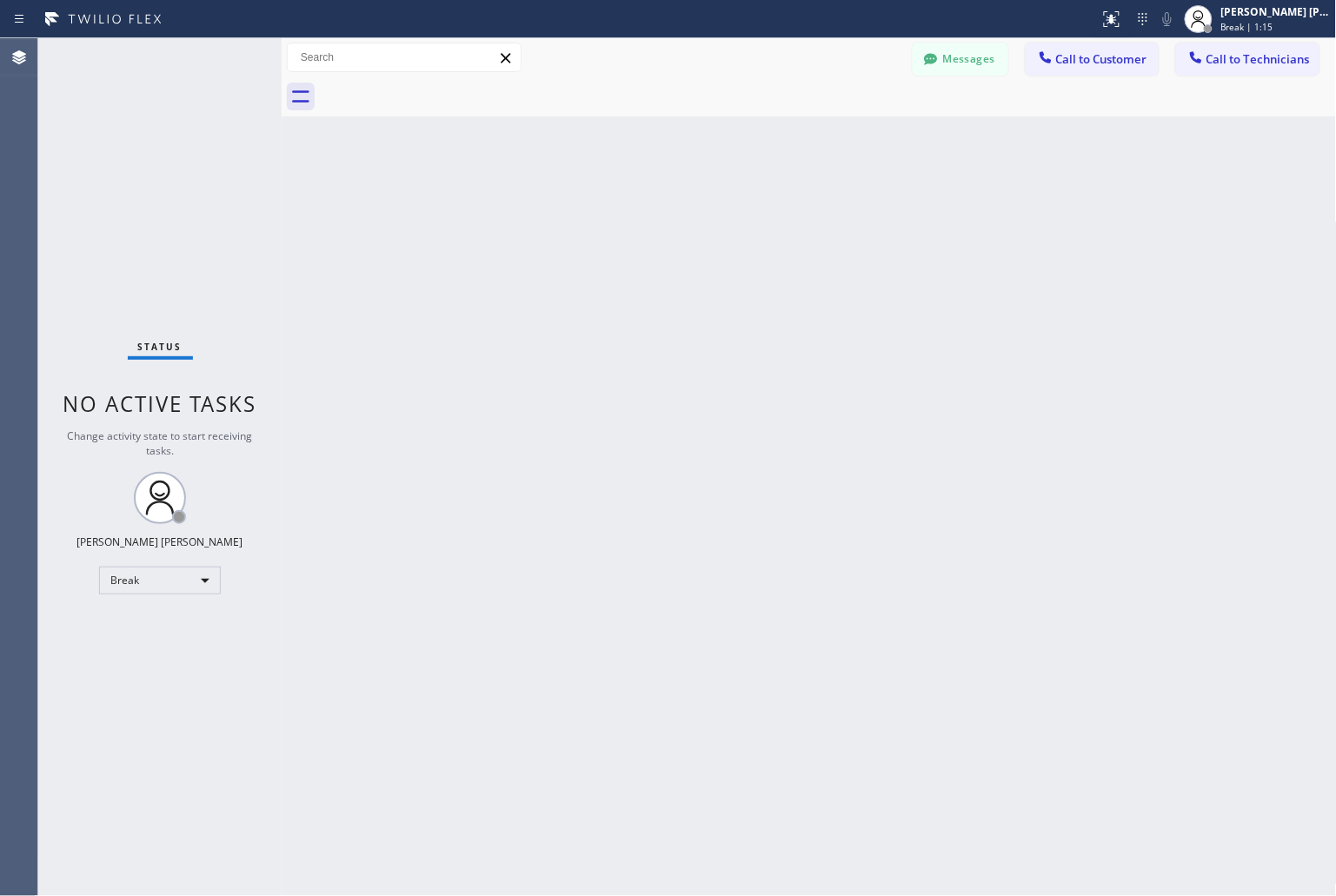
click at [626, 218] on div "Back to Dashboard Change Sender ID Customers Technicians KD Krissy Do [DATE] 02…" at bounding box center [809, 468] width 1056 height 858
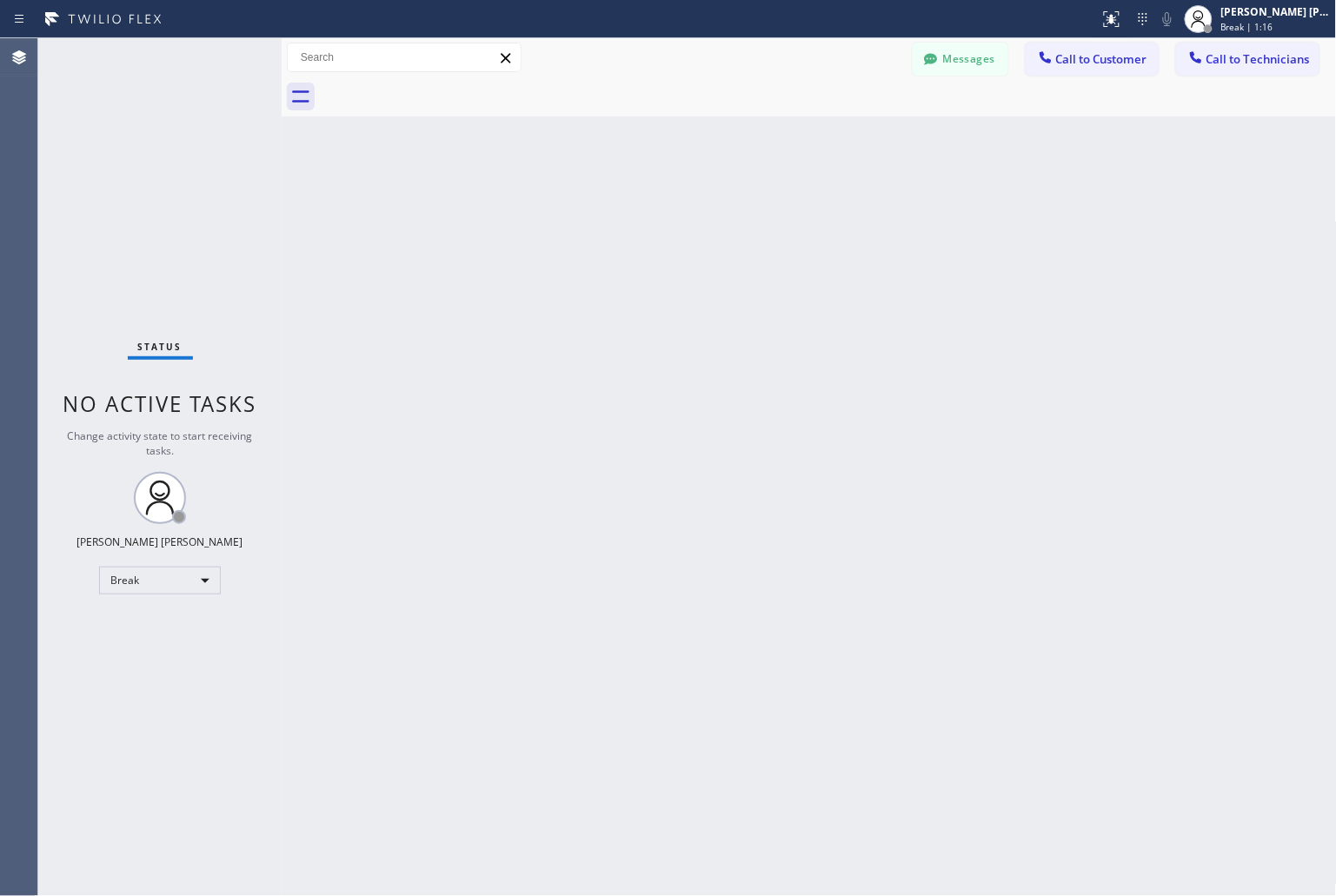
click at [626, 218] on div "Back to Dashboard Change Sender ID Customers Technicians KD Krissy Do [DATE] 02…" at bounding box center [809, 468] width 1056 height 858
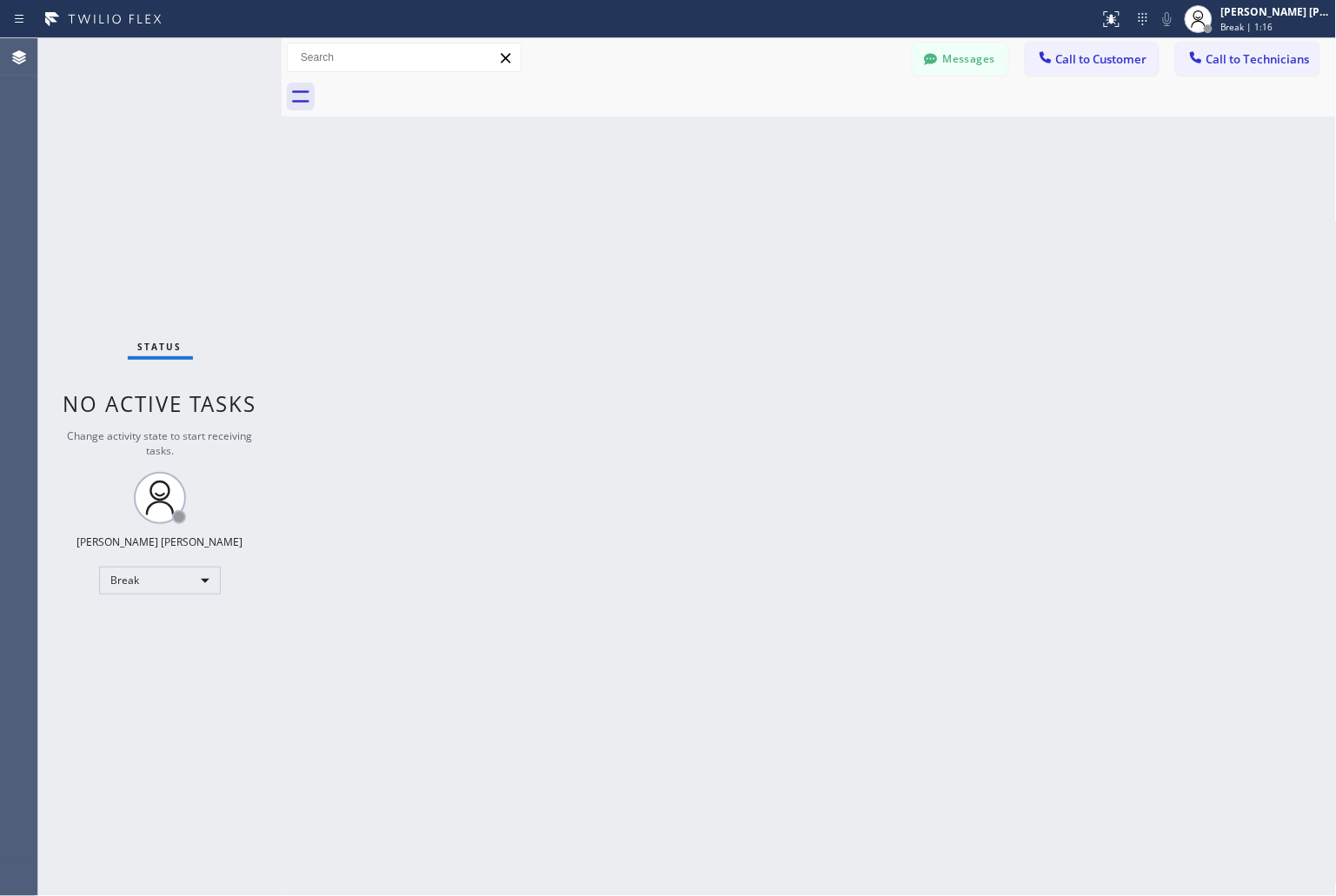
click at [626, 218] on div "Back to Dashboard Change Sender ID Customers Technicians KD Krissy Do [DATE] 02…" at bounding box center [809, 468] width 1056 height 858
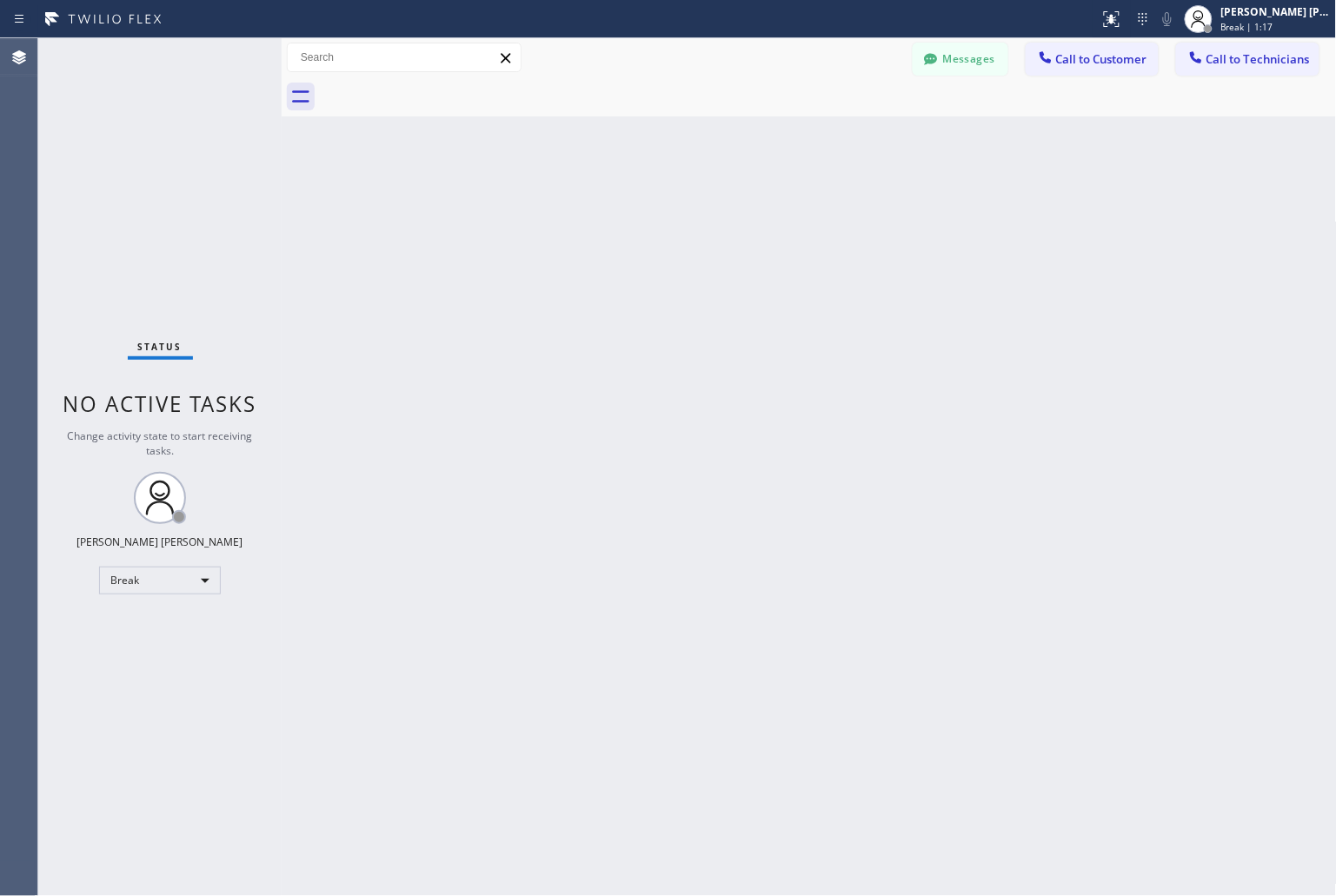
click at [626, 218] on div "Back to Dashboard Change Sender ID Customers Technicians KD Krissy Do [DATE] 02…" at bounding box center [809, 468] width 1056 height 858
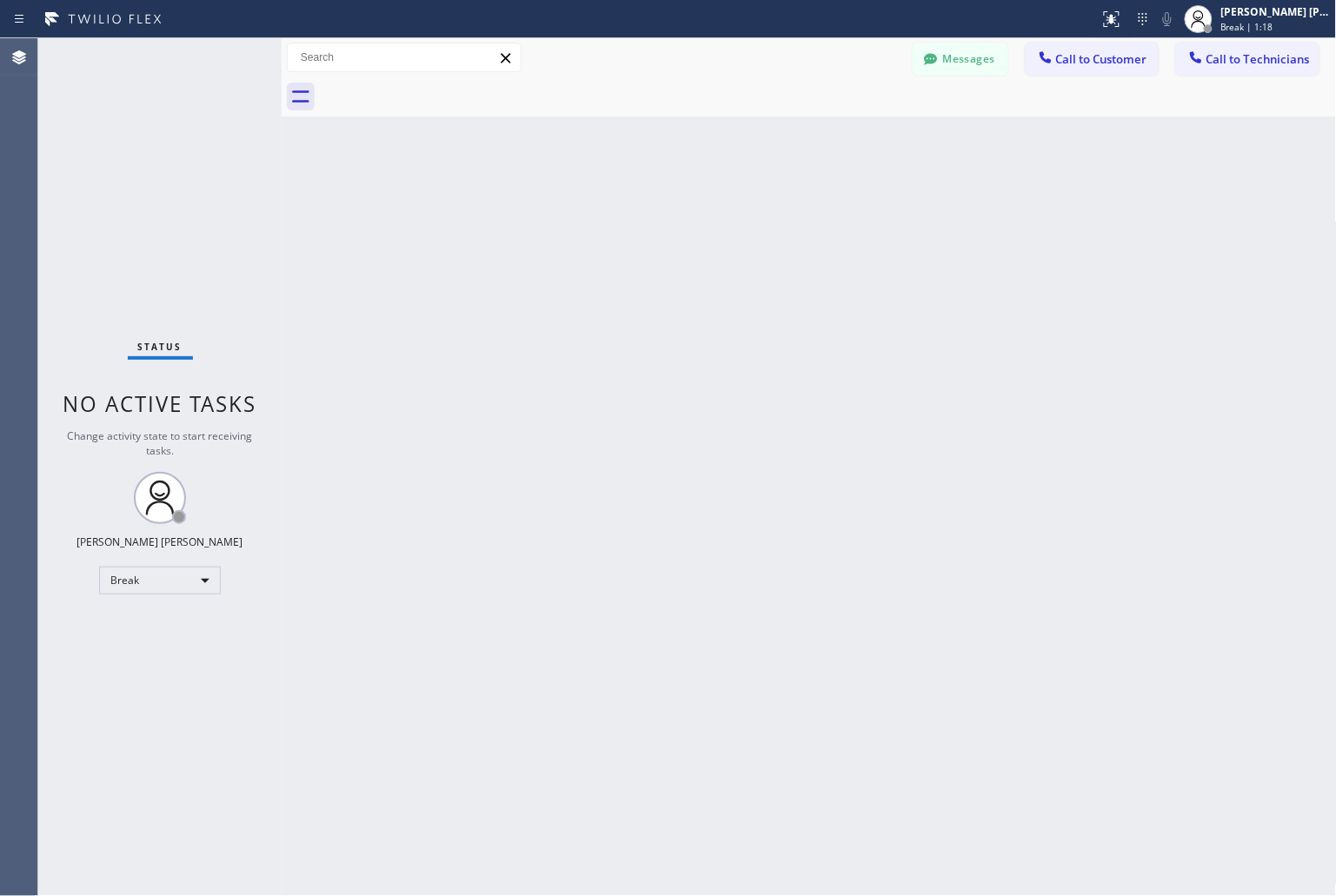
click at [626, 218] on div "Back to Dashboard Change Sender ID Customers Technicians KD Krissy Do [DATE] 02…" at bounding box center [809, 468] width 1056 height 858
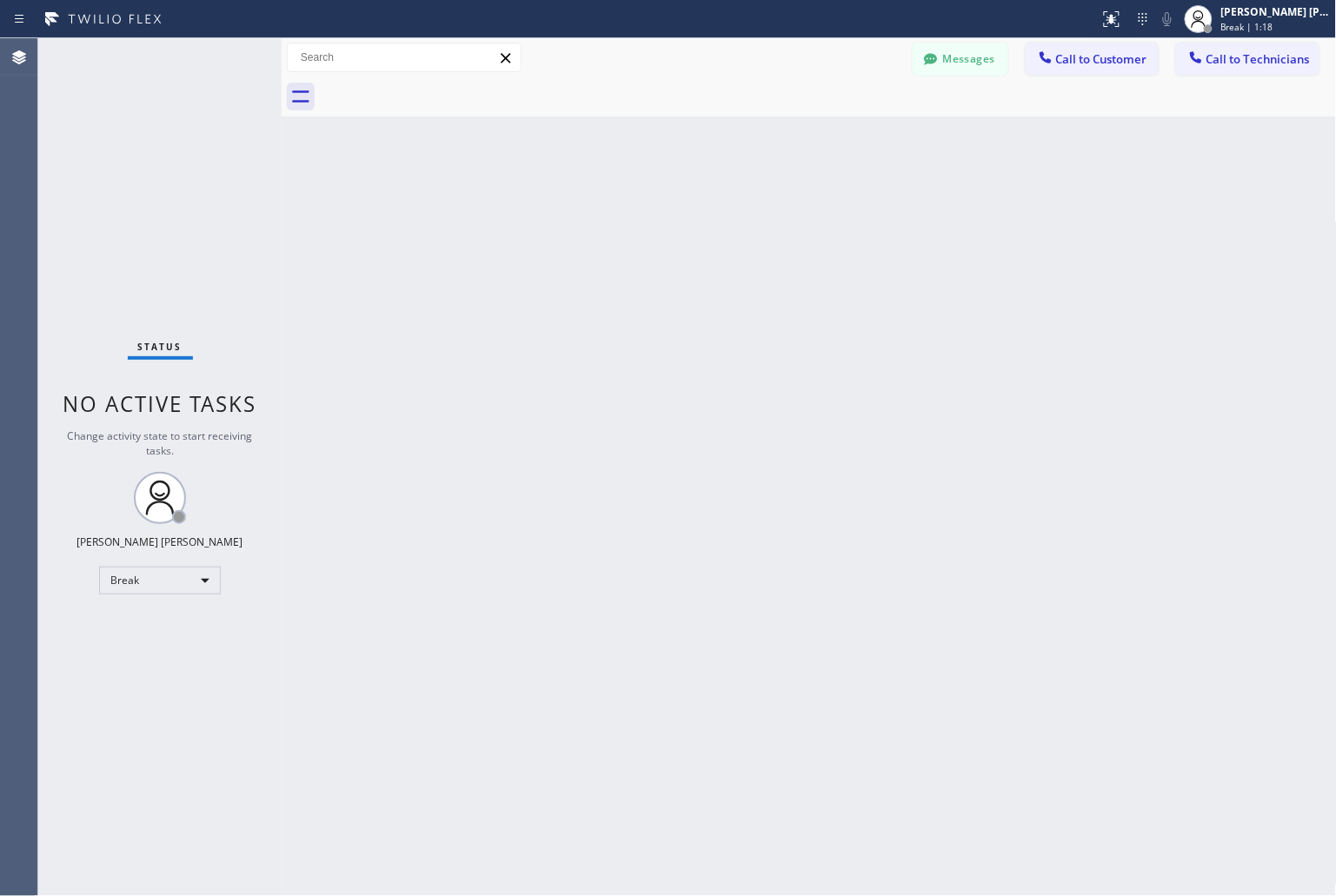
click at [626, 218] on div "Back to Dashboard Change Sender ID Customers Technicians KD Krissy Do [DATE] 02…" at bounding box center [809, 468] width 1056 height 858
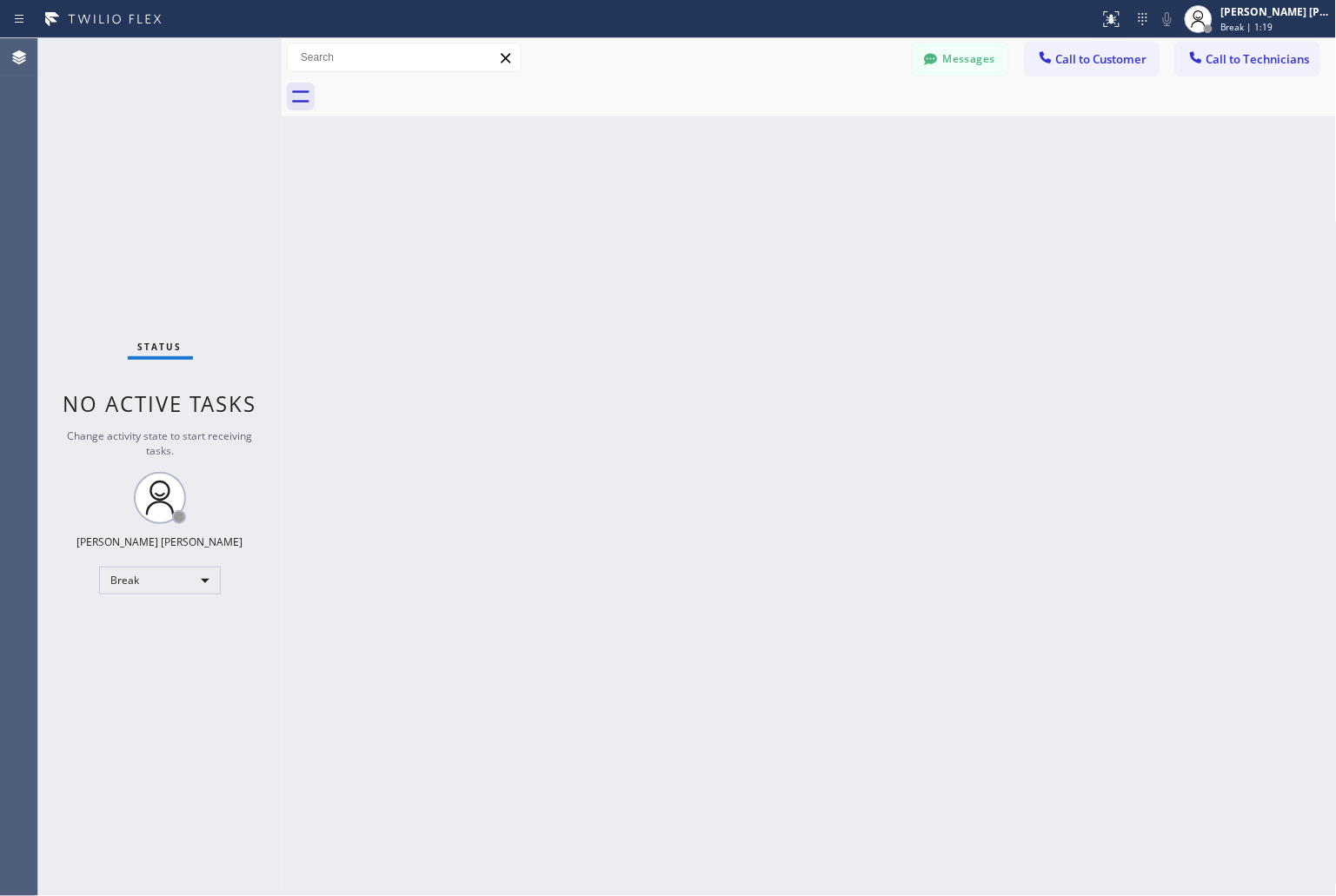
click at [626, 218] on div "Back to Dashboard Change Sender ID Customers Technicians KD Krissy Do [DATE] 02…" at bounding box center [809, 468] width 1056 height 858
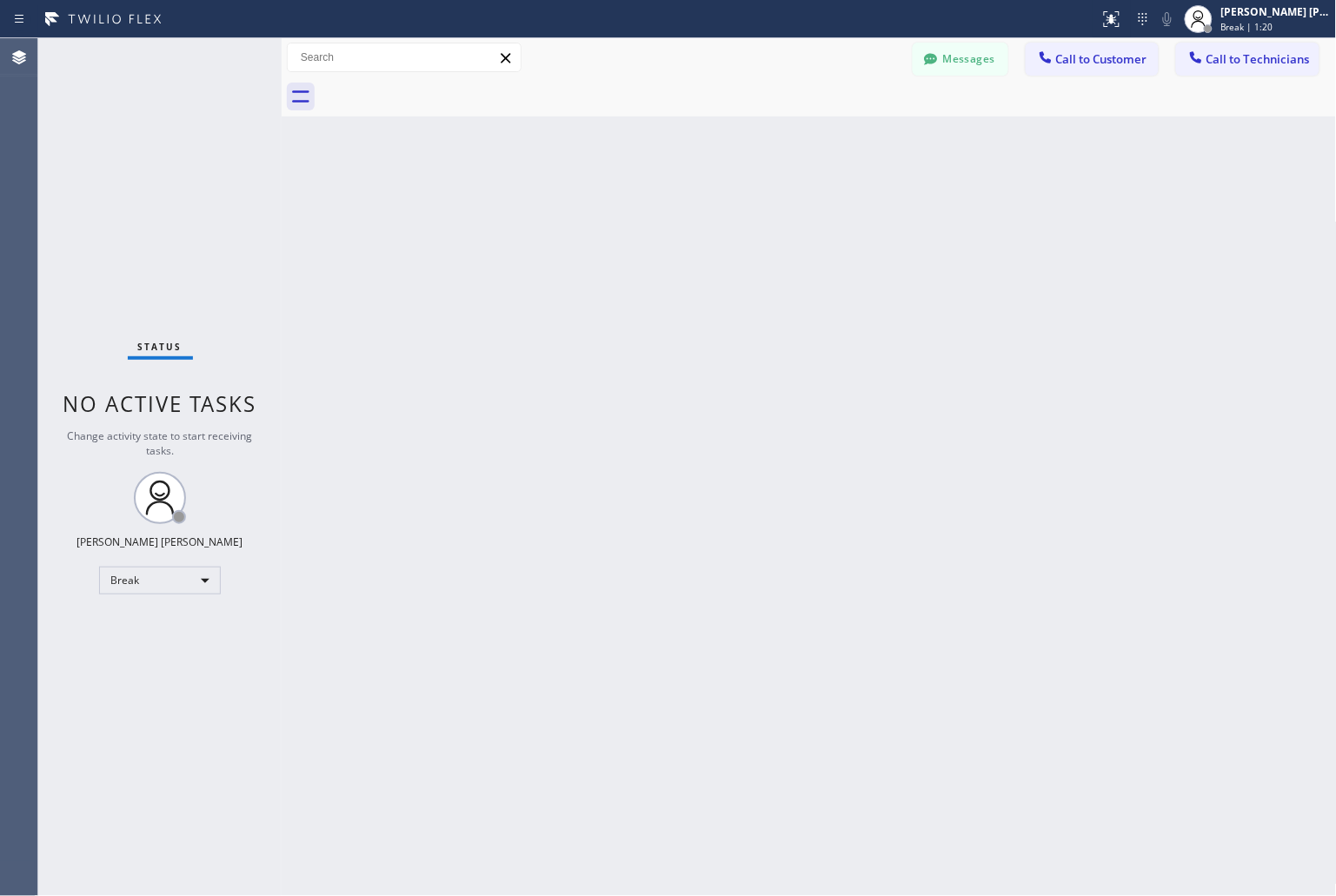
click at [626, 218] on div "Back to Dashboard Change Sender ID Customers Technicians KD Krissy Do [DATE] 02…" at bounding box center [809, 468] width 1056 height 858
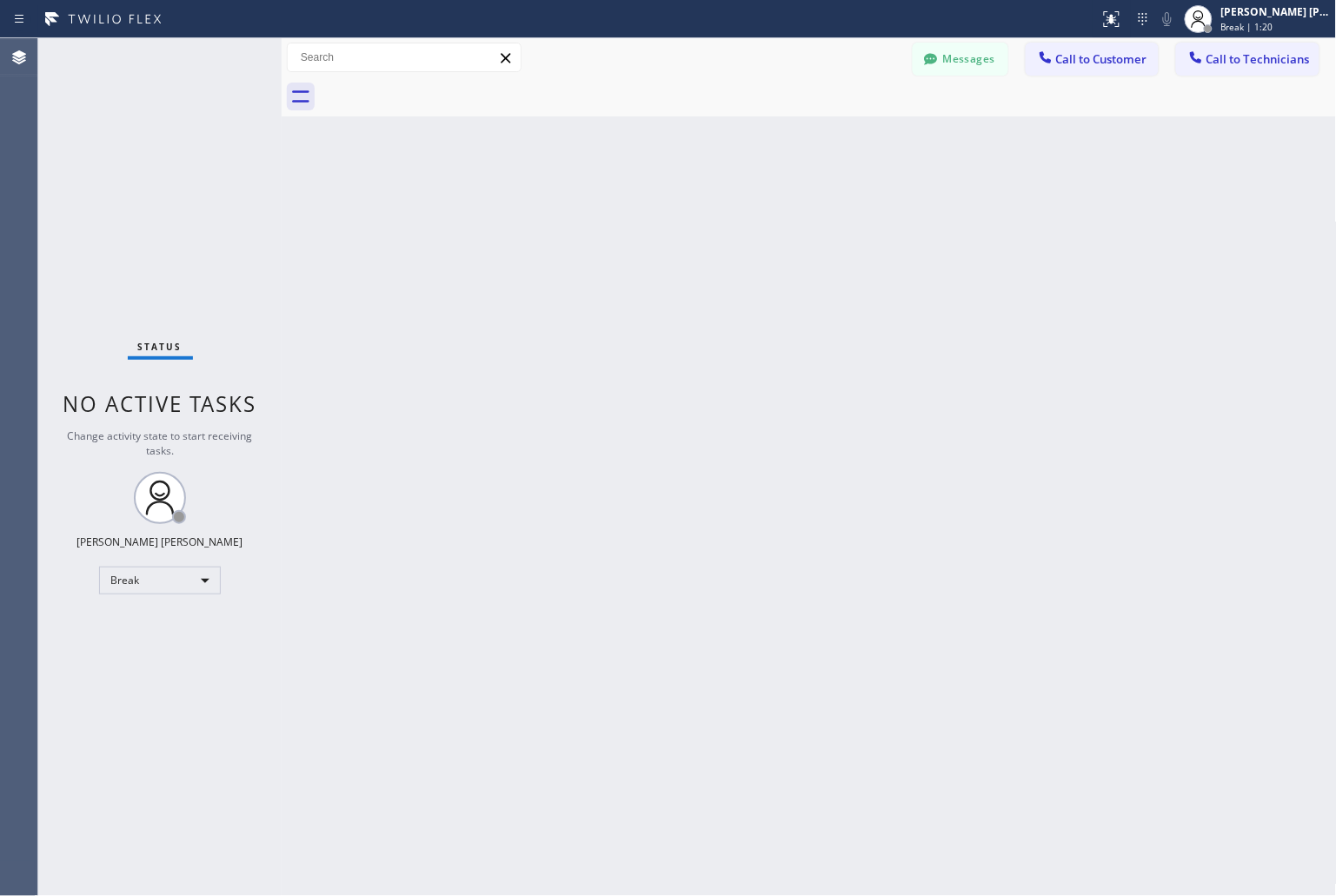
click at [626, 218] on div "Back to Dashboard Change Sender ID Customers Technicians KD Krissy Do [DATE] 02…" at bounding box center [809, 468] width 1056 height 858
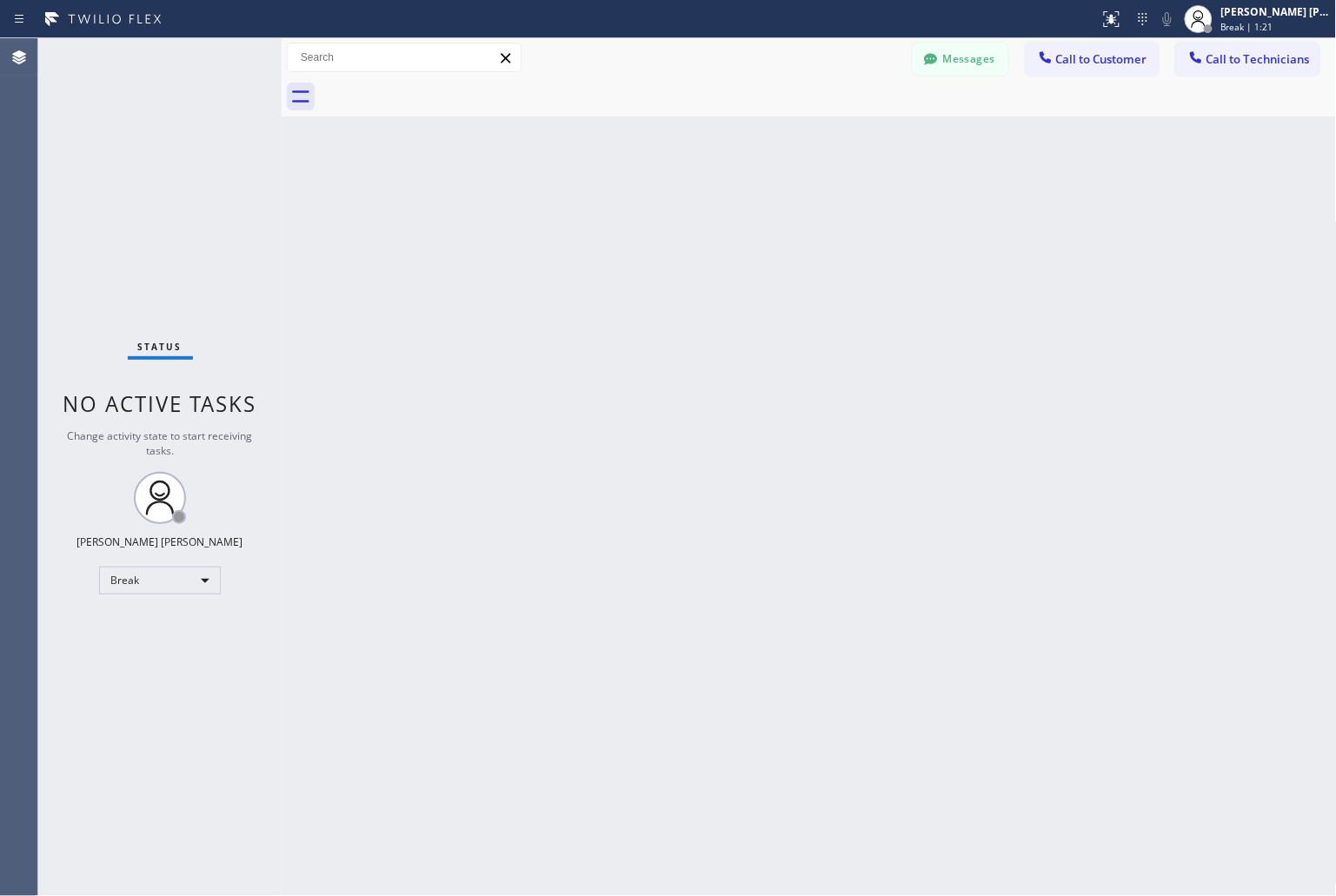
click at [626, 218] on div "Back to Dashboard Change Sender ID Customers Technicians KD Krissy Do [DATE] 02…" at bounding box center [809, 468] width 1056 height 858
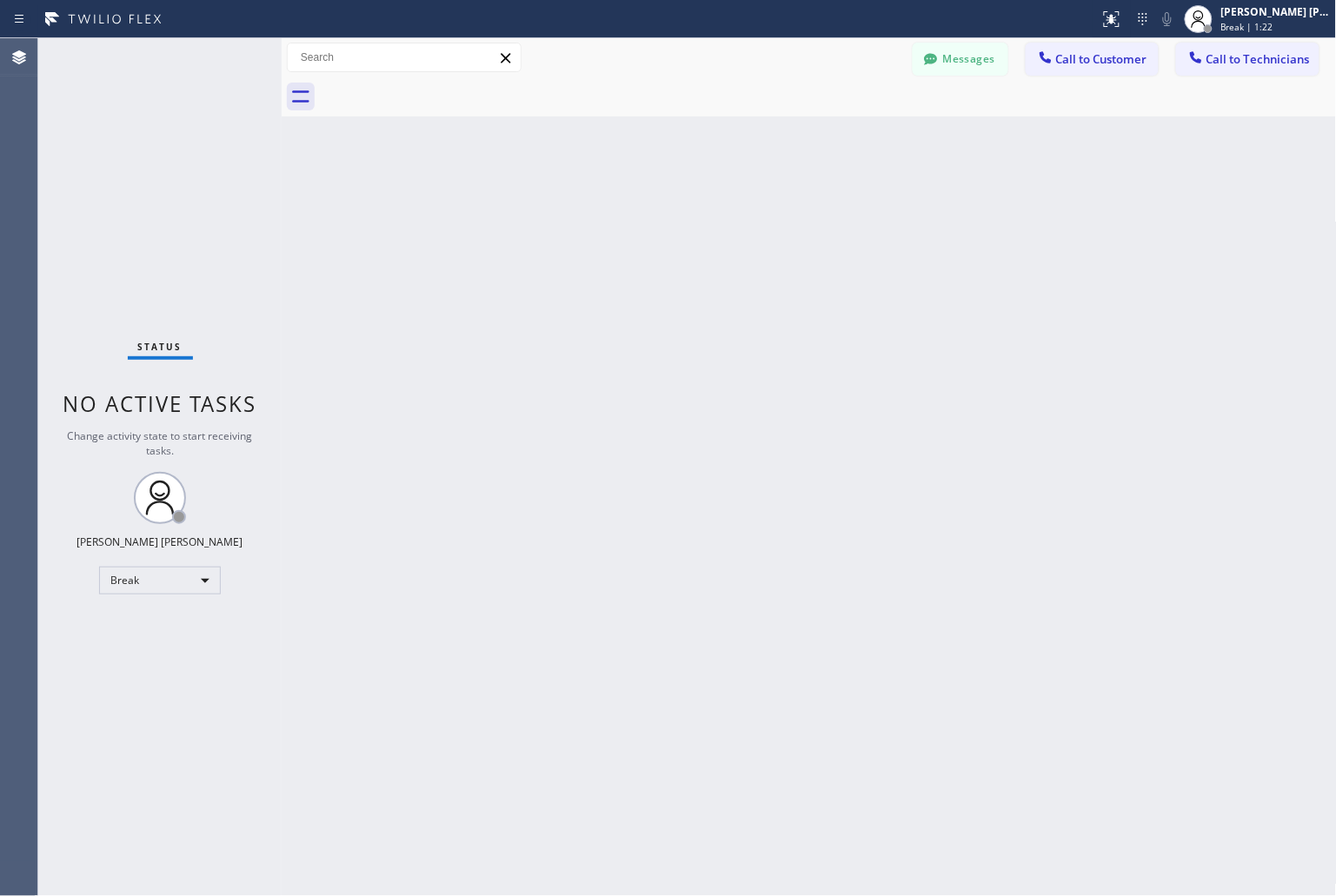
click at [626, 218] on div "Back to Dashboard Change Sender ID Customers Technicians KD Krissy Do [DATE] 02…" at bounding box center [809, 468] width 1056 height 858
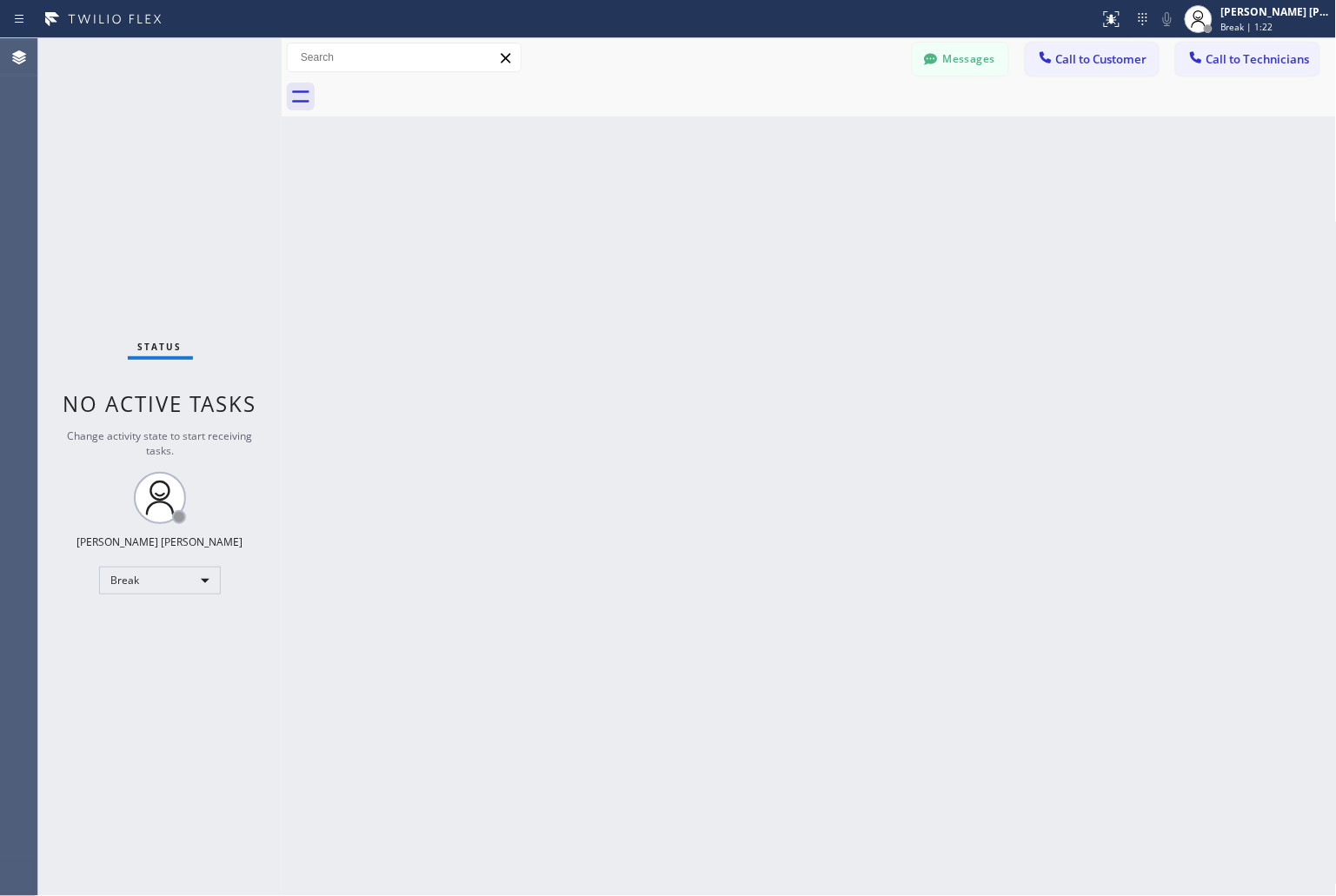
click at [626, 218] on div "Back to Dashboard Change Sender ID Customers Technicians KD Krissy Do [DATE] 02…" at bounding box center [809, 468] width 1056 height 858
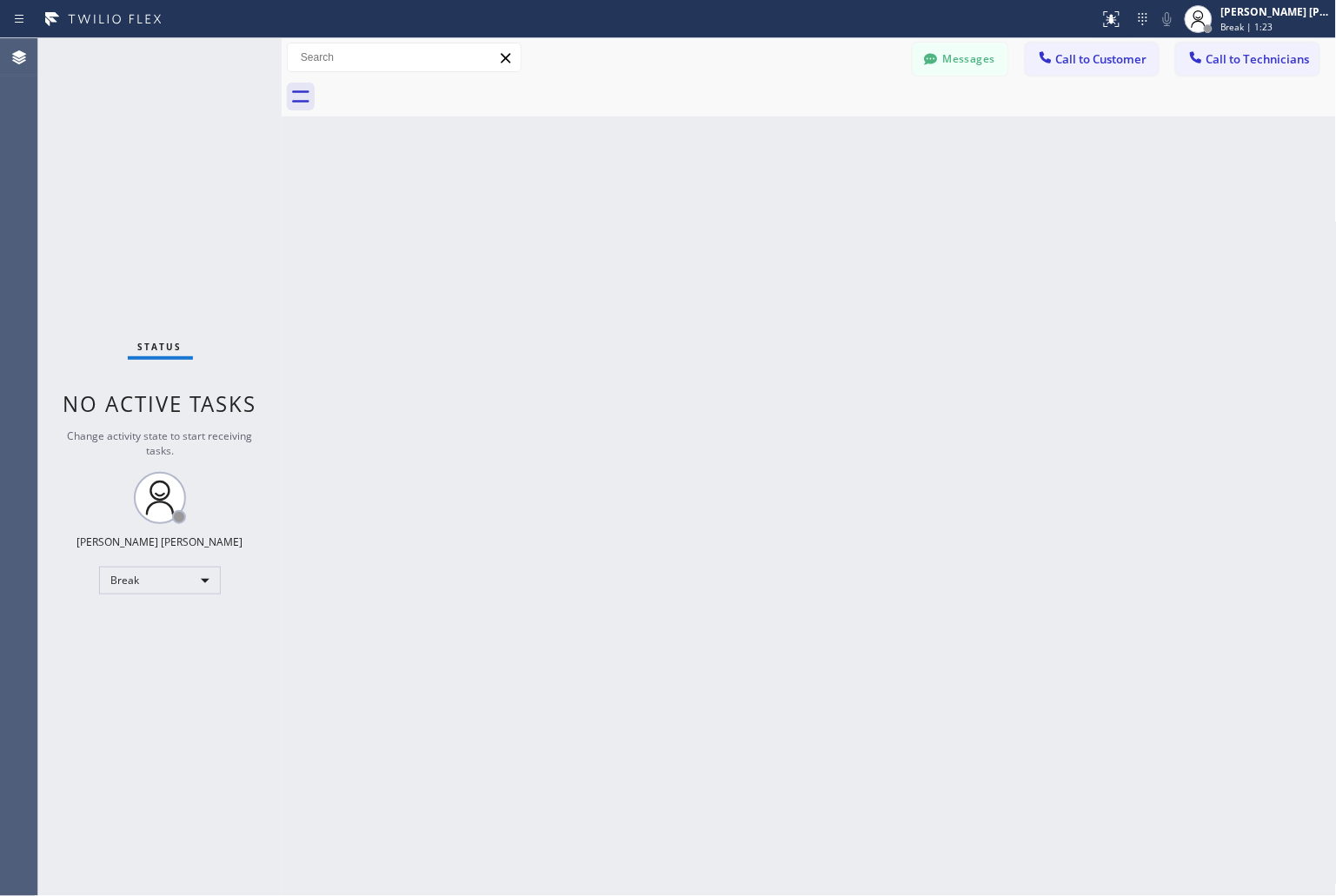
click at [626, 218] on div "Back to Dashboard Change Sender ID Customers Technicians KD Krissy Do [DATE] 02…" at bounding box center [809, 468] width 1056 height 858
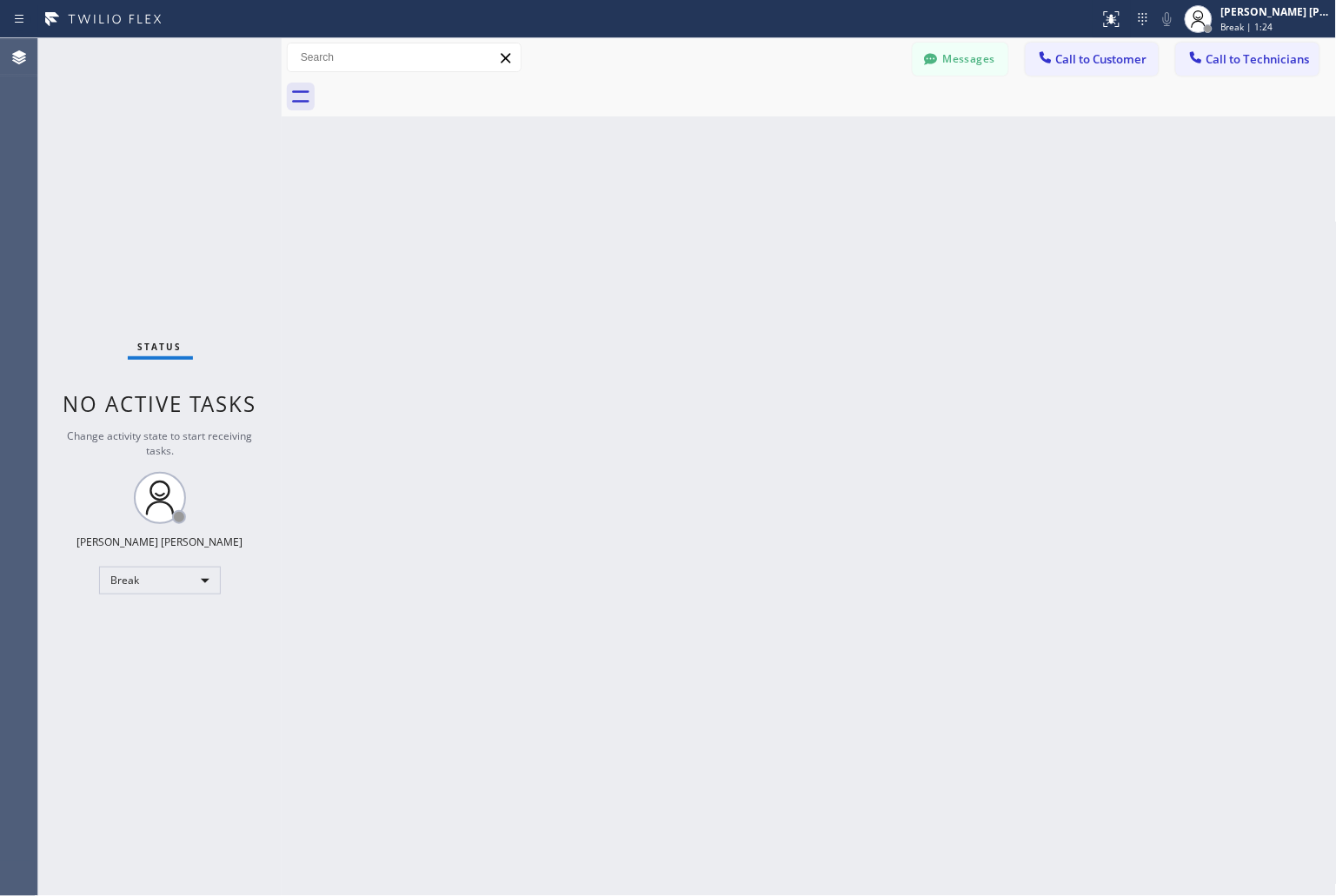
click at [626, 218] on div "Back to Dashboard Change Sender ID Customers Technicians KD Krissy Do [DATE] 02…" at bounding box center [809, 468] width 1056 height 858
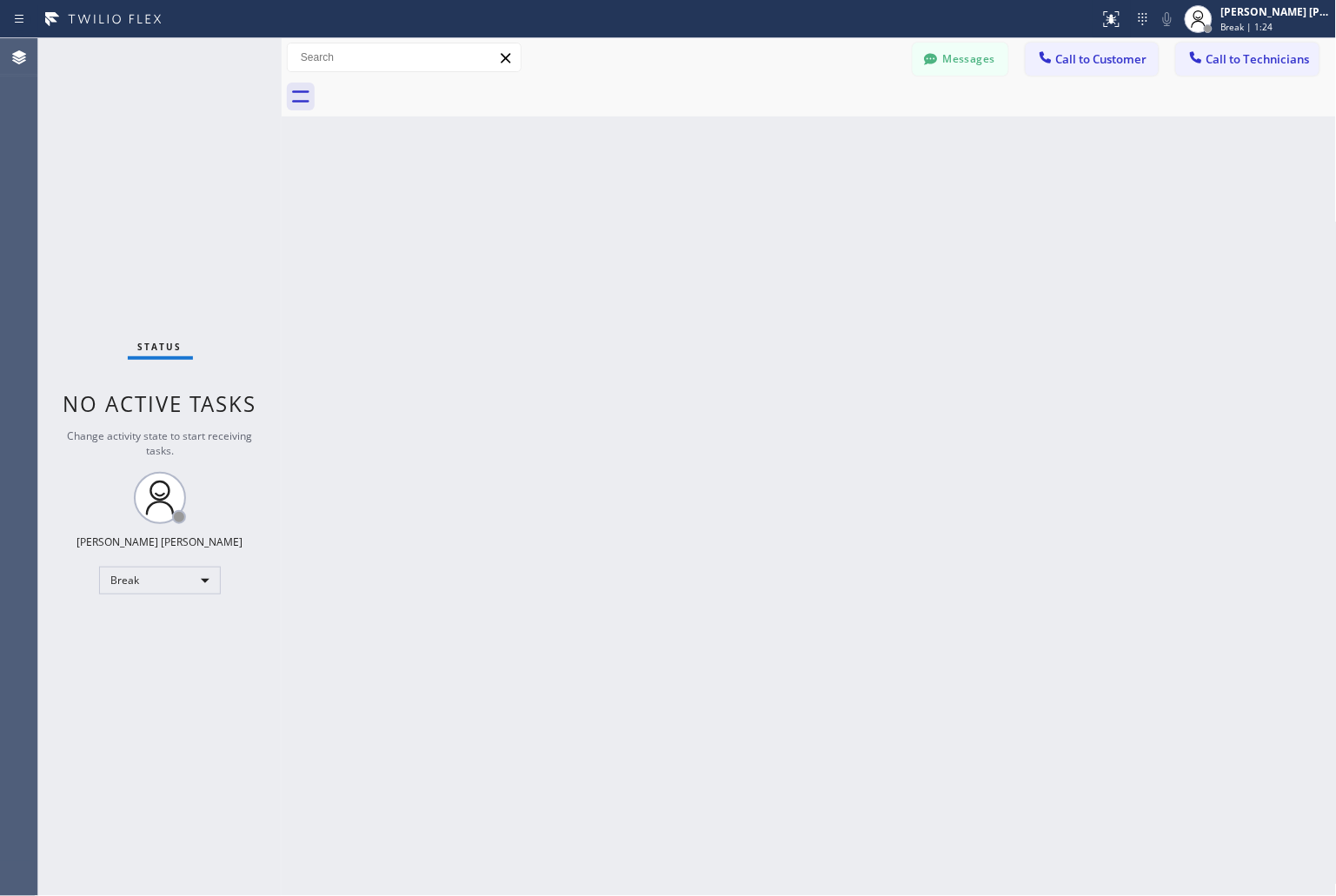
click at [626, 218] on div "Back to Dashboard Change Sender ID Customers Technicians KD Krissy Do [DATE] 02…" at bounding box center [809, 468] width 1056 height 858
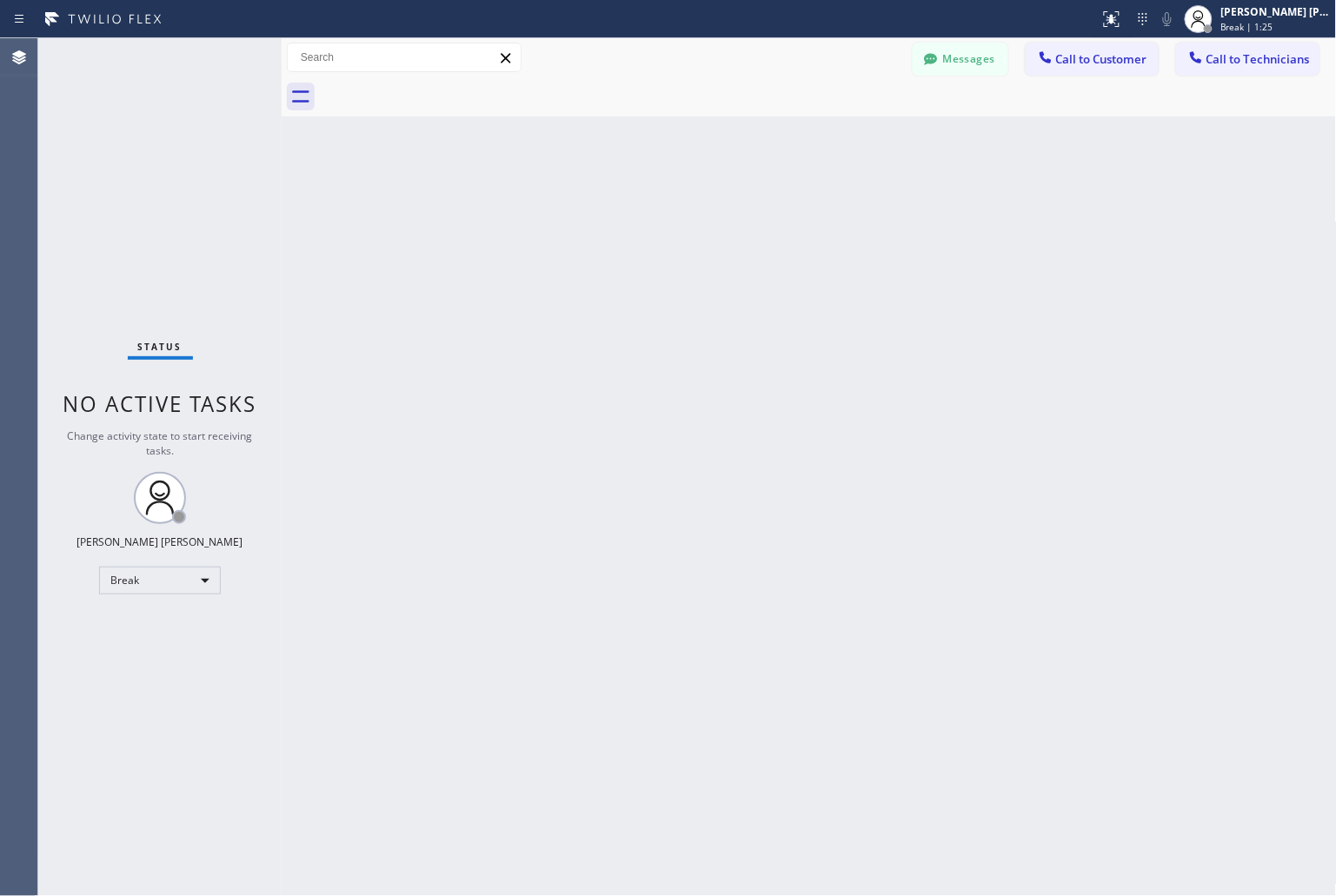
click at [626, 218] on div "Back to Dashboard Change Sender ID Customers Technicians KD Krissy Do [DATE] 02…" at bounding box center [809, 468] width 1056 height 858
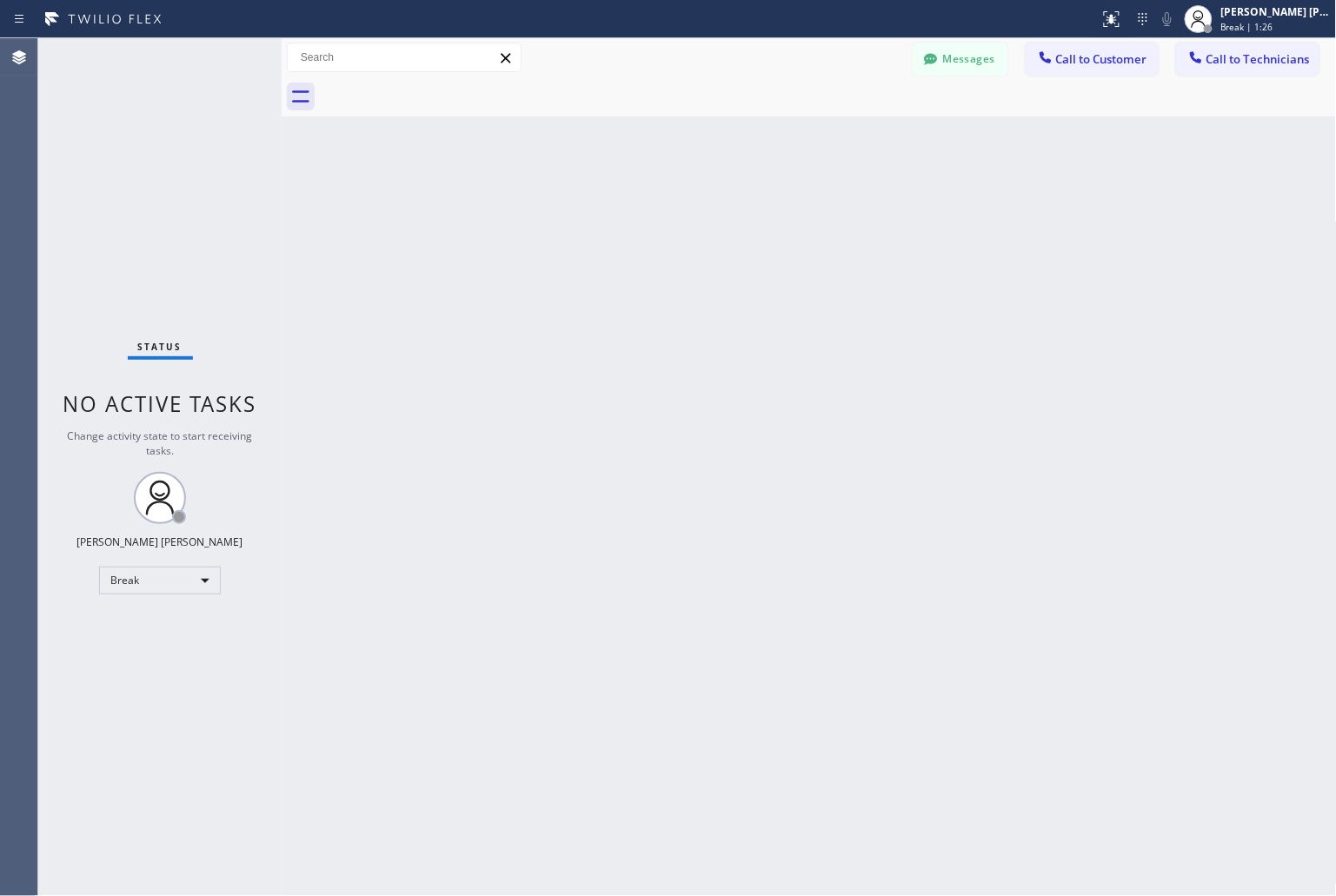
click at [626, 218] on div "Back to Dashboard Change Sender ID Customers Technicians KD Krissy Do [DATE] 02…" at bounding box center [809, 468] width 1056 height 858
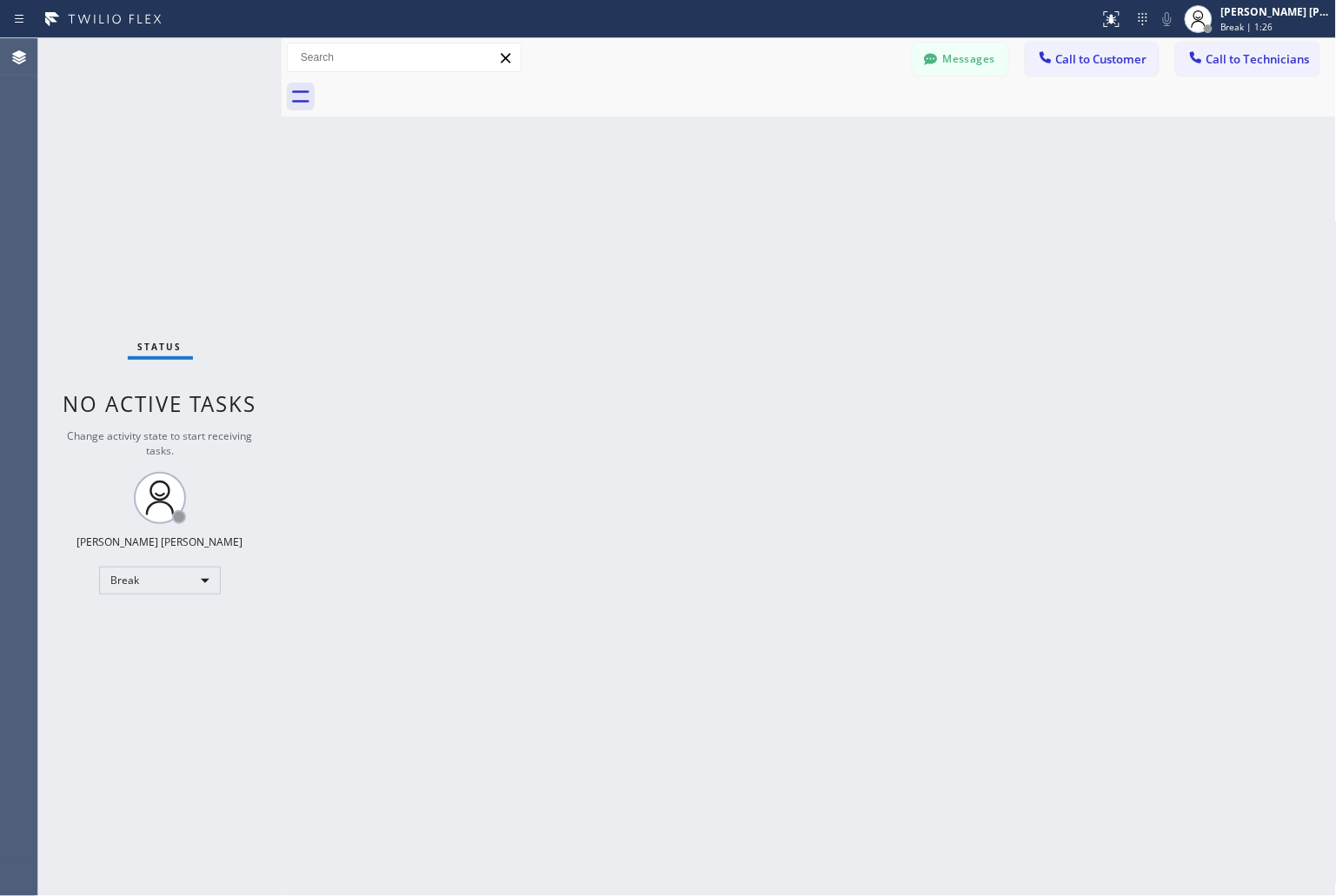
click at [626, 218] on div "Back to Dashboard Change Sender ID Customers Technicians KD Krissy Do [DATE] 02…" at bounding box center [809, 468] width 1056 height 858
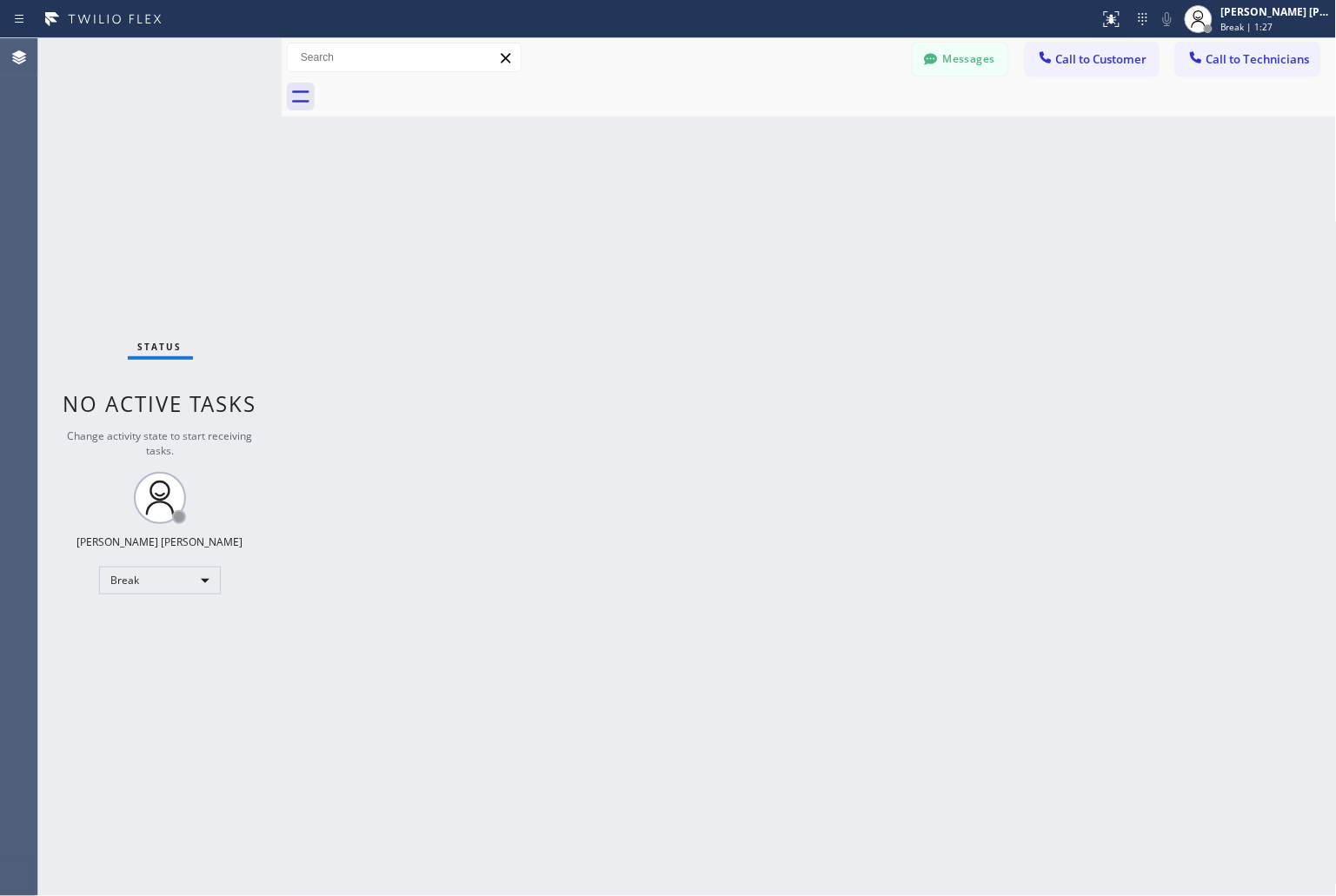
click at [626, 218] on div "Back to Dashboard Change Sender ID Customers Technicians KD Krissy Do [DATE] 02…" at bounding box center [809, 468] width 1056 height 858
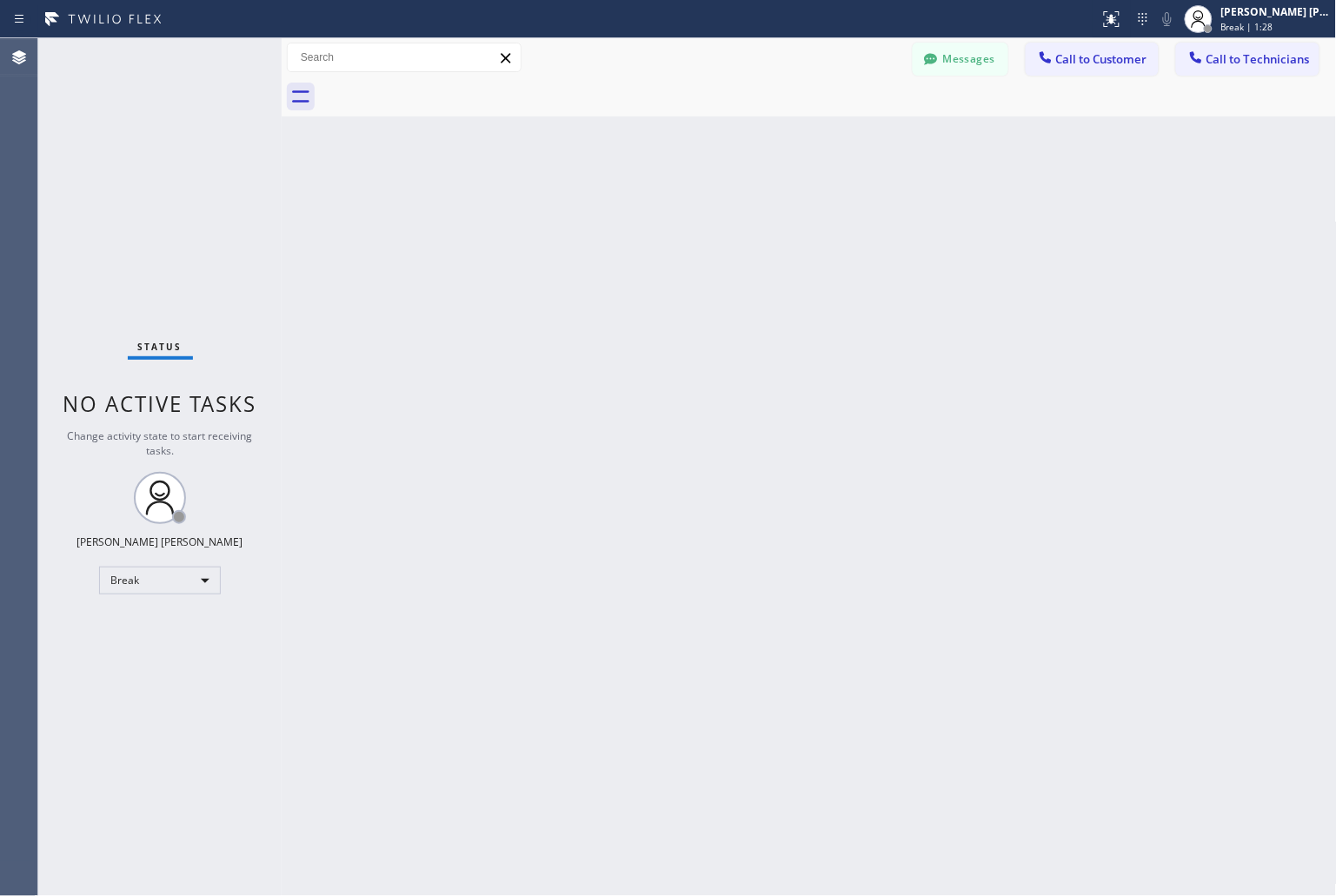
click at [626, 218] on div "Back to Dashboard Change Sender ID Customers Technicians KD Krissy Do [DATE] 02…" at bounding box center [809, 468] width 1056 height 858
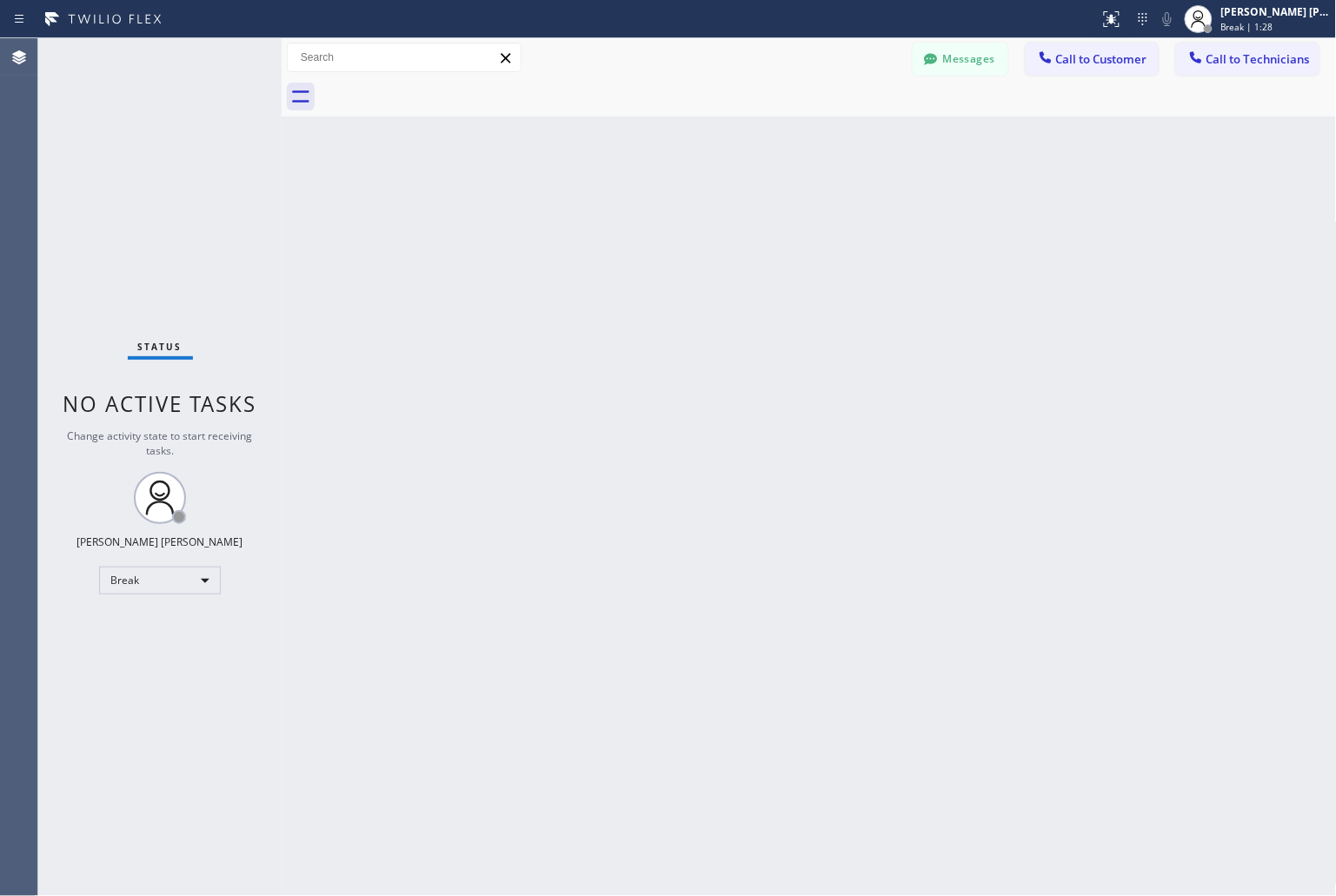
click at [626, 218] on div "Back to Dashboard Change Sender ID Customers Technicians KD Krissy Do [DATE] 02…" at bounding box center [809, 468] width 1056 height 858
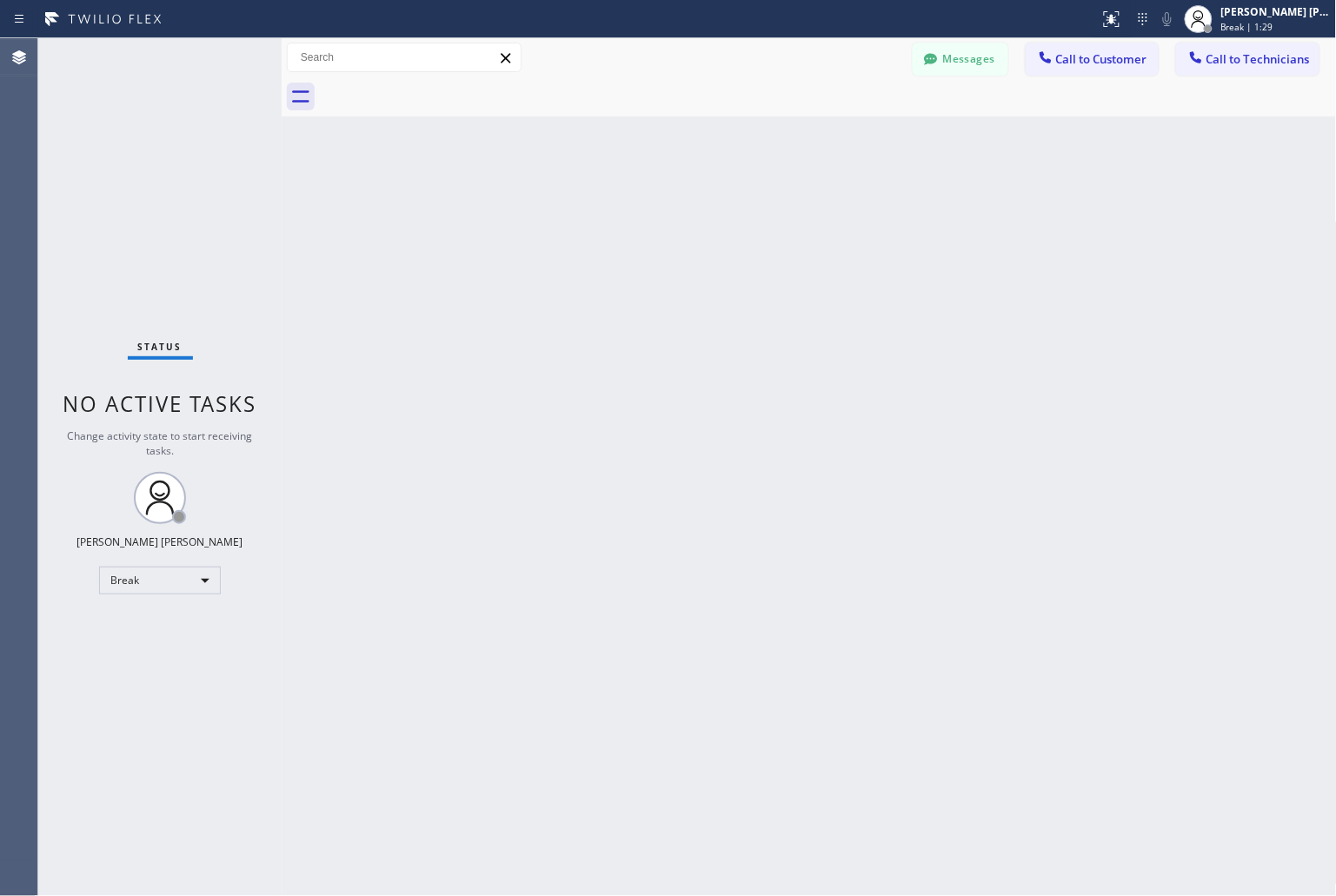
click at [626, 218] on div "Back to Dashboard Change Sender ID Customers Technicians KD Krissy Do [DATE] 02…" at bounding box center [809, 468] width 1056 height 858
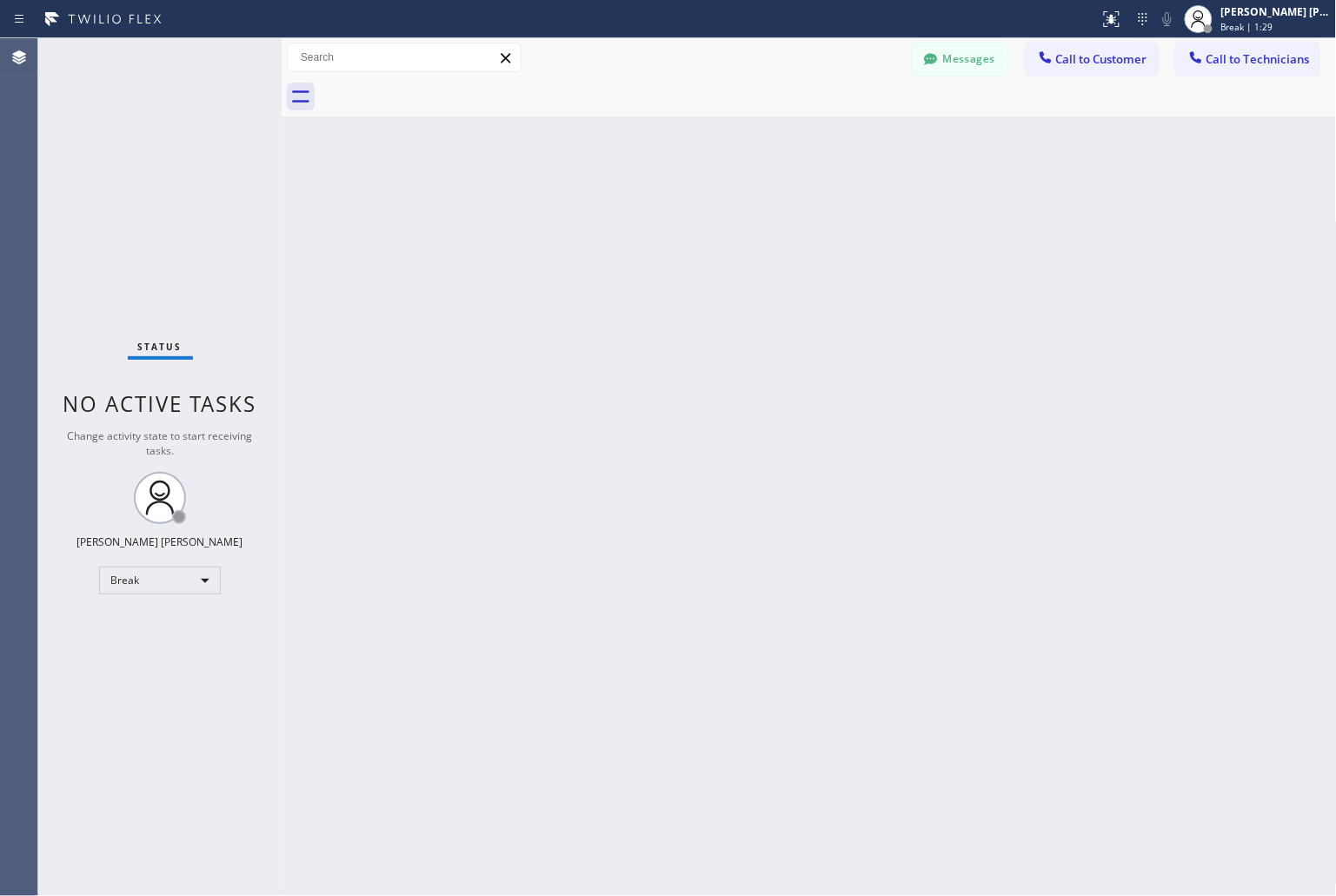
click at [626, 218] on div "Back to Dashboard Change Sender ID Customers Technicians KD Krissy Do [DATE] 02…" at bounding box center [809, 468] width 1056 height 858
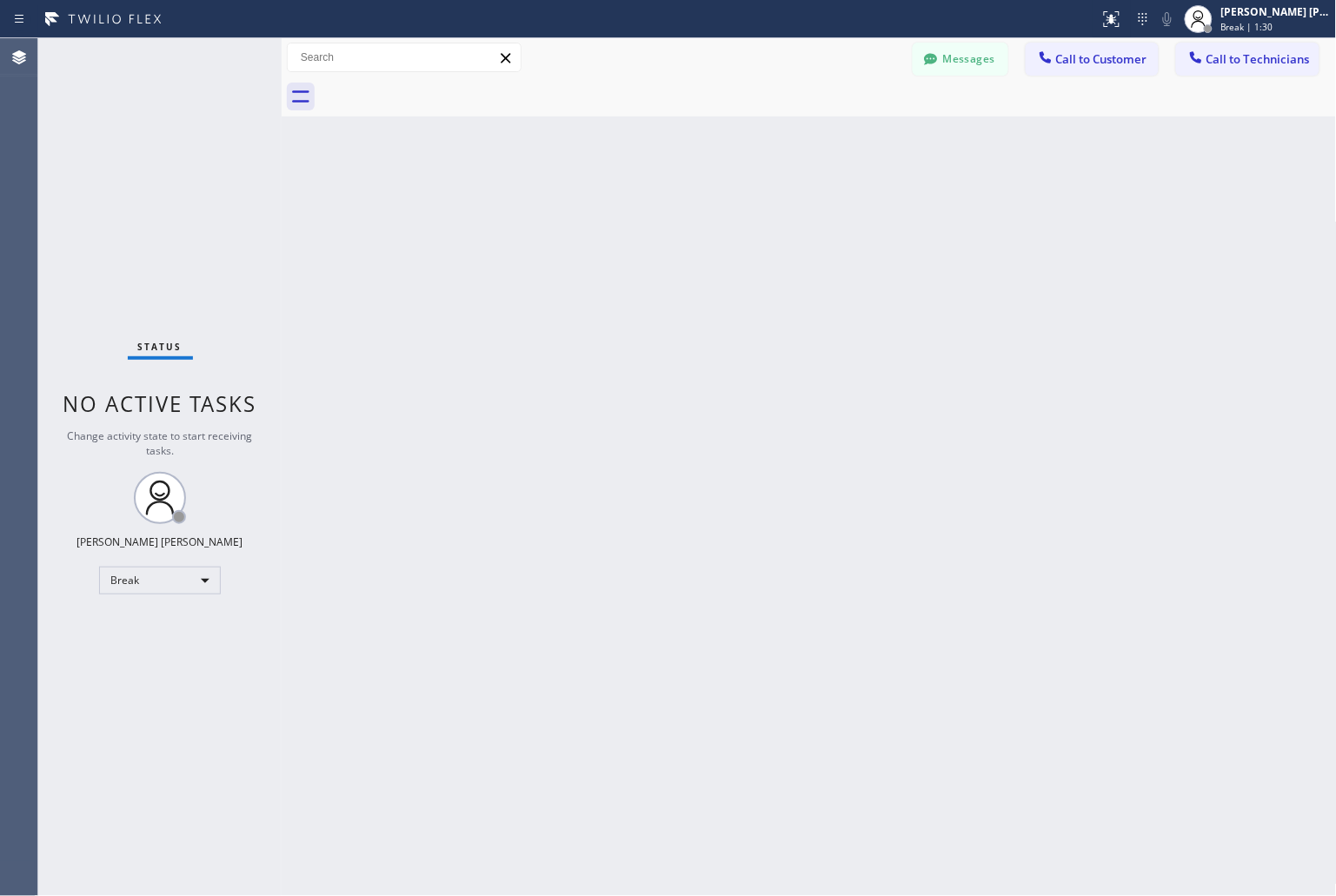
click at [626, 218] on div "Back to Dashboard Change Sender ID Customers Technicians KD Krissy Do [DATE] 02…" at bounding box center [809, 468] width 1056 height 858
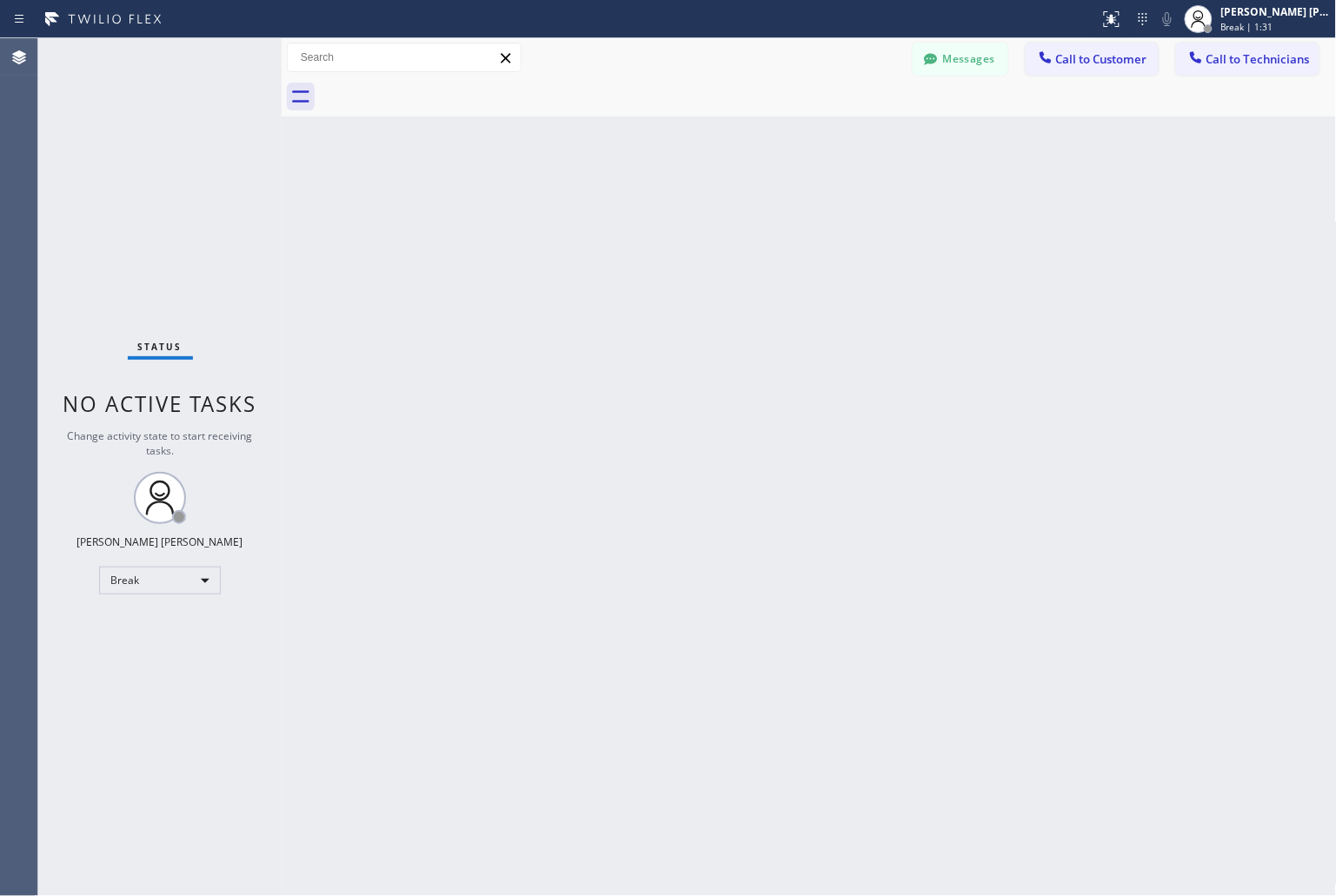
click at [626, 218] on div "Back to Dashboard Change Sender ID Customers Technicians KD Krissy Do [DATE] 02…" at bounding box center [809, 468] width 1056 height 858
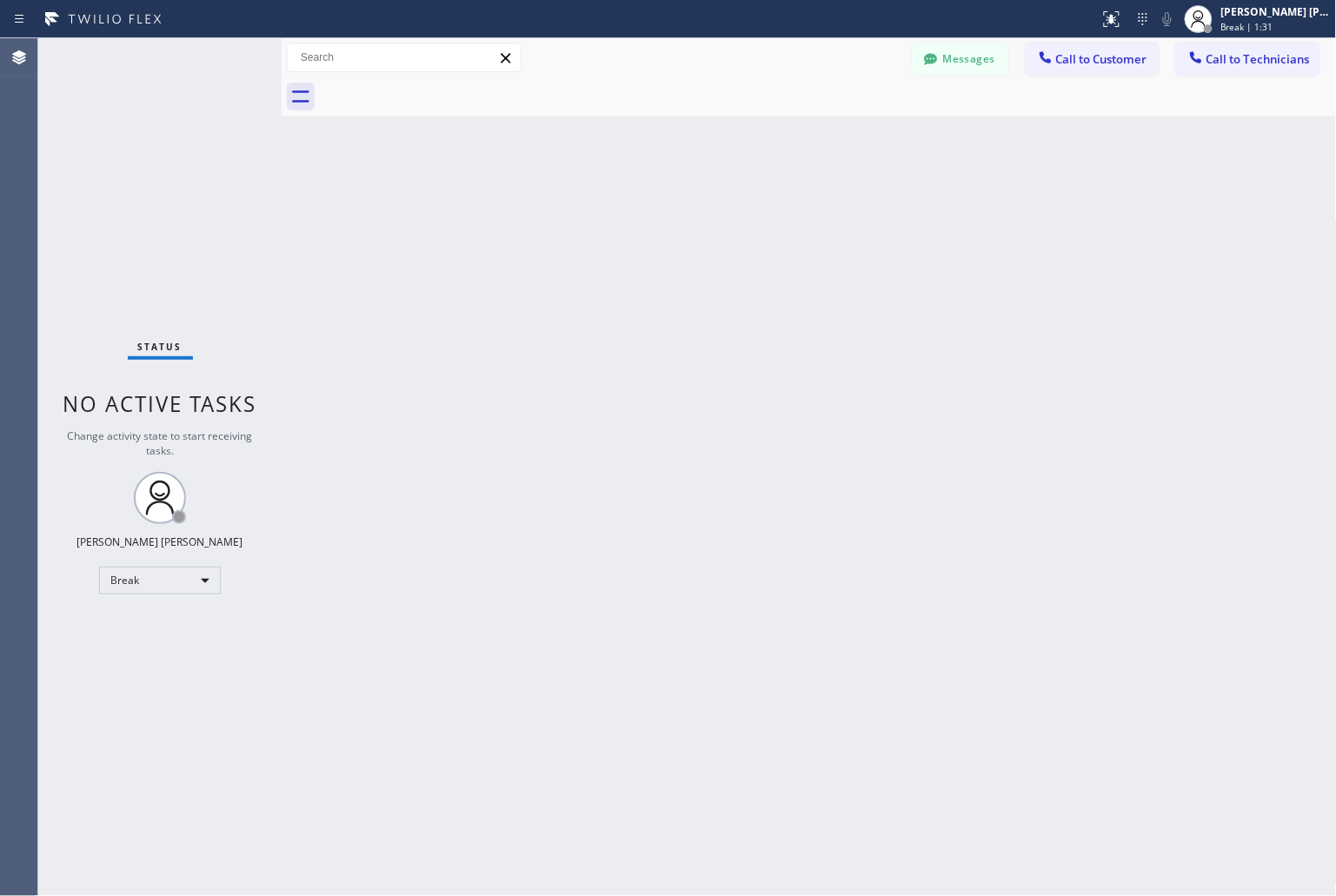
click at [626, 218] on div "Back to Dashboard Change Sender ID Customers Technicians KD Krissy Do [DATE] 02…" at bounding box center [809, 468] width 1056 height 858
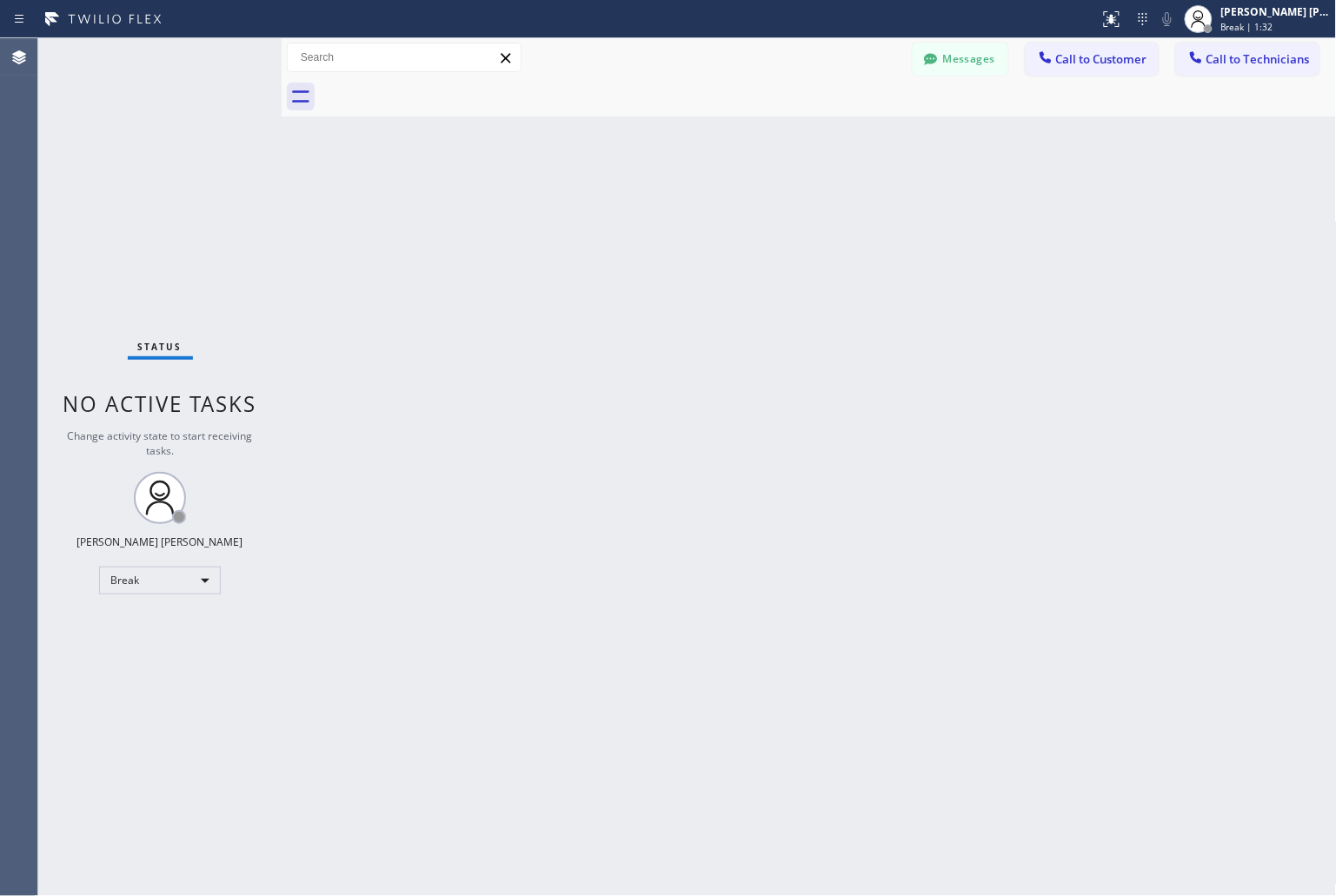
click at [626, 218] on div "Back to Dashboard Change Sender ID Customers Technicians KD Krissy Do [DATE] 02…" at bounding box center [809, 468] width 1056 height 858
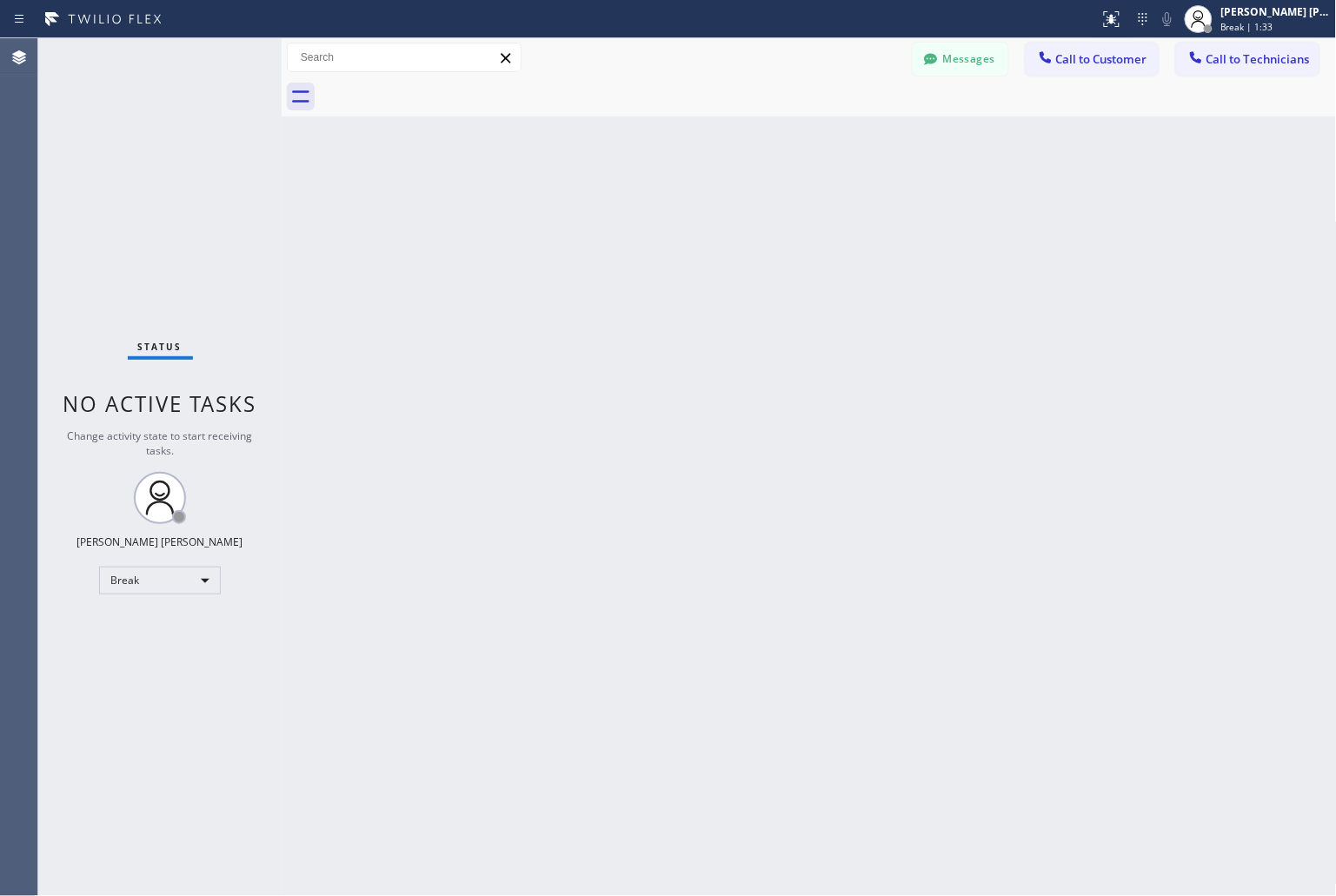
click at [626, 218] on div "Back to Dashboard Change Sender ID Customers Technicians KD Krissy Do [DATE] 02…" at bounding box center [809, 468] width 1056 height 858
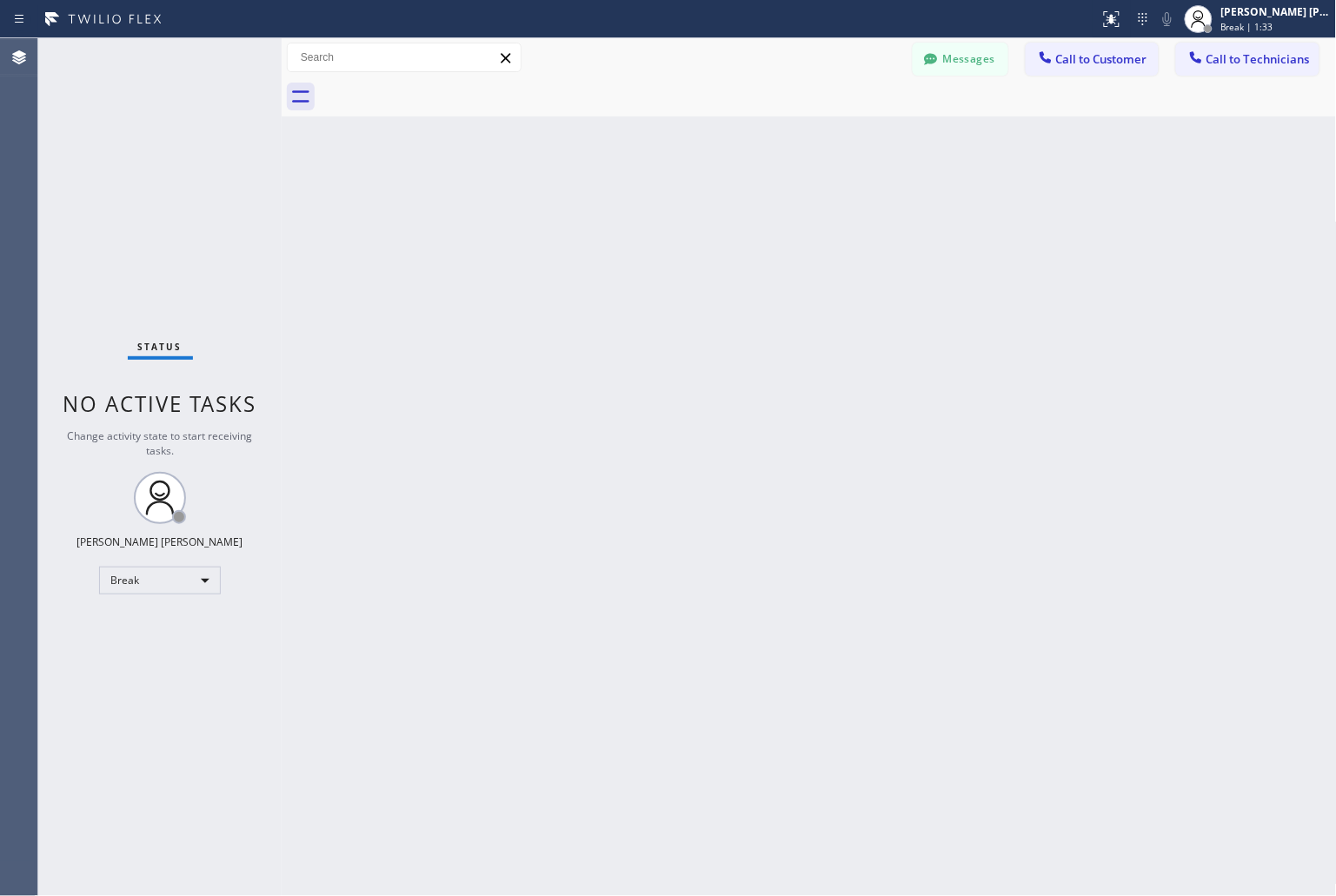
click at [626, 218] on div "Back to Dashboard Change Sender ID Customers Technicians KD Krissy Do [DATE] 02…" at bounding box center [809, 468] width 1056 height 858
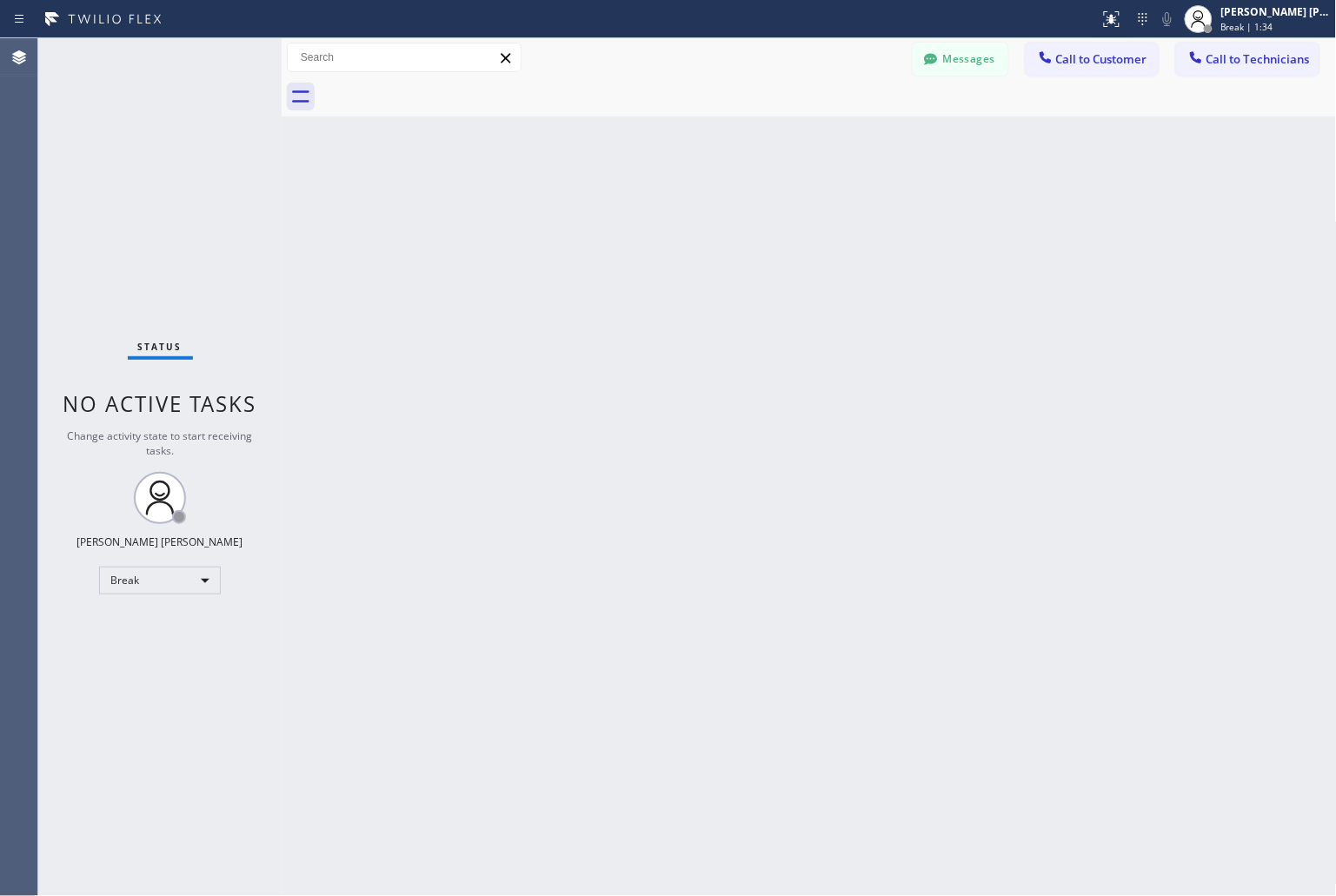
click at [626, 218] on div "Back to Dashboard Change Sender ID Customers Technicians KD Krissy Do [DATE] 02…" at bounding box center [809, 468] width 1056 height 858
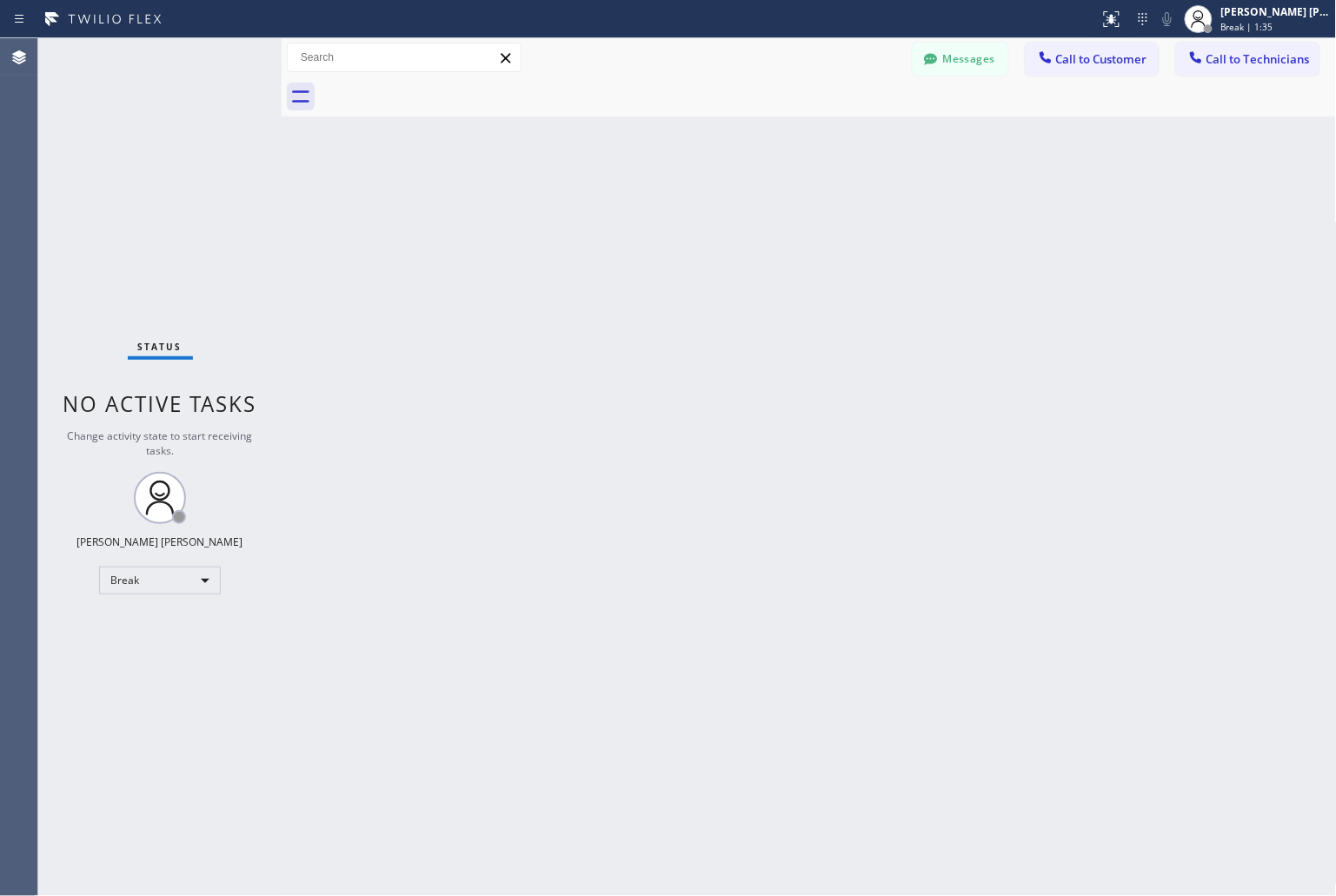
click at [626, 218] on div "Back to Dashboard Change Sender ID Customers Technicians KD Krissy Do [DATE] 02…" at bounding box center [809, 468] width 1056 height 858
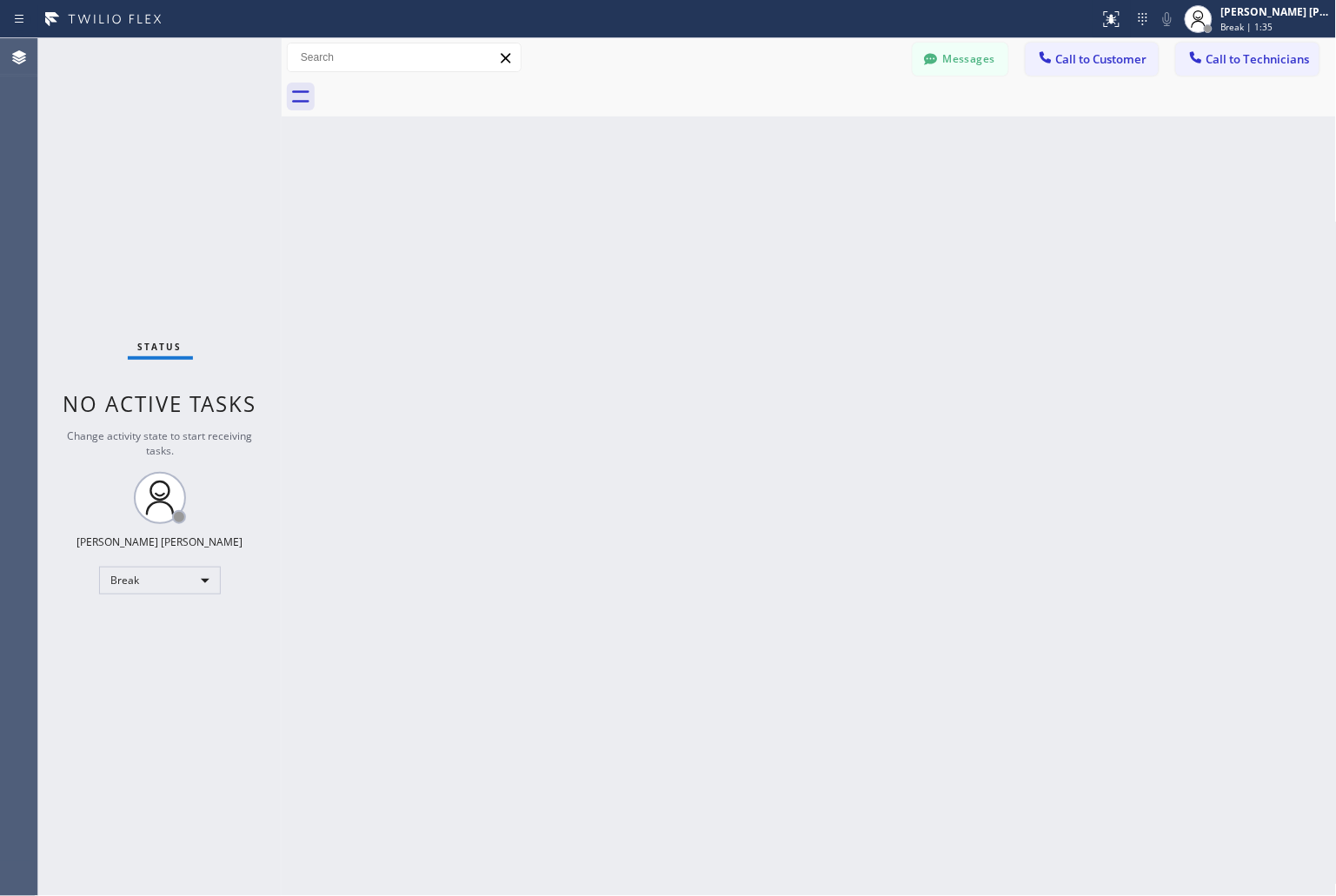
click at [626, 218] on div "Back to Dashboard Change Sender ID Customers Technicians KD Krissy Do [DATE] 02…" at bounding box center [809, 468] width 1056 height 858
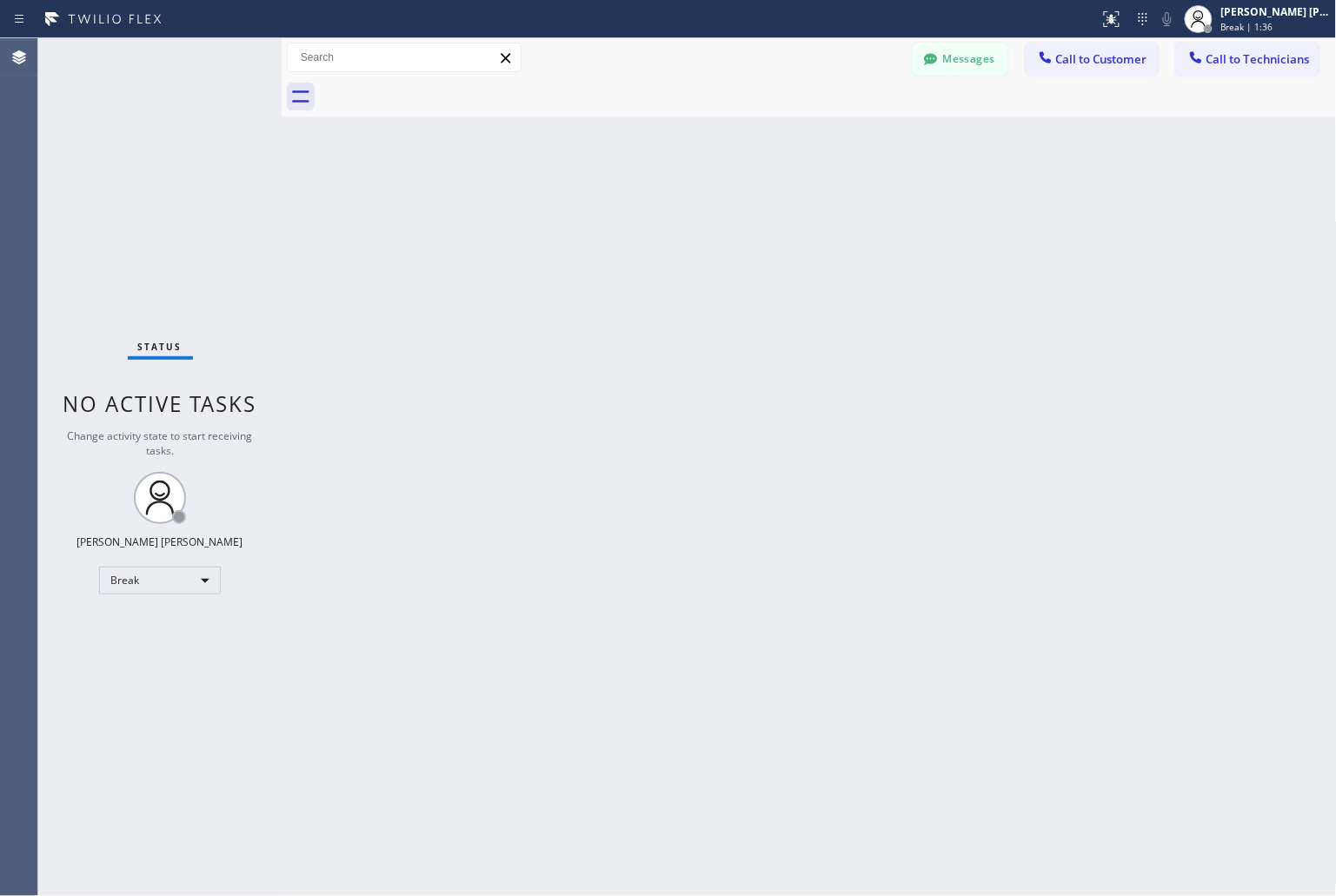
click at [626, 218] on div "Back to Dashboard Change Sender ID Customers Technicians KD Krissy Do [DATE] 02…" at bounding box center [809, 468] width 1056 height 858
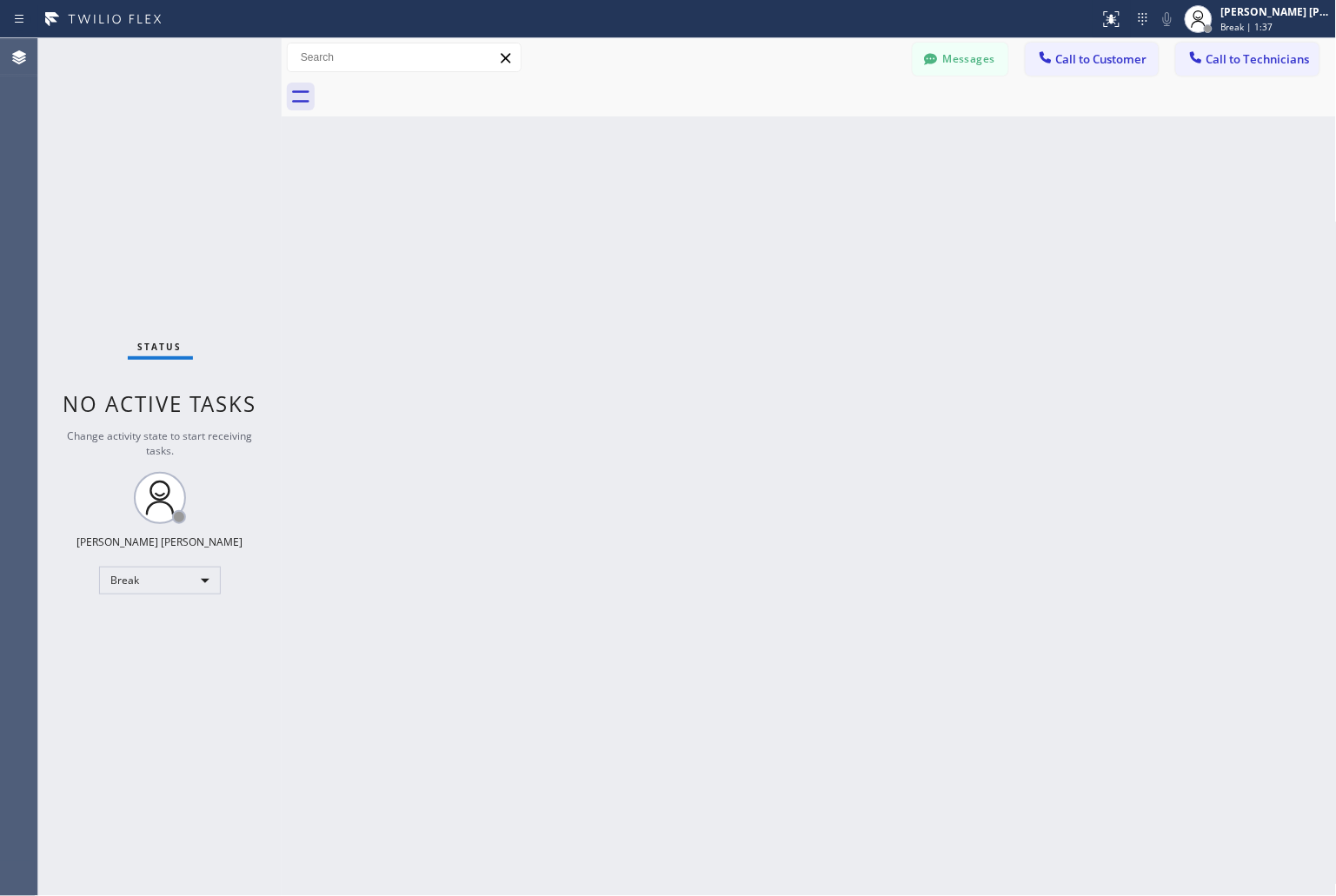
click at [626, 218] on div "Back to Dashboard Change Sender ID Customers Technicians KD Krissy Do [DATE] 02…" at bounding box center [809, 468] width 1056 height 858
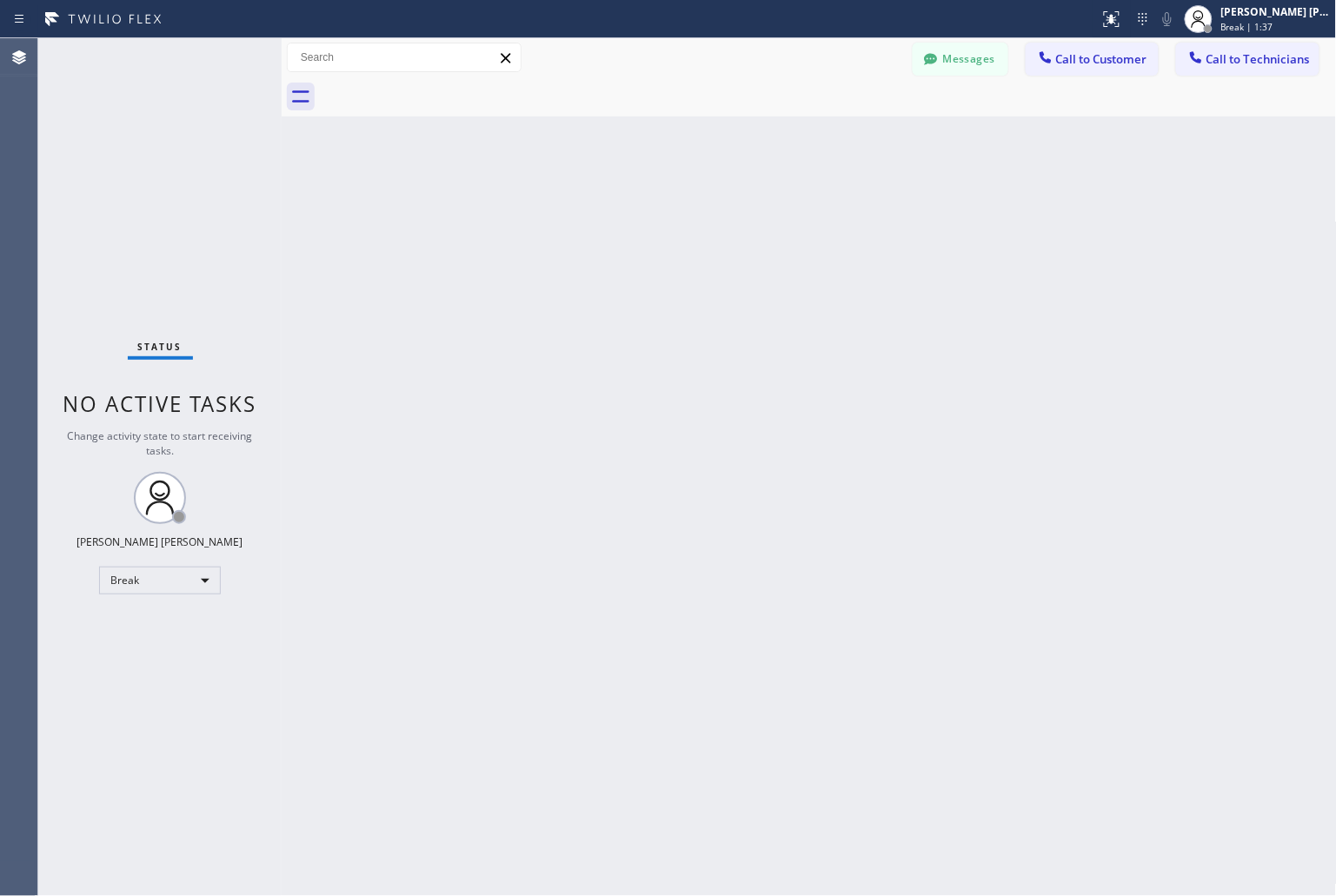
click at [626, 218] on div "Back to Dashboard Change Sender ID Customers Technicians KD Krissy Do [DATE] 02…" at bounding box center [809, 468] width 1056 height 858
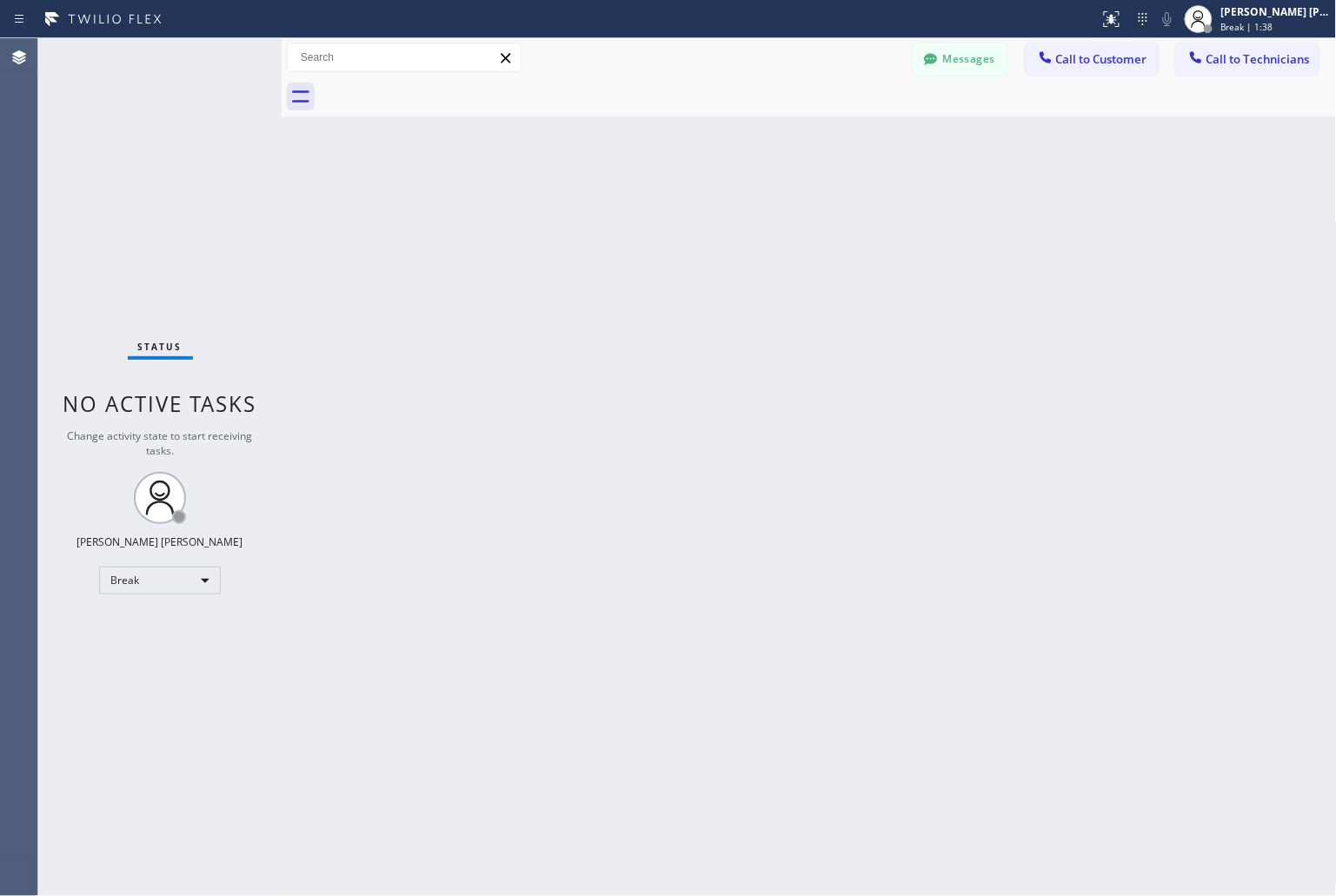
click at [626, 218] on div "Back to Dashboard Change Sender ID Customers Technicians KD Krissy Do [DATE] 02…" at bounding box center [809, 468] width 1056 height 858
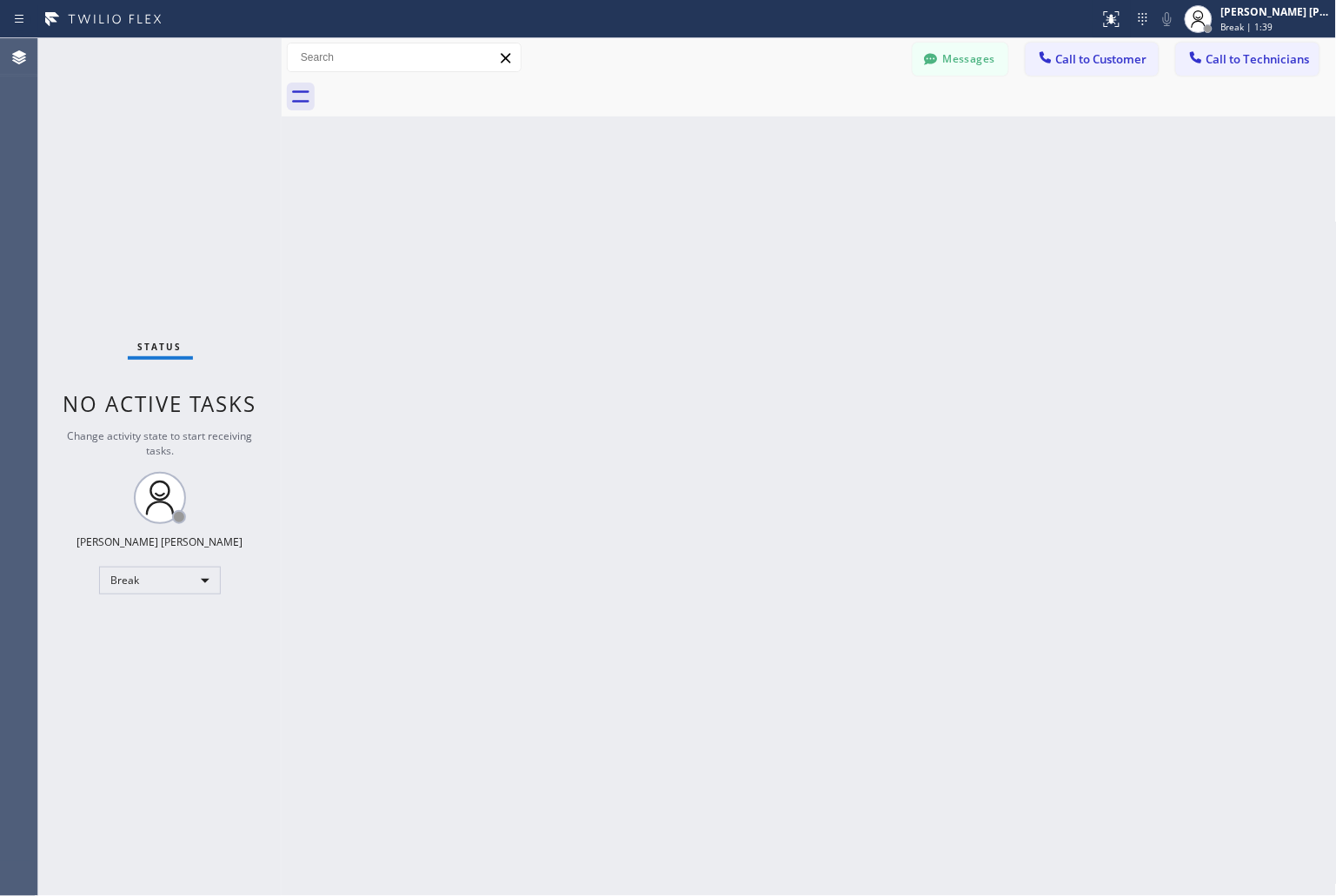
click at [626, 218] on div "Back to Dashboard Change Sender ID Customers Technicians KD Krissy Do [DATE] 02…" at bounding box center [809, 468] width 1056 height 858
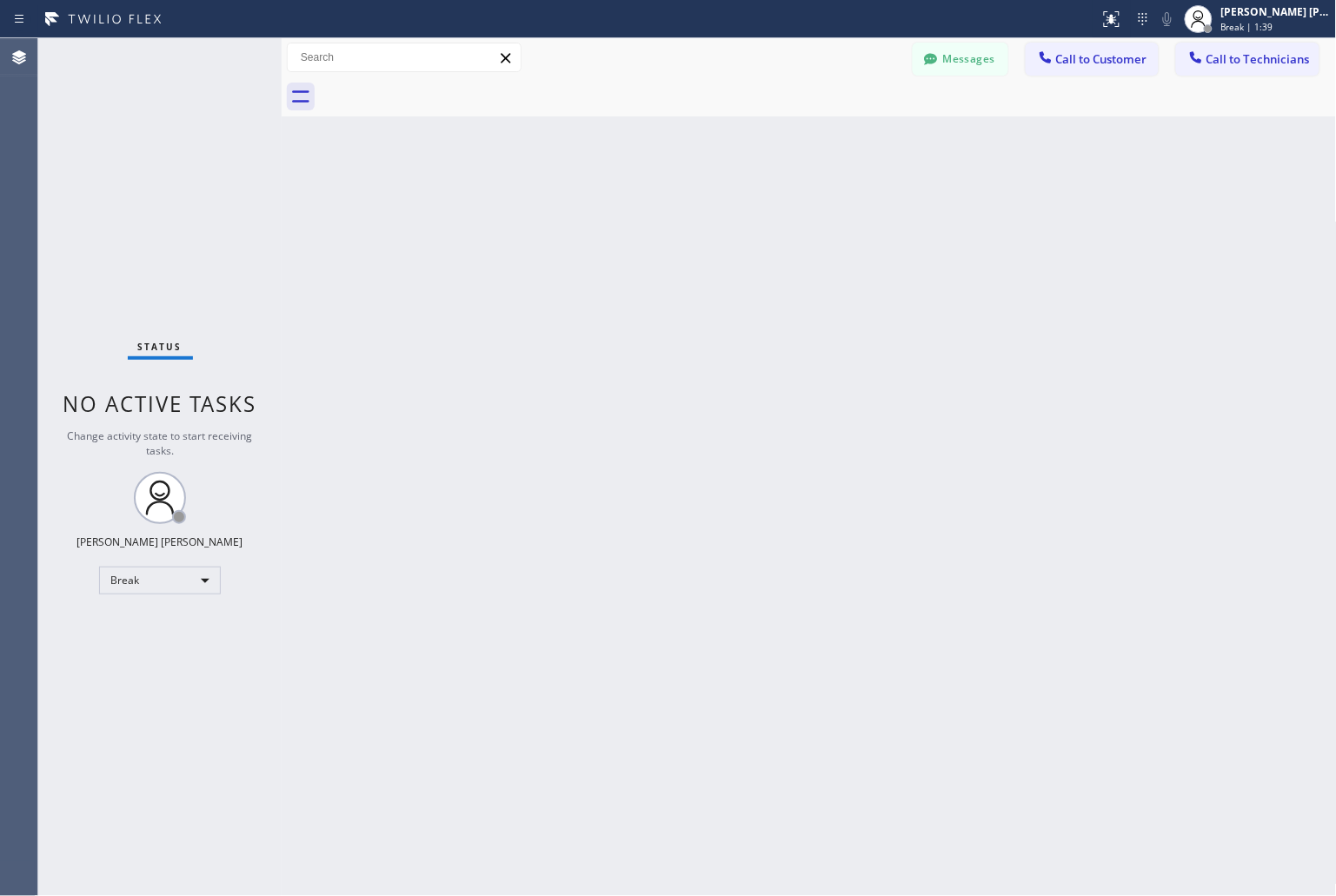
click at [626, 218] on div "Back to Dashboard Change Sender ID Customers Technicians KD Krissy Do [DATE] 02…" at bounding box center [809, 468] width 1056 height 858
click
